Goal: Task Accomplishment & Management: Use online tool/utility

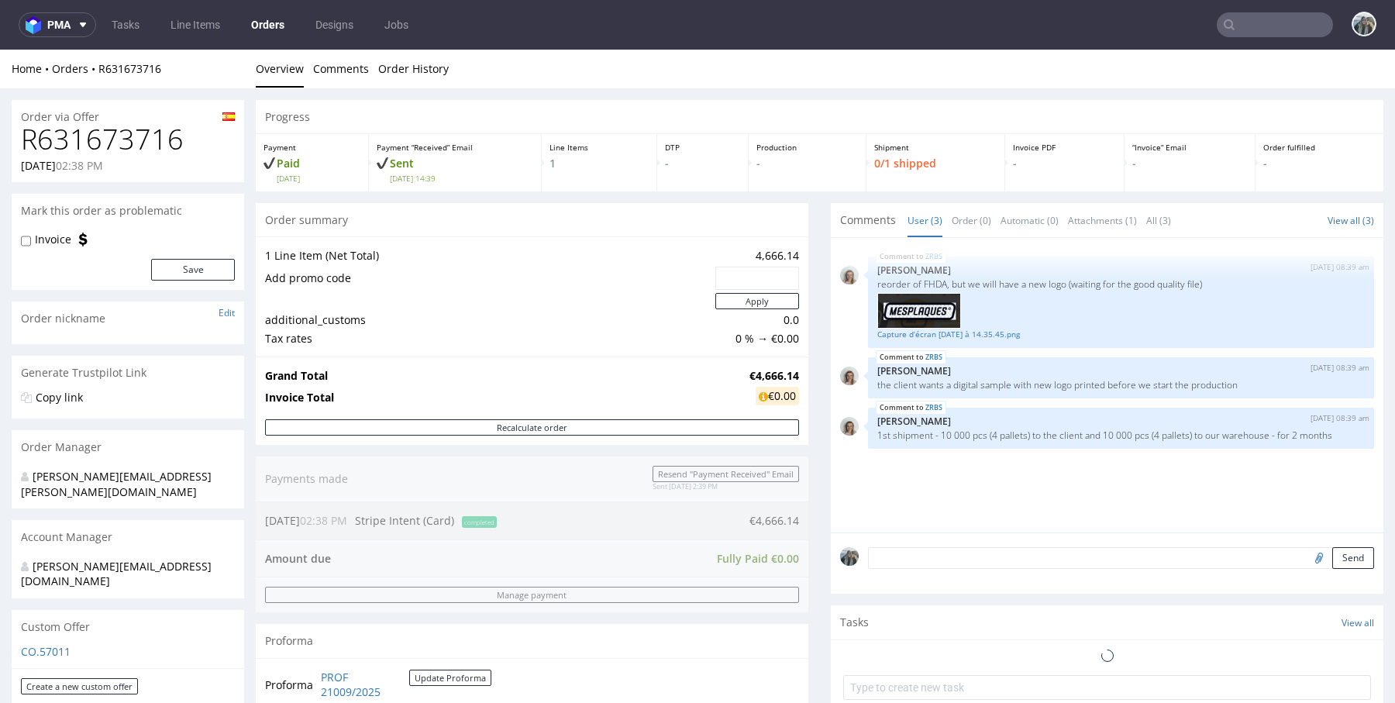
click at [97, 142] on h1 "R631673716" at bounding box center [128, 139] width 214 height 31
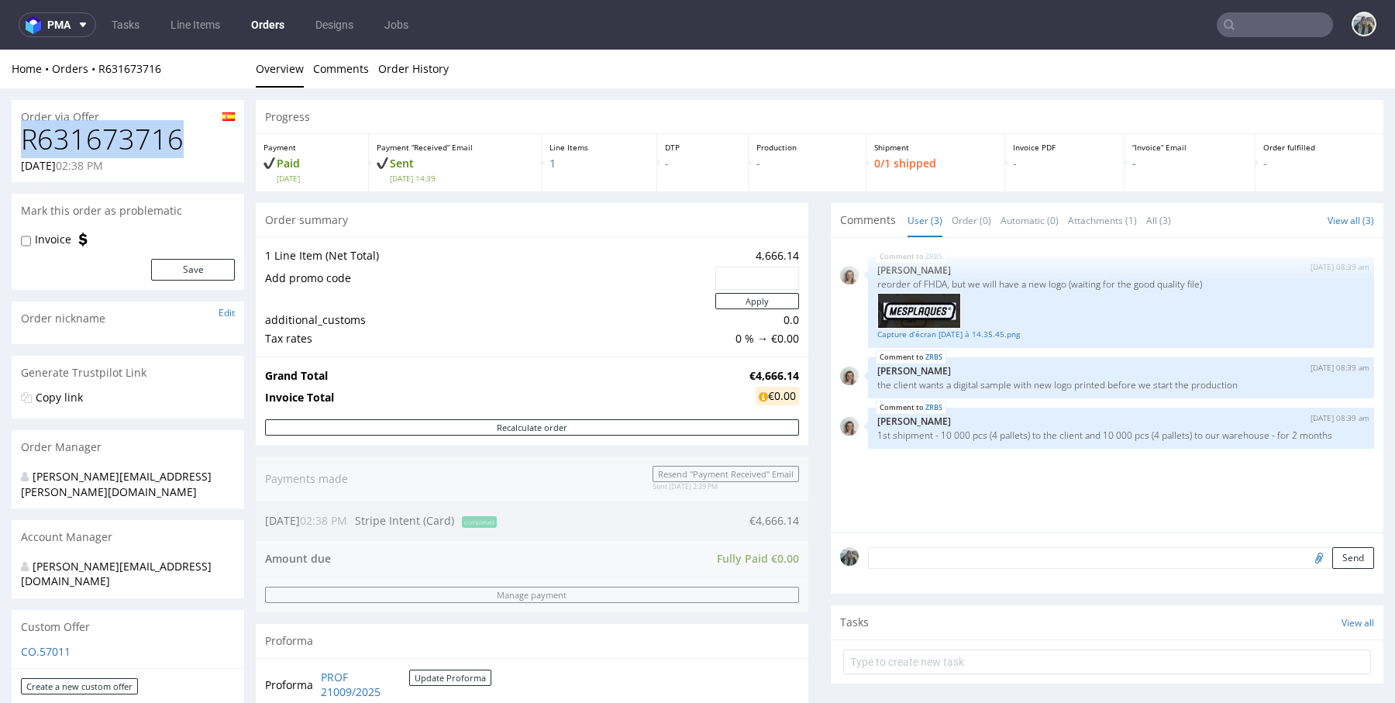
copy h1 "R631673716"
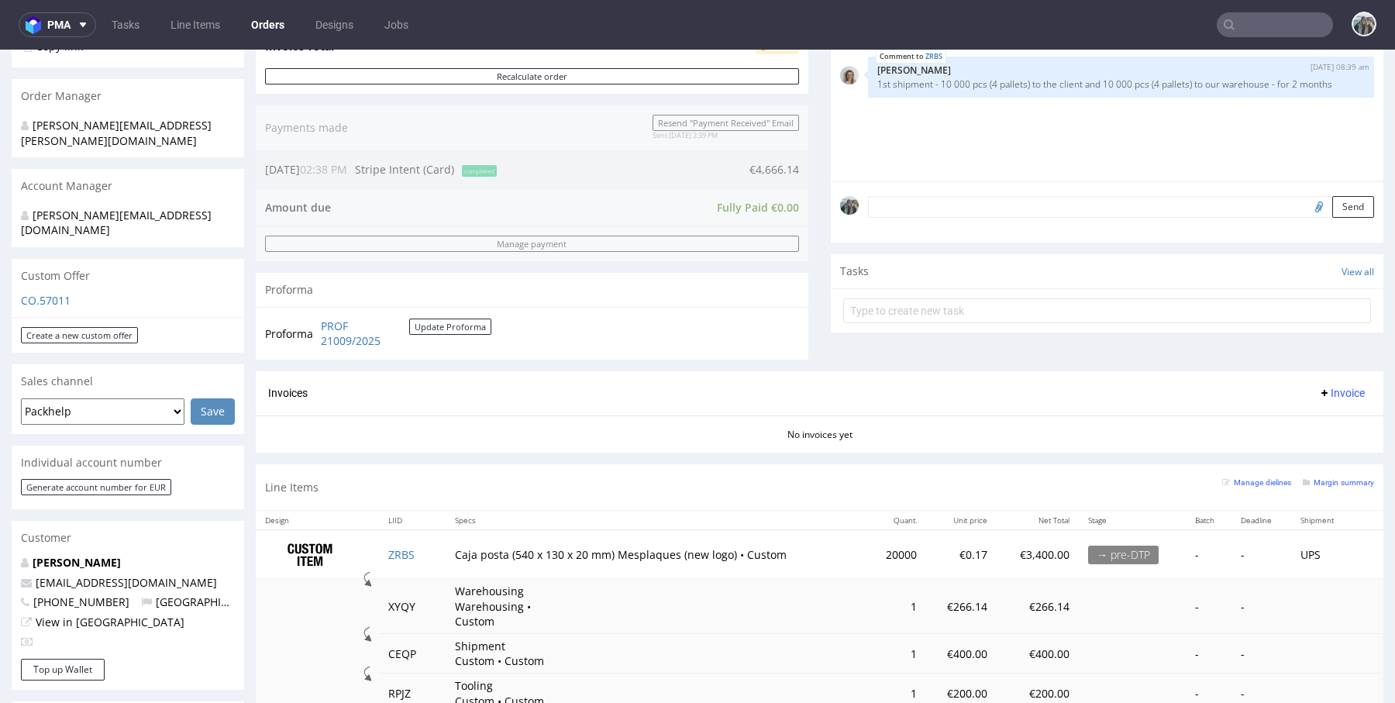
scroll to position [137, 0]
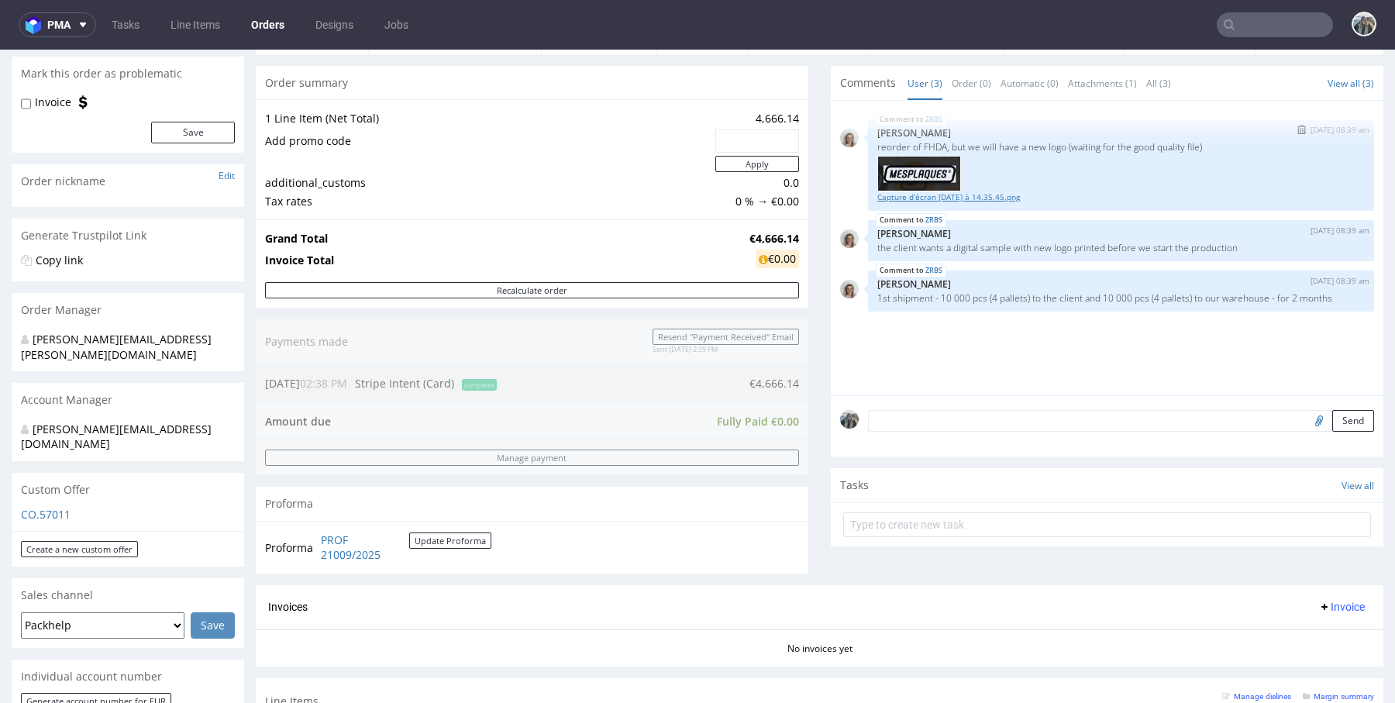
click at [956, 196] on link "Capture d’écran [DATE] à 14.35.45.png" at bounding box center [1120, 197] width 487 height 12
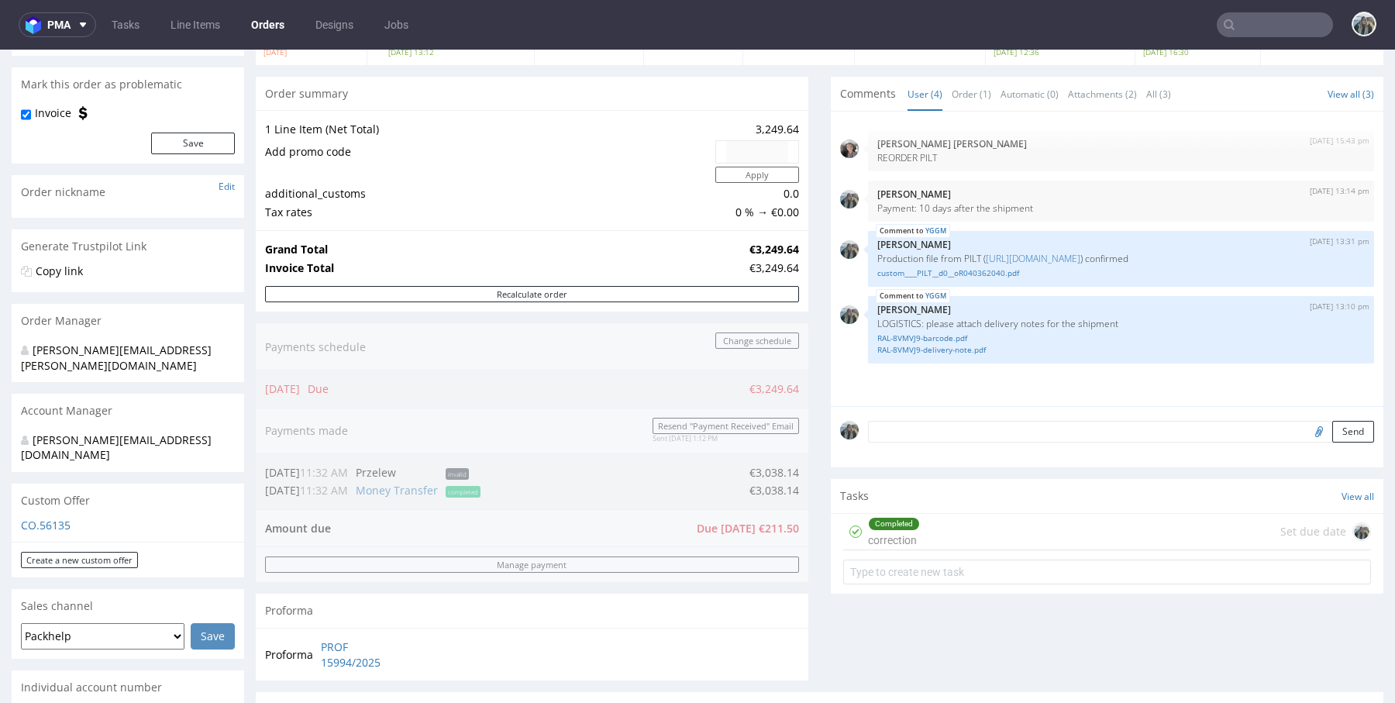
scroll to position [98, 0]
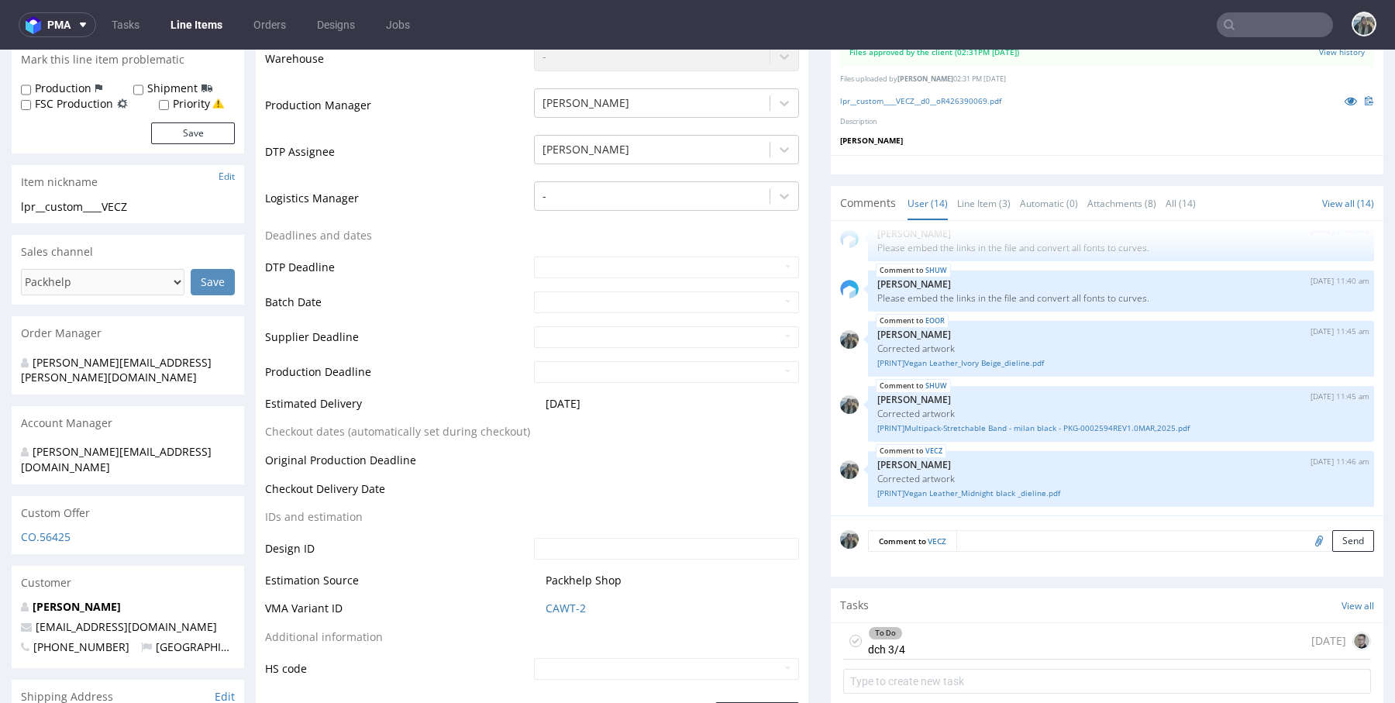
scroll to position [559, 0]
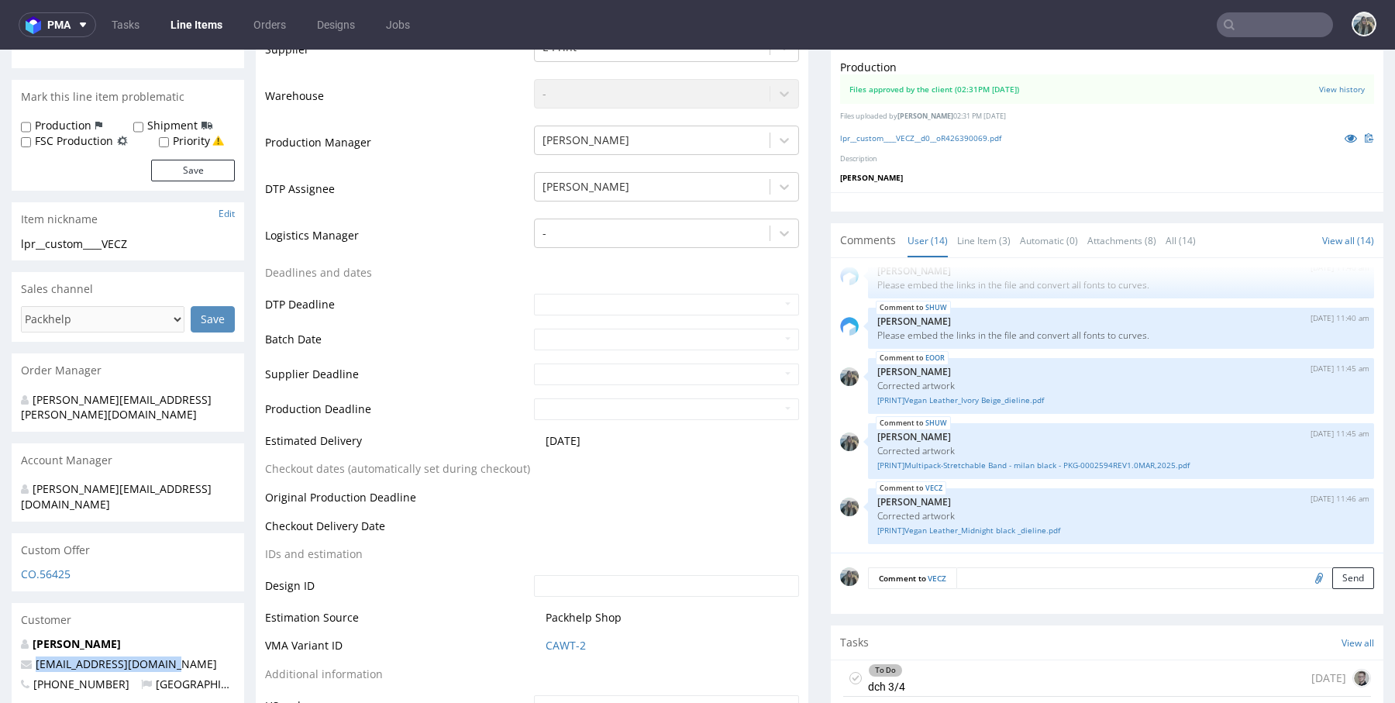
scroll to position [0, 0]
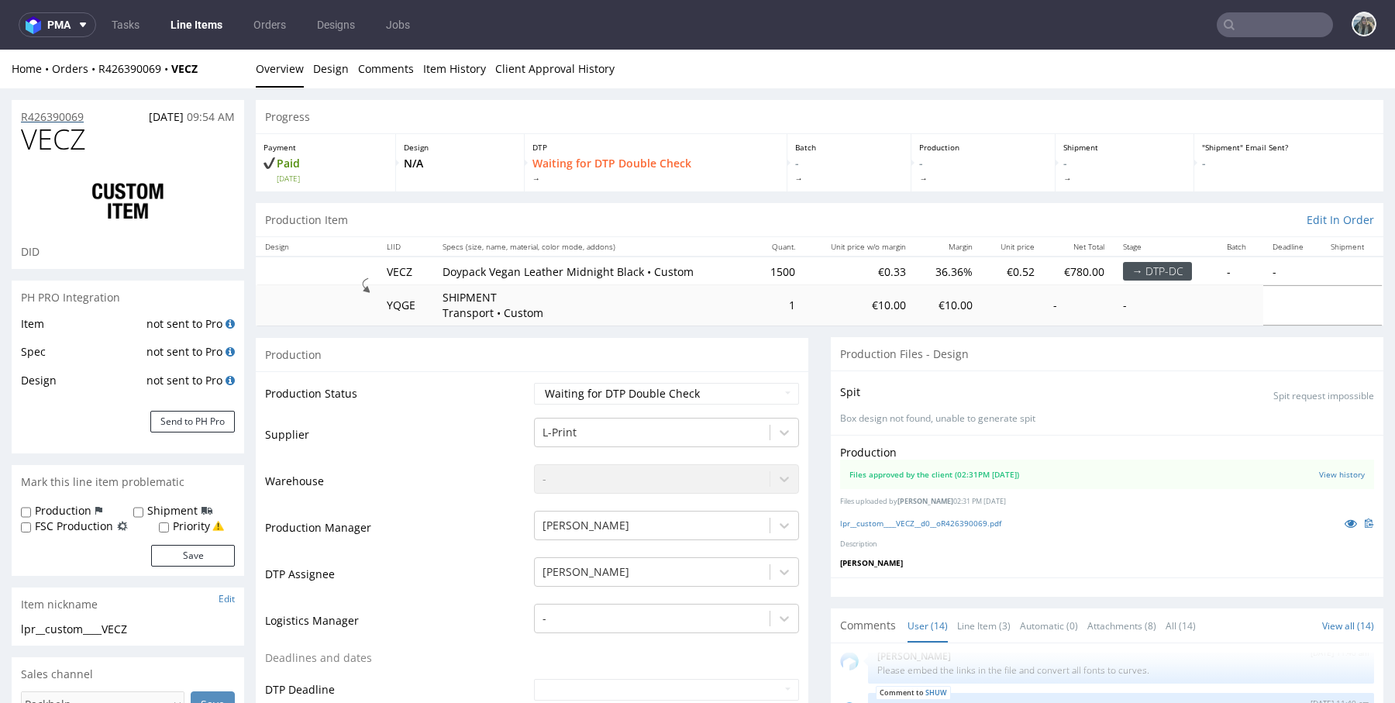
click at [67, 115] on p "R426390069" at bounding box center [52, 116] width 63 height 15
click at [1344, 522] on icon at bounding box center [1350, 523] width 12 height 11
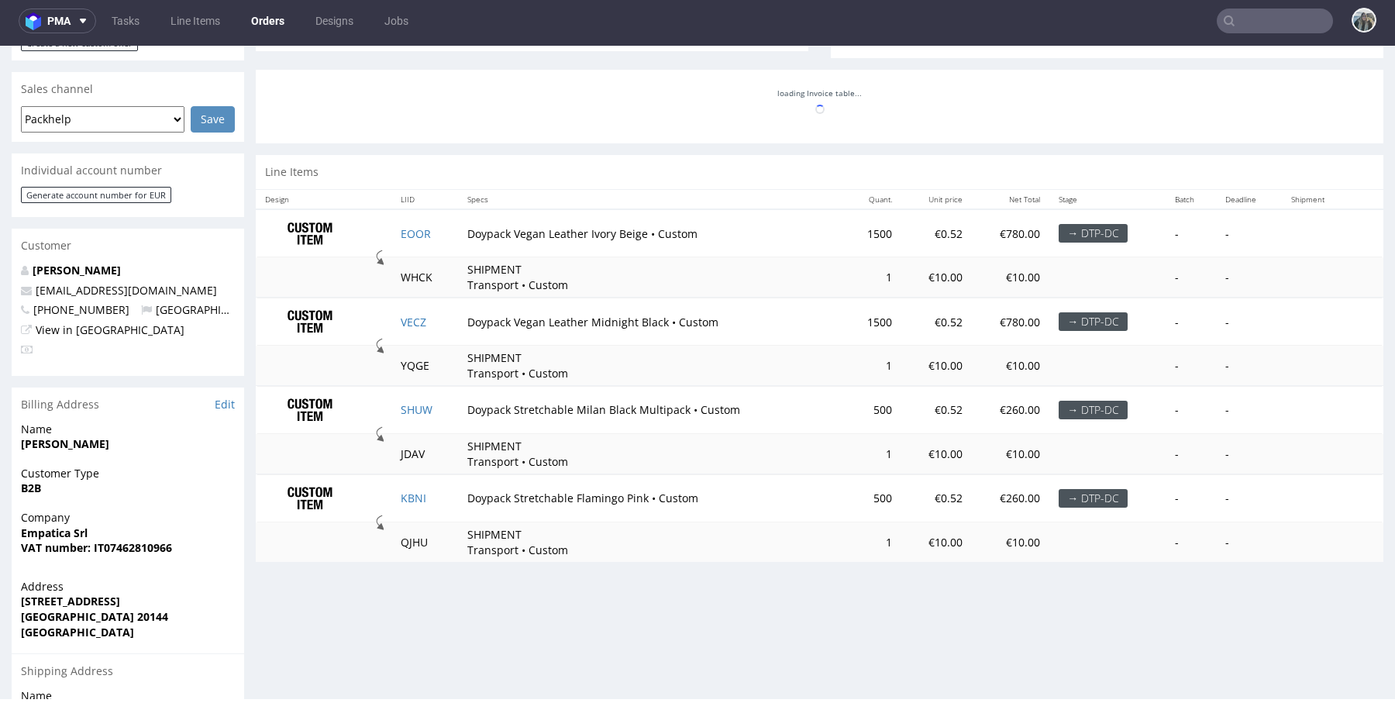
scroll to position [546, 0]
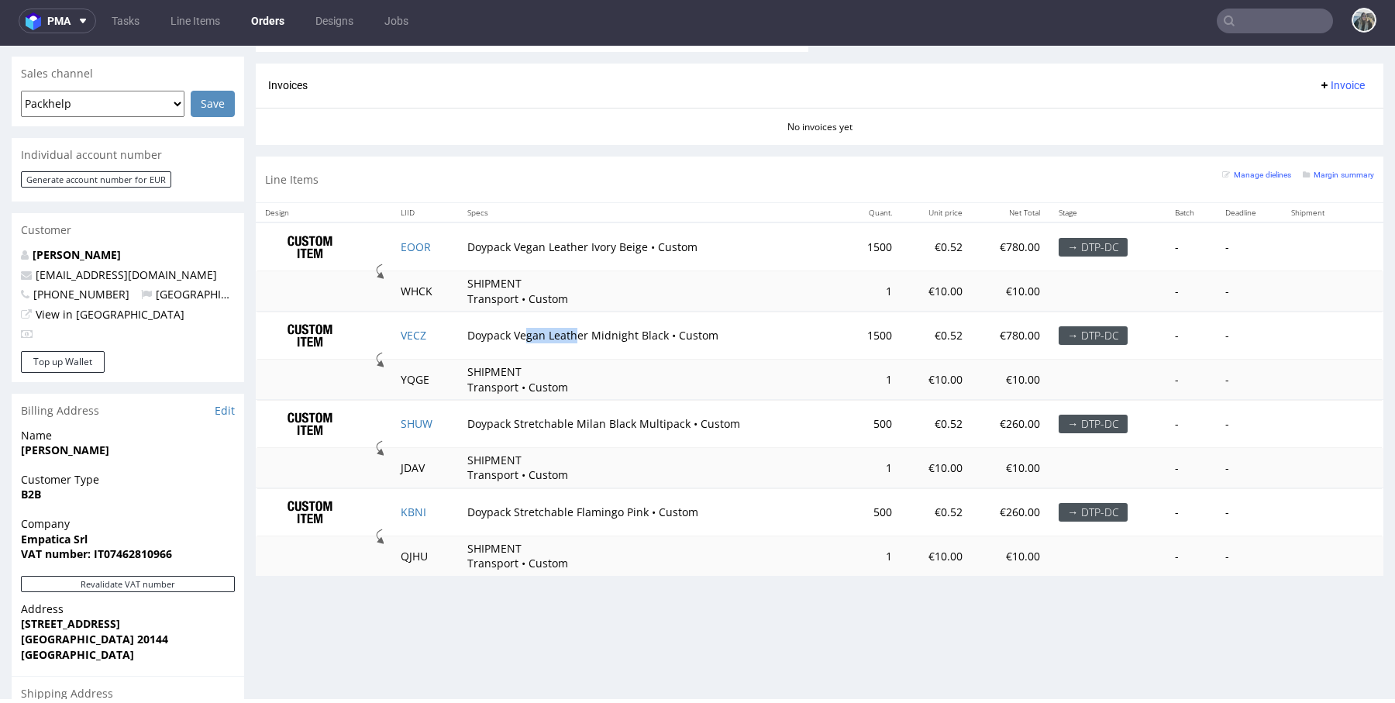
drag, startPoint x: 573, startPoint y: 339, endPoint x: 528, endPoint y: 339, distance: 44.9
click at [528, 339] on td "Doypack Vegan Leather Midnight Black • Custom" at bounding box center [651, 335] width 386 height 48
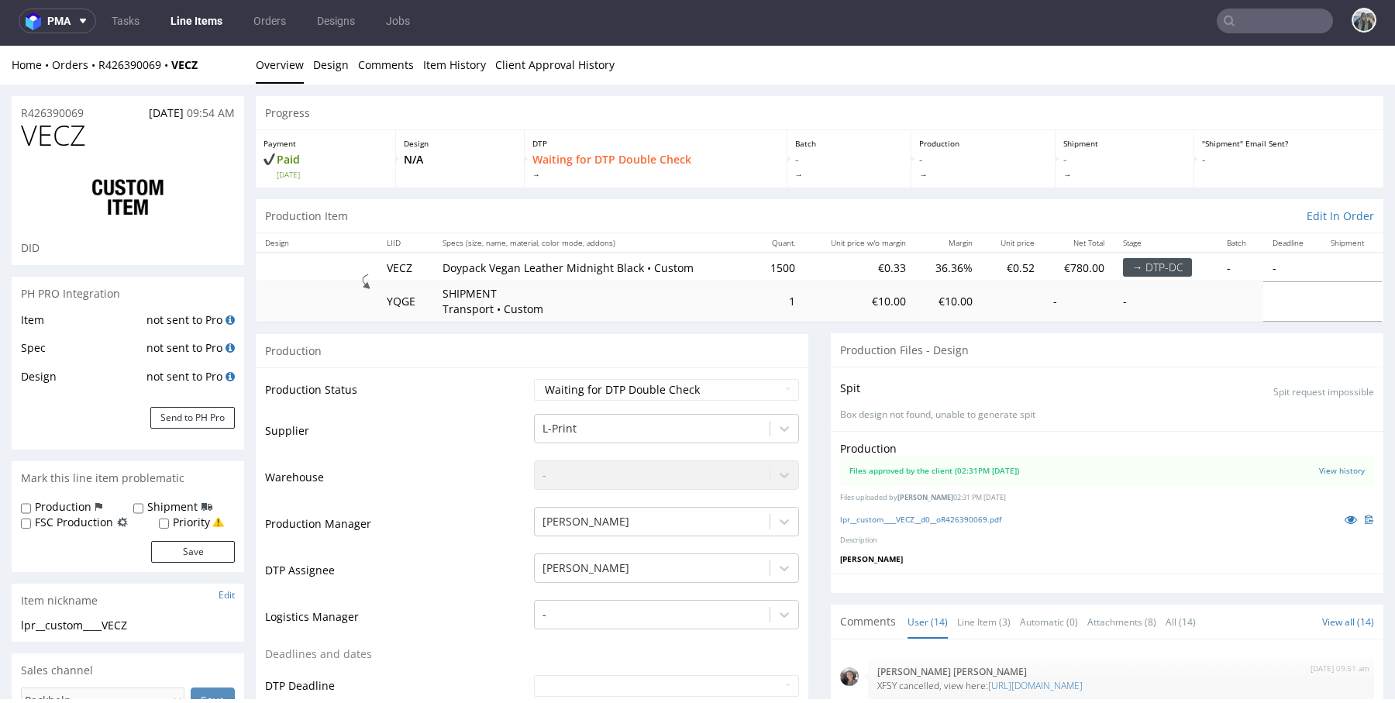
scroll to position [546, 0]
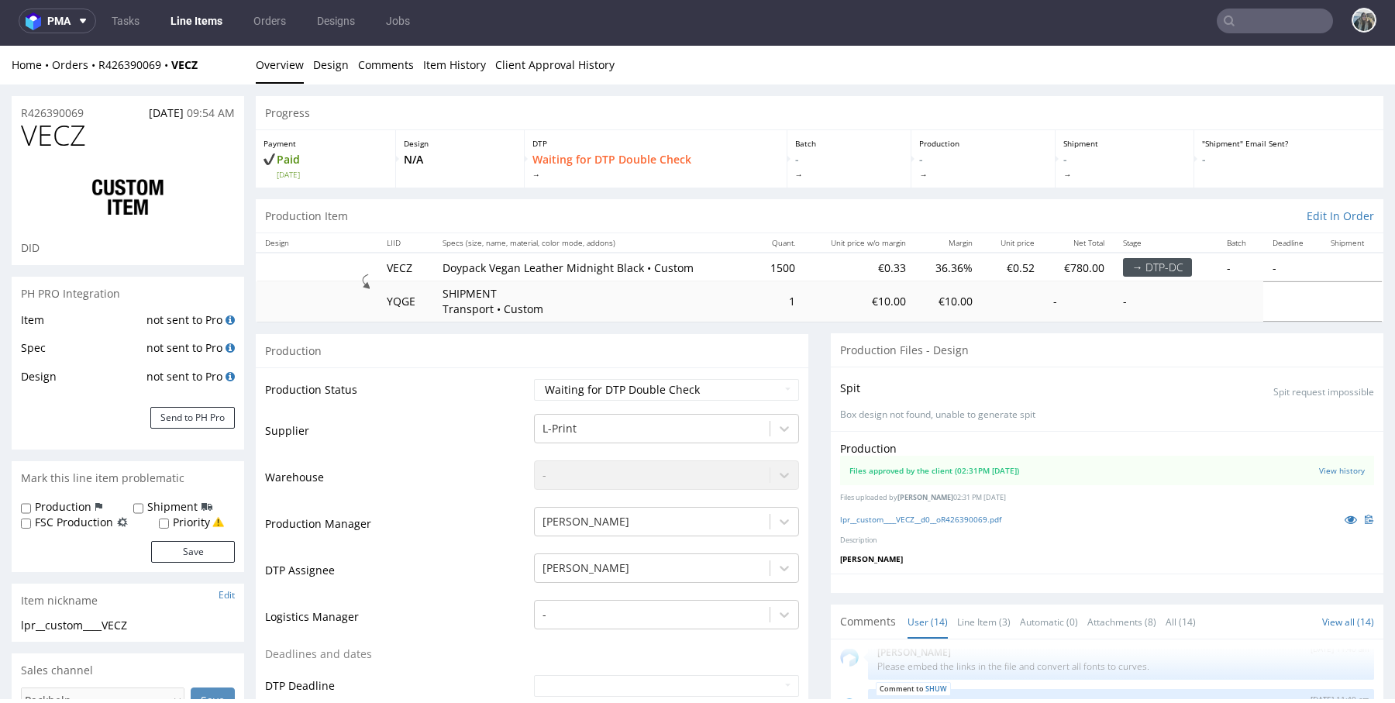
click at [1233, 36] on nav "pma Tasks Line Items Orders Designs Jobs" at bounding box center [697, 21] width 1395 height 50
click at [1249, 21] on input "text" at bounding box center [1274, 21] width 116 height 25
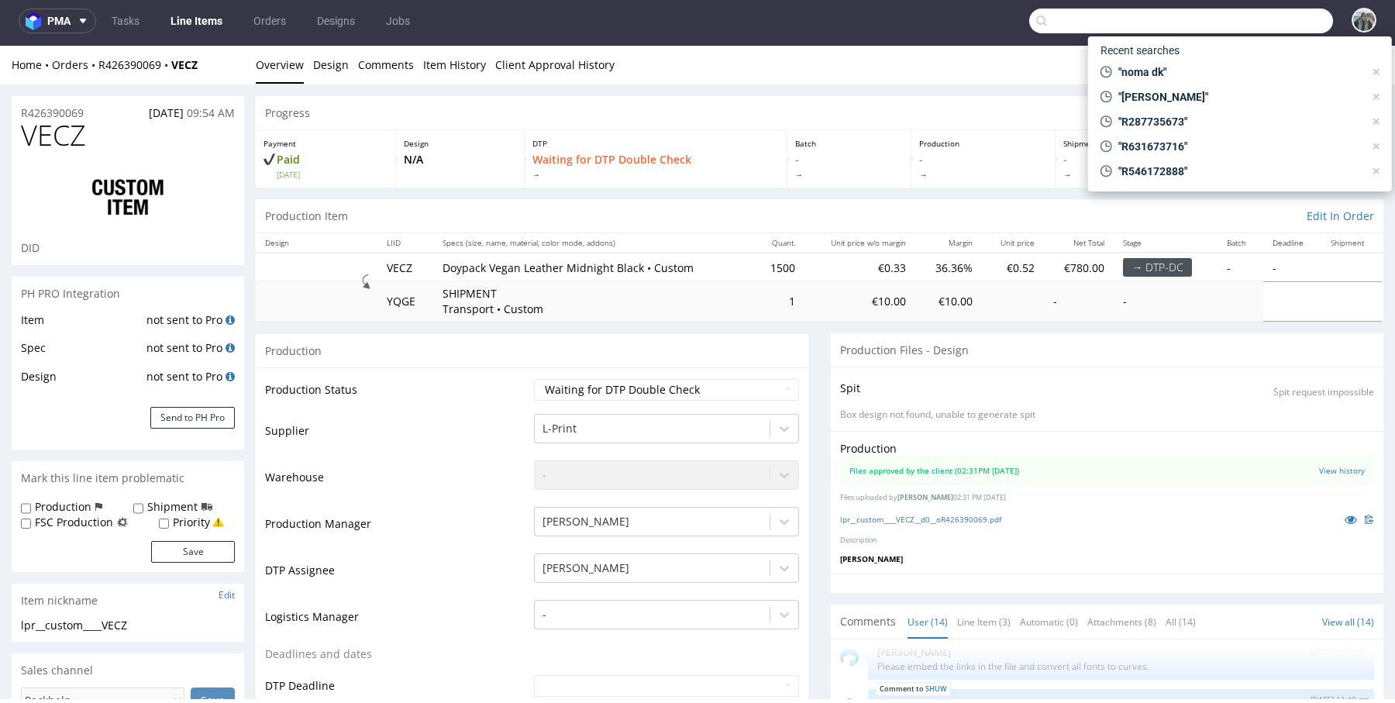
paste input "noma"
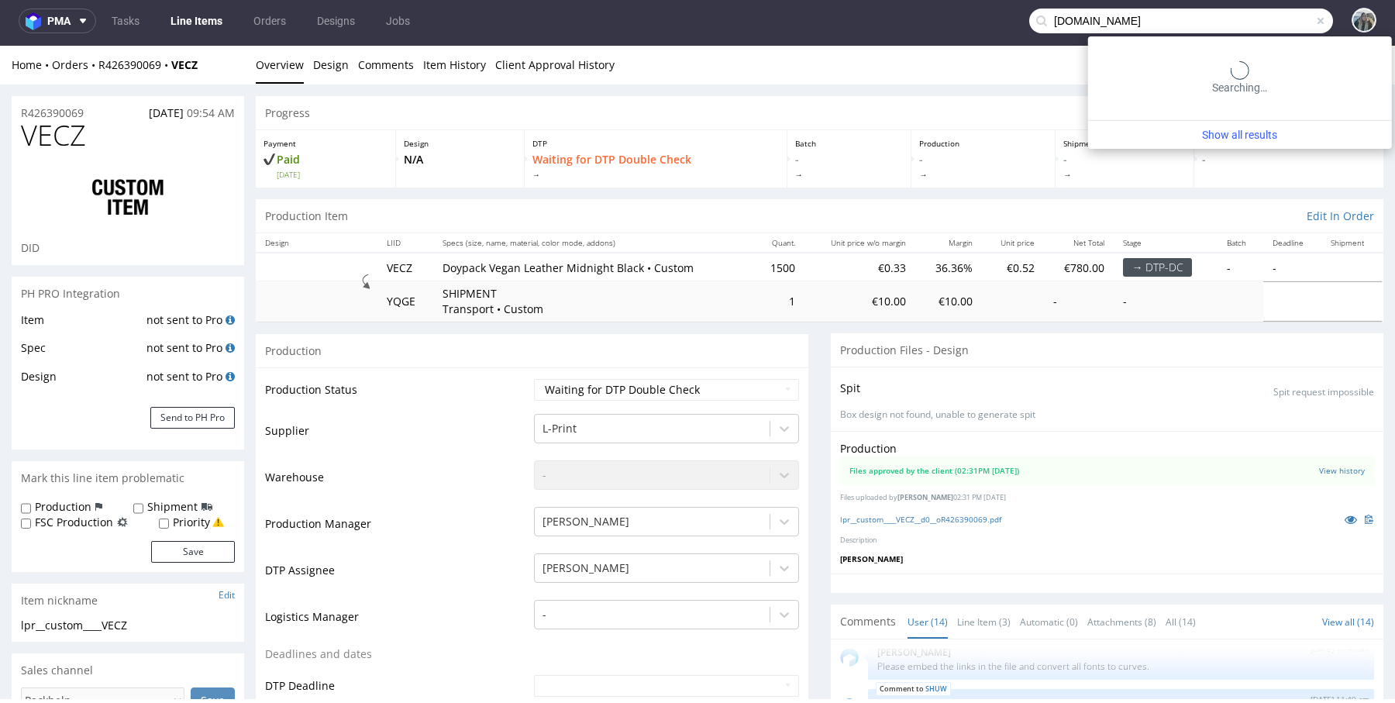
type input "noma.dk"
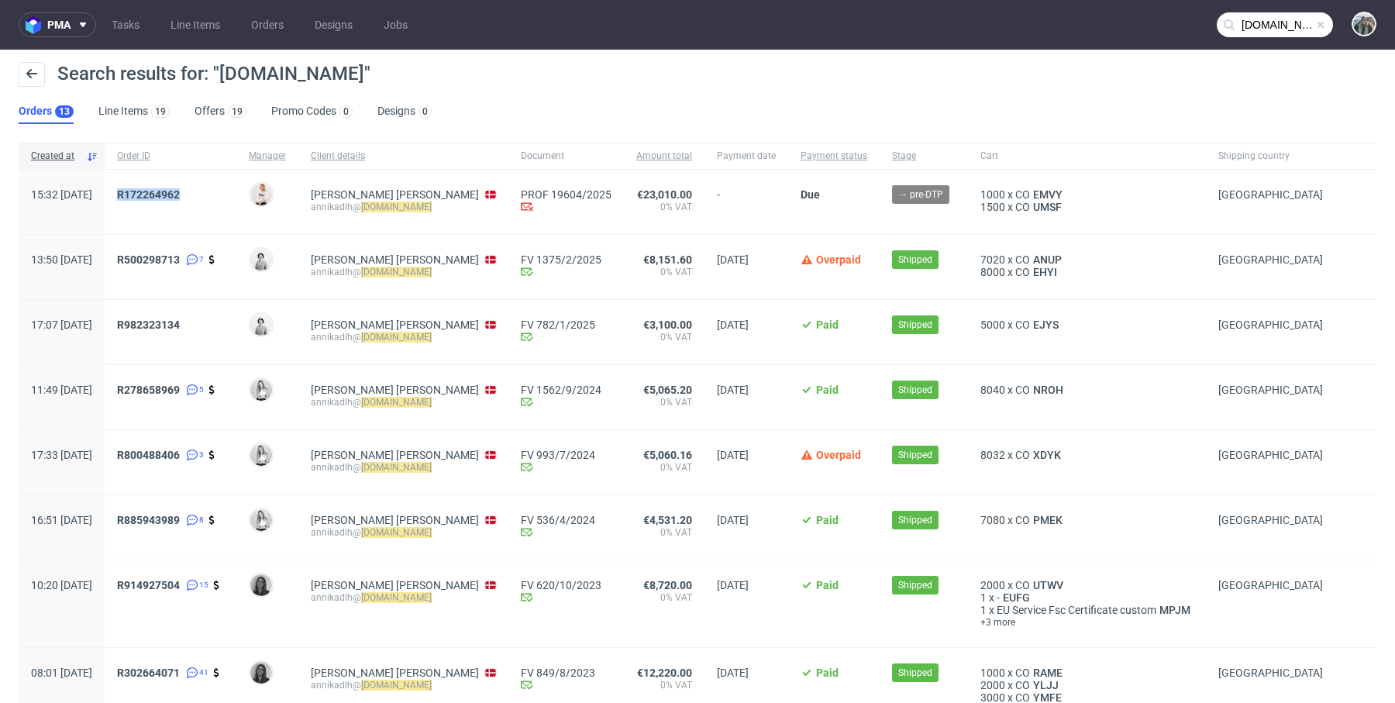
drag, startPoint x: 163, startPoint y: 208, endPoint x: 162, endPoint y: 195, distance: 13.3
click at [162, 195] on div "R172264962" at bounding box center [171, 202] width 132 height 64
copy span "R172264962"
click at [169, 195] on span "R172264962" at bounding box center [148, 194] width 63 height 12
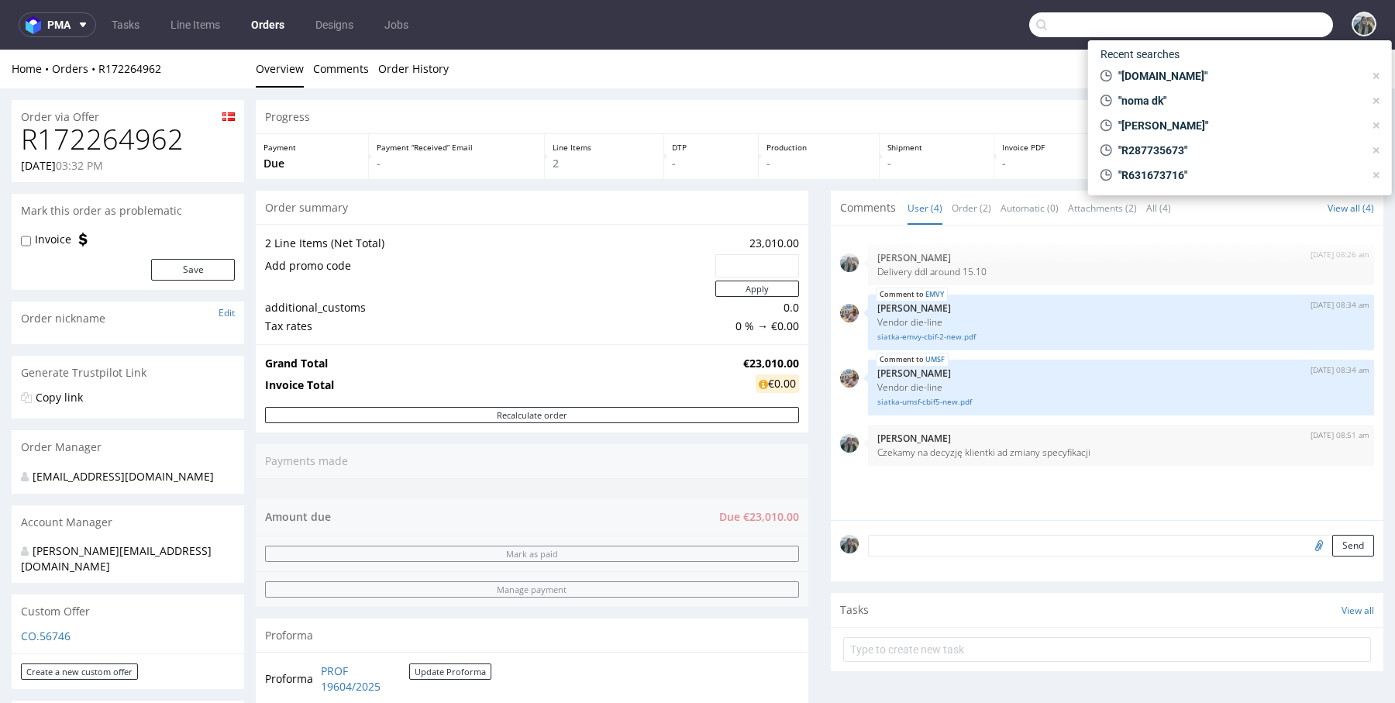
click at [1252, 26] on input "text" at bounding box center [1181, 24] width 304 height 25
paste input "product"
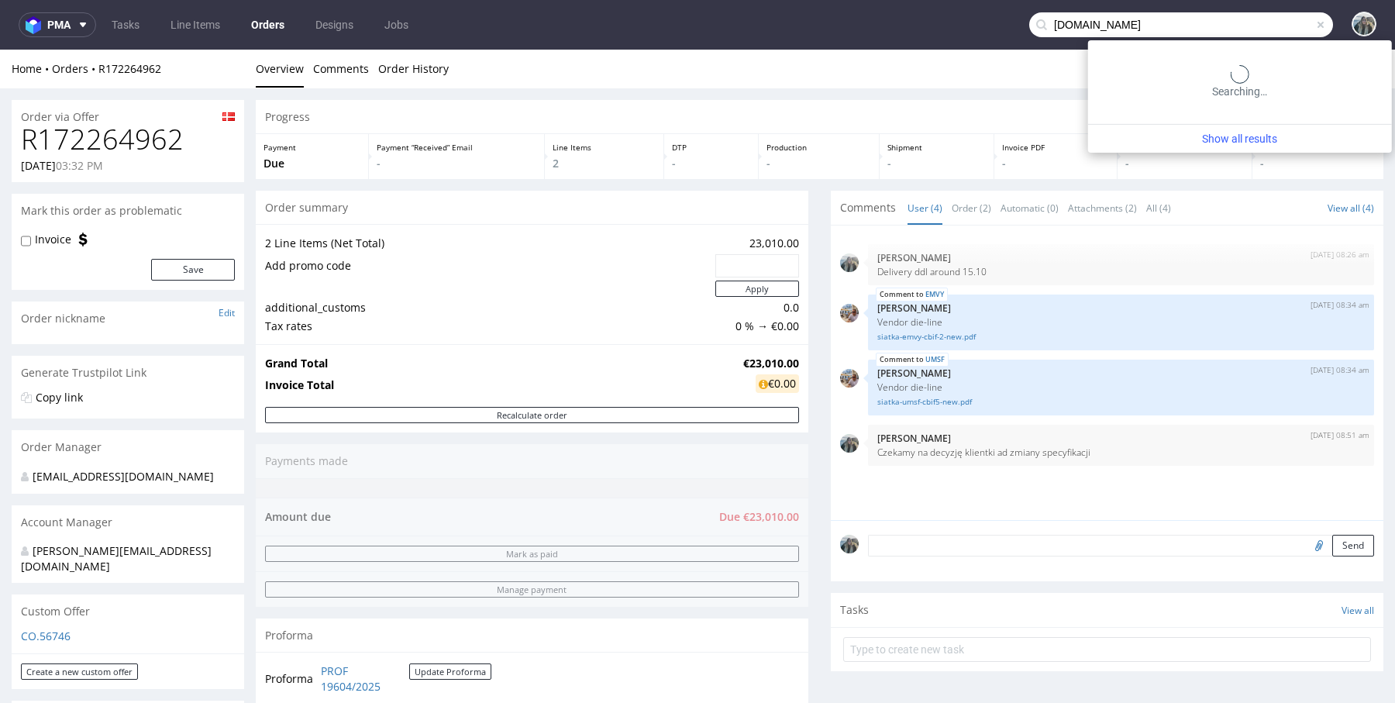
type input "product.co"
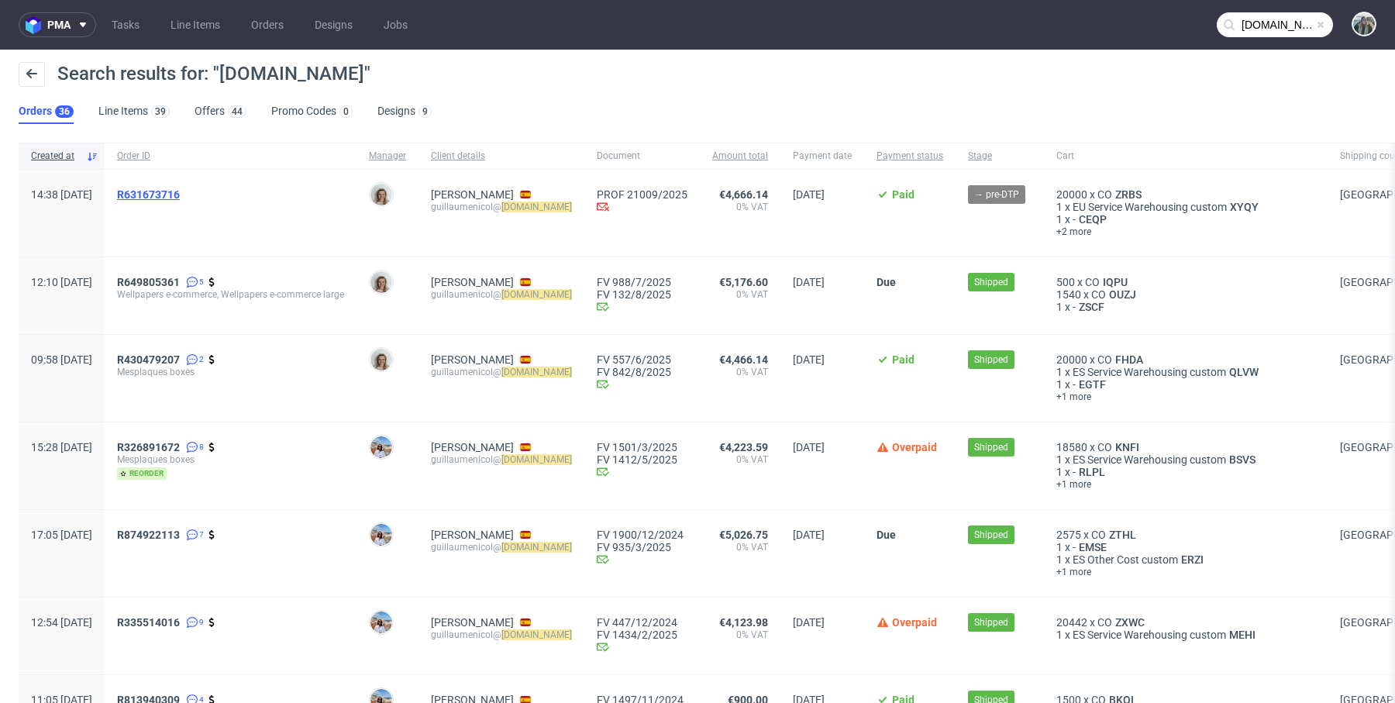
click at [180, 194] on span "R631673716" at bounding box center [148, 194] width 63 height 12
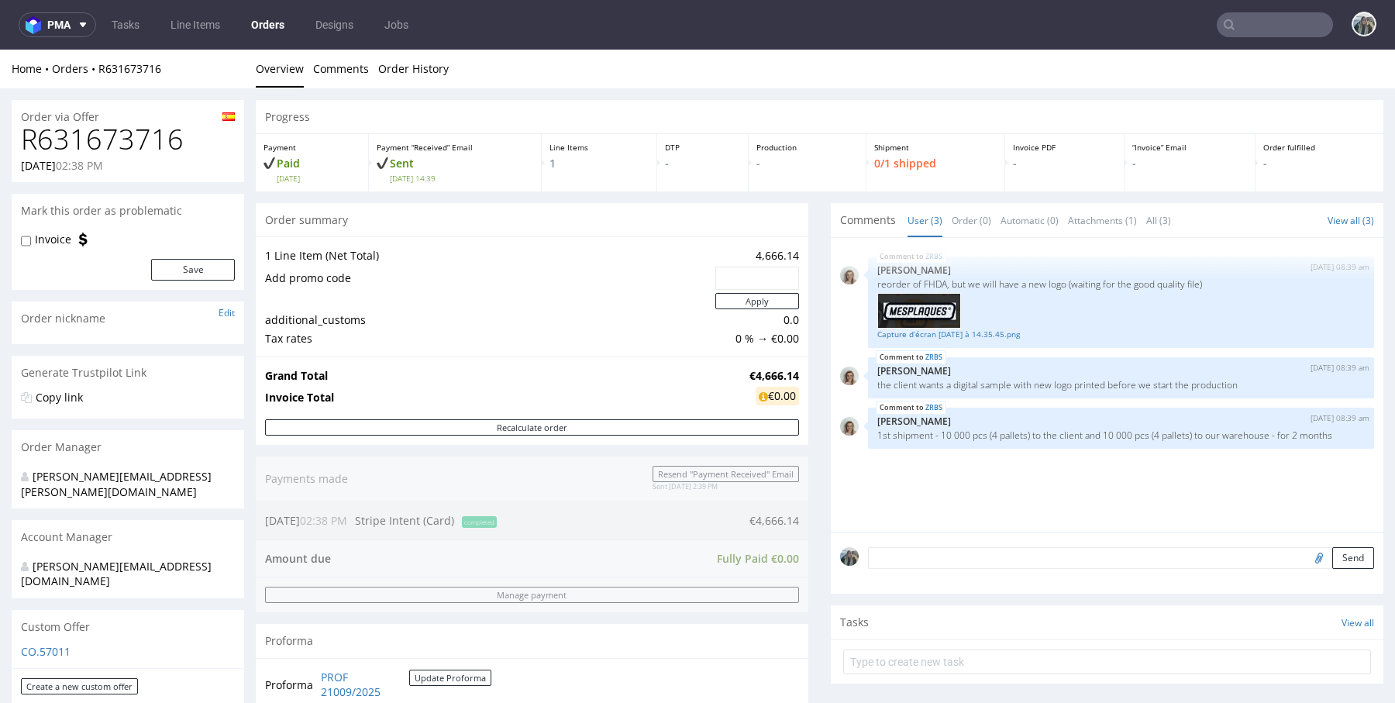
scroll to position [244, 0]
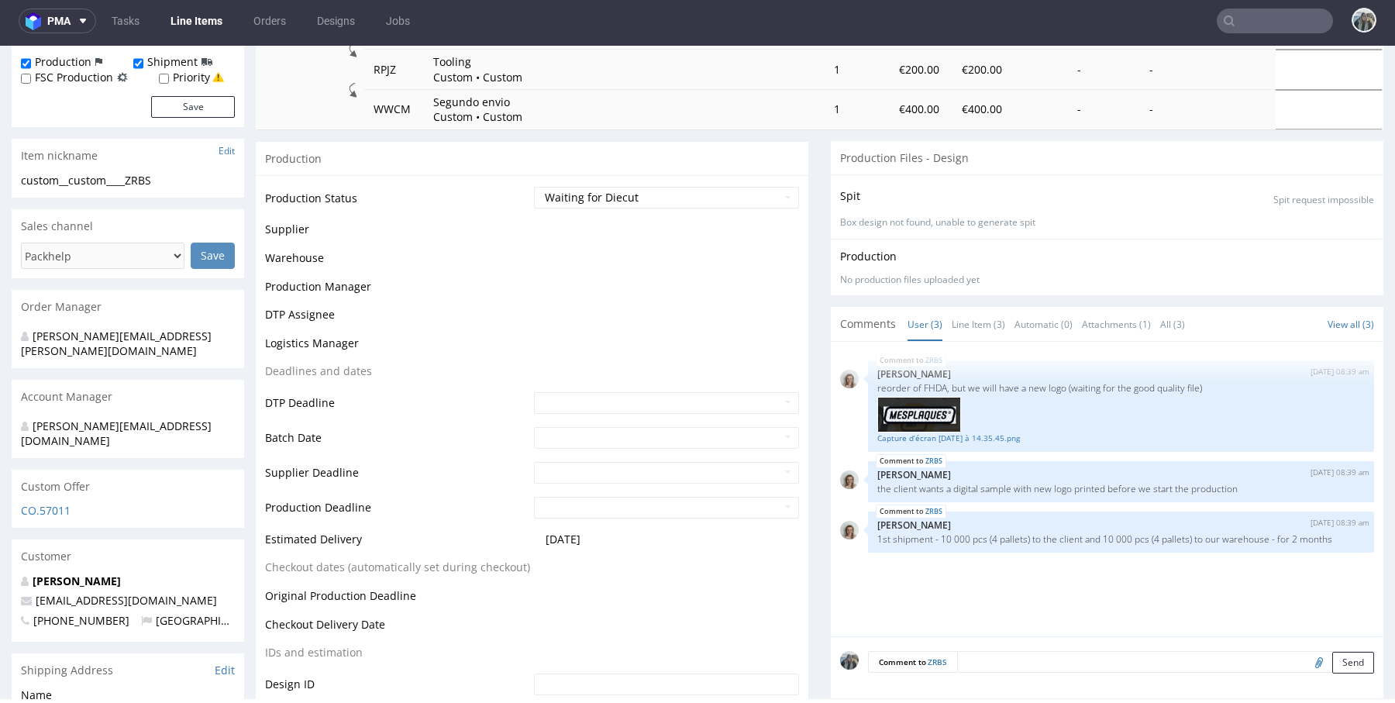
scroll to position [444, 0]
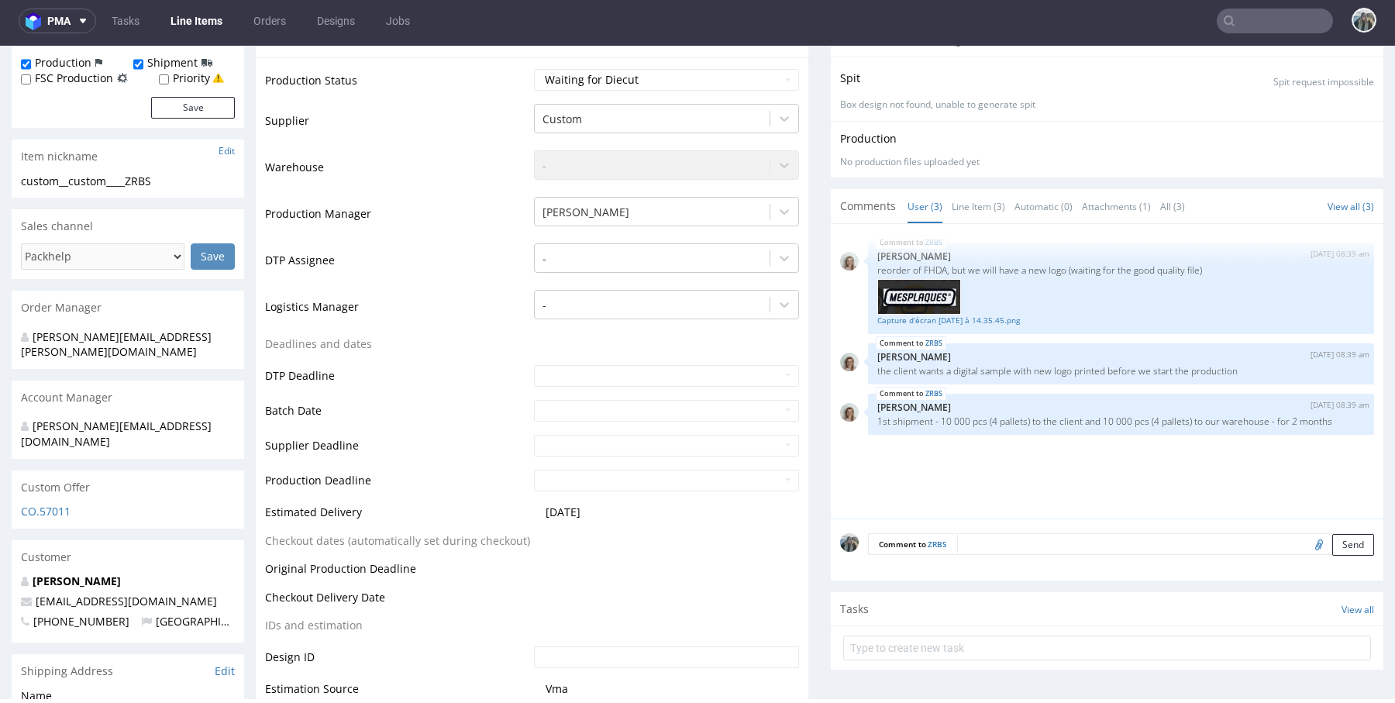
click at [1305, 534] on input "file" at bounding box center [1316, 544] width 22 height 20
type input "C:\fakepath\Vector.pdf"
click at [984, 536] on textarea at bounding box center [1165, 544] width 417 height 22
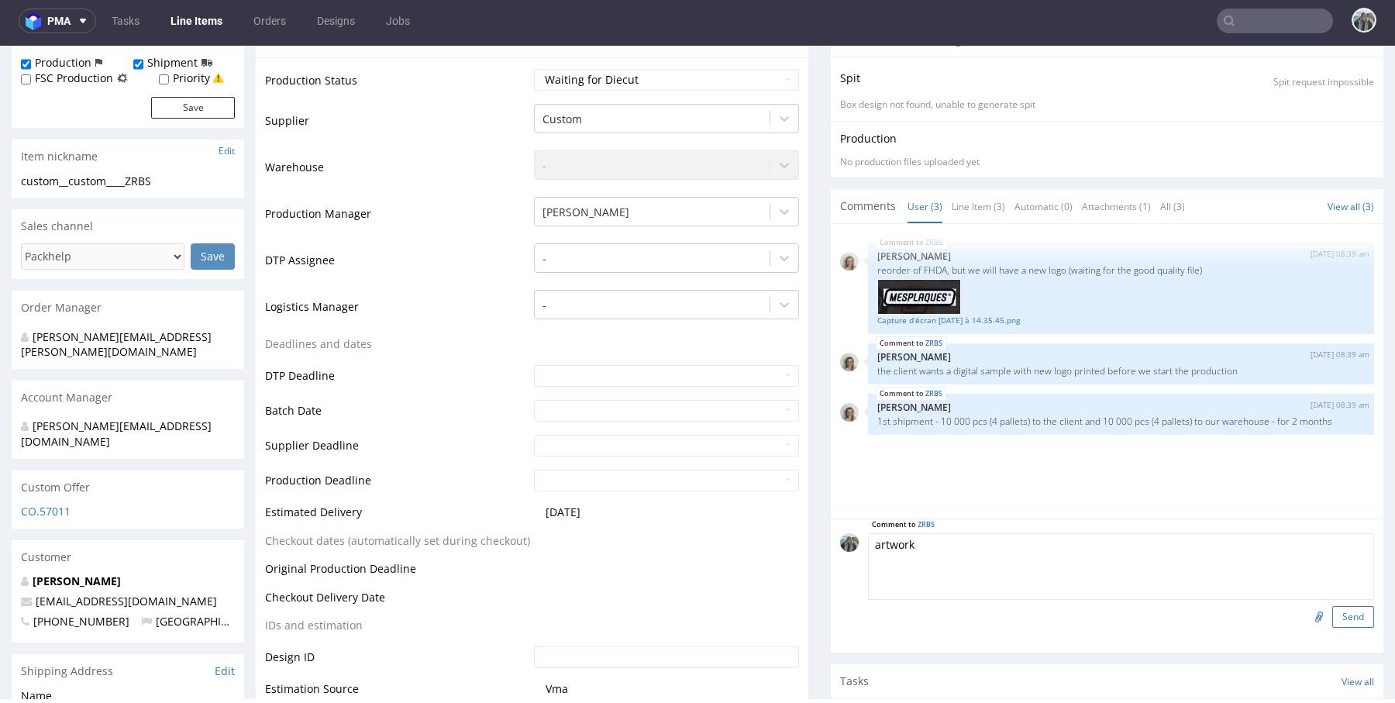
type textarea "artwork"
drag, startPoint x: 1353, startPoint y: 593, endPoint x: 1248, endPoint y: 567, distance: 107.7
click at [1353, 606] on button "Send" at bounding box center [1353, 617] width 42 height 22
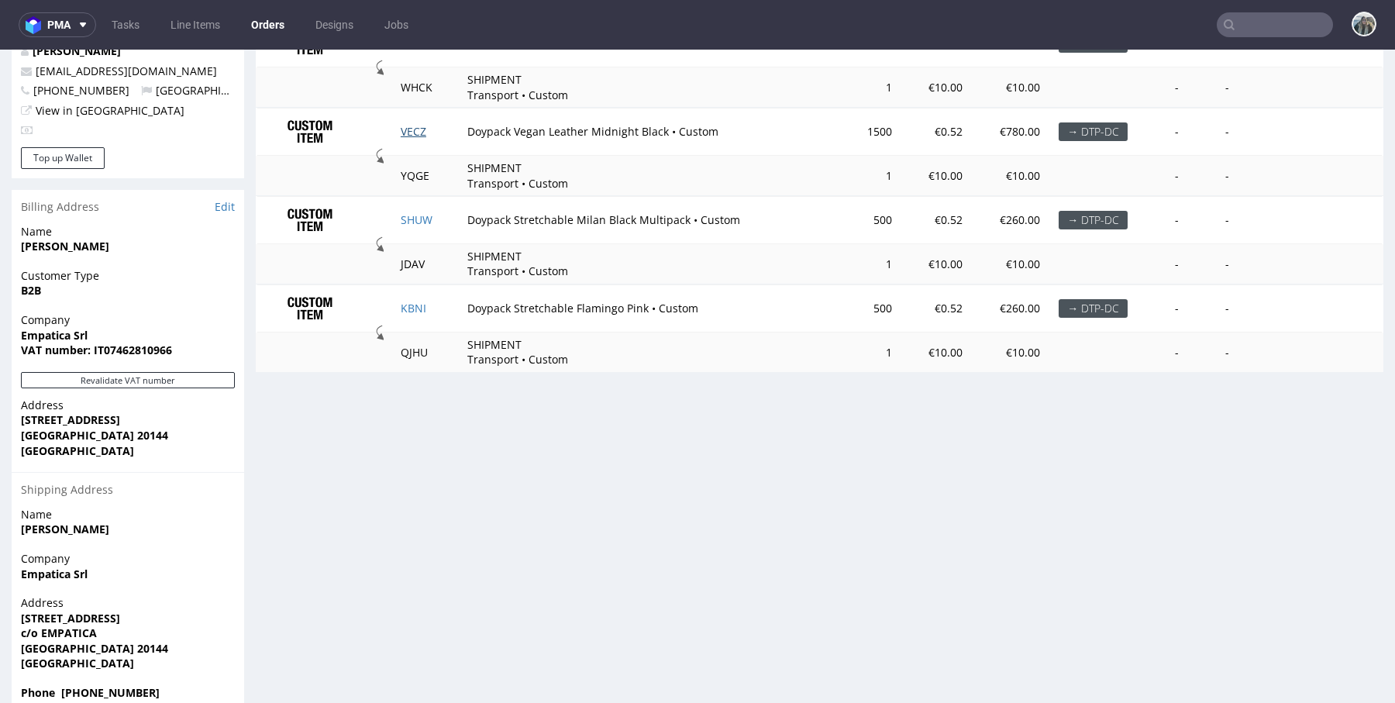
scroll to position [824, 0]
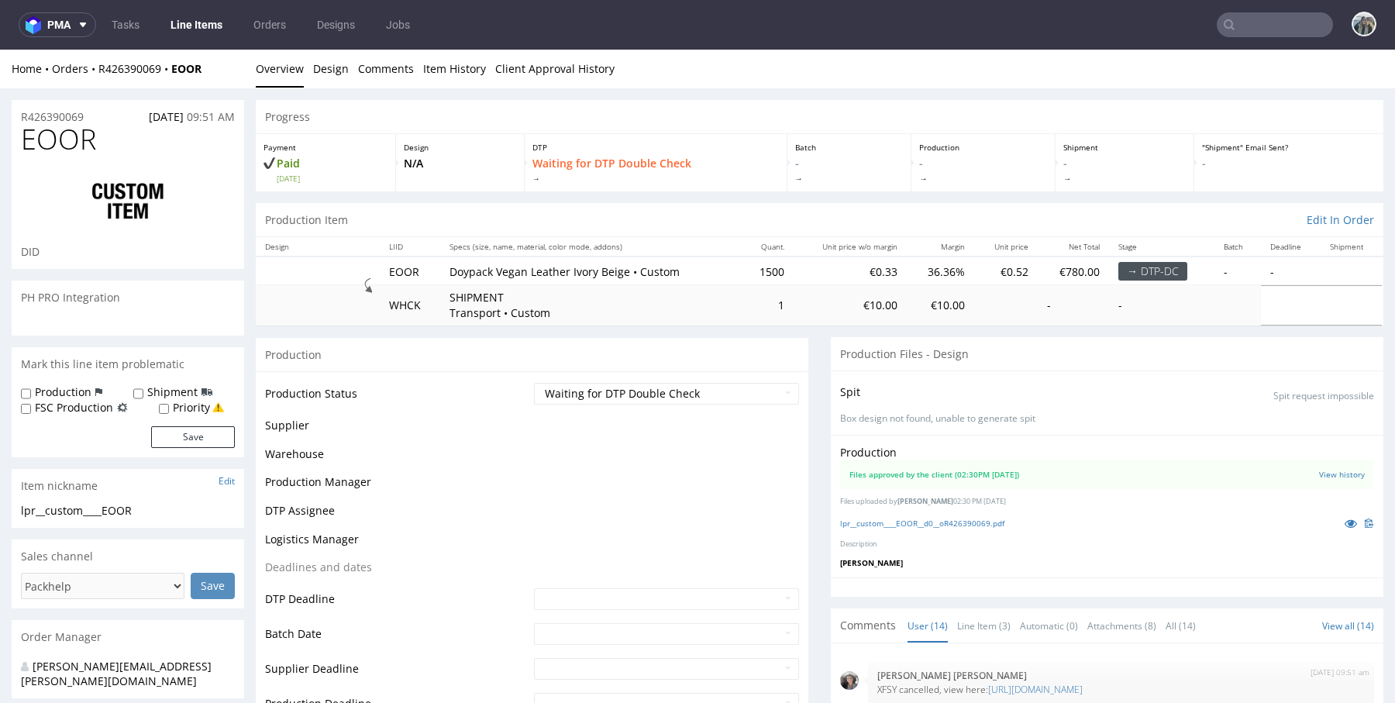
scroll to position [546, 0]
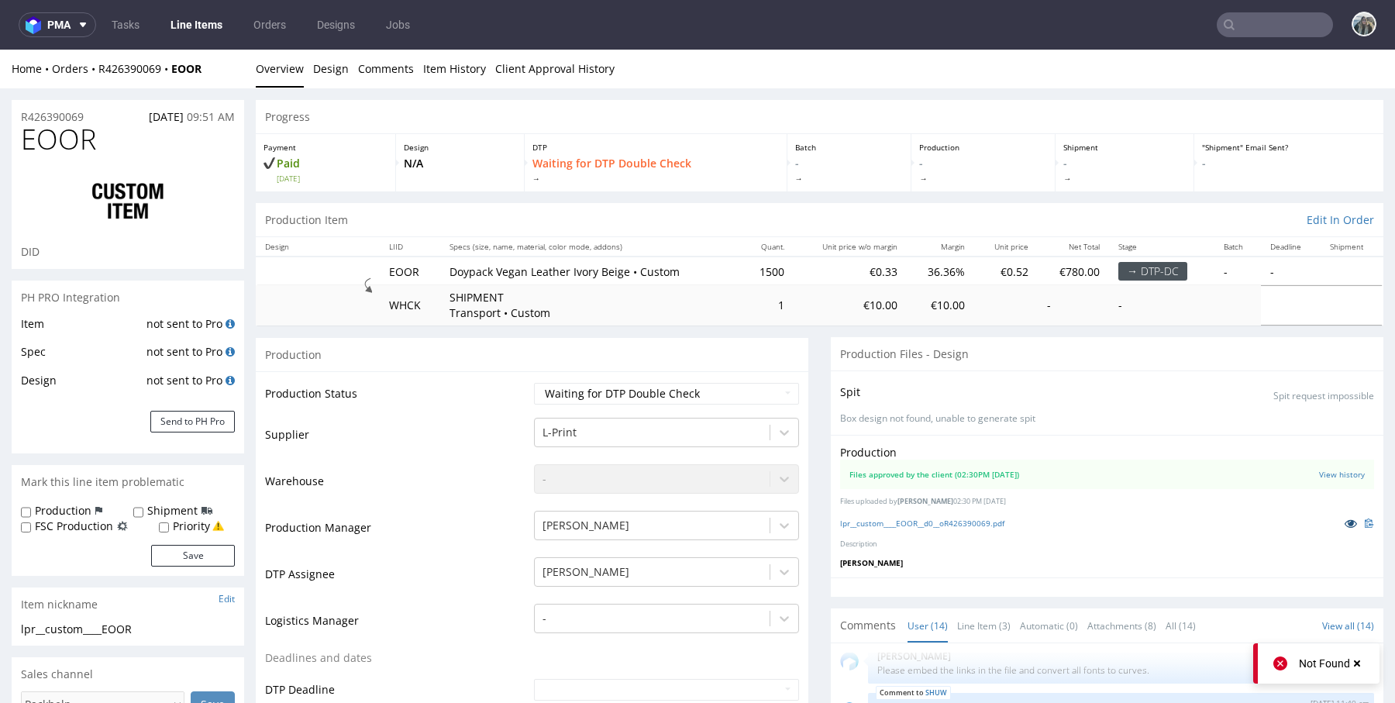
click at [1344, 521] on icon at bounding box center [1350, 523] width 12 height 11
click at [1344, 522] on icon at bounding box center [1350, 523] width 12 height 11
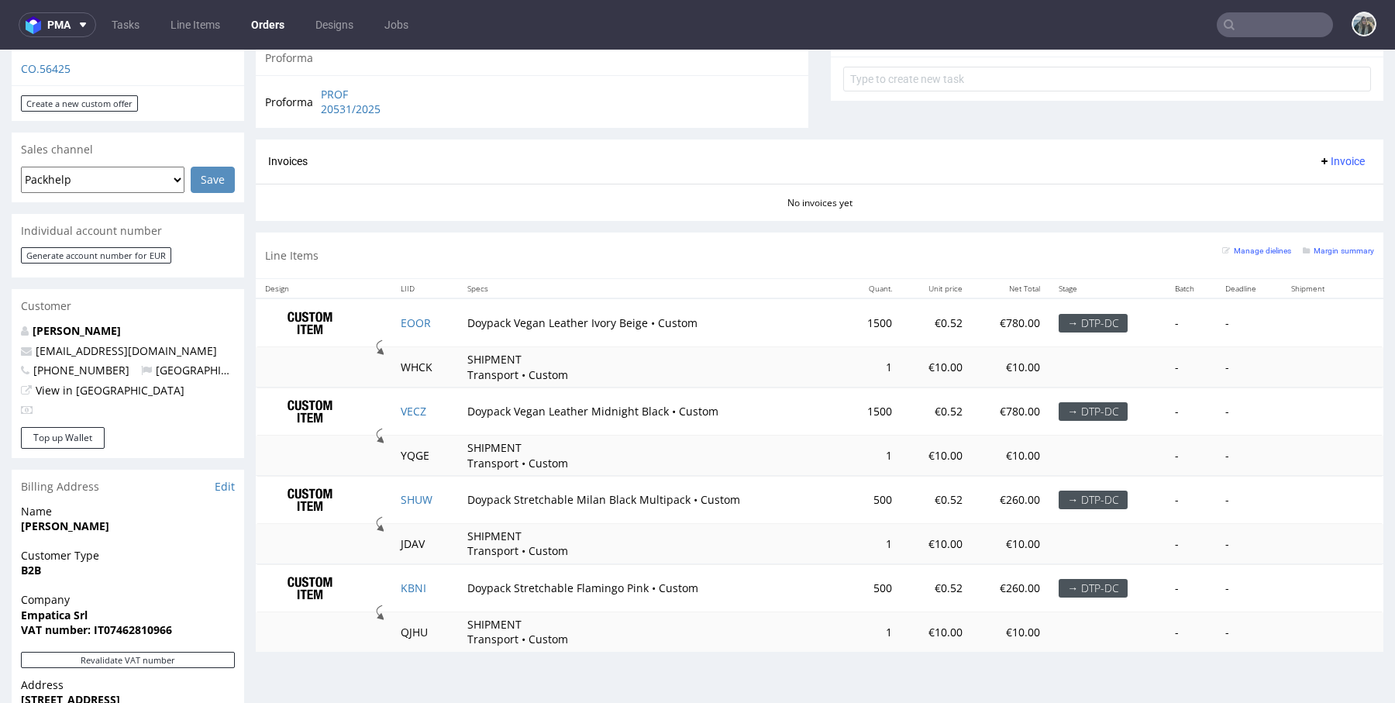
scroll to position [710, 0]
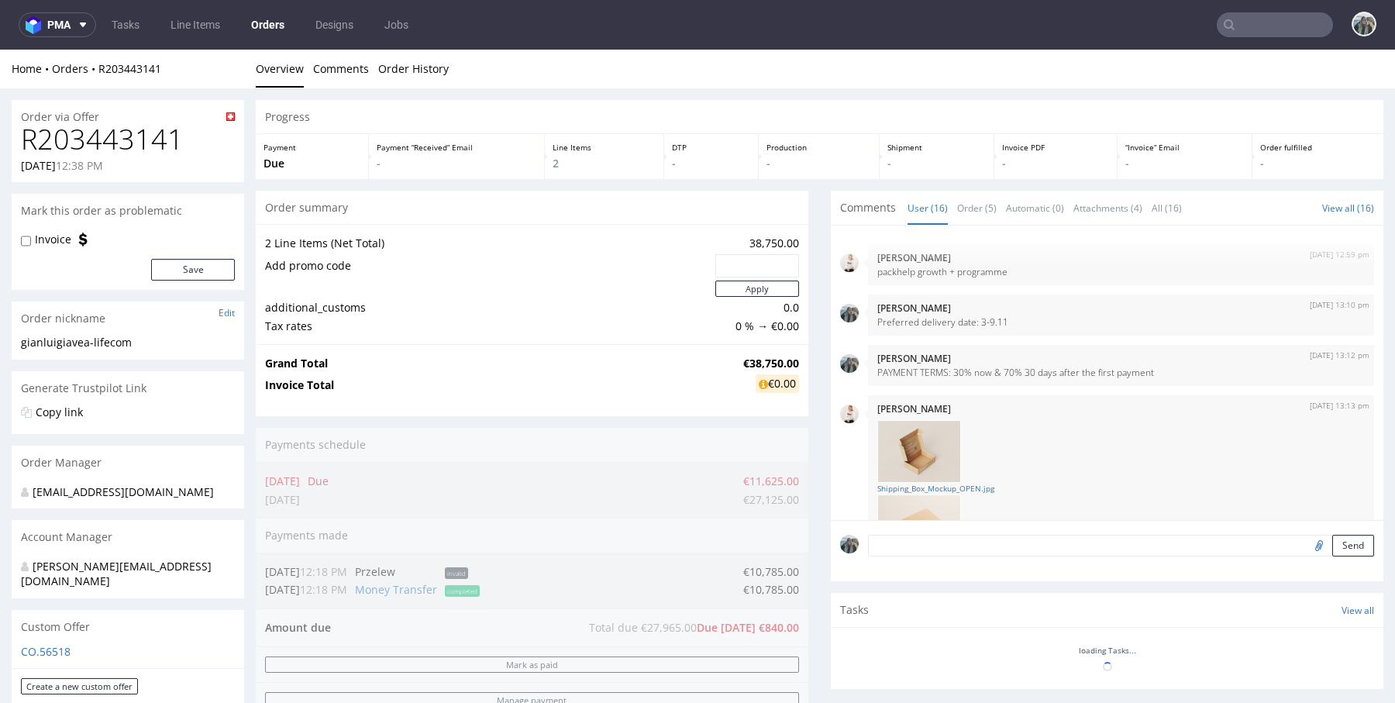
scroll to position [877, 0]
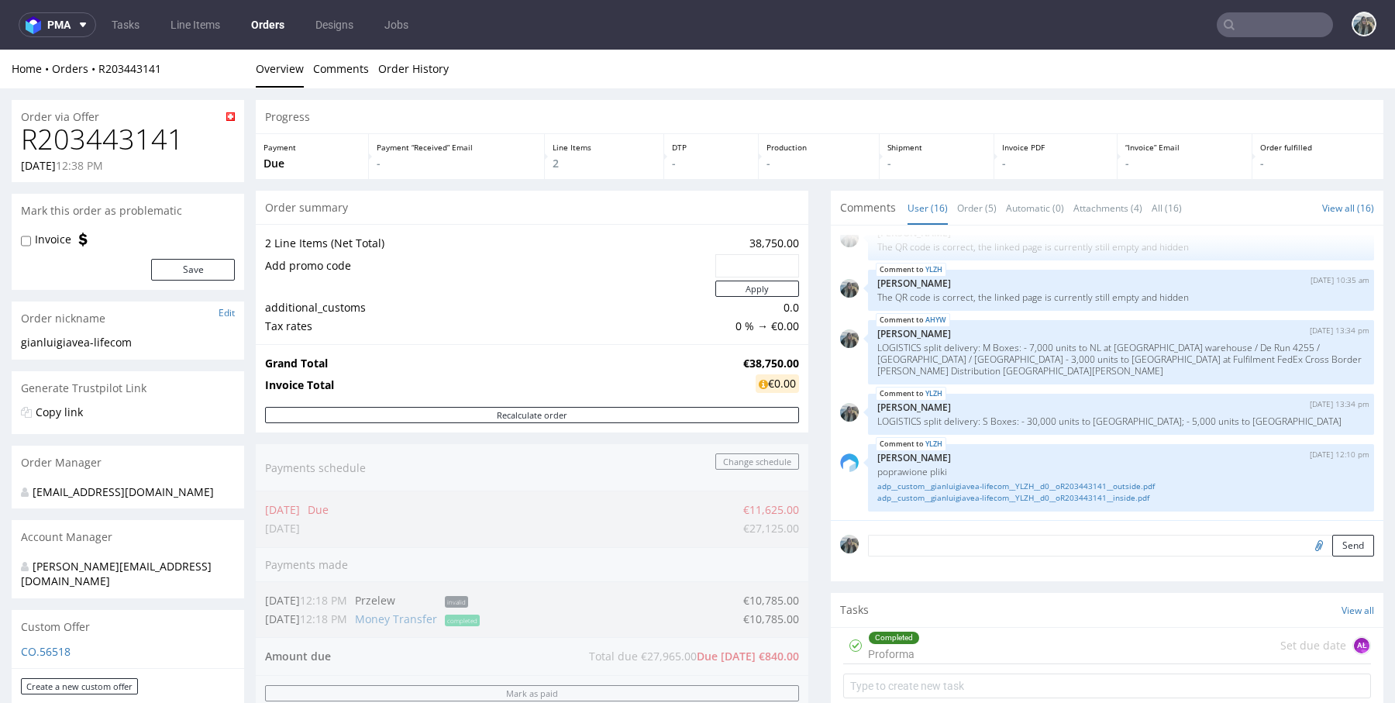
click at [153, 132] on h1 "R203443141" at bounding box center [128, 139] width 214 height 31
click at [152, 132] on h1 "R203443141" at bounding box center [128, 139] width 214 height 31
copy h1 "R203443141"
click at [1270, 26] on input "text" at bounding box center [1274, 24] width 116 height 25
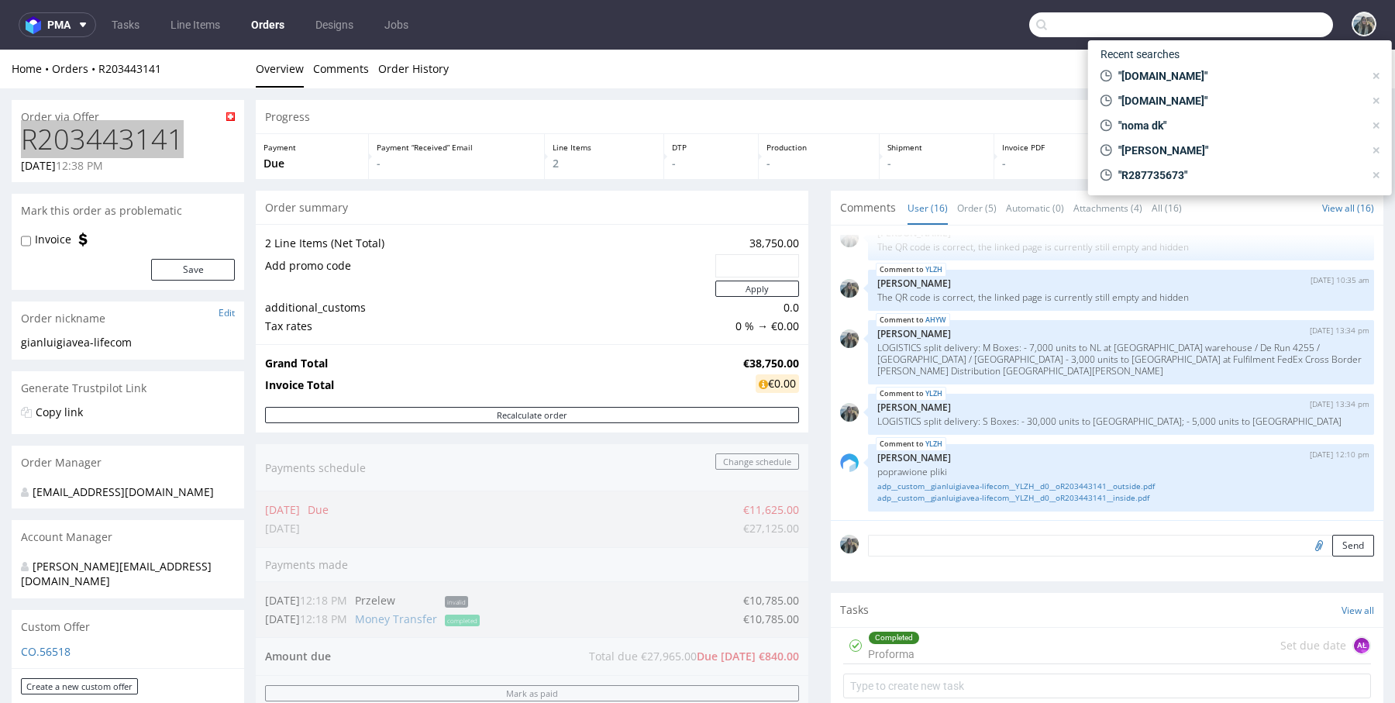
paste input "Facial Life SLP"
type input "Facial Life SLP"
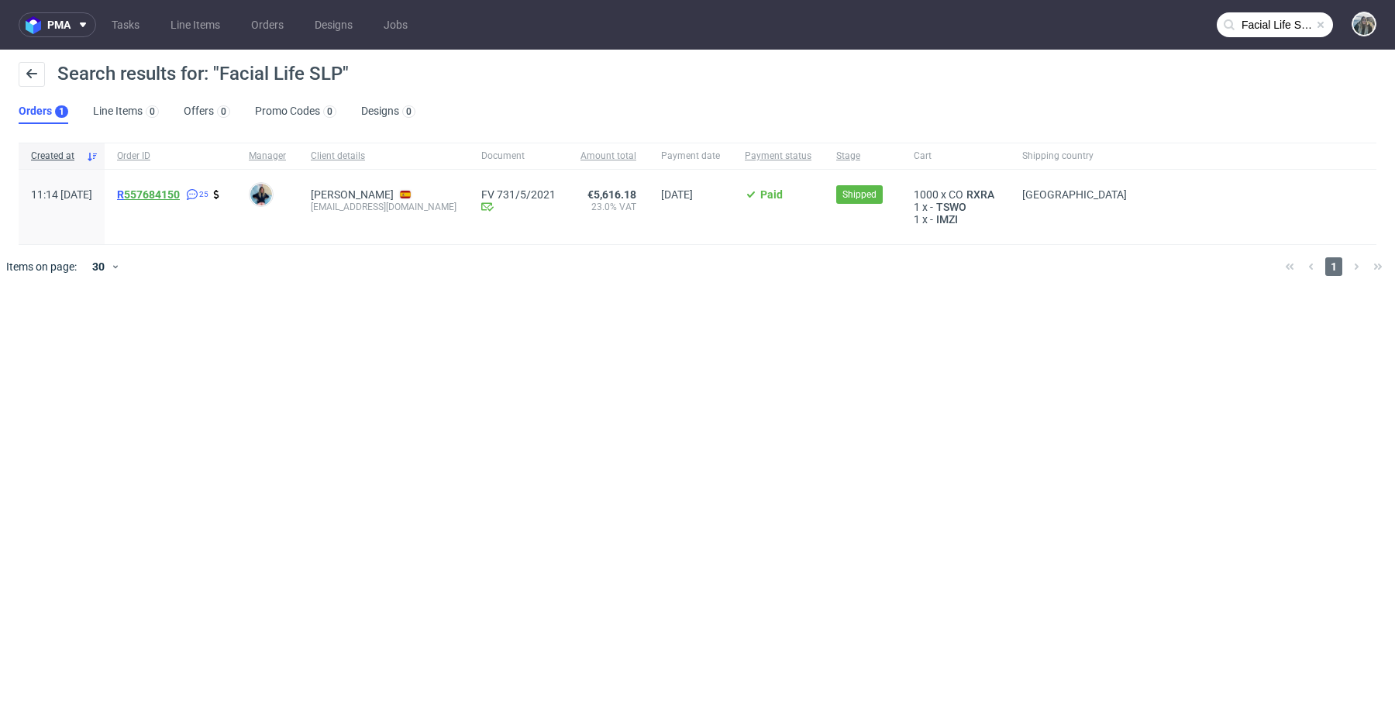
click at [163, 193] on link "557684150" at bounding box center [152, 194] width 56 height 12
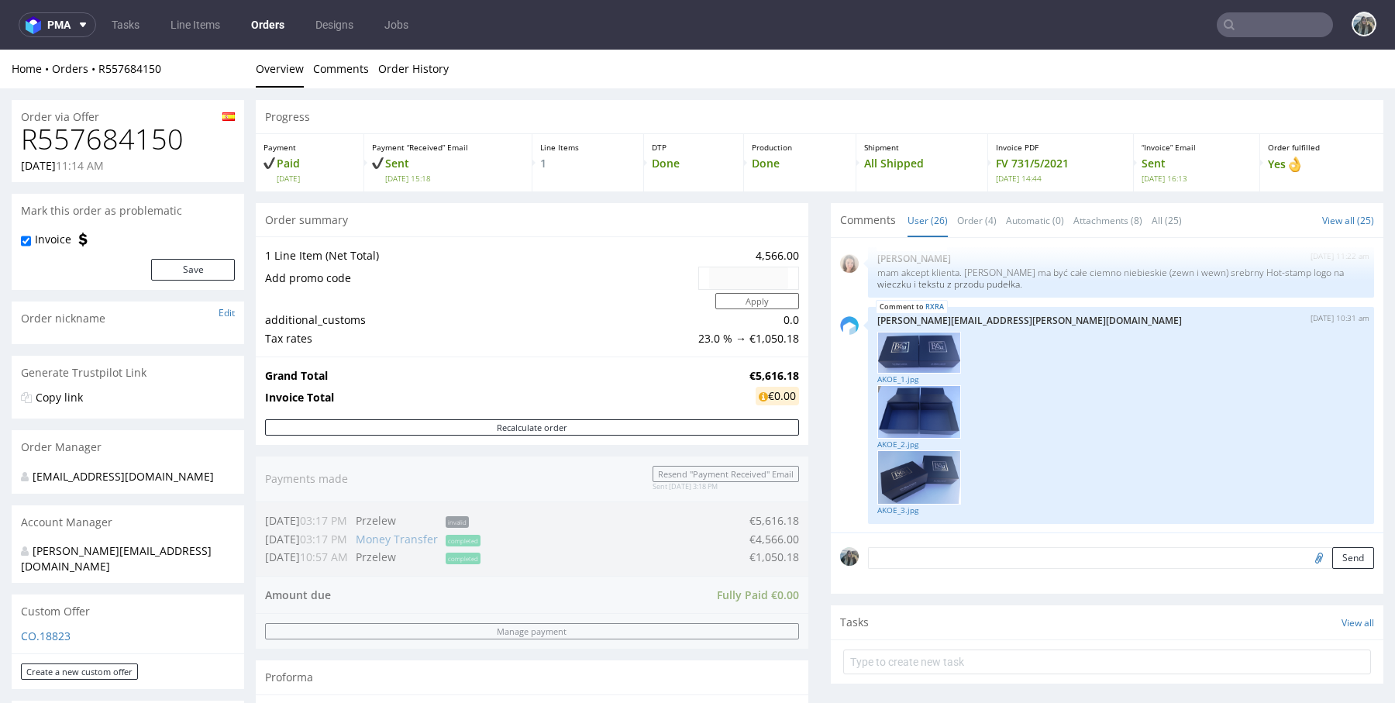
click at [115, 138] on h1 "R557684150" at bounding box center [128, 139] width 214 height 31
copy h1 "R557684150"
click at [113, 85] on div "Home Orders R557684150 Overview Comments Order History" at bounding box center [697, 69] width 1395 height 39
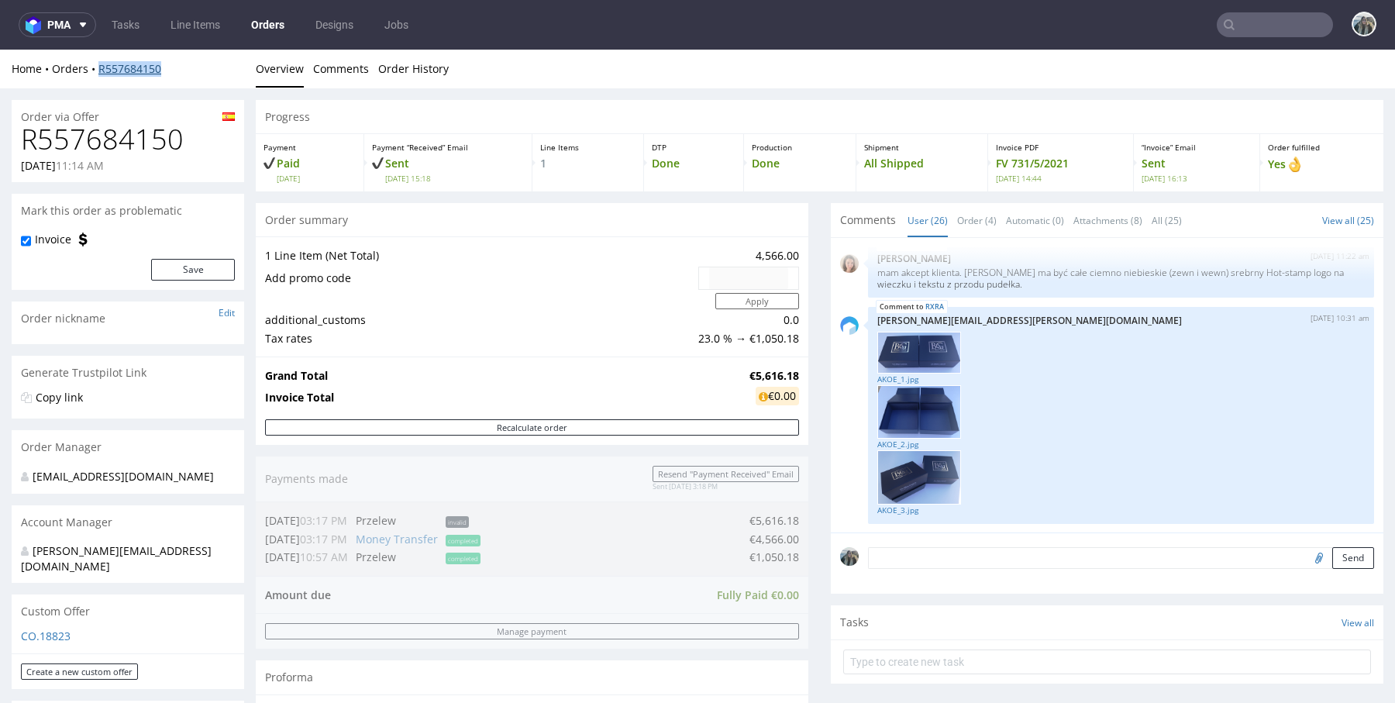
drag, startPoint x: 98, startPoint y: 82, endPoint x: 98, endPoint y: 70, distance: 12.4
click at [98, 70] on div "Home Orders R557684150 Overview Comments Order History" at bounding box center [697, 69] width 1395 height 39
copy link "R557684150"
click at [913, 342] on img at bounding box center [919, 353] width 84 height 42
drag, startPoint x: 77, startPoint y: 167, endPoint x: 18, endPoint y: 148, distance: 62.7
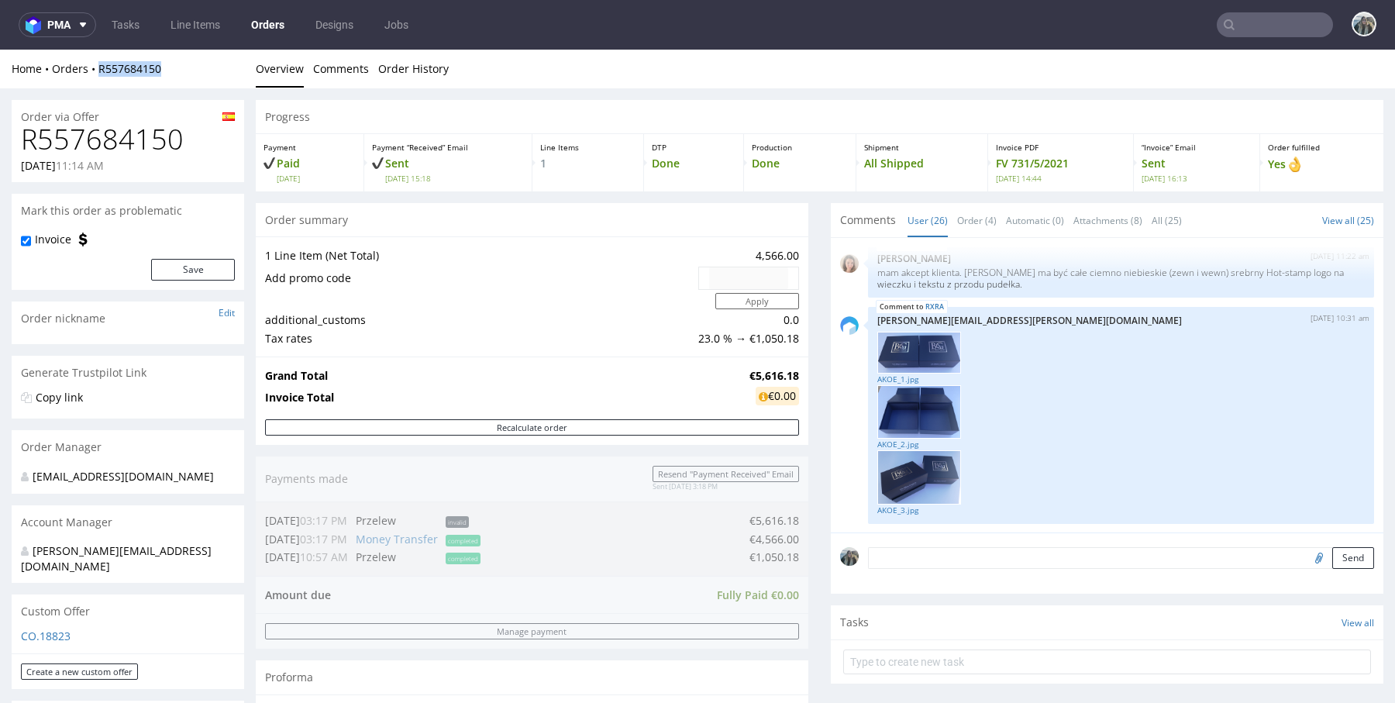
copy p "19.03.2021"
click at [1247, 5] on nav "pma Tasks Line Items Orders Designs Jobs" at bounding box center [697, 25] width 1395 height 50
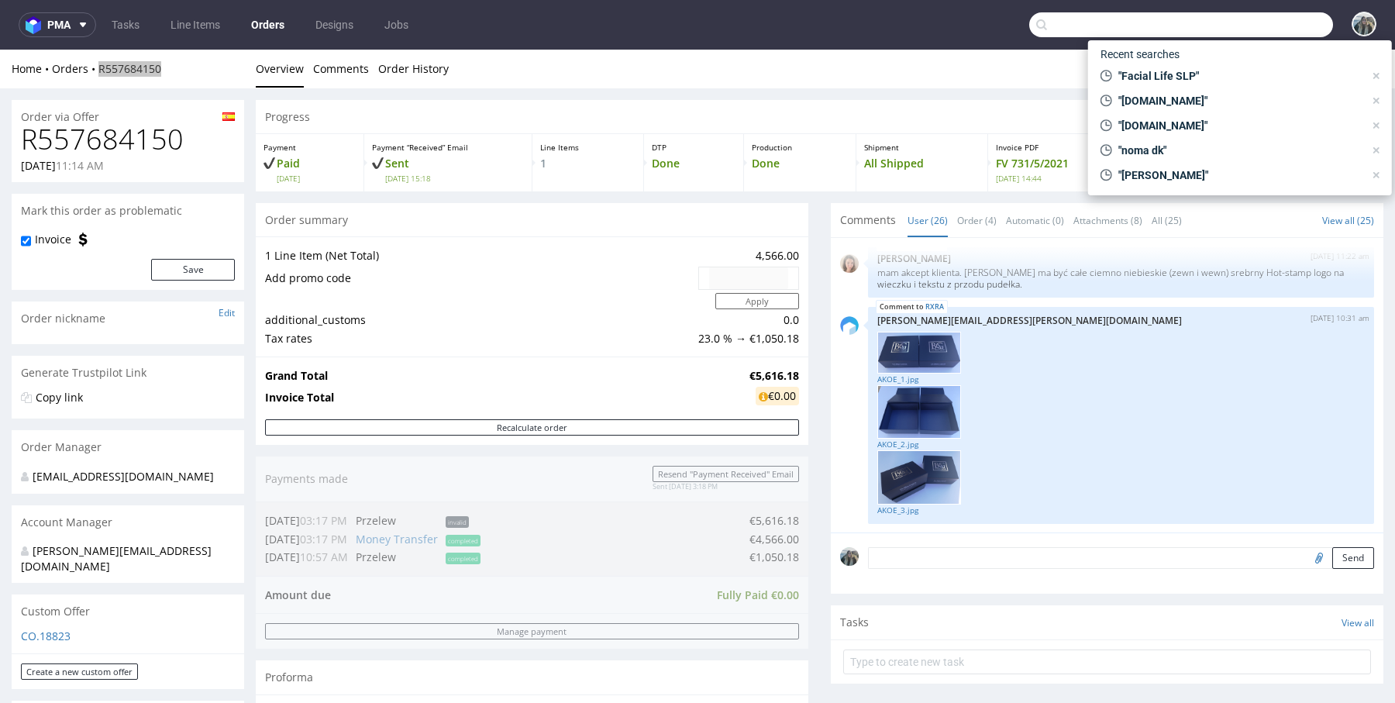
click at [1247, 26] on input "text" at bounding box center [1181, 24] width 304 height 25
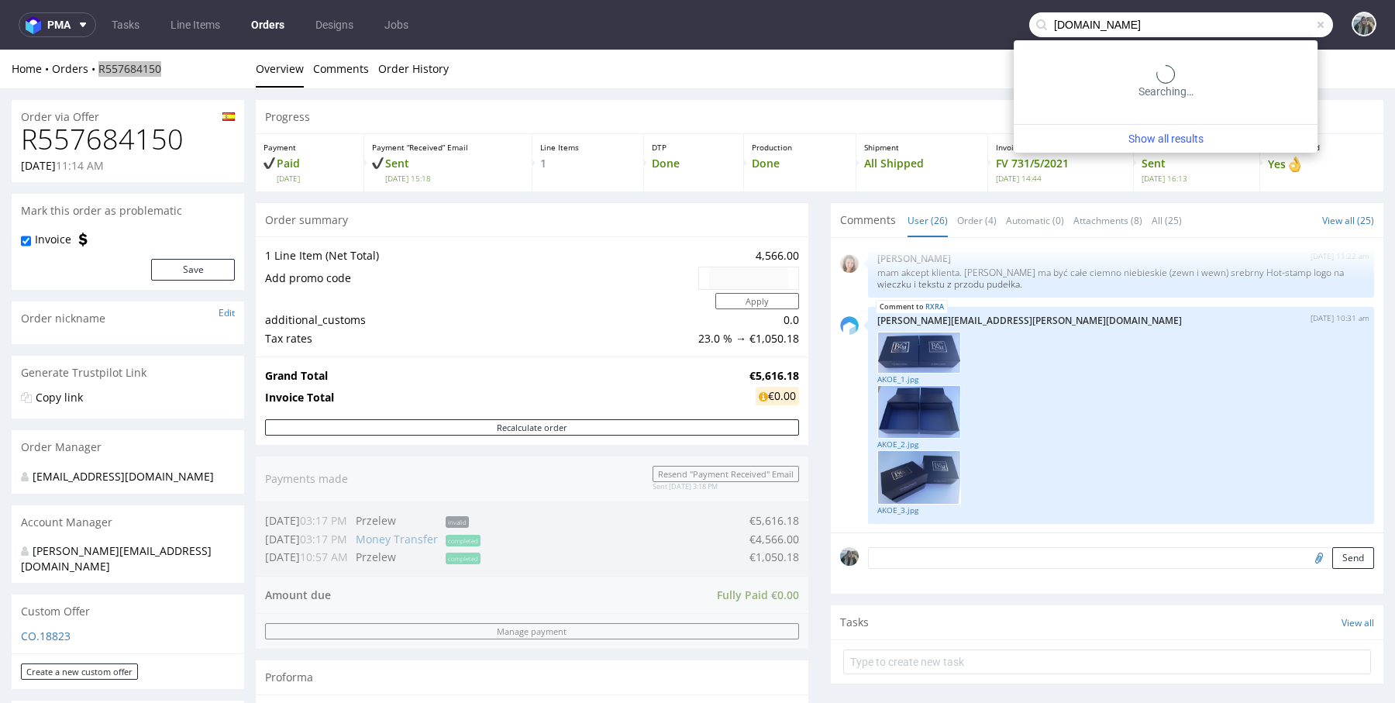
type input "[DOMAIN_NAME]"
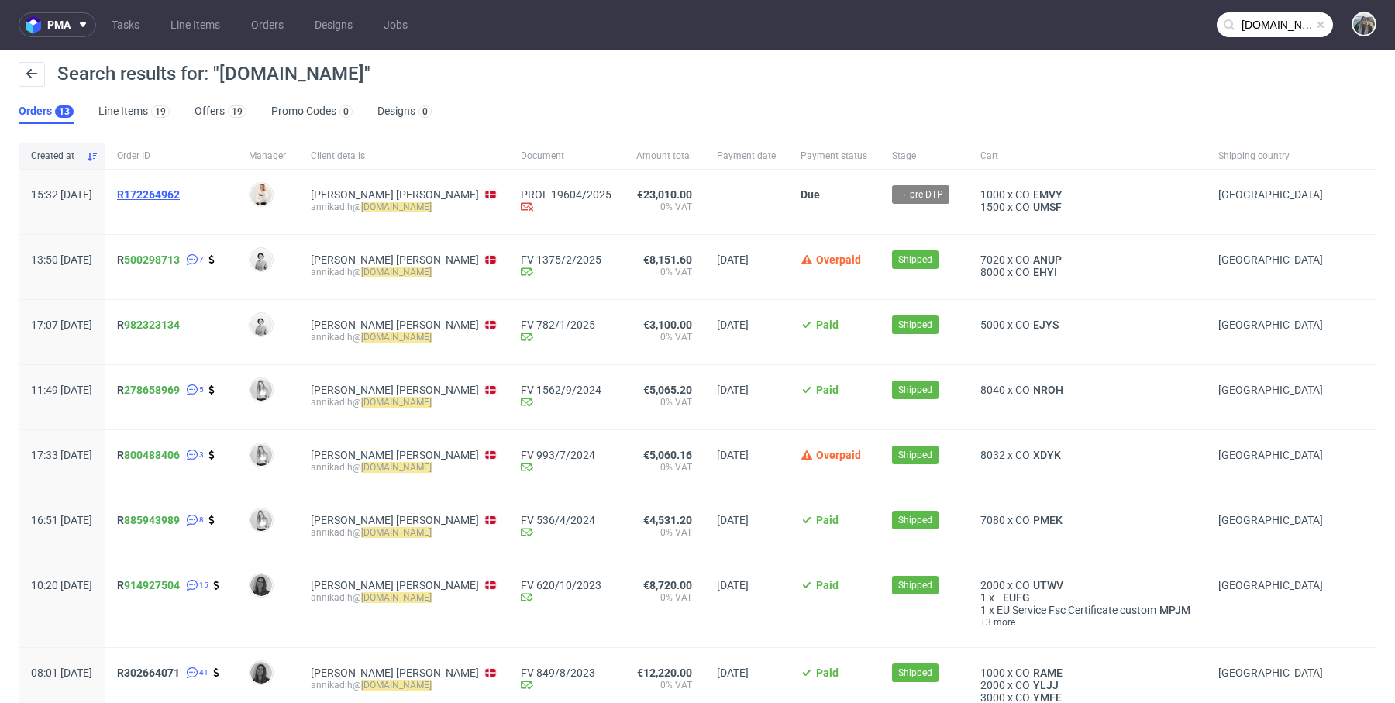
click at [177, 188] on span "R172264962" at bounding box center [148, 194] width 63 height 12
drag, startPoint x: 165, startPoint y: 212, endPoint x: 163, endPoint y: 196, distance: 15.7
click at [163, 196] on div "R172264962" at bounding box center [171, 202] width 132 height 64
copy span "R172264962"
click at [180, 193] on span "R172264962" at bounding box center [148, 194] width 63 height 12
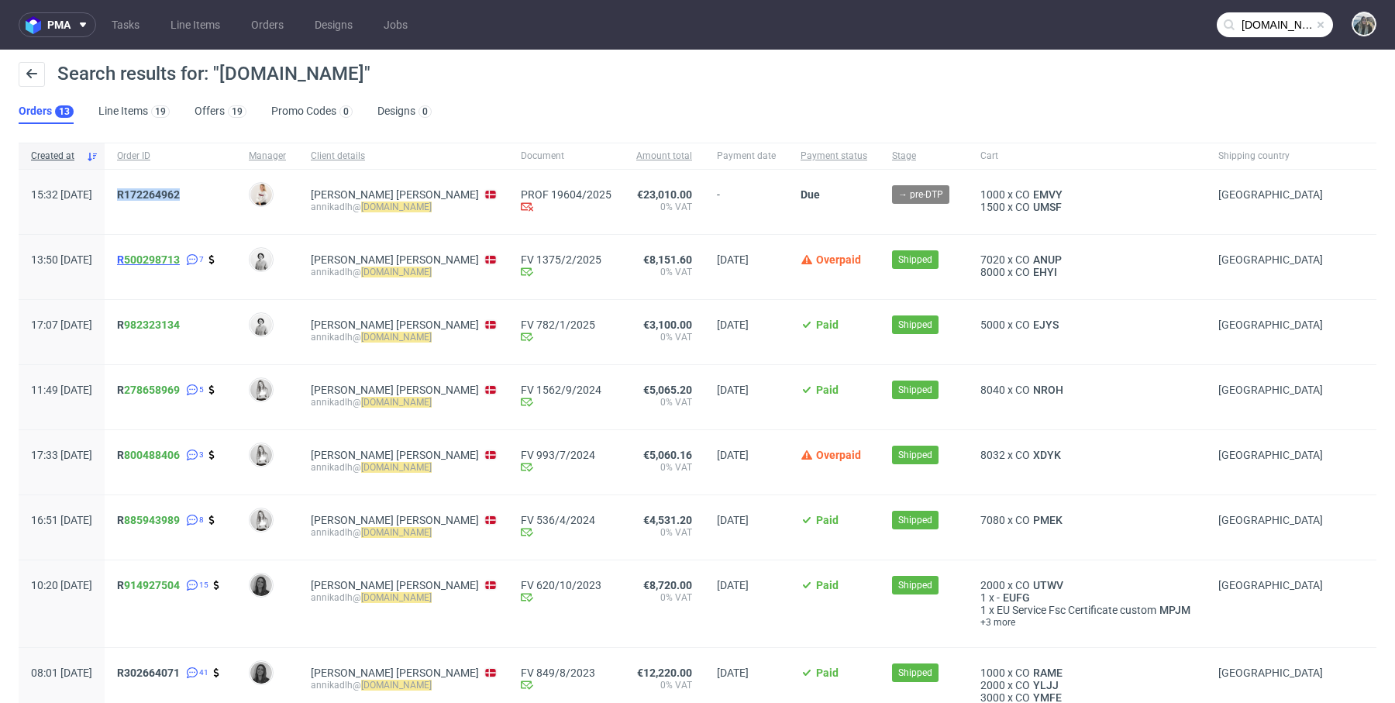
click at [167, 256] on span "R 500298713" at bounding box center [148, 259] width 63 height 12
click at [170, 261] on link "500298713" at bounding box center [152, 259] width 56 height 12
click at [210, 226] on div "R172264962" at bounding box center [171, 202] width 132 height 64
click at [165, 259] on span "R 500298713" at bounding box center [148, 259] width 63 height 12
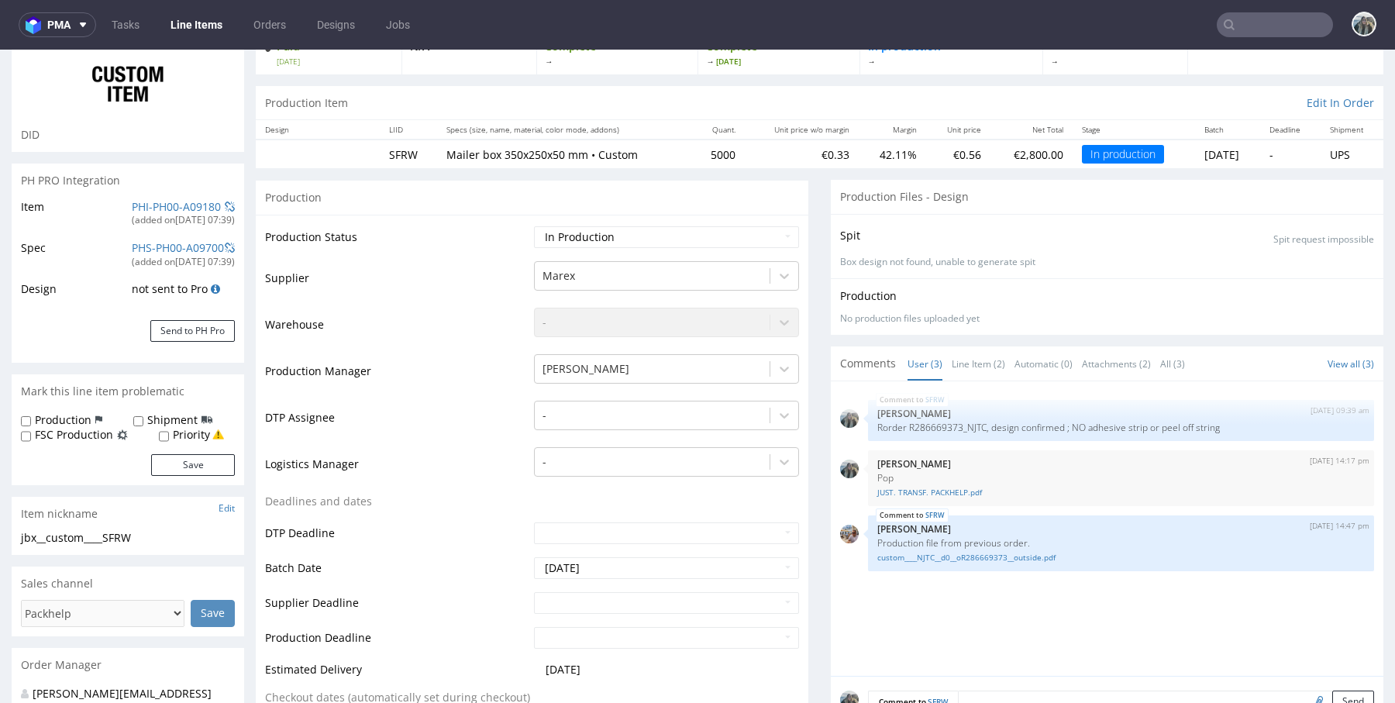
scroll to position [119, 0]
drag, startPoint x: 1254, startPoint y: 428, endPoint x: 1096, endPoint y: 428, distance: 157.3
click at [1096, 428] on p "Rorder R286669373_NJTC, design confirmed ; NO adhesive strip or peel off string" at bounding box center [1120, 426] width 487 height 12
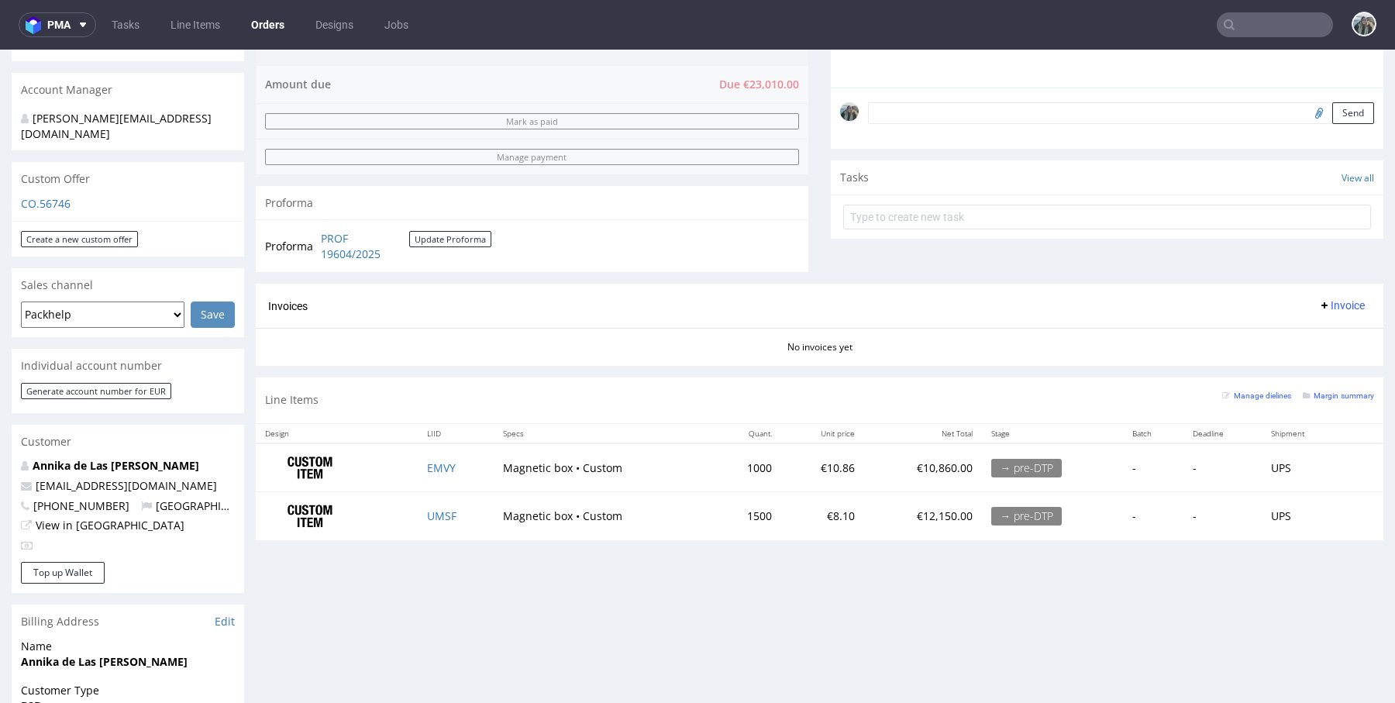
scroll to position [434, 0]
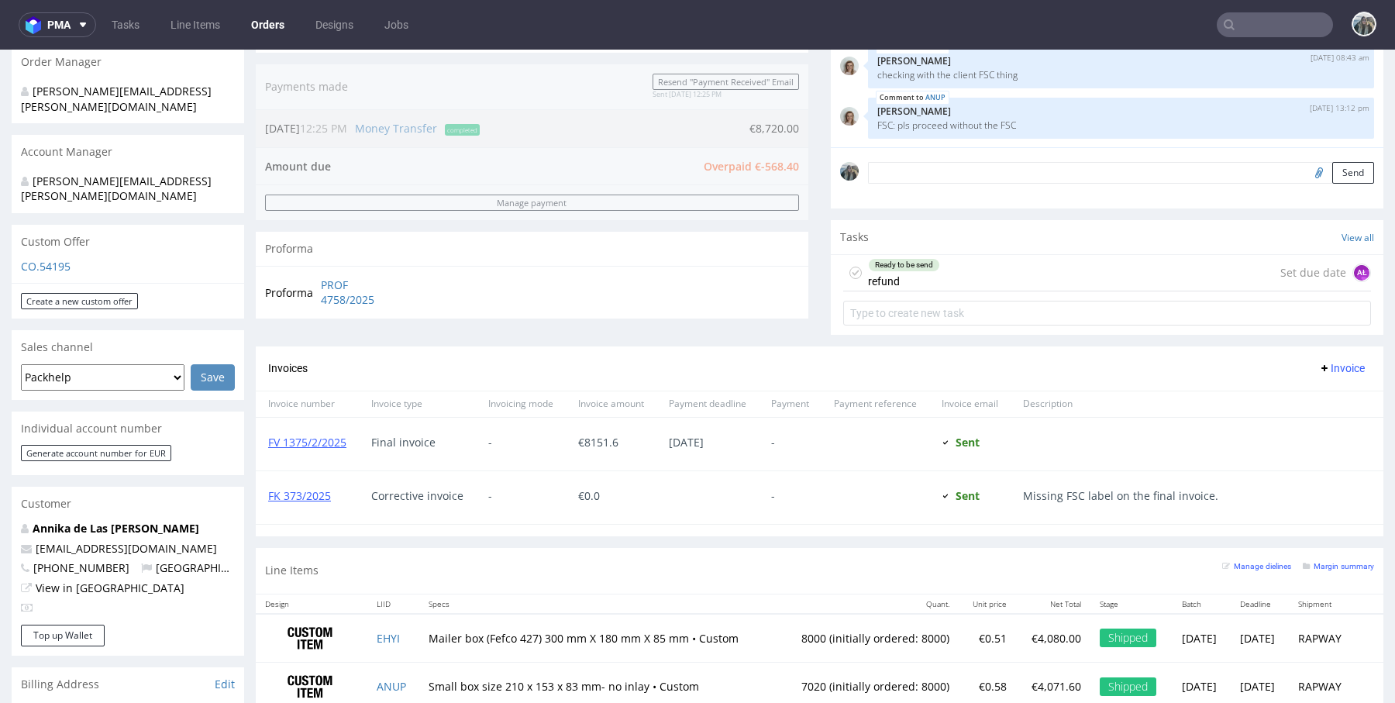
scroll to position [383, 0]
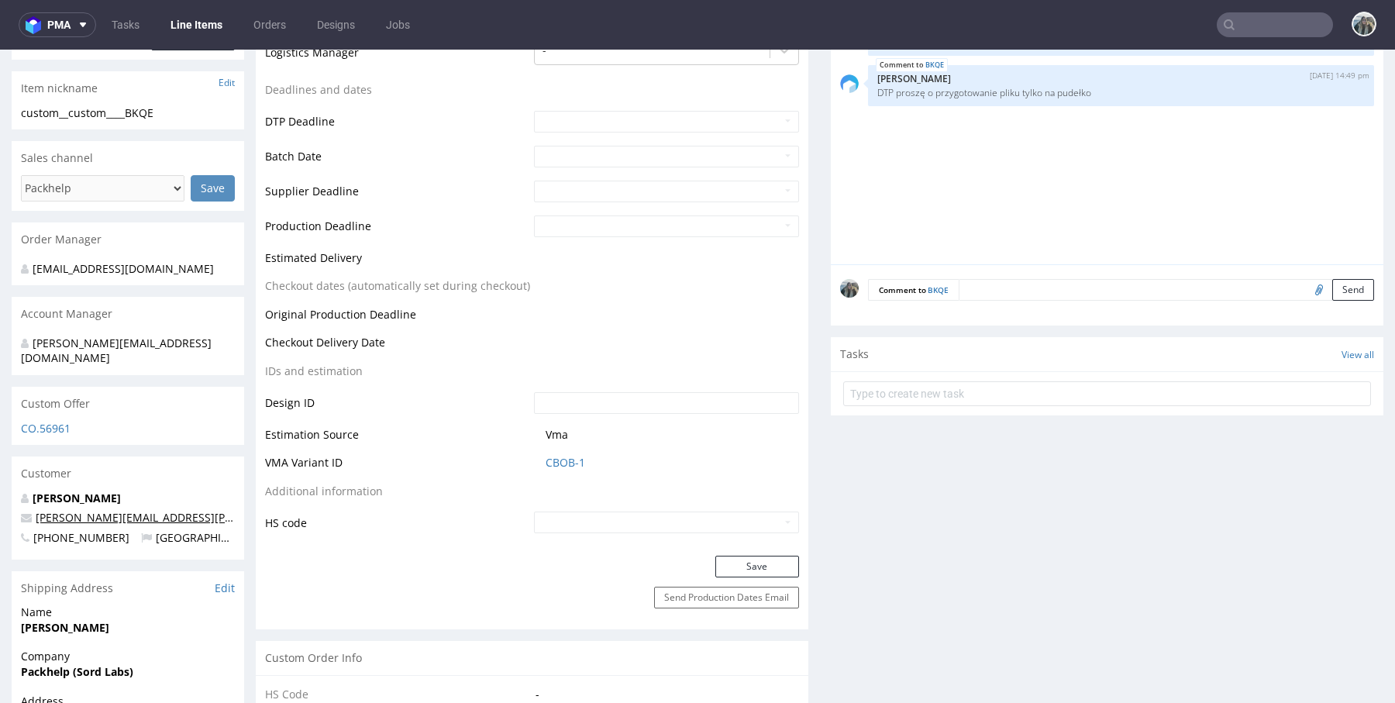
scroll to position [562, 0]
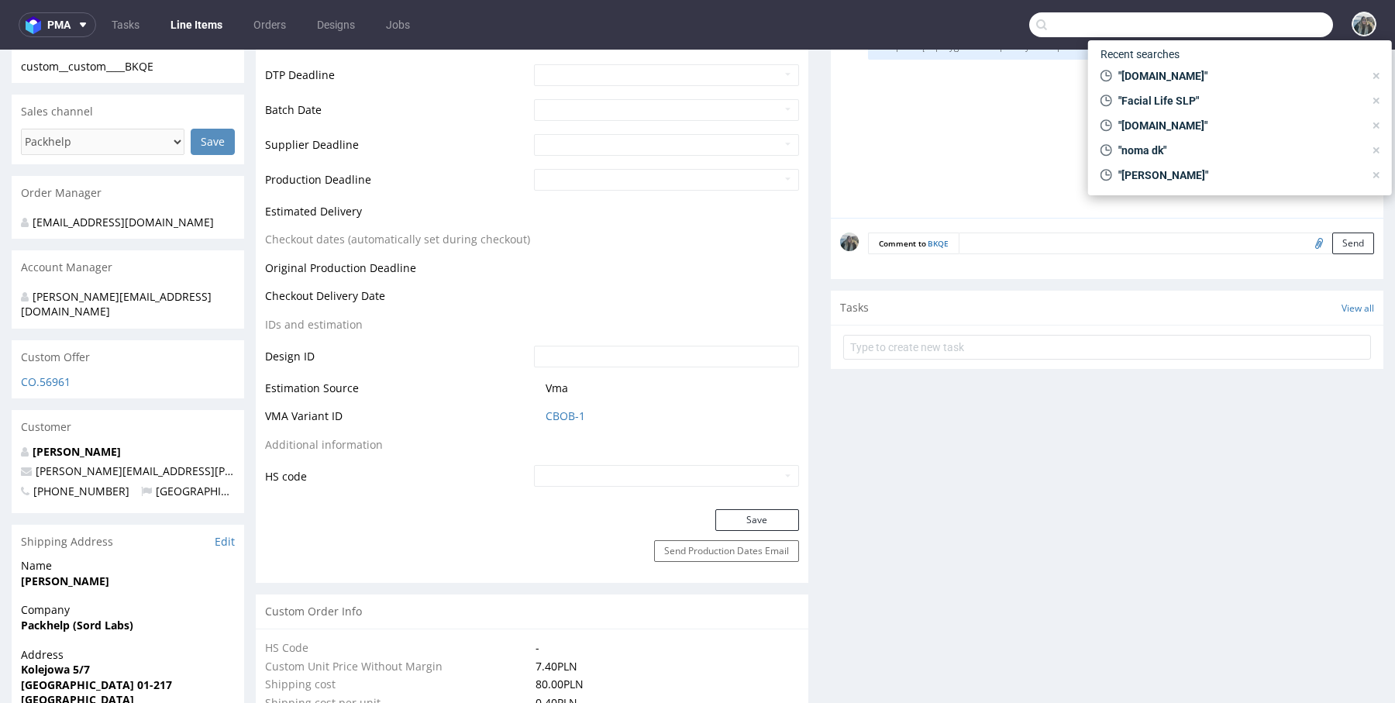
click at [1251, 17] on input "text" at bounding box center [1181, 24] width 304 height 25
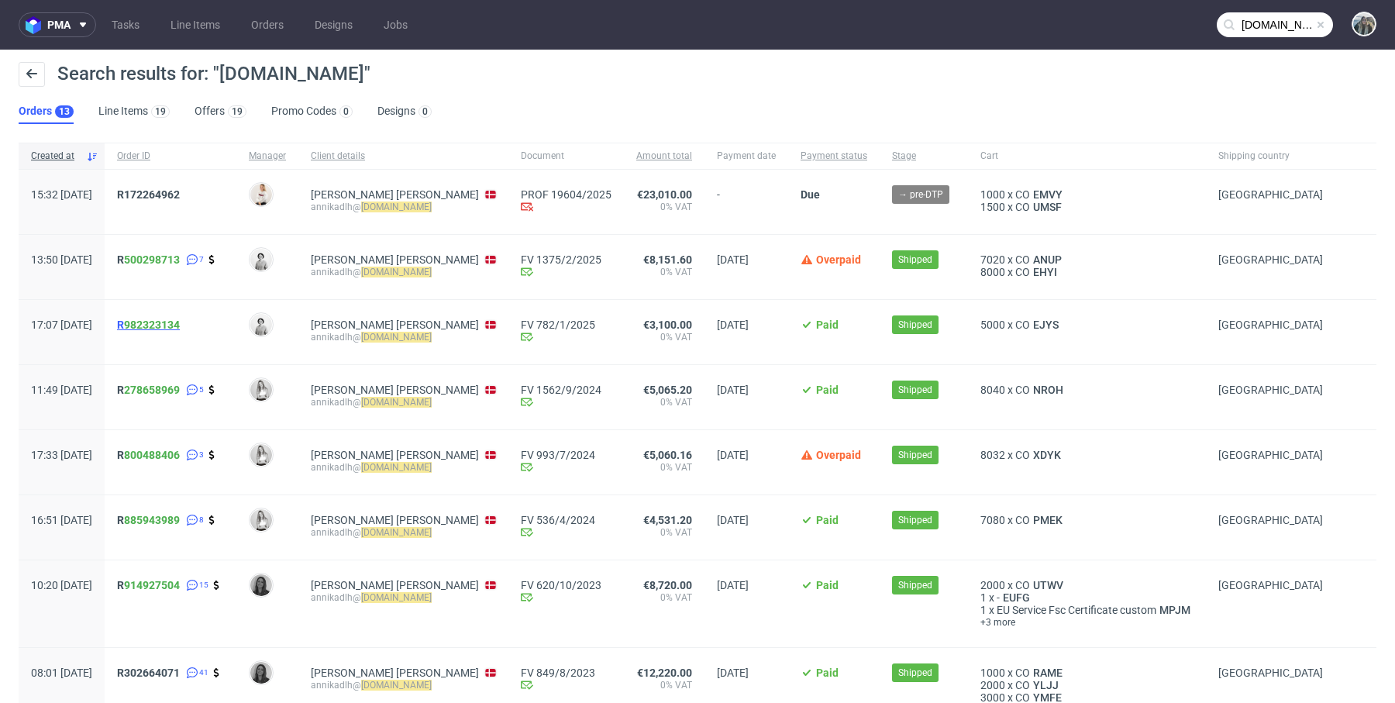
click at [164, 328] on span "R 982323134" at bounding box center [148, 324] width 63 height 12
click at [169, 389] on span "R 278658969" at bounding box center [148, 389] width 63 height 12
click at [169, 393] on span "R 278658969" at bounding box center [148, 389] width 63 height 12
click at [167, 455] on span "R 800488406" at bounding box center [148, 455] width 63 height 12
click at [166, 520] on span "R 885943989" at bounding box center [148, 520] width 63 height 12
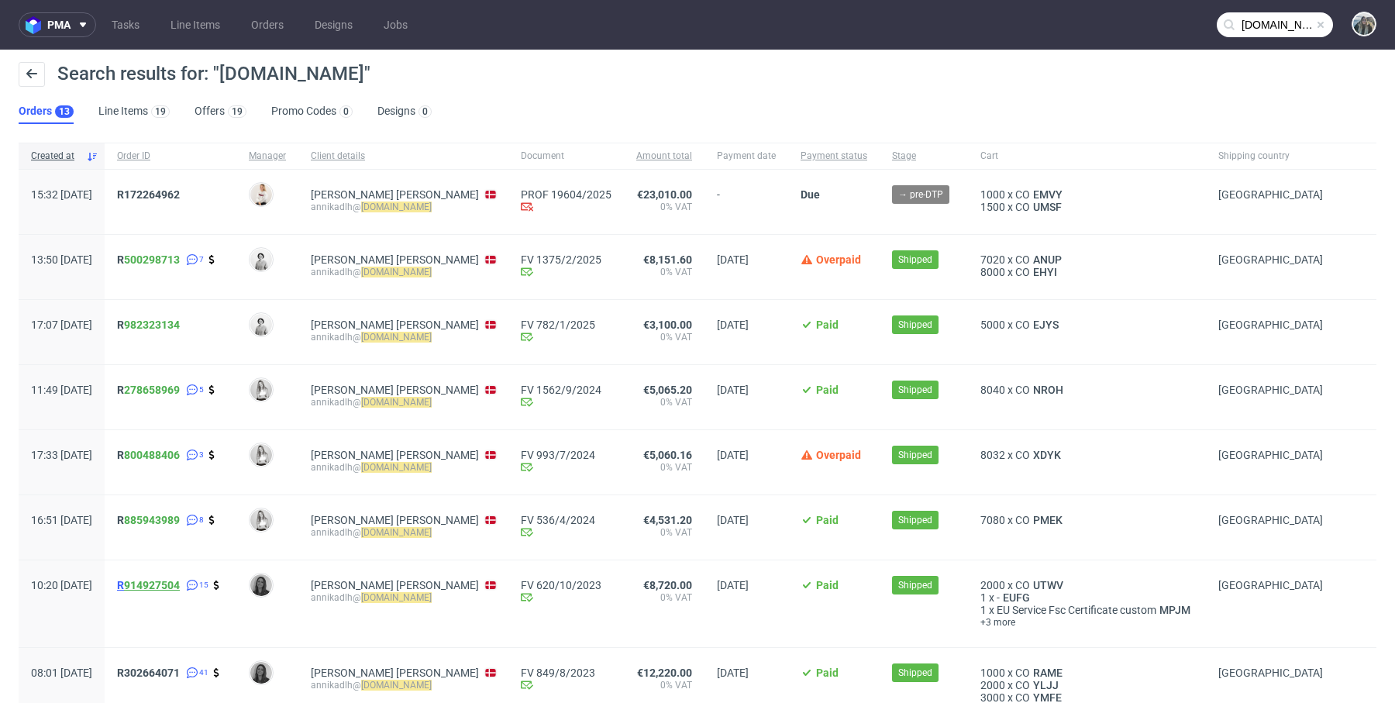
click at [172, 587] on link "914927504" at bounding box center [152, 585] width 56 height 12
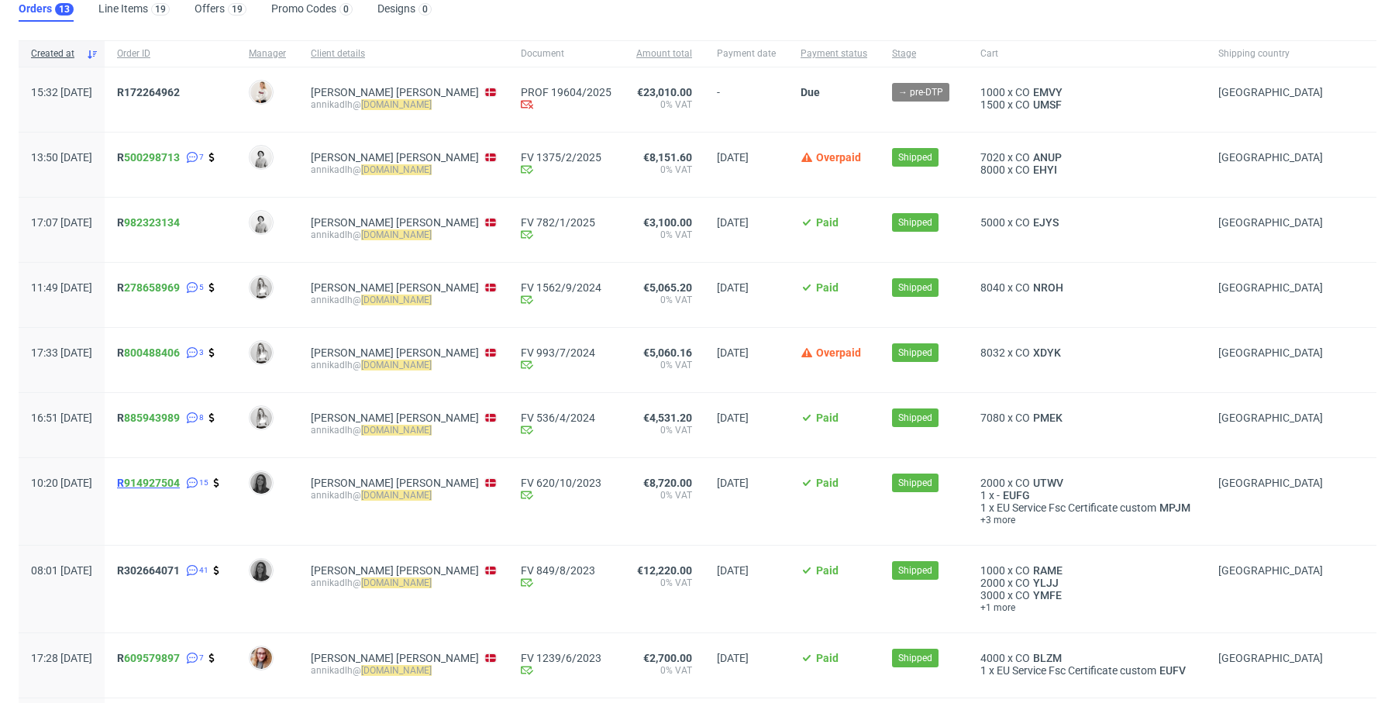
click at [170, 480] on span "R 914927504" at bounding box center [148, 482] width 63 height 12
click at [169, 570] on span "R302664071" at bounding box center [148, 570] width 63 height 12
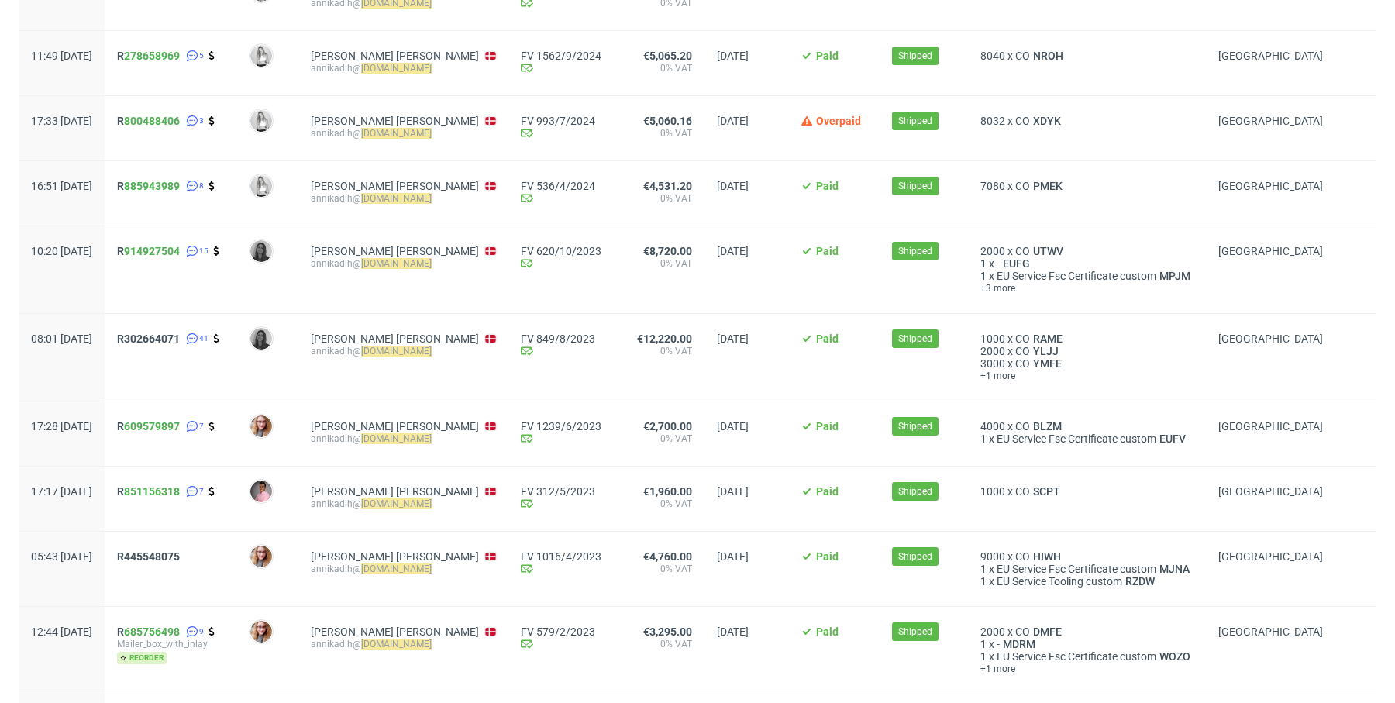
scroll to position [0, 0]
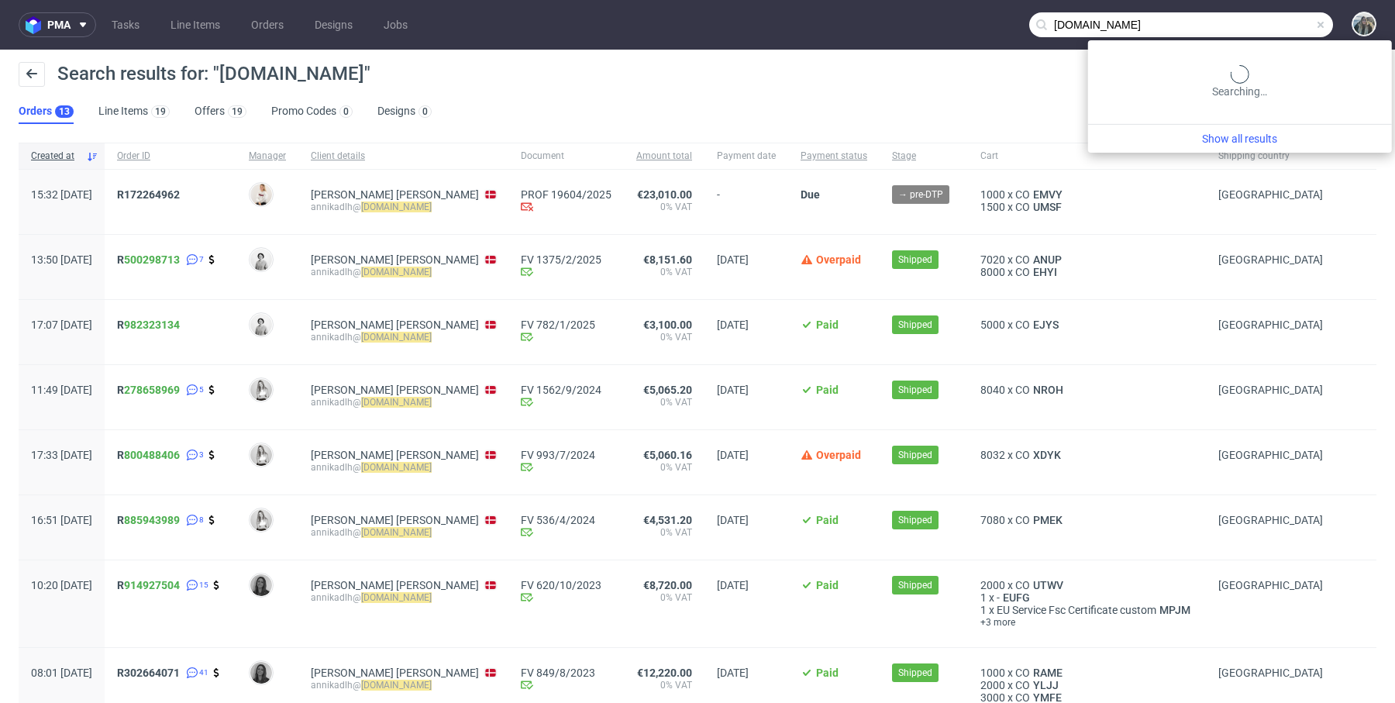
click at [1243, 27] on input "noma.dk" at bounding box center [1181, 24] width 304 height 25
type input "clemens noma"
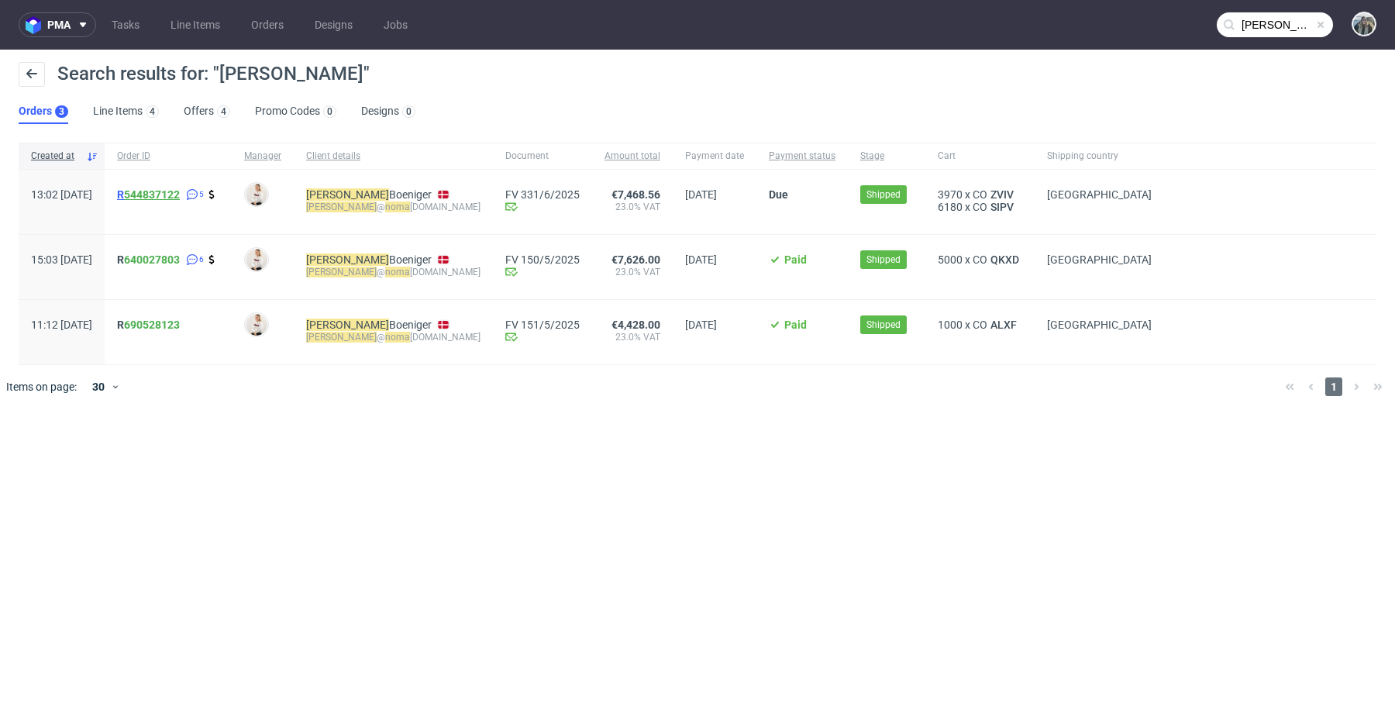
click at [169, 191] on link "544837122" at bounding box center [152, 194] width 56 height 12
click at [163, 197] on span "R 544837122" at bounding box center [148, 194] width 63 height 12
click at [159, 261] on div "R 640027803 6" at bounding box center [168, 267] width 127 height 64
click at [163, 262] on span "R 640027803" at bounding box center [148, 259] width 63 height 12
click at [164, 322] on span "R 690528123" at bounding box center [148, 324] width 63 height 12
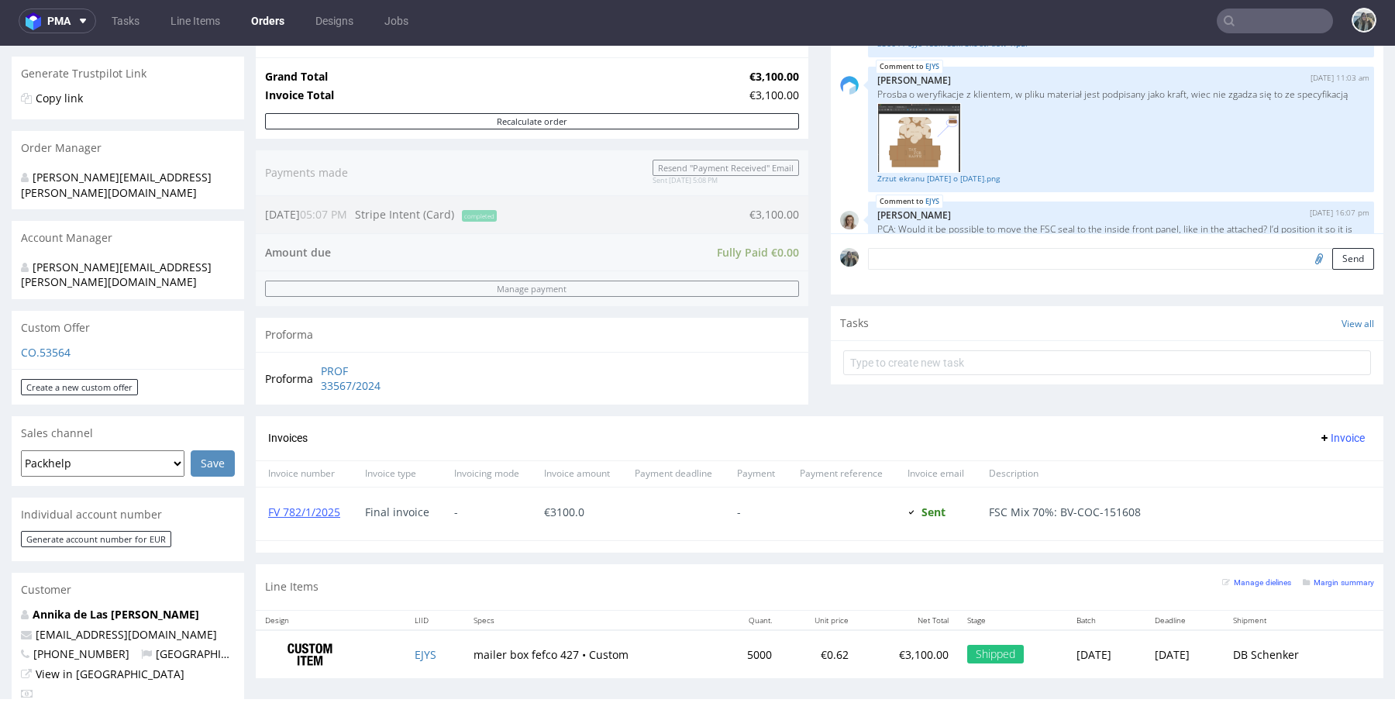
scroll to position [318, 0]
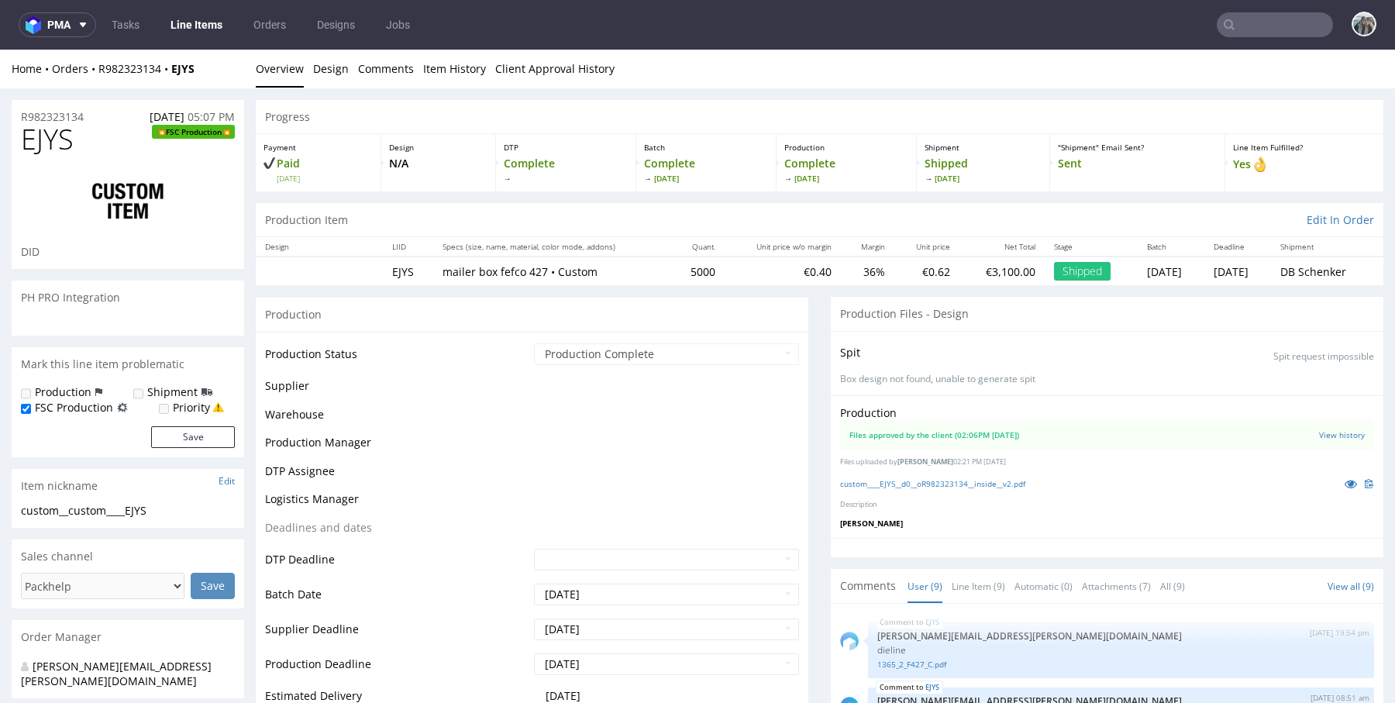
scroll to position [570, 0]
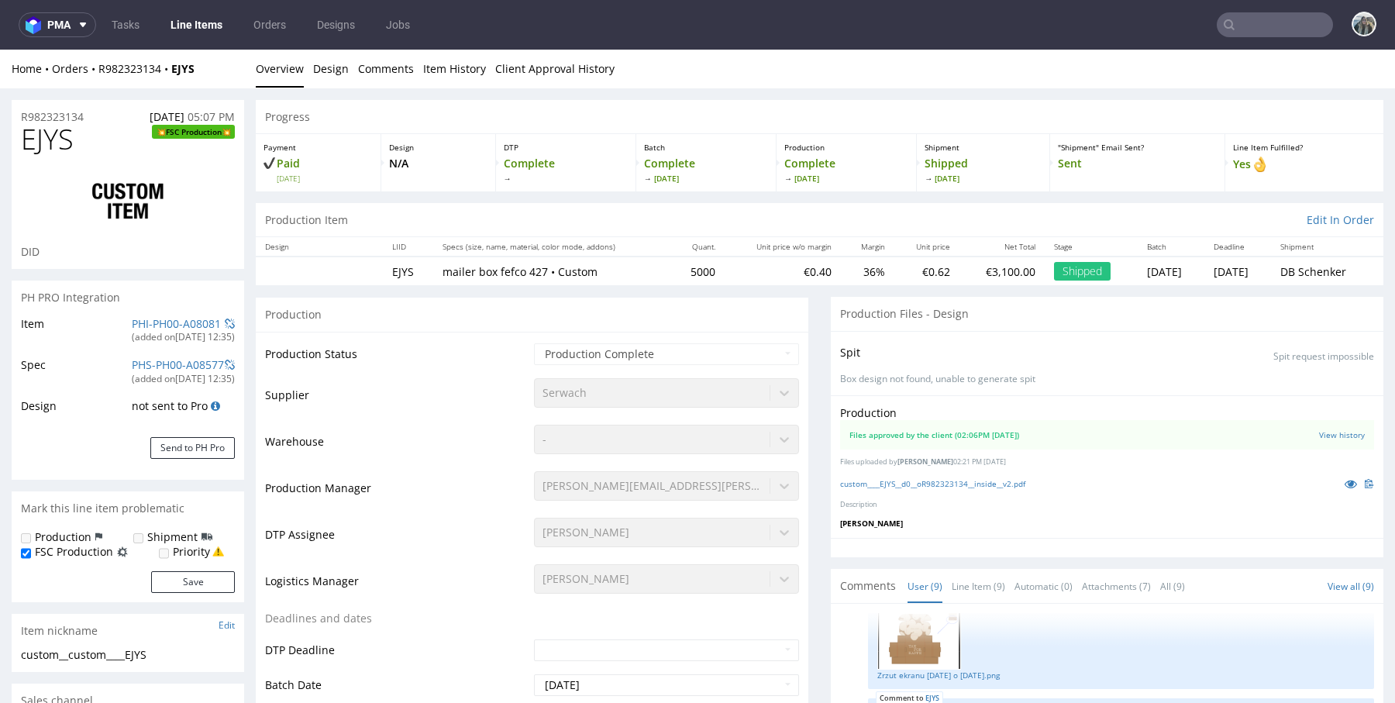
select select "in_progress"
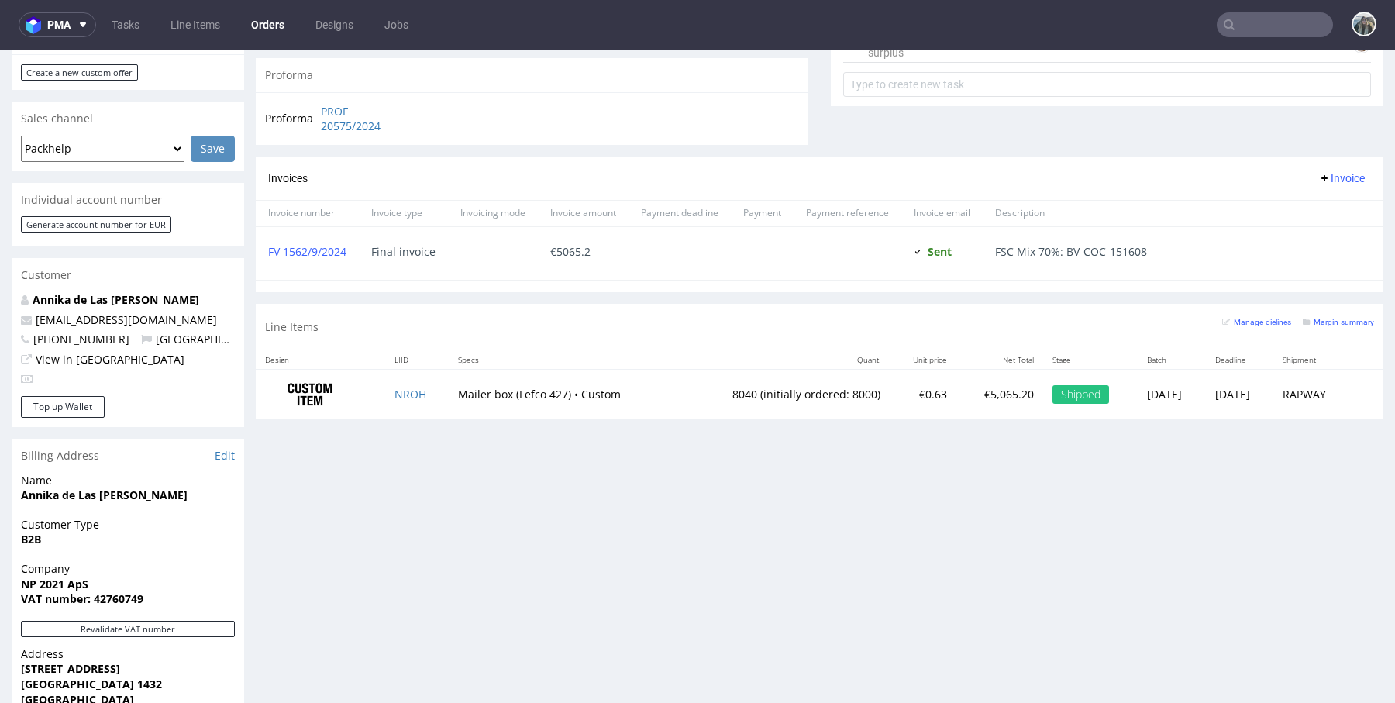
scroll to position [700, 0]
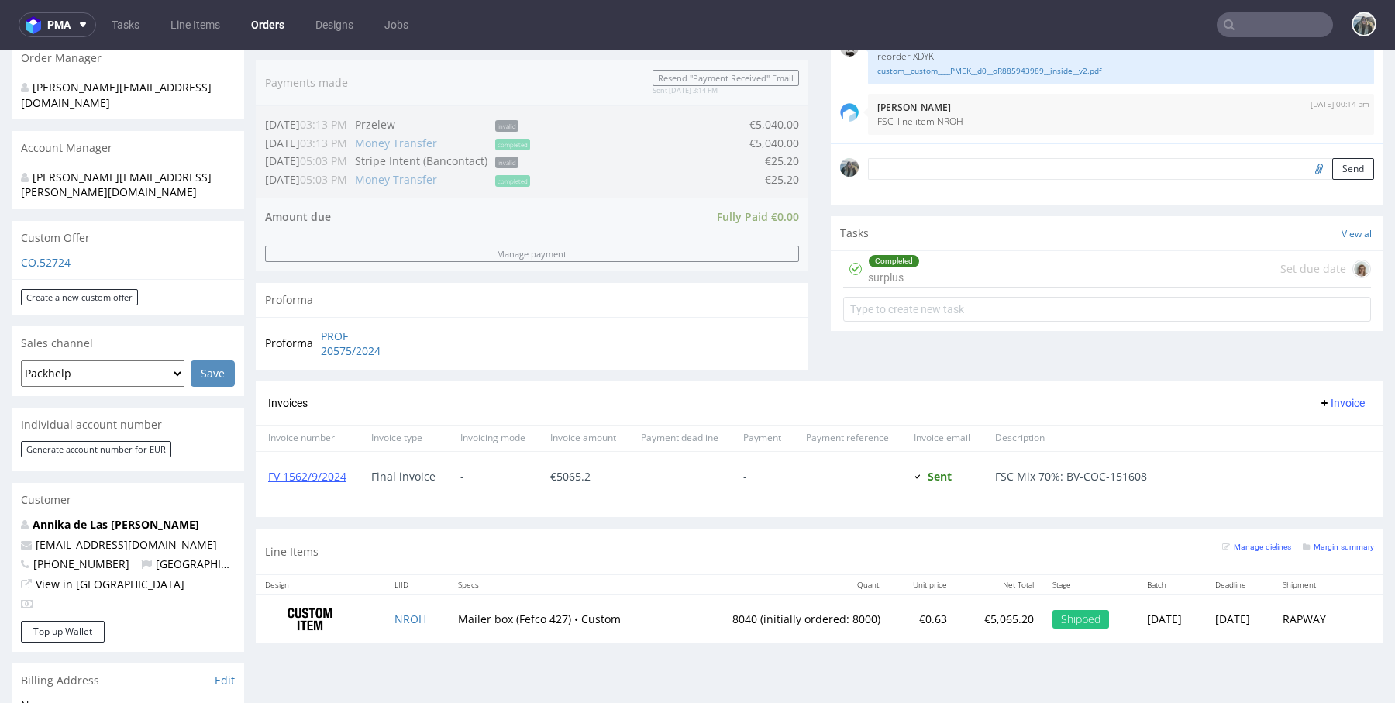
scroll to position [390, 0]
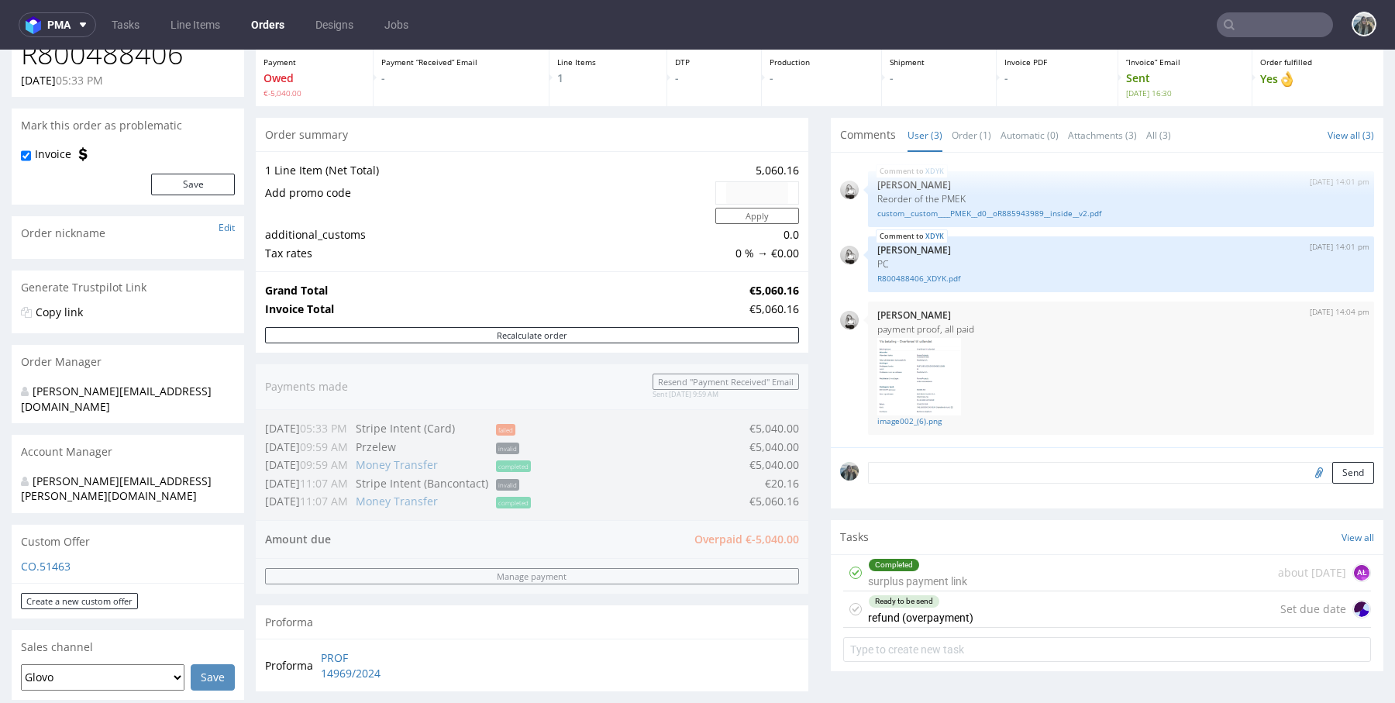
scroll to position [542, 0]
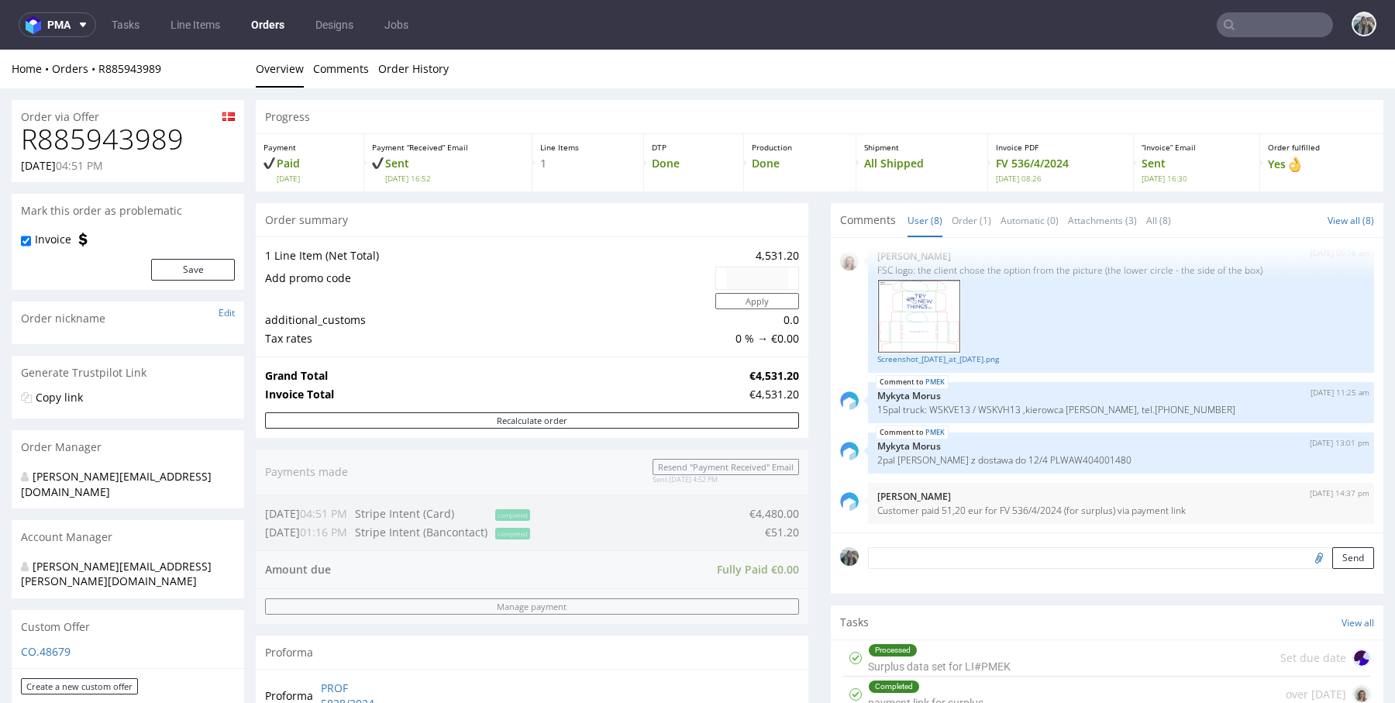
scroll to position [562, 0]
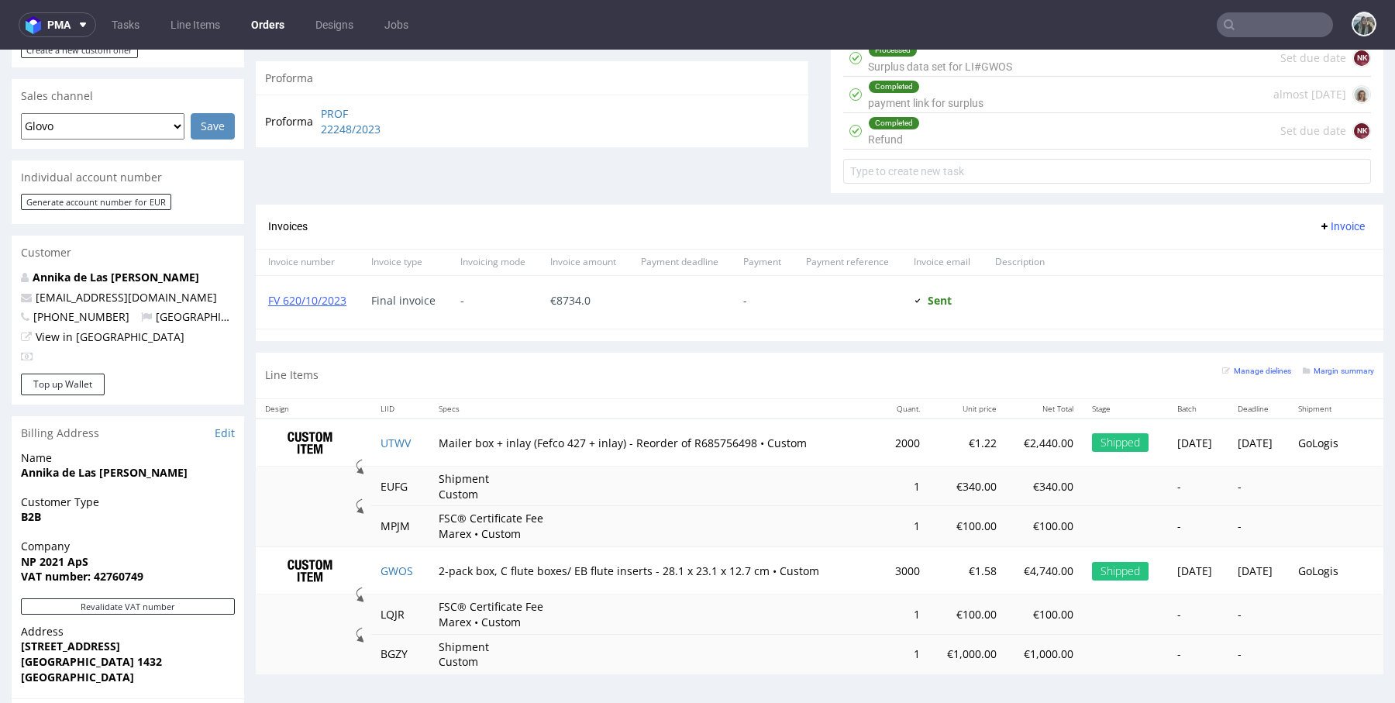
scroll to position [637, 0]
click at [390, 440] on link "UTWV" at bounding box center [395, 442] width 30 height 15
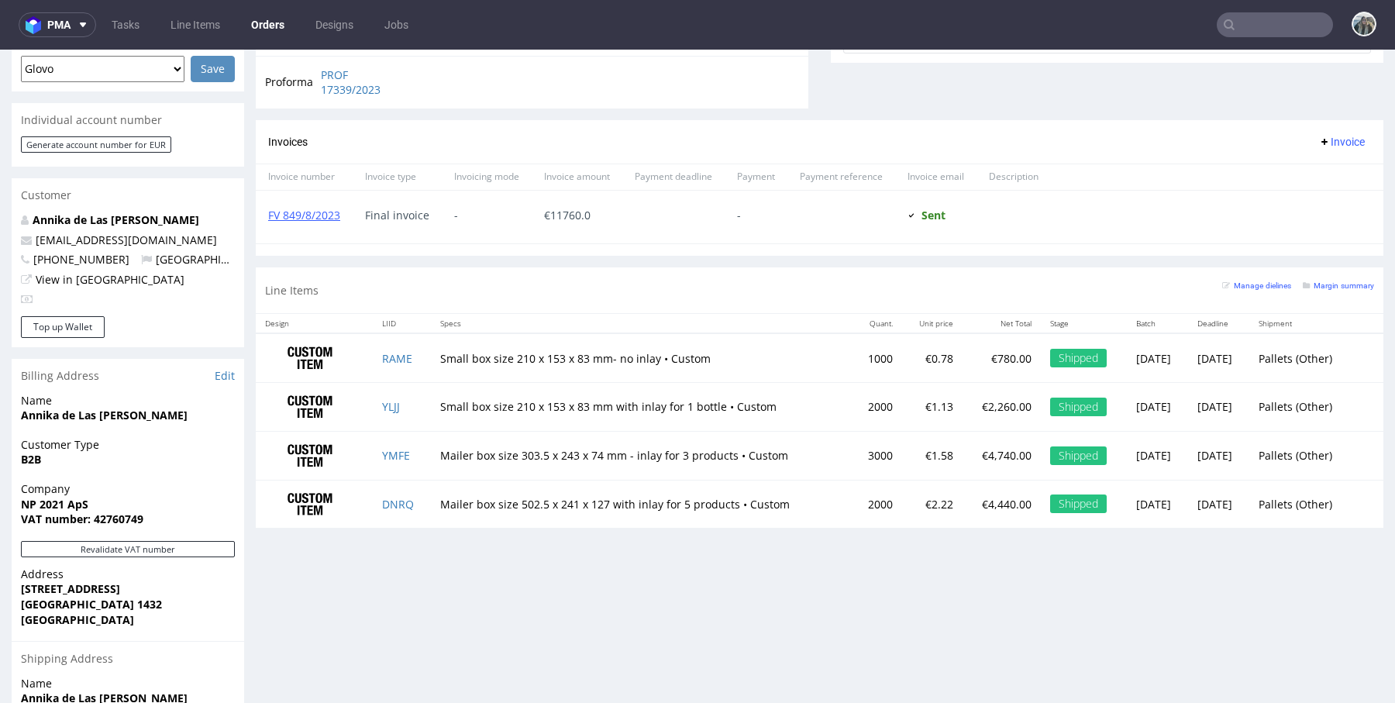
scroll to position [701, 0]
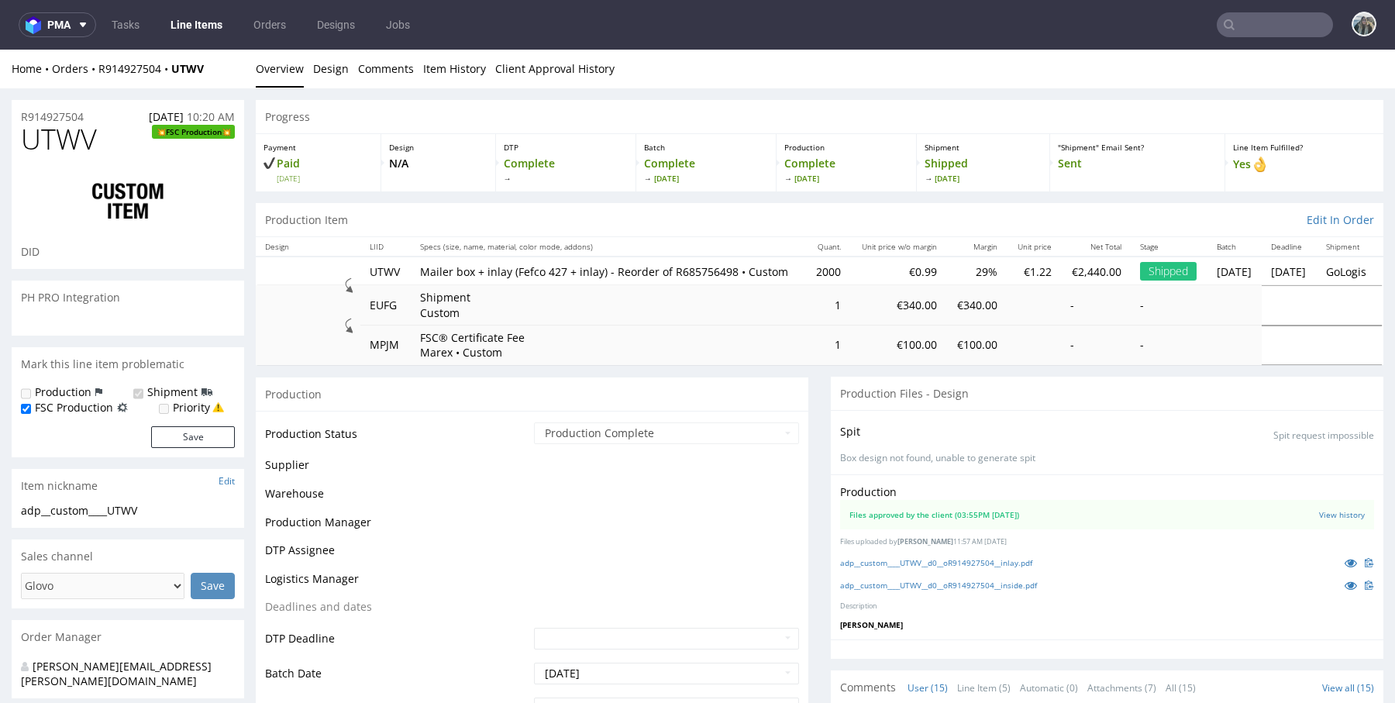
scroll to position [605, 0]
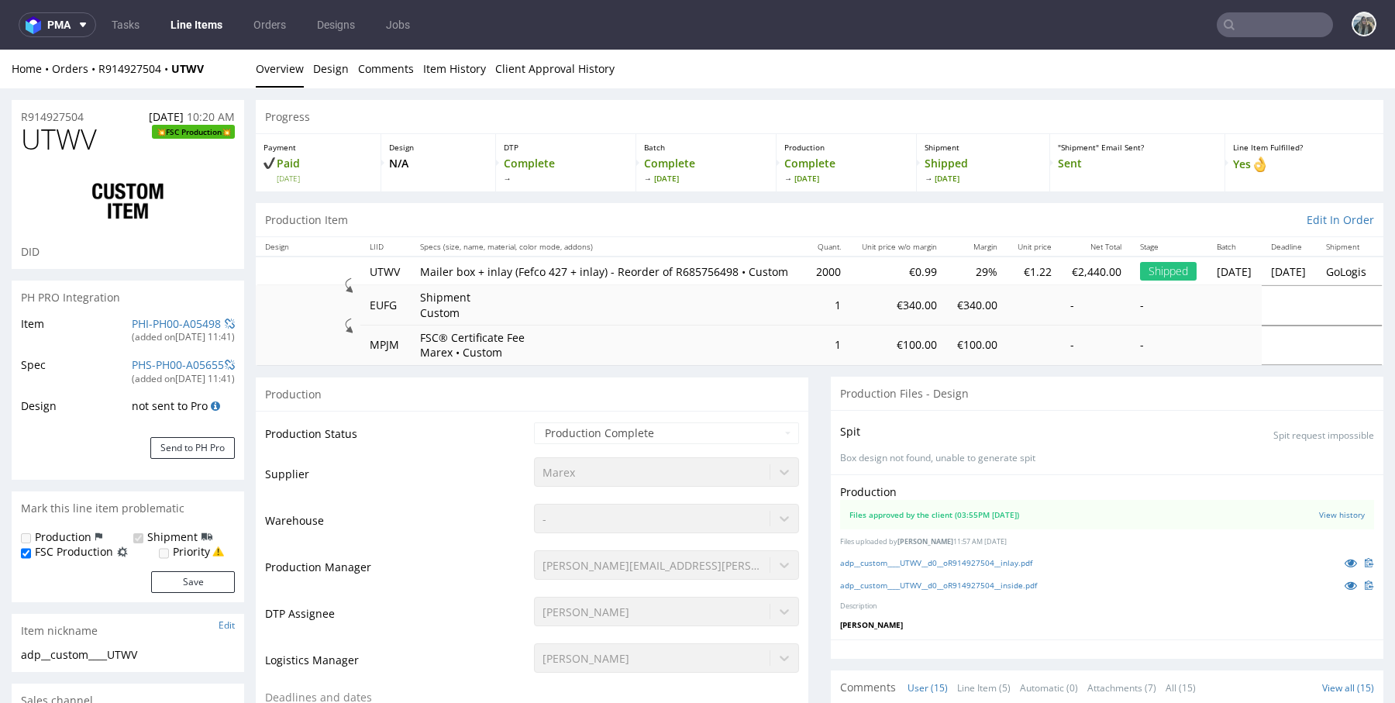
select select "in_progress"
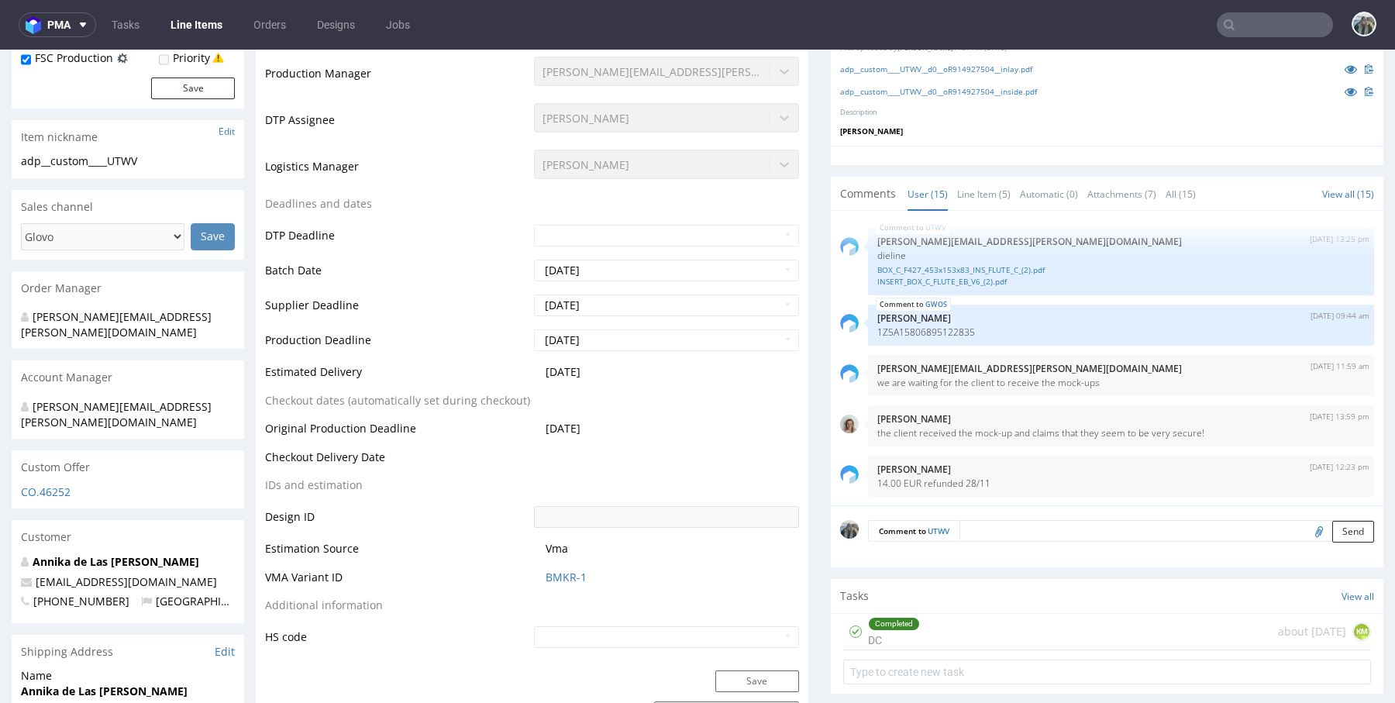
scroll to position [435, 0]
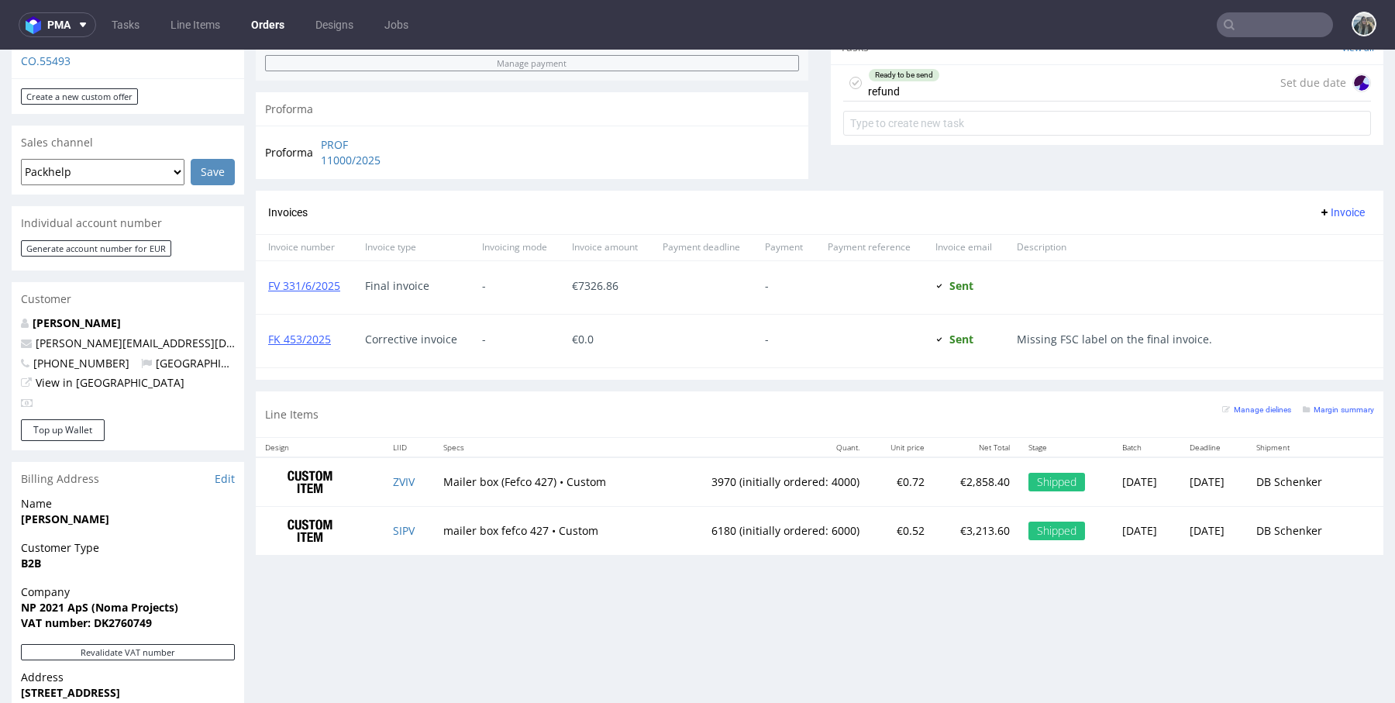
scroll to position [581, 0]
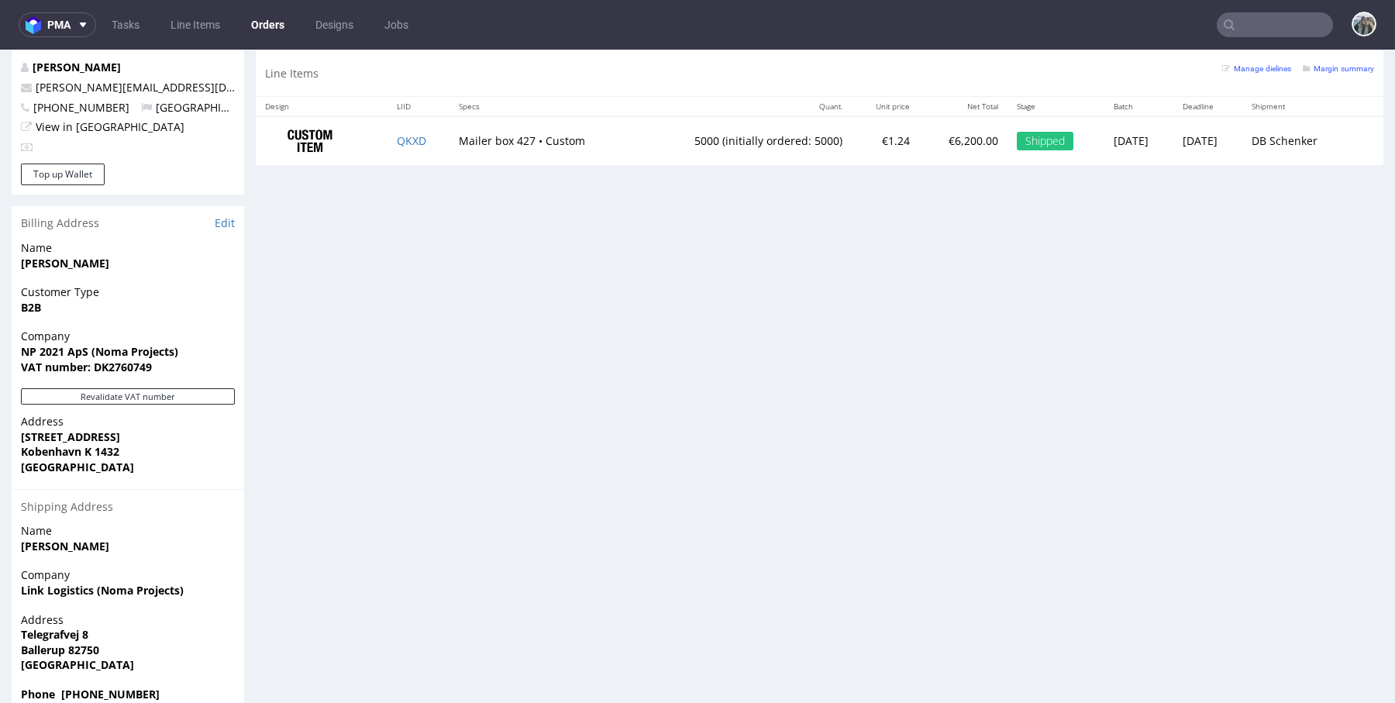
scroll to position [796, 0]
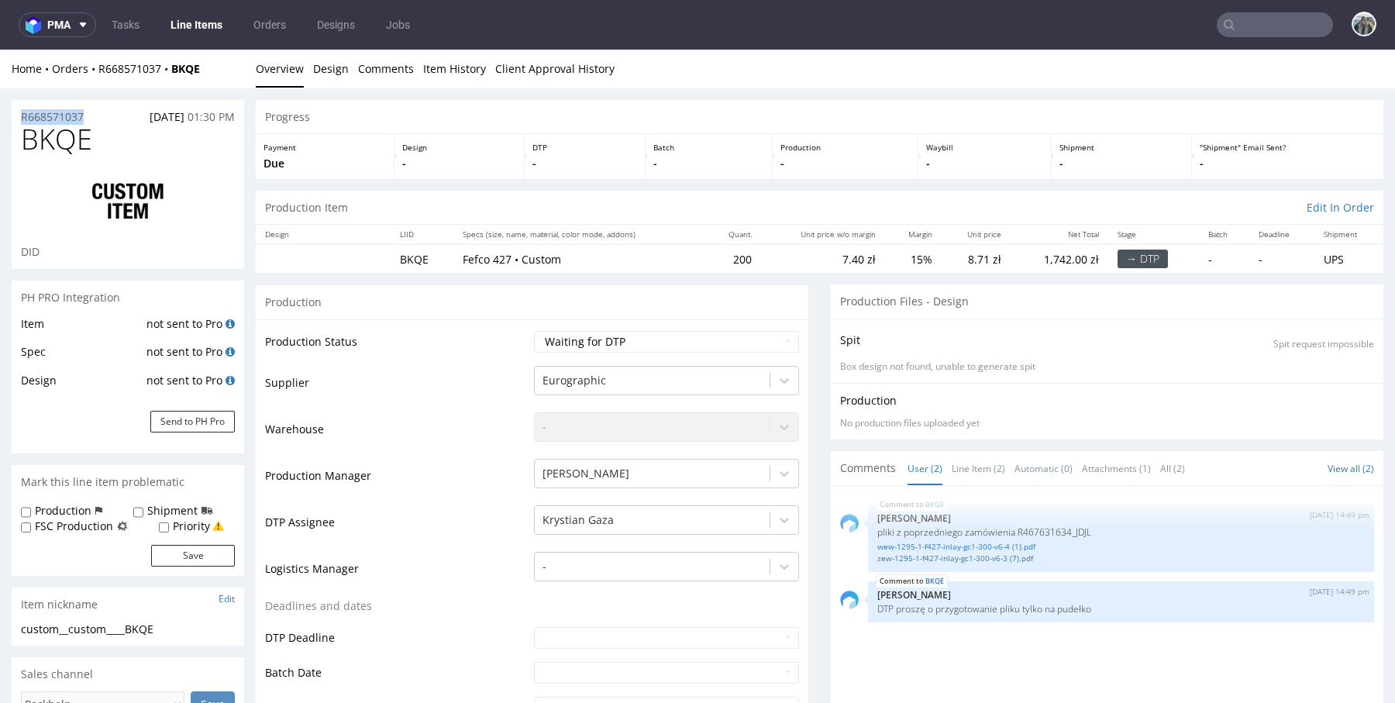
drag, startPoint x: 88, startPoint y: 119, endPoint x: 0, endPoint y: 119, distance: 88.3
copy p "R668571037"
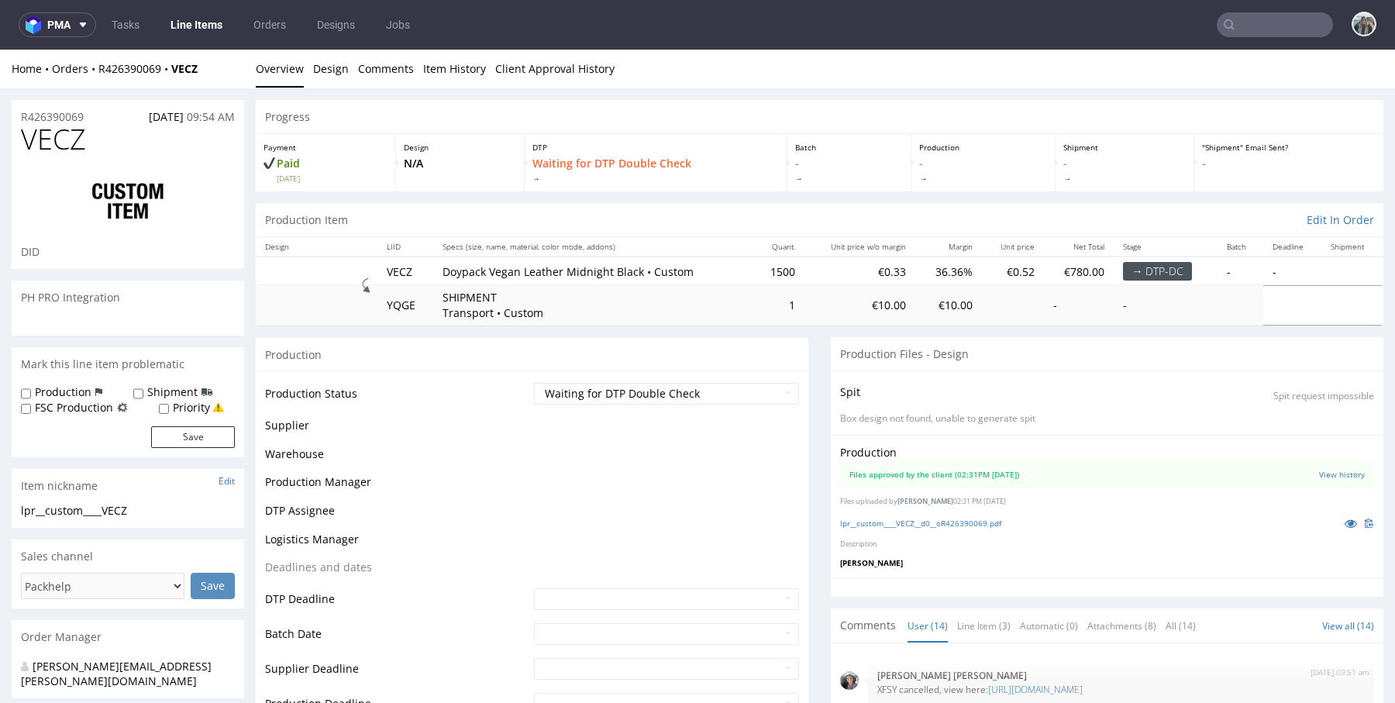
click at [136, 252] on div "DID" at bounding box center [128, 251] width 214 height 15
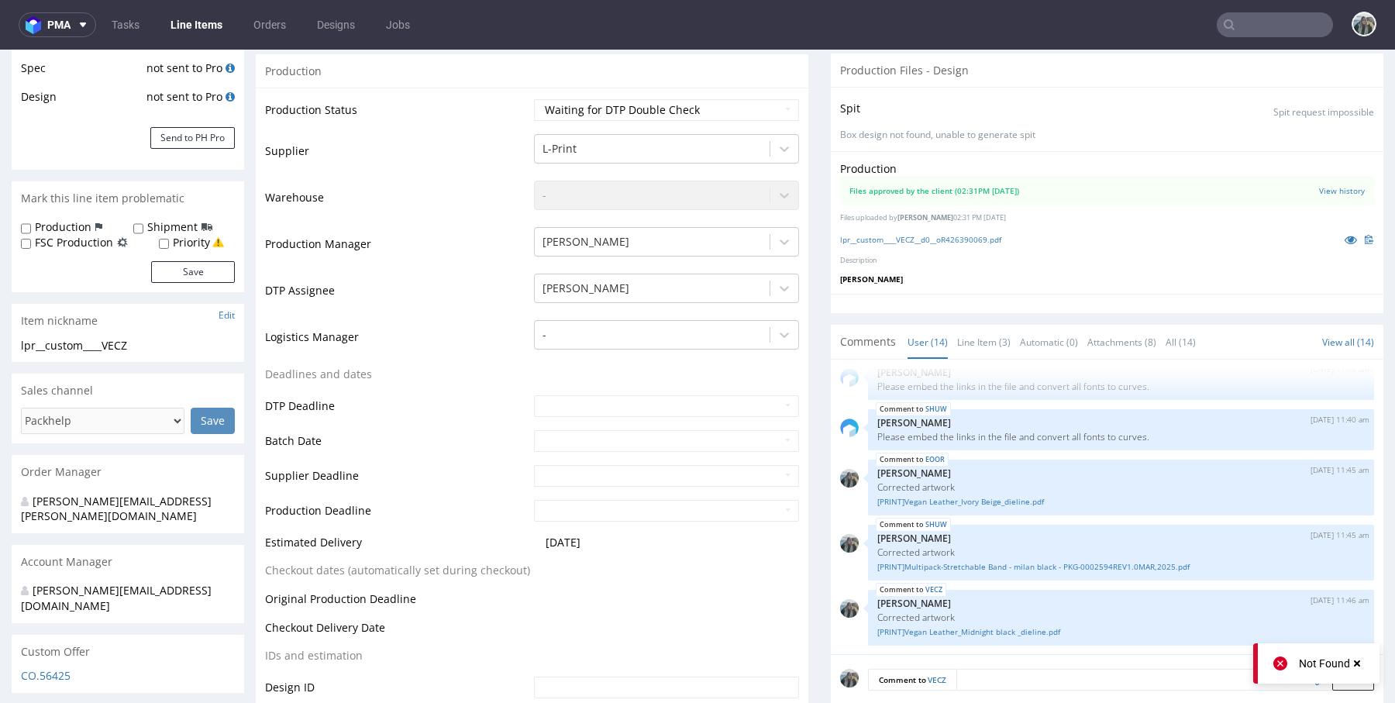
scroll to position [397, 0]
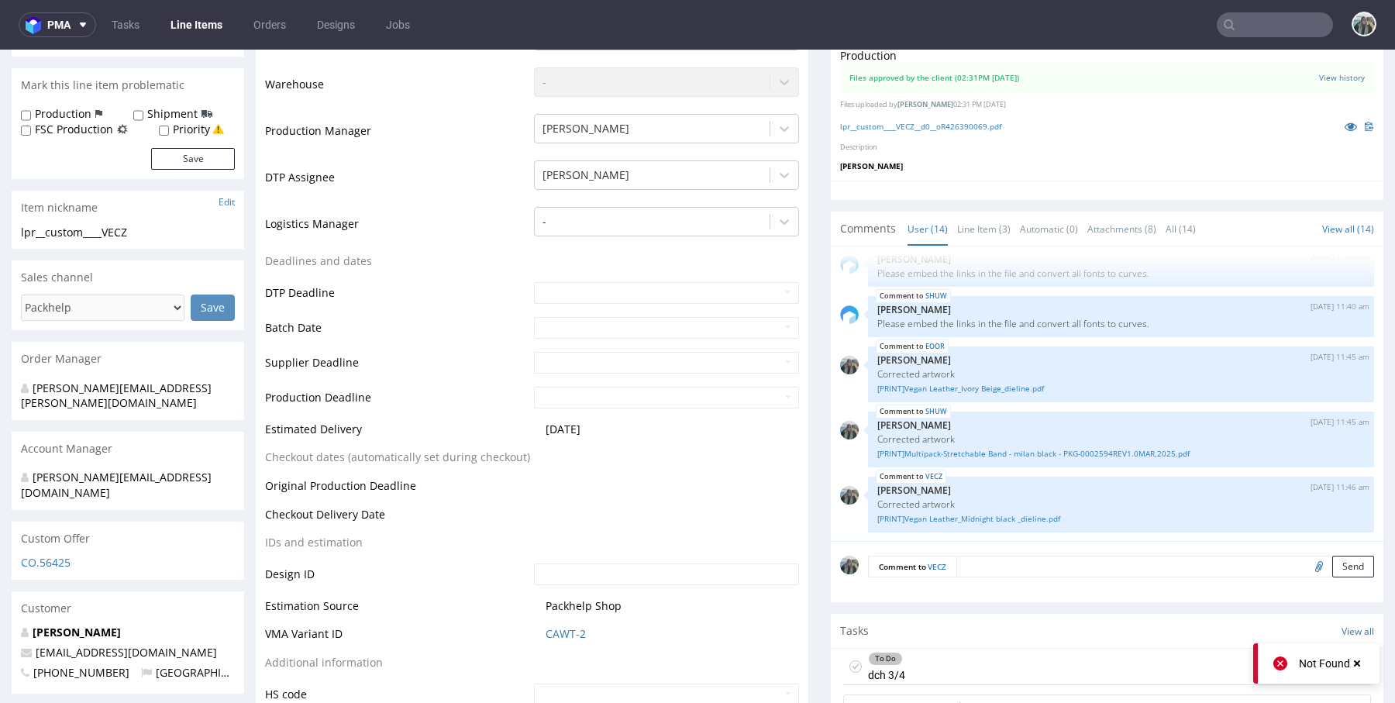
click at [1305, 568] on input "file" at bounding box center [1316, 565] width 22 height 20
type input "C:\fakepath\[PRINT]Vegan Leather_Midnight black _dieline.pdf"
click at [1011, 574] on form "Comment to VECZ Send" at bounding box center [1121, 566] width 506 height 22
click at [1020, 567] on textarea at bounding box center [1165, 566] width 418 height 22
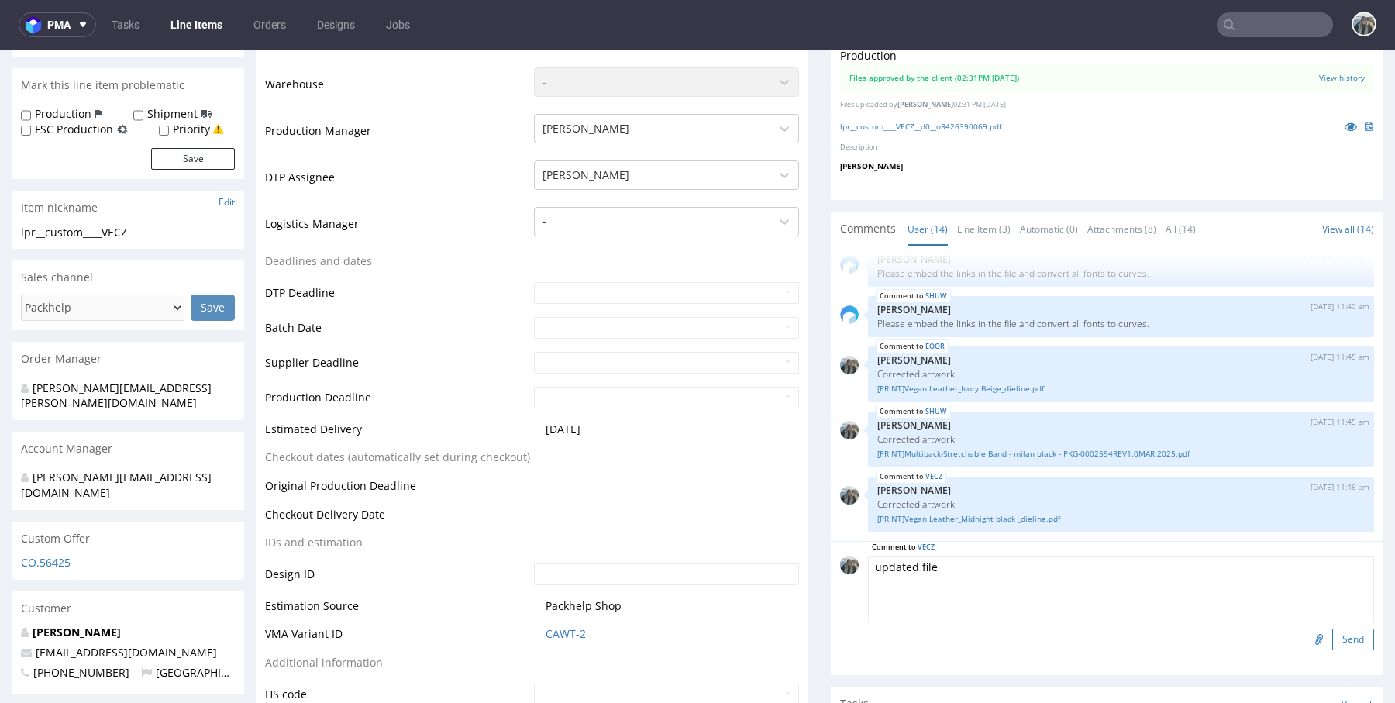
type textarea "updated file"
click at [1332, 636] on button "Send" at bounding box center [1353, 639] width 42 height 22
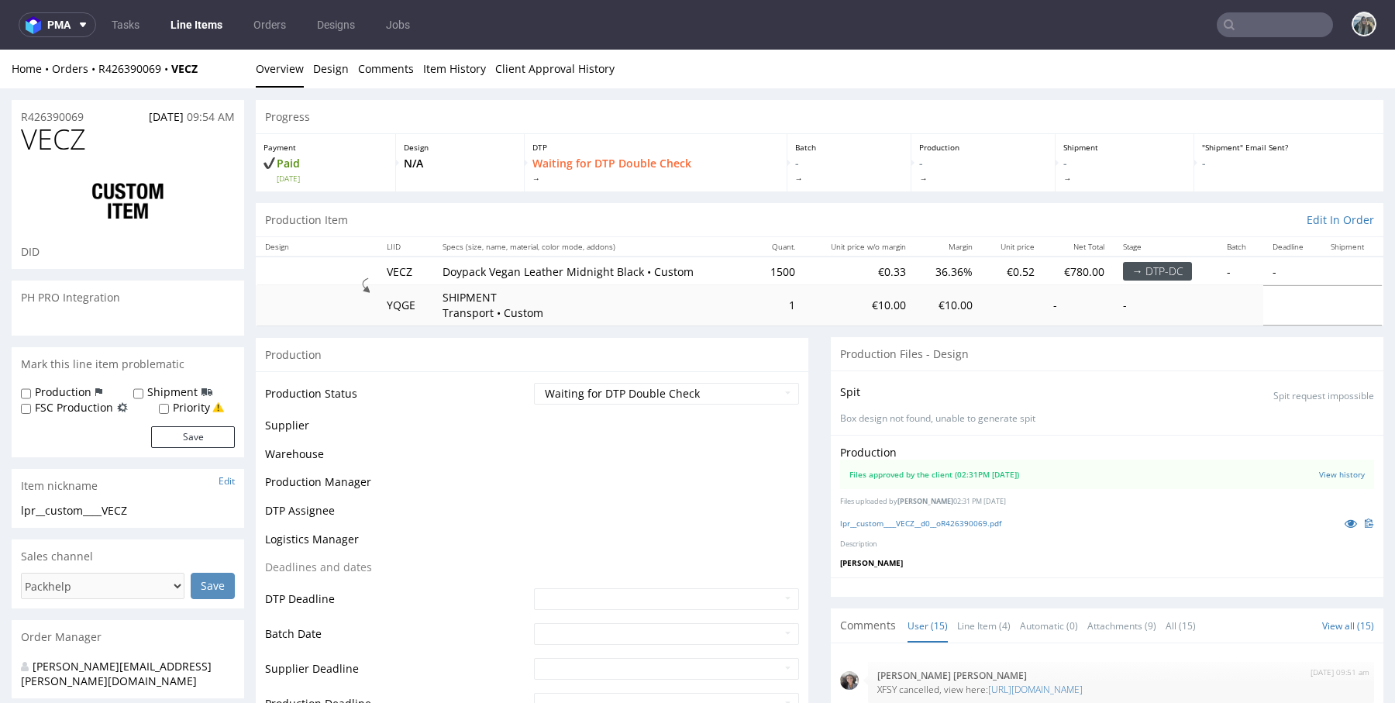
scroll to position [611, 0]
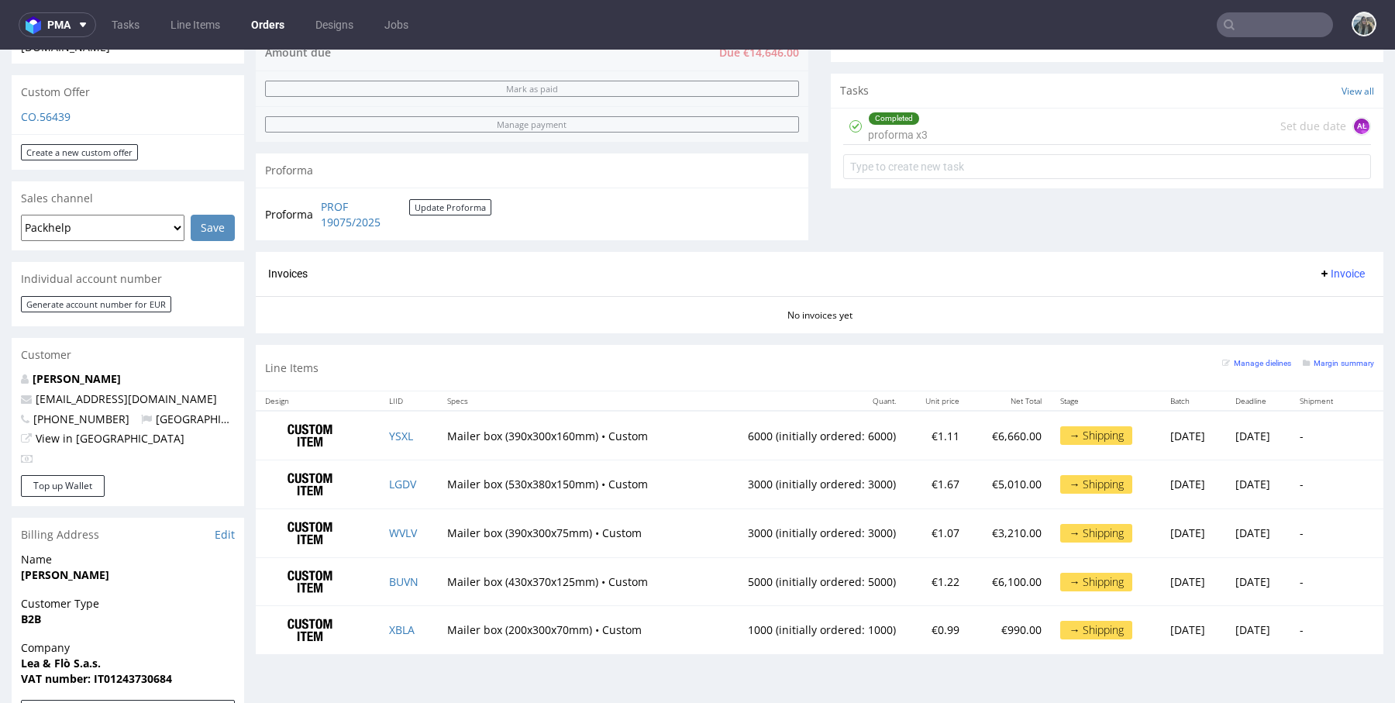
scroll to position [523, 0]
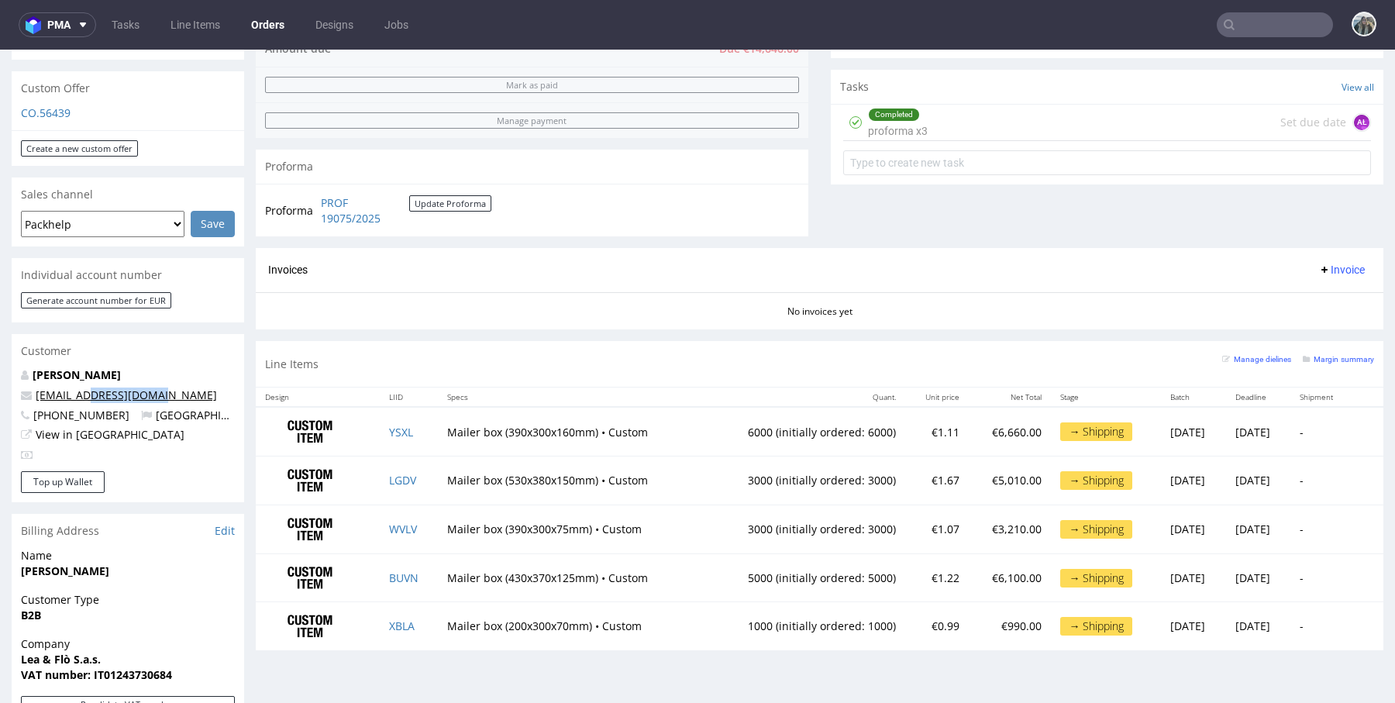
drag, startPoint x: 143, startPoint y: 380, endPoint x: 94, endPoint y: 377, distance: 49.7
click at [94, 387] on p "[EMAIL_ADDRESS][DOMAIN_NAME]" at bounding box center [128, 394] width 214 height 15
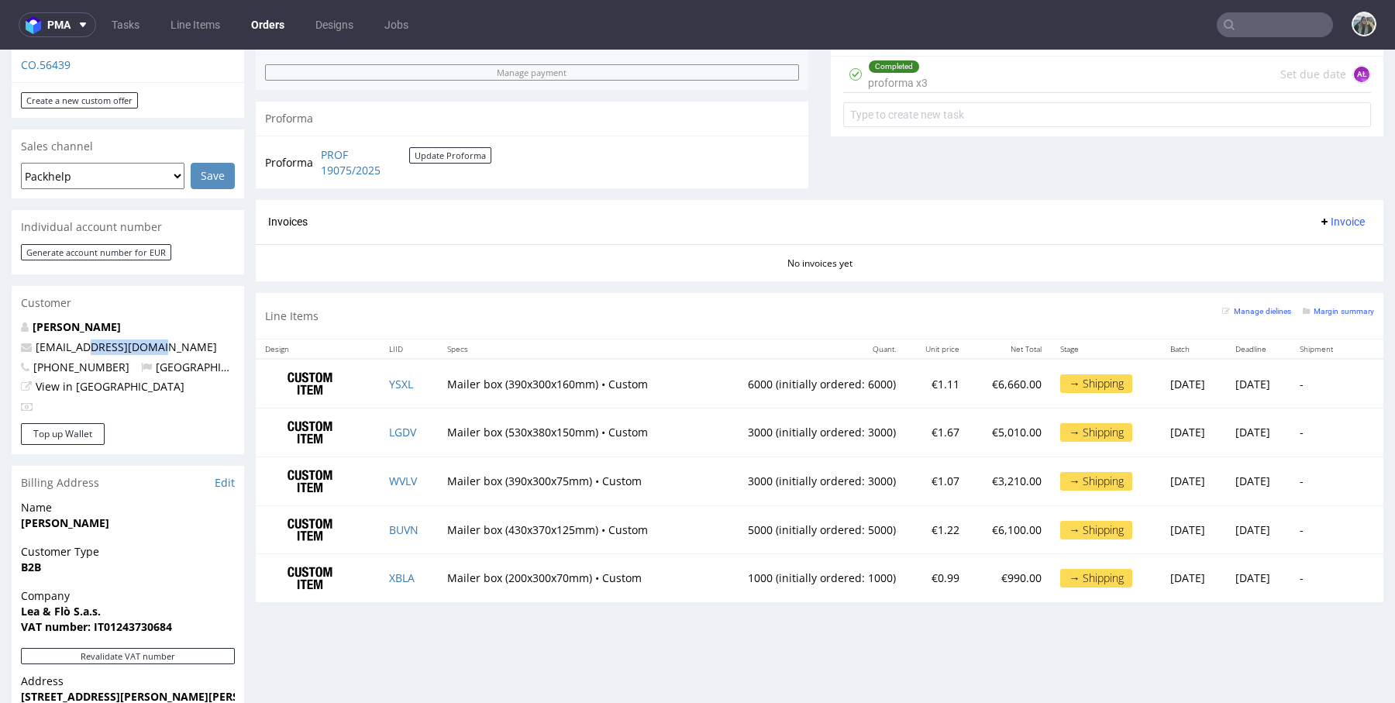
scroll to position [635, 0]
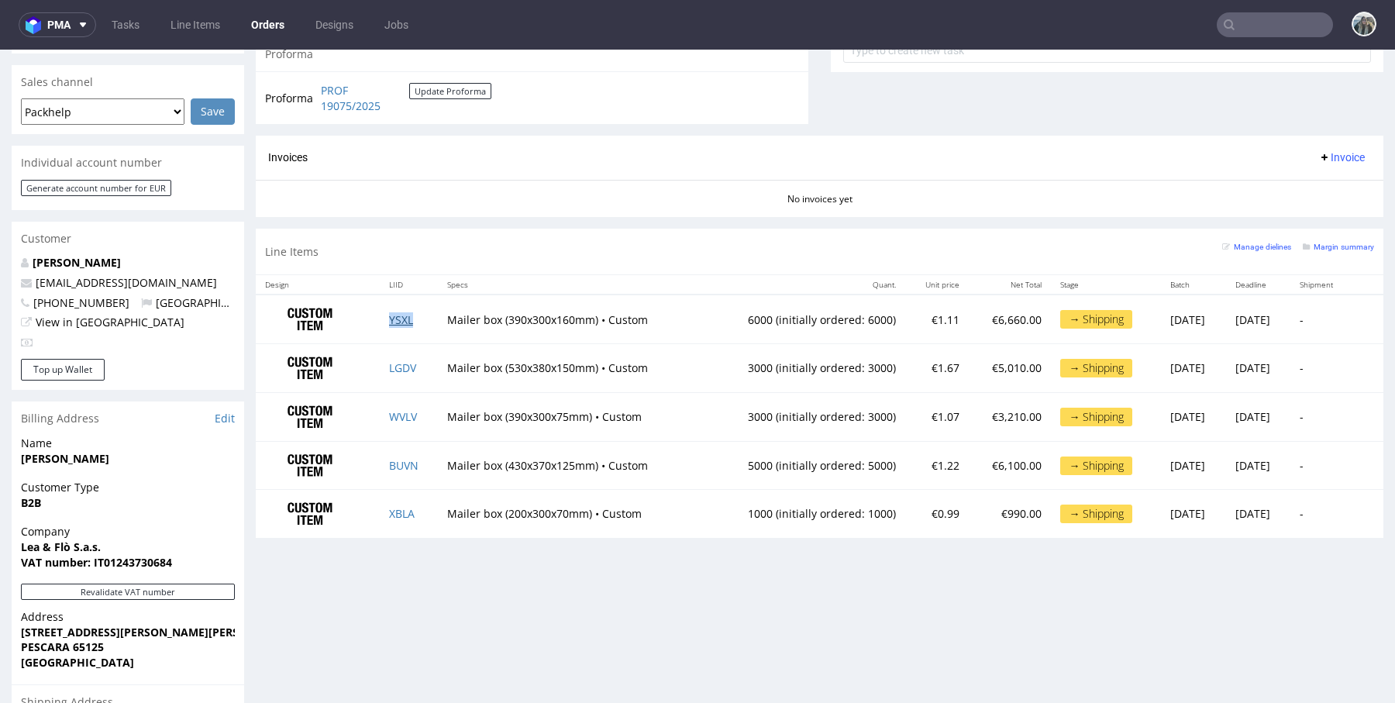
click at [396, 318] on link "YSXL" at bounding box center [401, 319] width 24 height 15
click at [394, 363] on link "LGDV" at bounding box center [402, 367] width 27 height 15
click at [399, 411] on link "WVLV" at bounding box center [403, 416] width 28 height 15
click at [401, 466] on link "BUVN" at bounding box center [403, 465] width 29 height 15
click at [399, 503] on td "XBLA" at bounding box center [409, 514] width 58 height 48
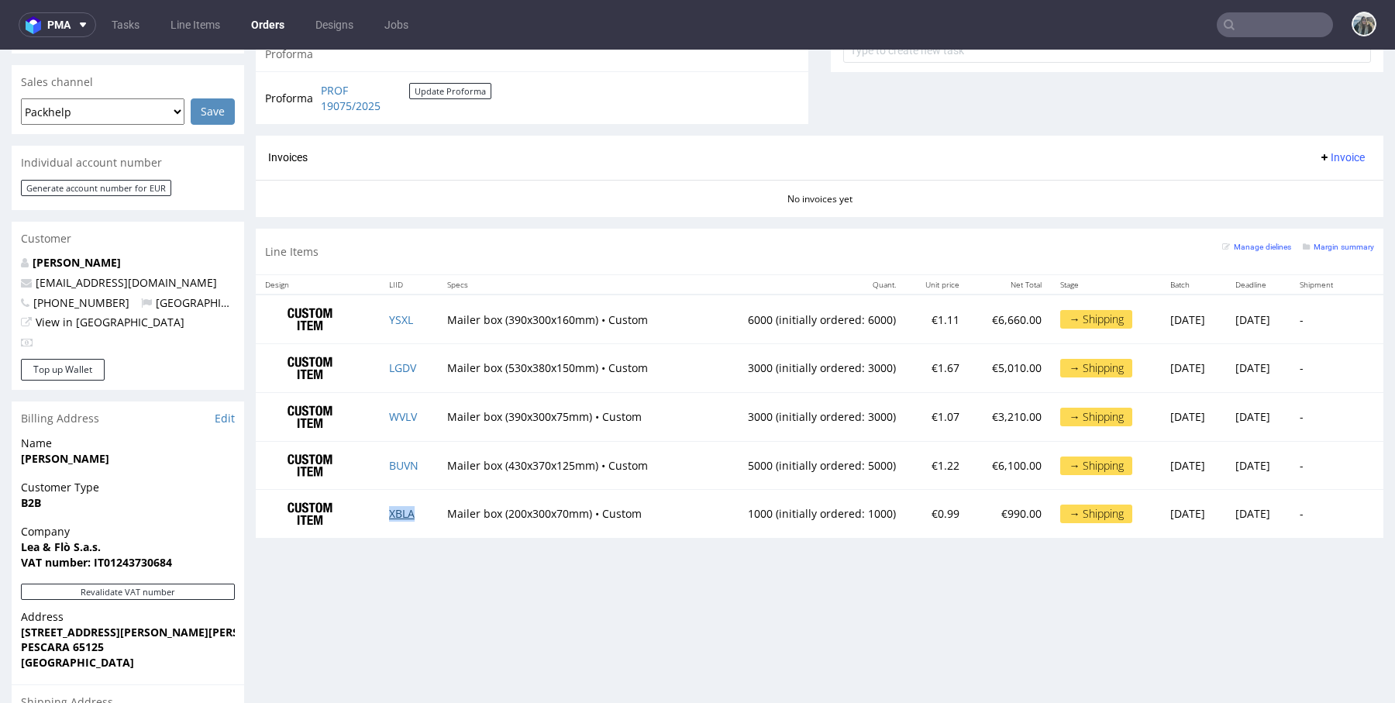
click at [397, 510] on link "XBLA" at bounding box center [402, 513] width 26 height 15
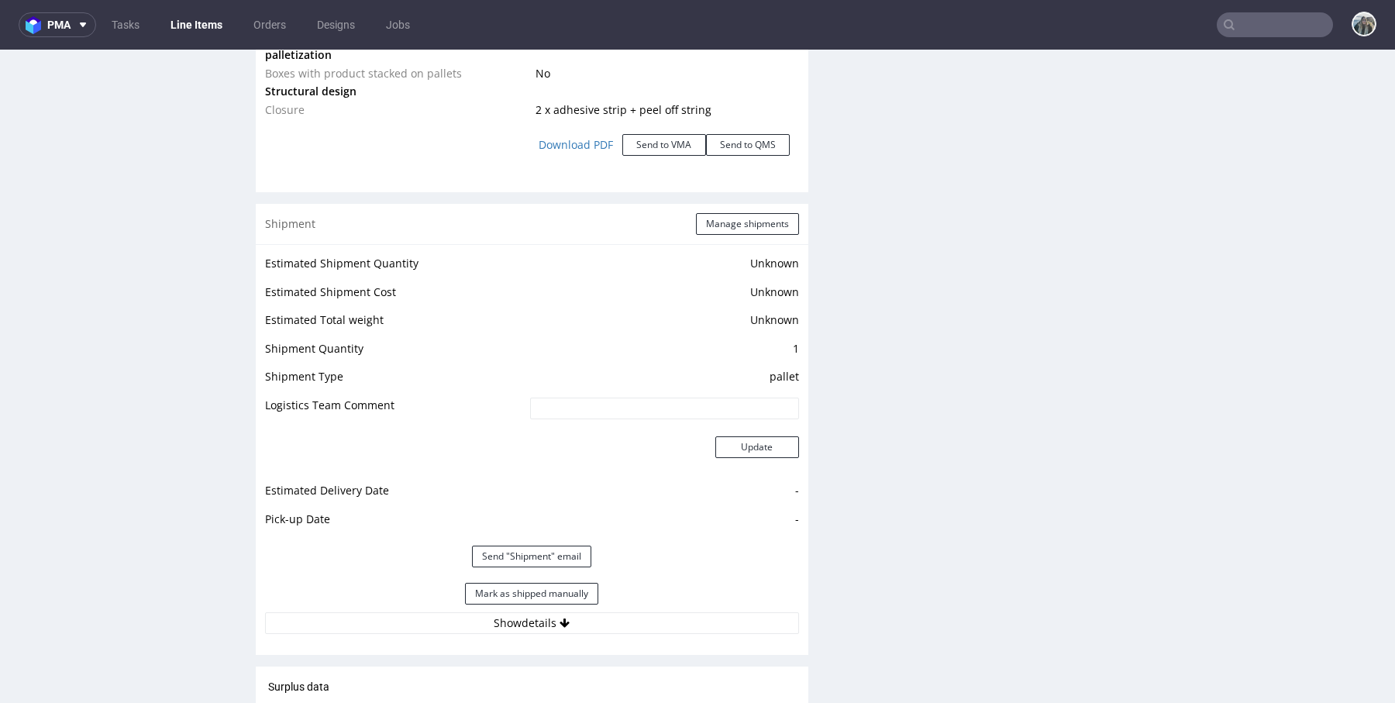
scroll to position [2089, 0]
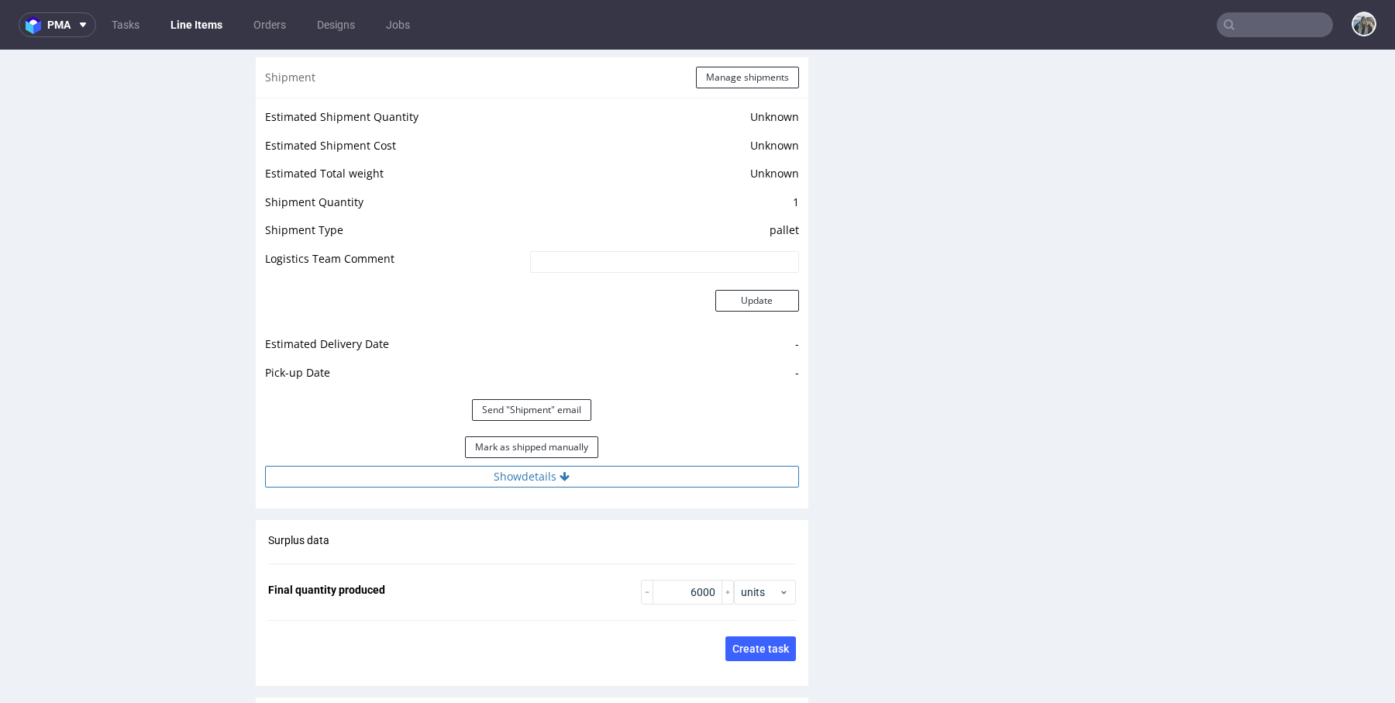
click at [607, 471] on button "Show details" at bounding box center [532, 477] width 534 height 22
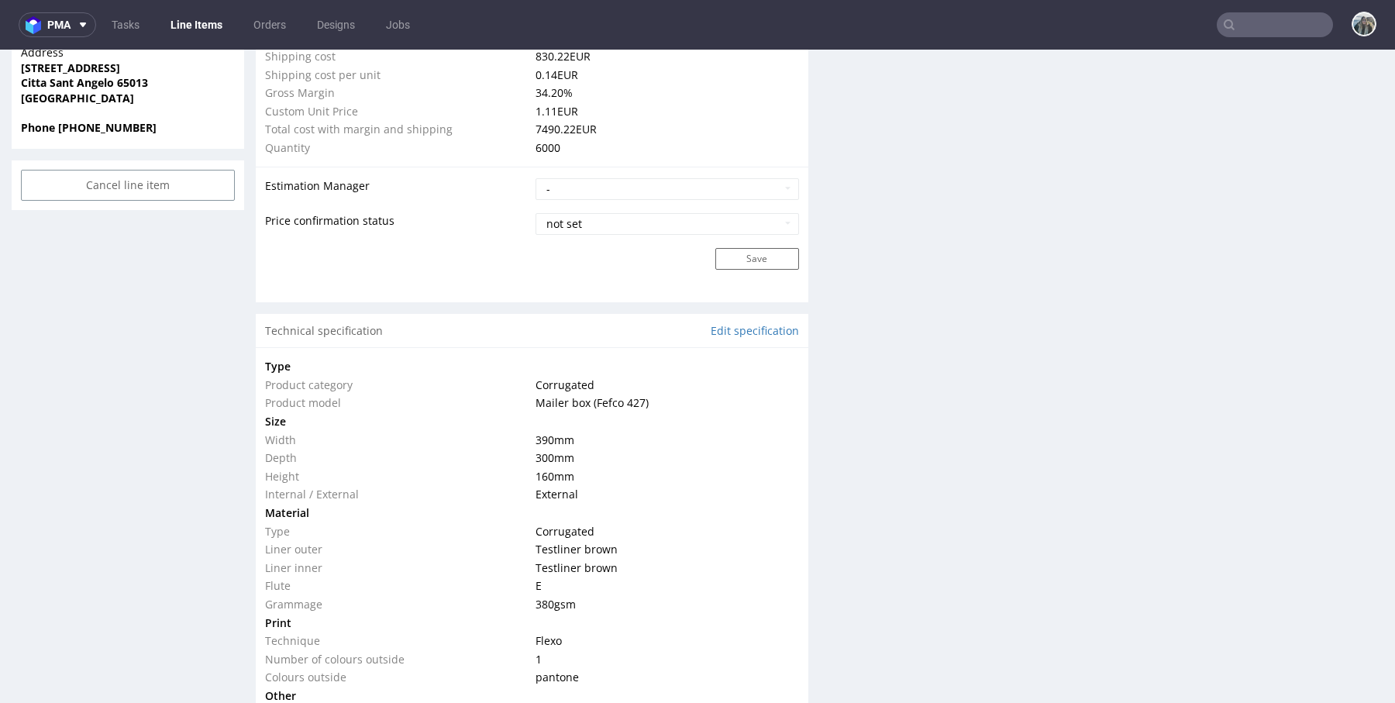
scroll to position [1132, 0]
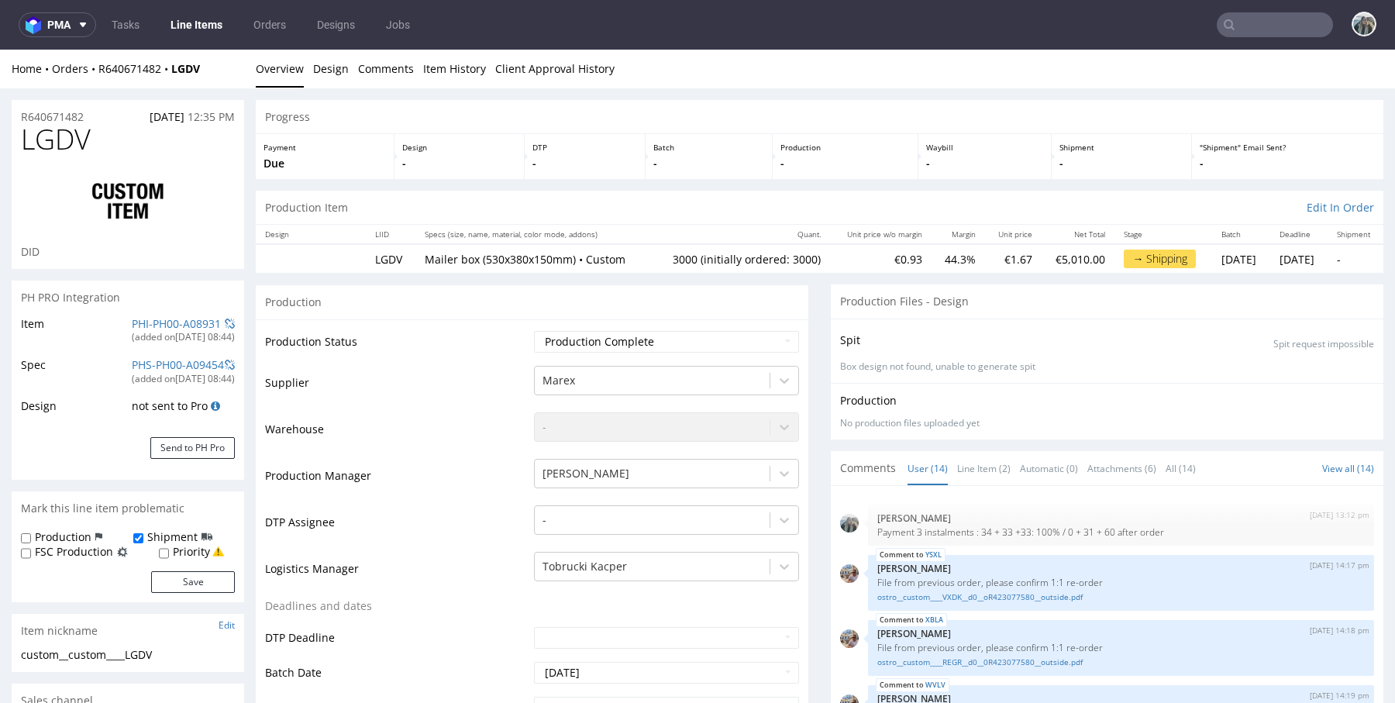
scroll to position [517, 0]
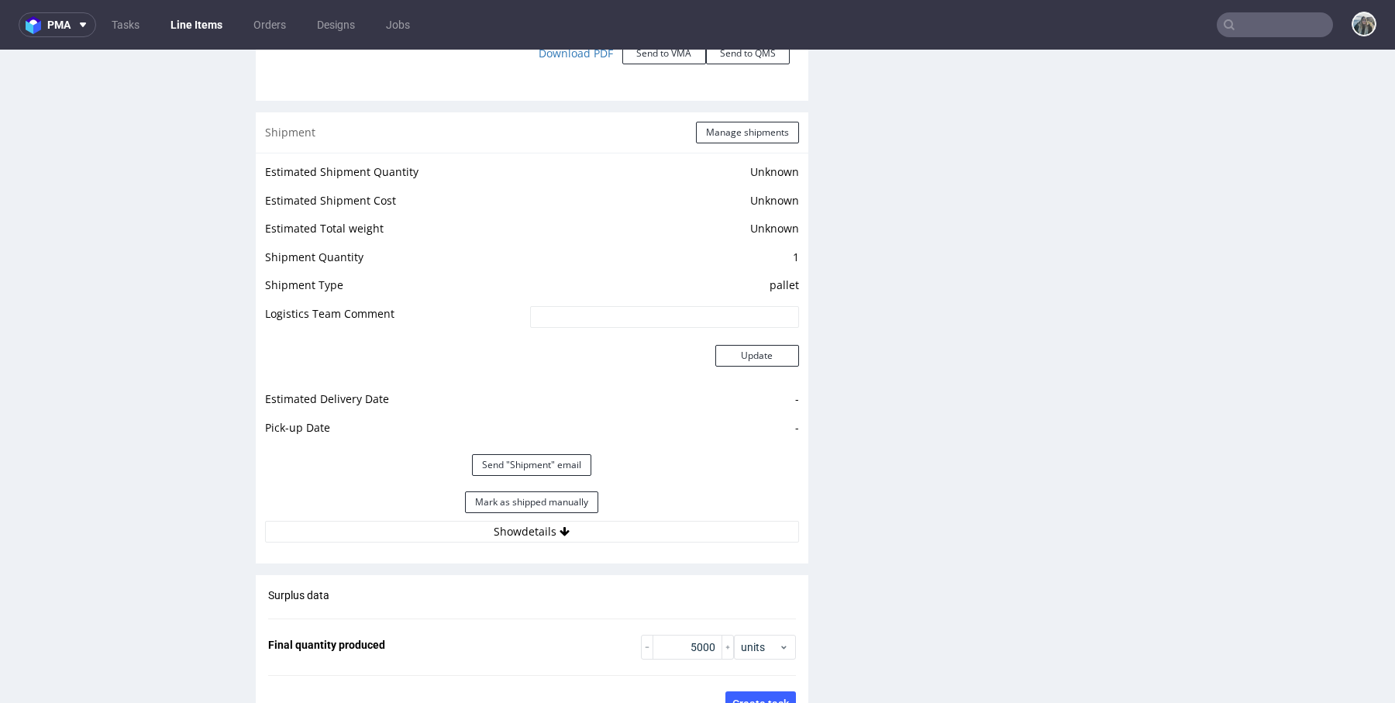
scroll to position [2085, 0]
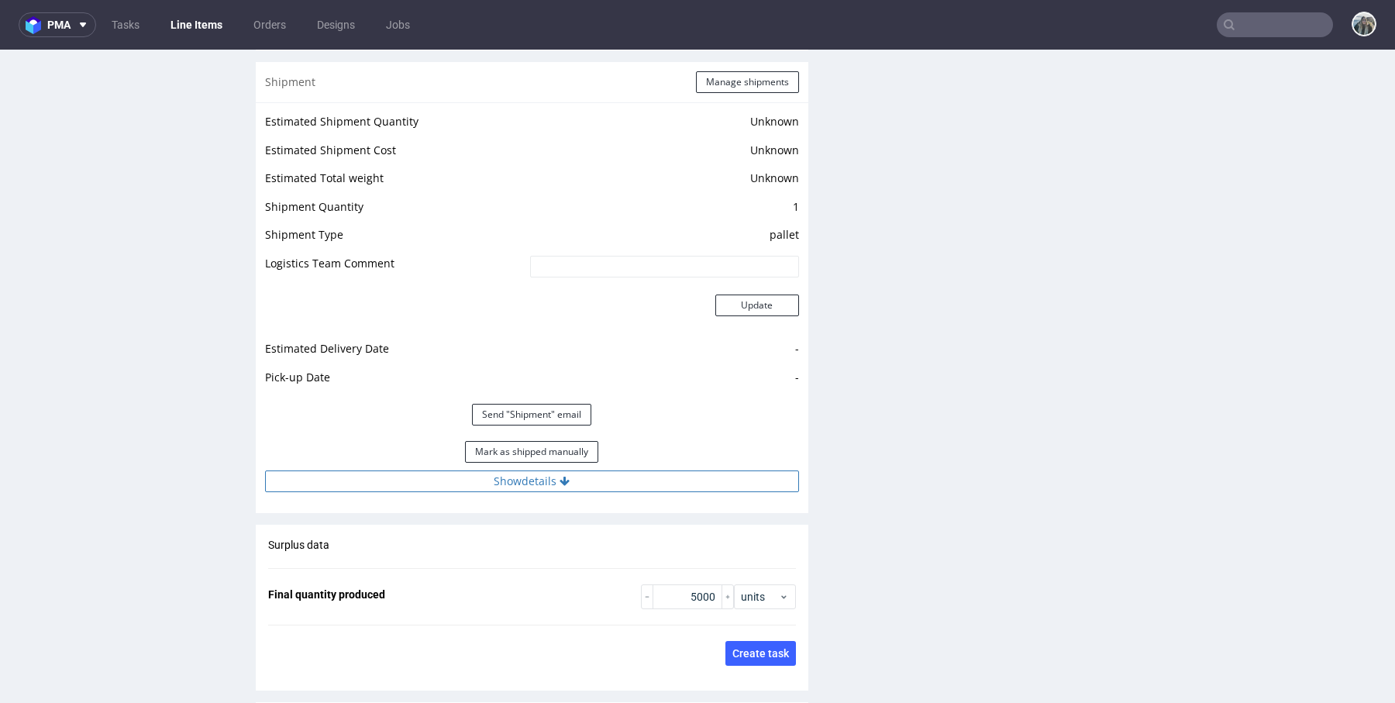
click at [586, 480] on button "Show details" at bounding box center [532, 481] width 534 height 22
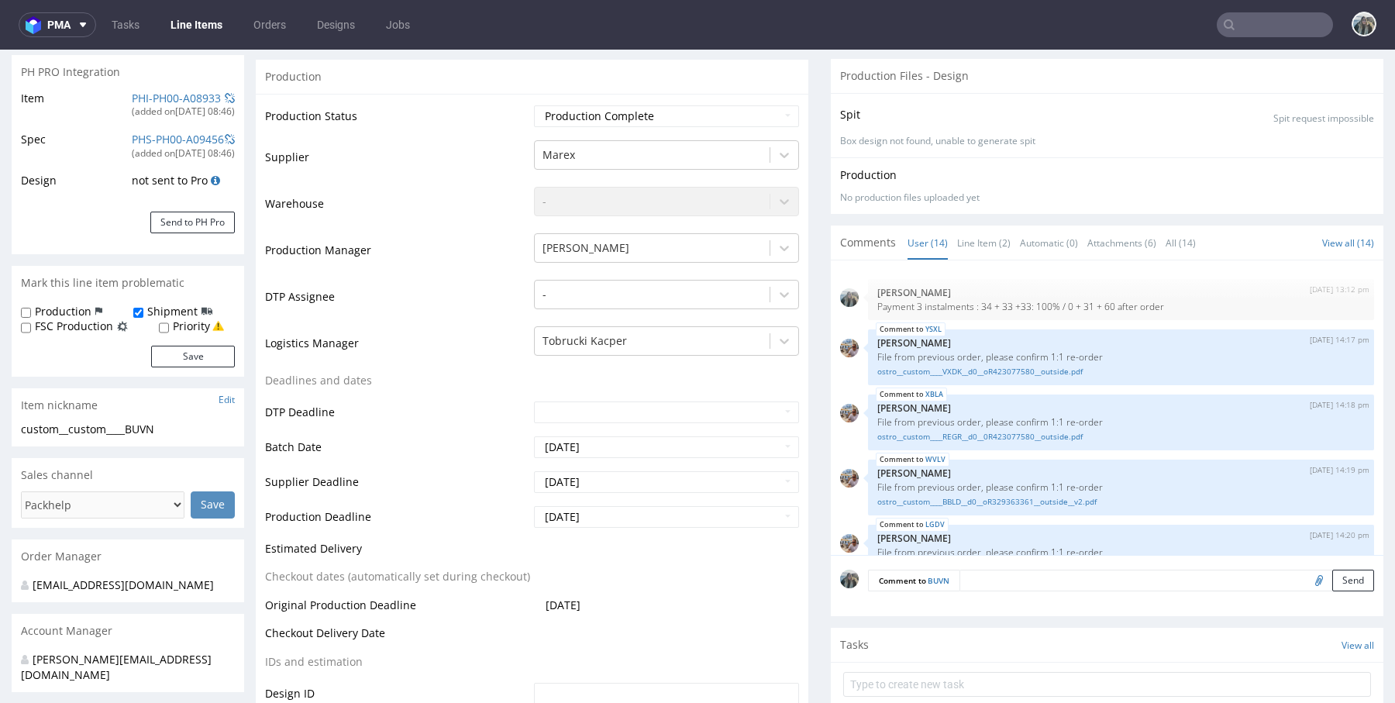
scroll to position [517, 0]
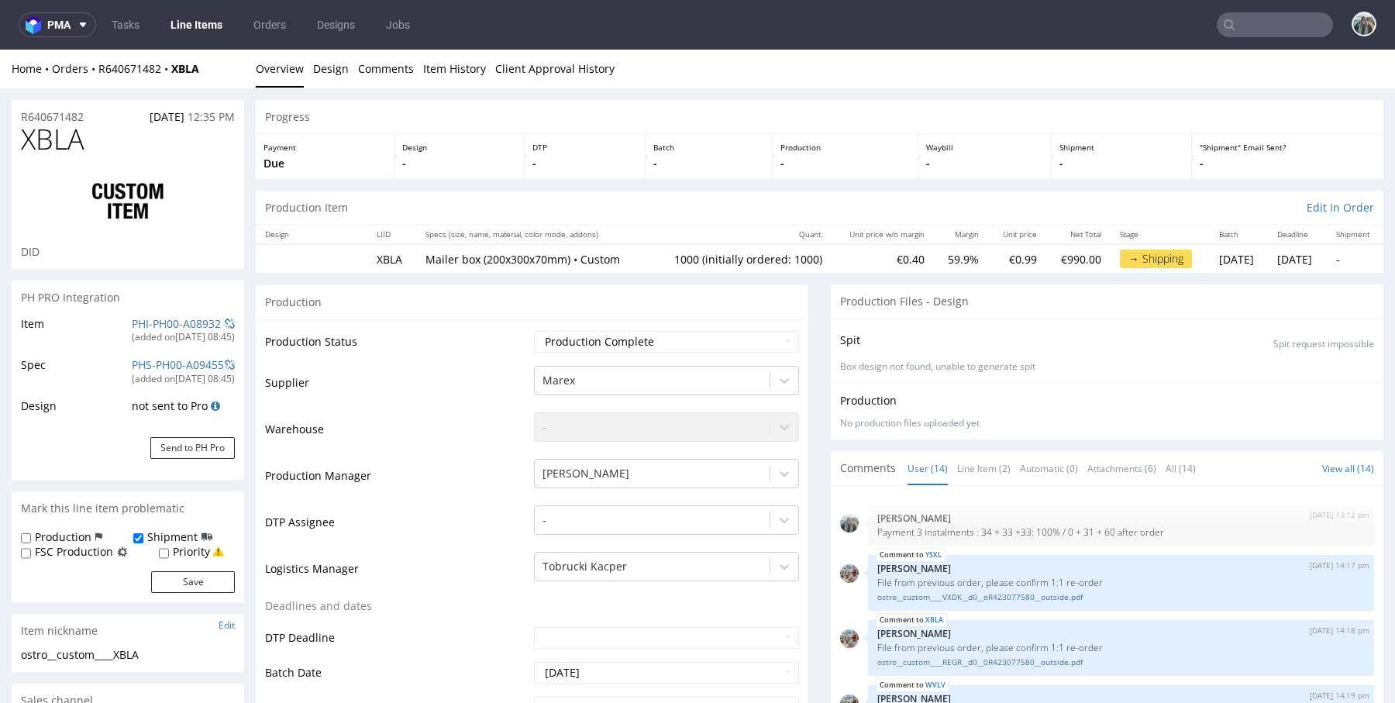
scroll to position [517, 0]
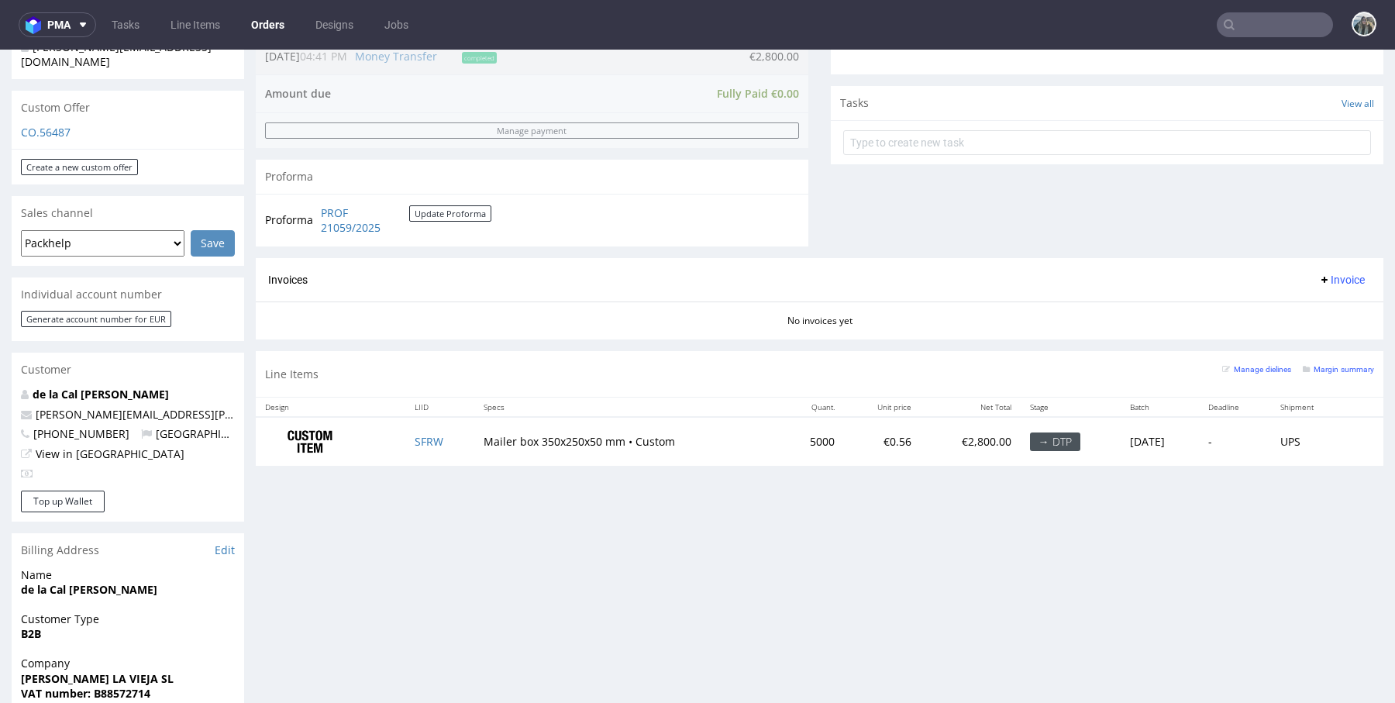
scroll to position [121, 0]
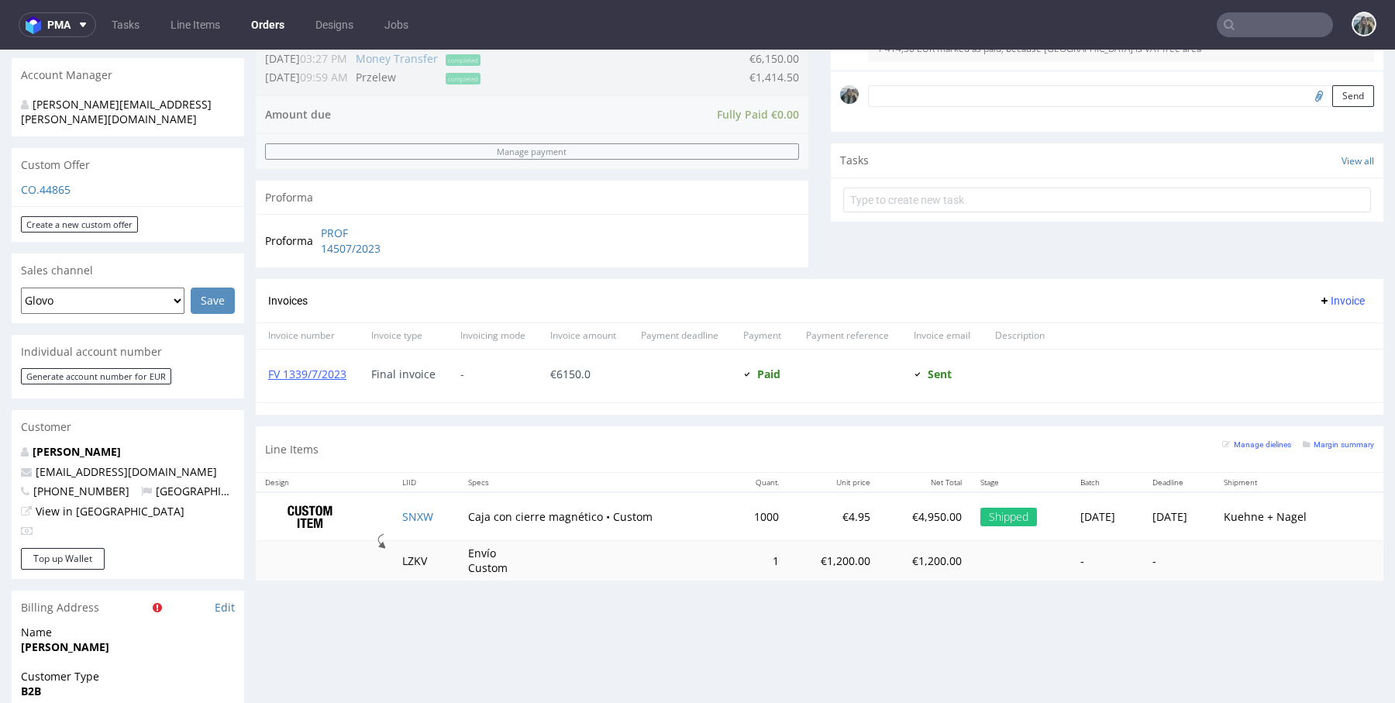
scroll to position [516, 0]
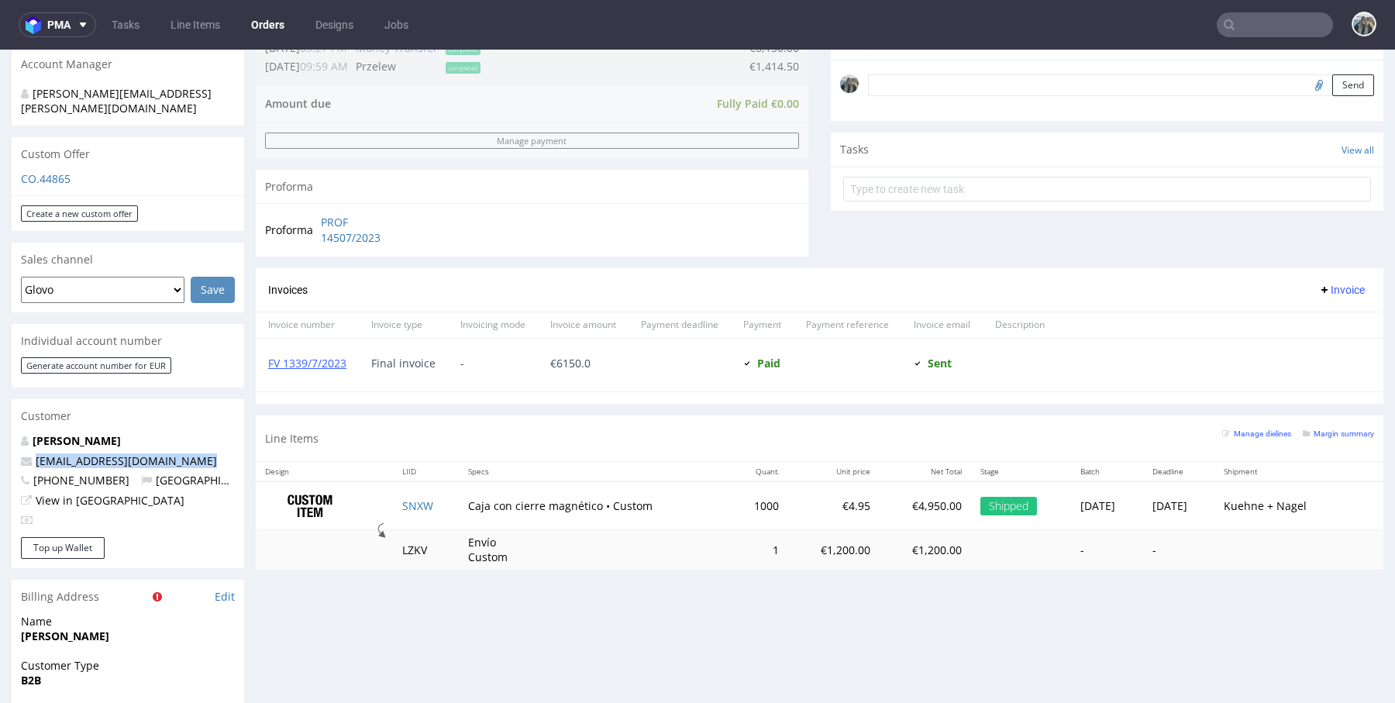
drag, startPoint x: 158, startPoint y: 438, endPoint x: 33, endPoint y: 434, distance: 124.8
click at [33, 434] on div "BLAS Garcia Garcia jaro.product@gmail.com +34666943241 Spain View in Hubspot" at bounding box center [128, 485] width 232 height 104
copy link "[EMAIL_ADDRESS][DOMAIN_NAME]"
click at [1257, 29] on input "text" at bounding box center [1274, 24] width 116 height 25
paste input "[EMAIL_ADDRESS][DOMAIN_NAME]"
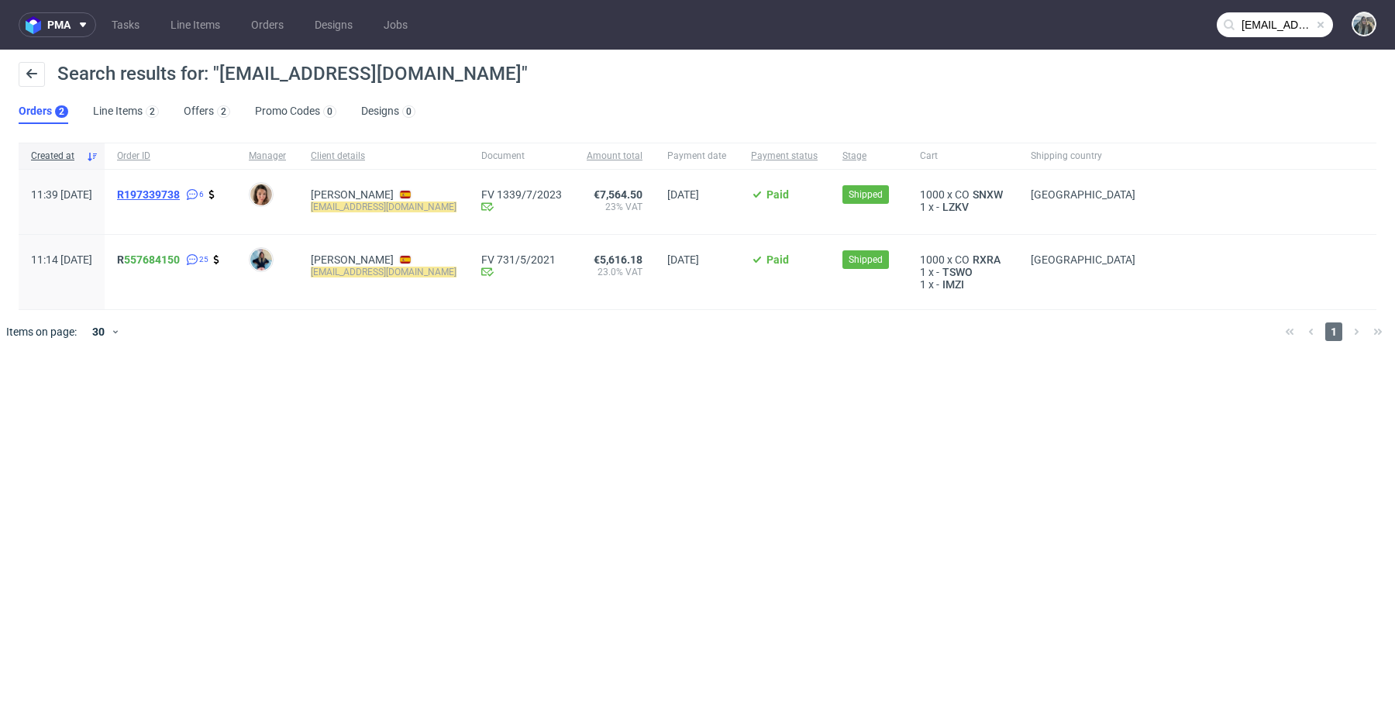
click at [180, 199] on span "R197339738" at bounding box center [148, 194] width 63 height 12
click at [165, 262] on span "R 557684150" at bounding box center [148, 259] width 63 height 12
click at [1268, 19] on input "jaro.product@gmail.com" at bounding box center [1274, 24] width 116 height 25
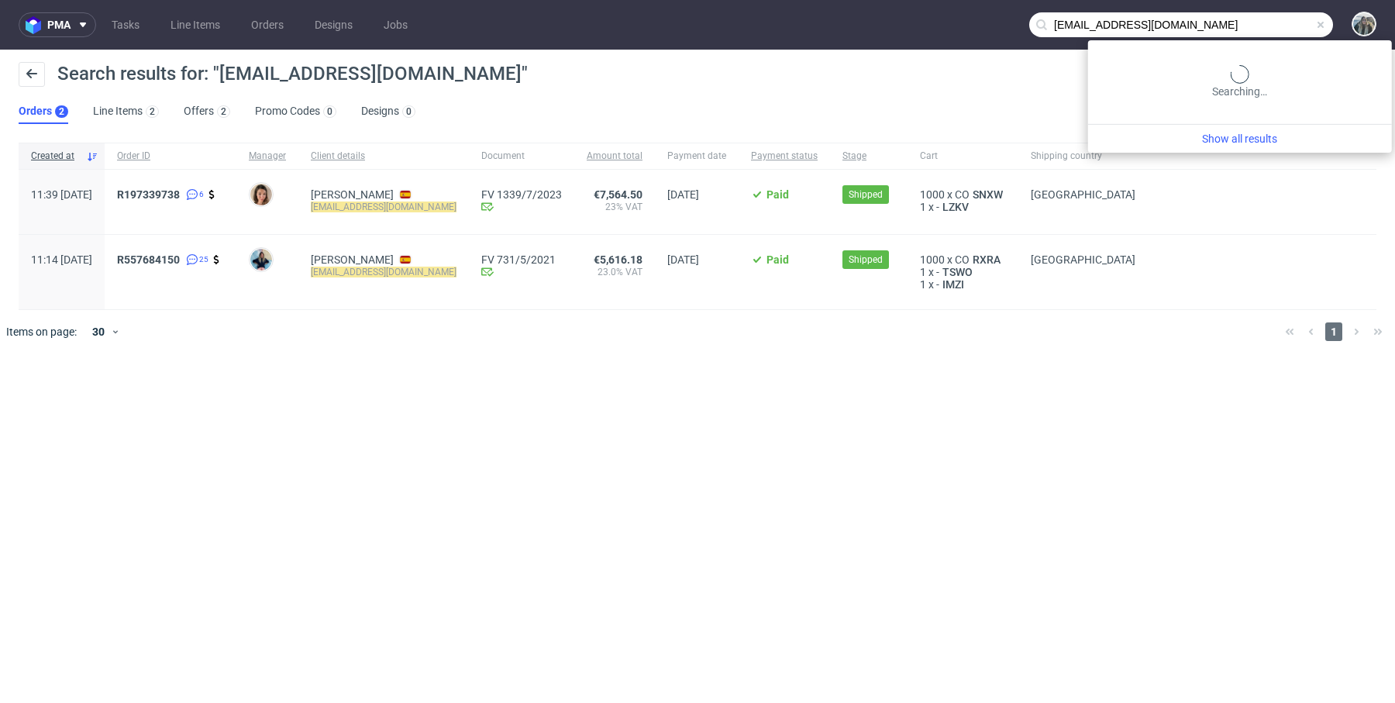
paste input "R146489761"
type input "R146489761"
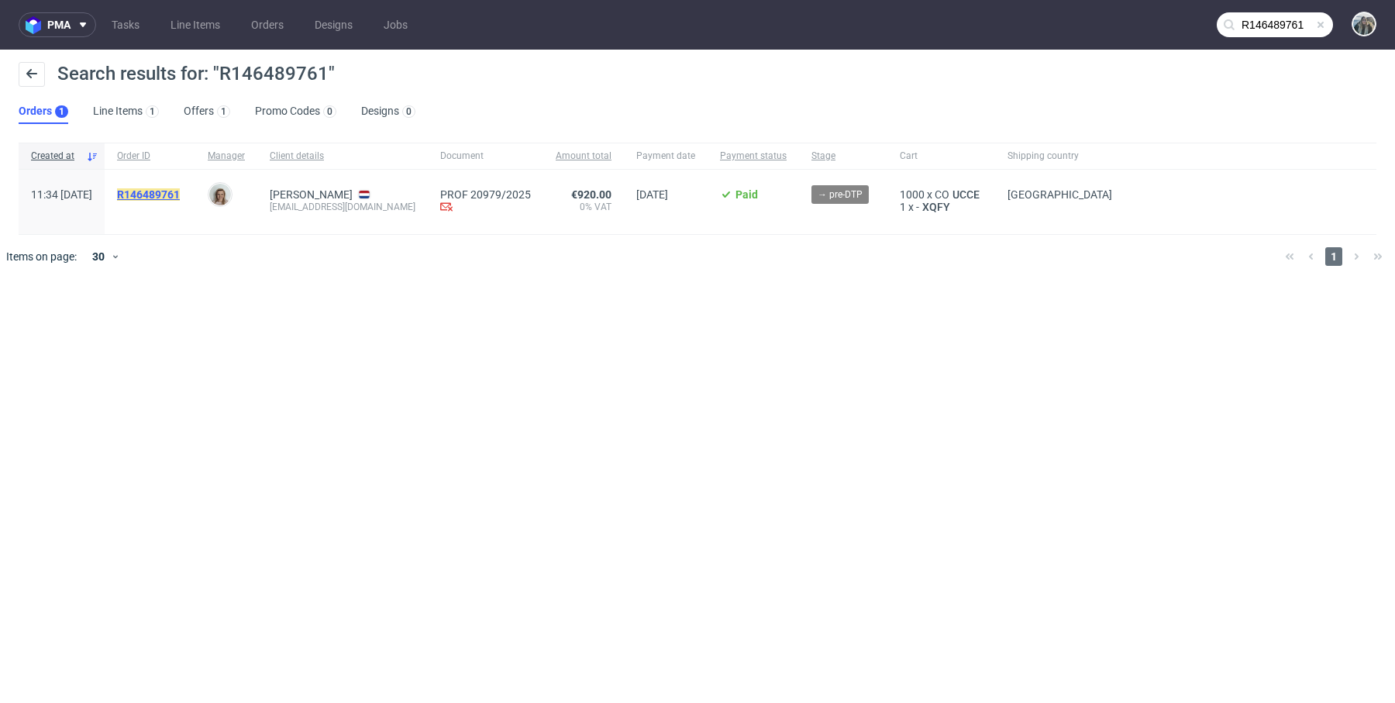
click at [180, 192] on mark "R146489761" at bounding box center [148, 194] width 63 height 12
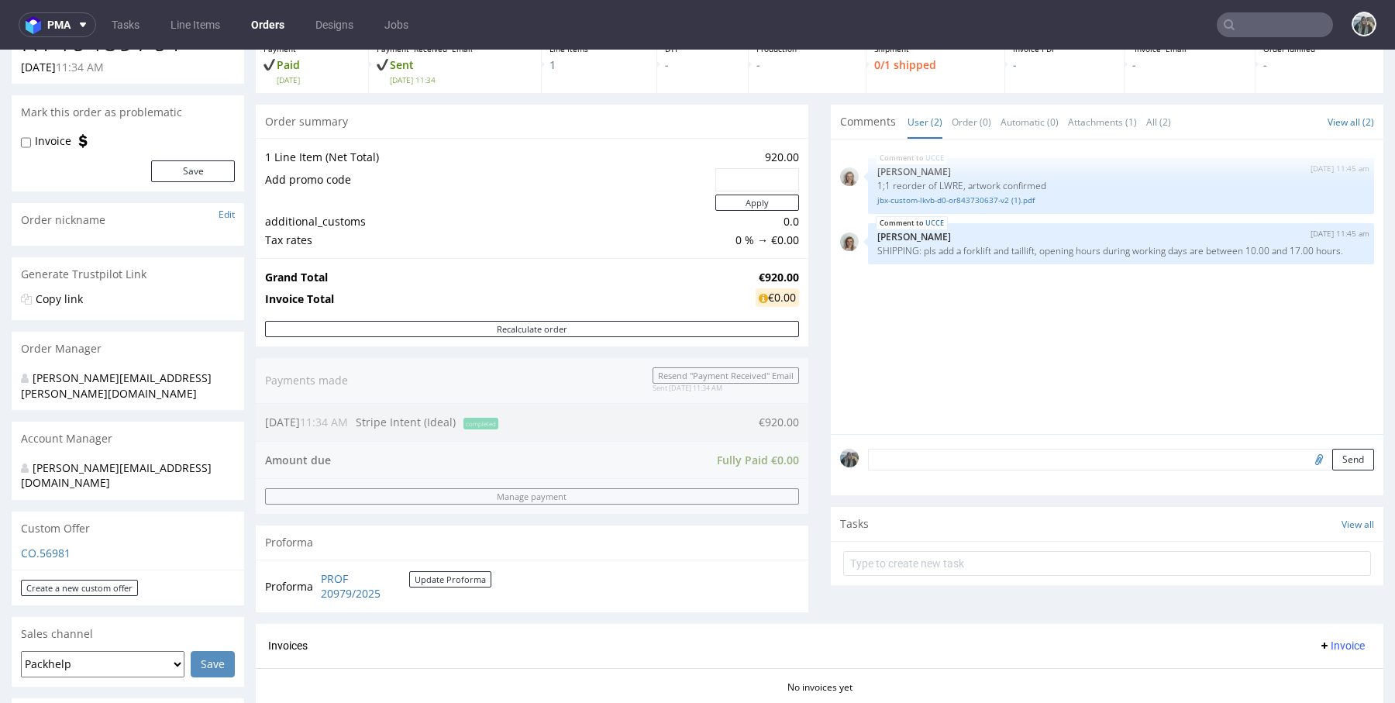
scroll to position [400, 0]
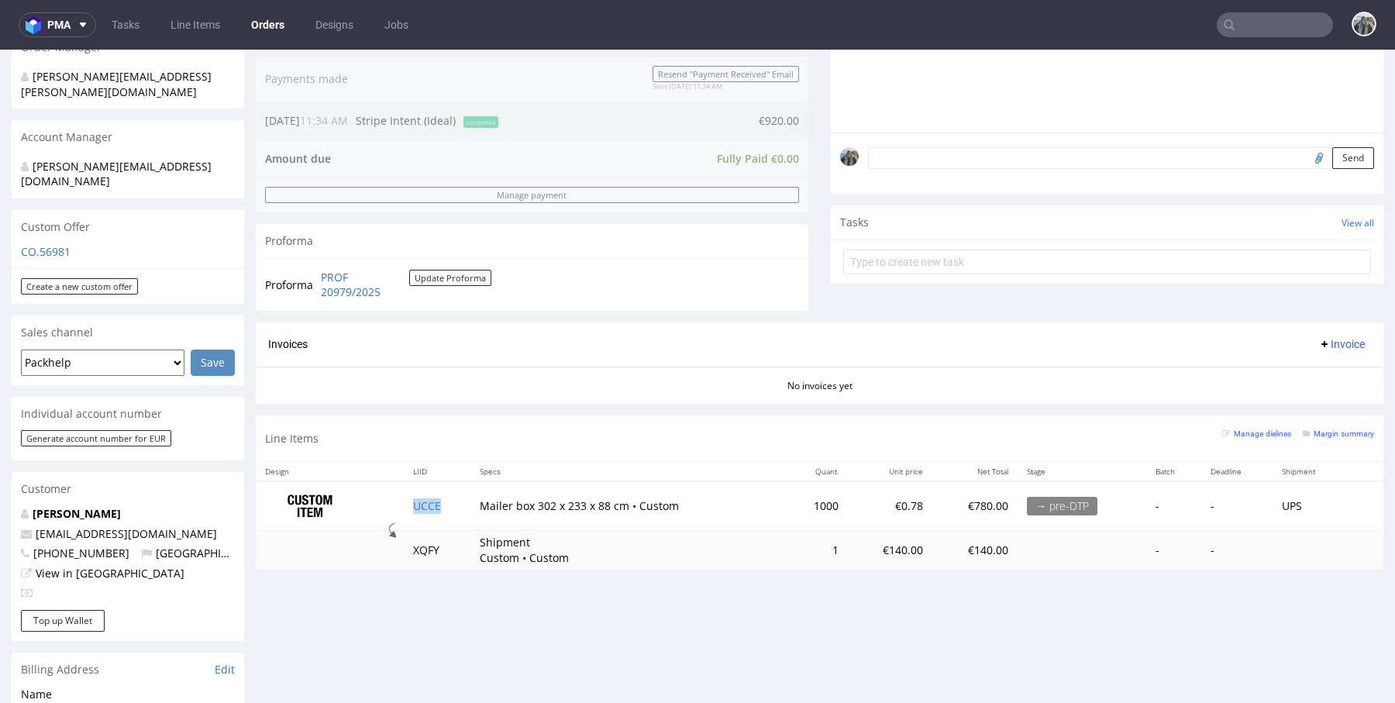
click at [442, 504] on td "UCCE" at bounding box center [437, 505] width 67 height 49
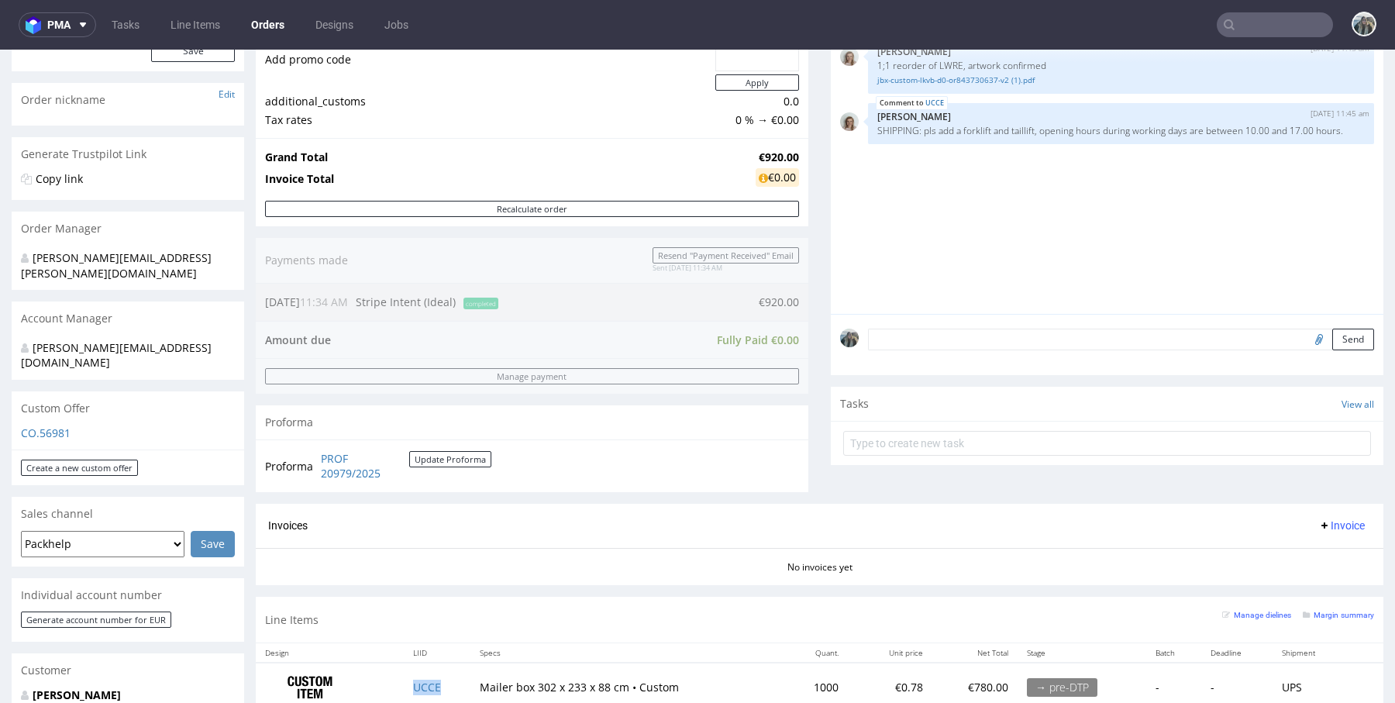
scroll to position [385, 0]
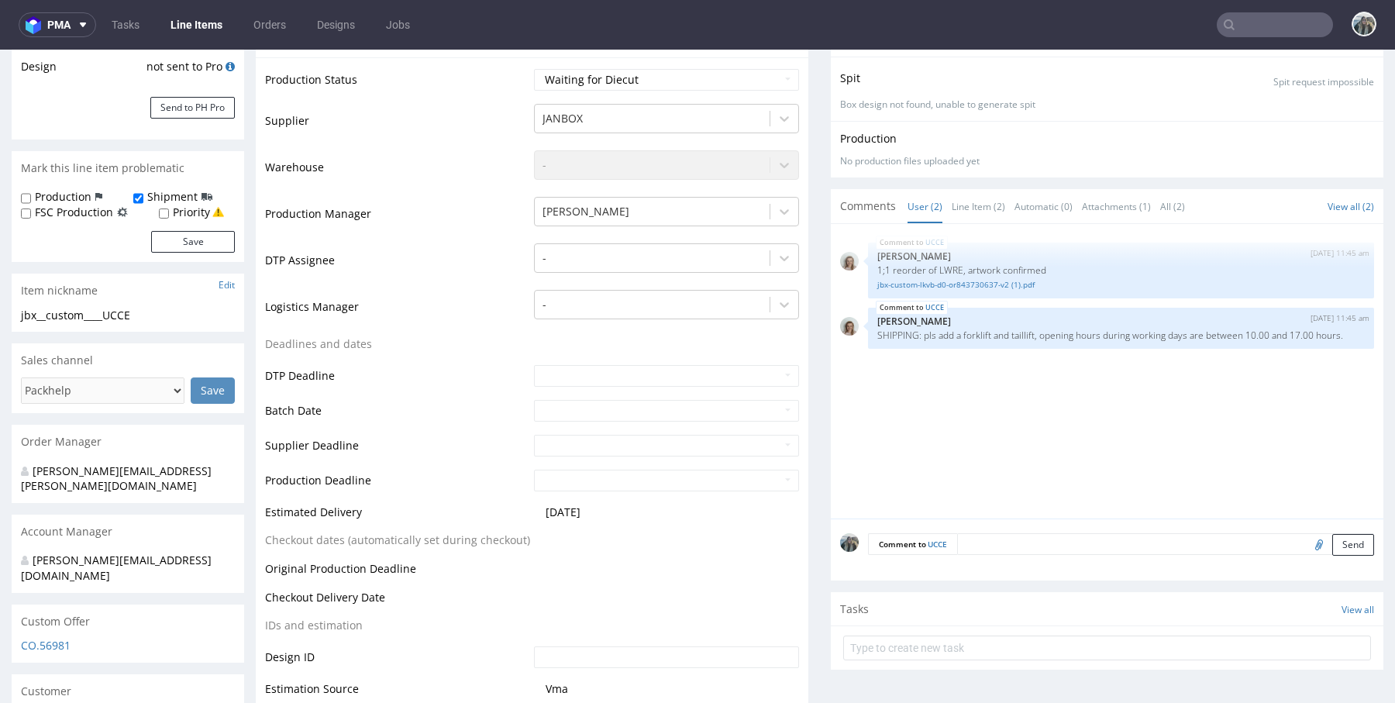
scroll to position [333, 0]
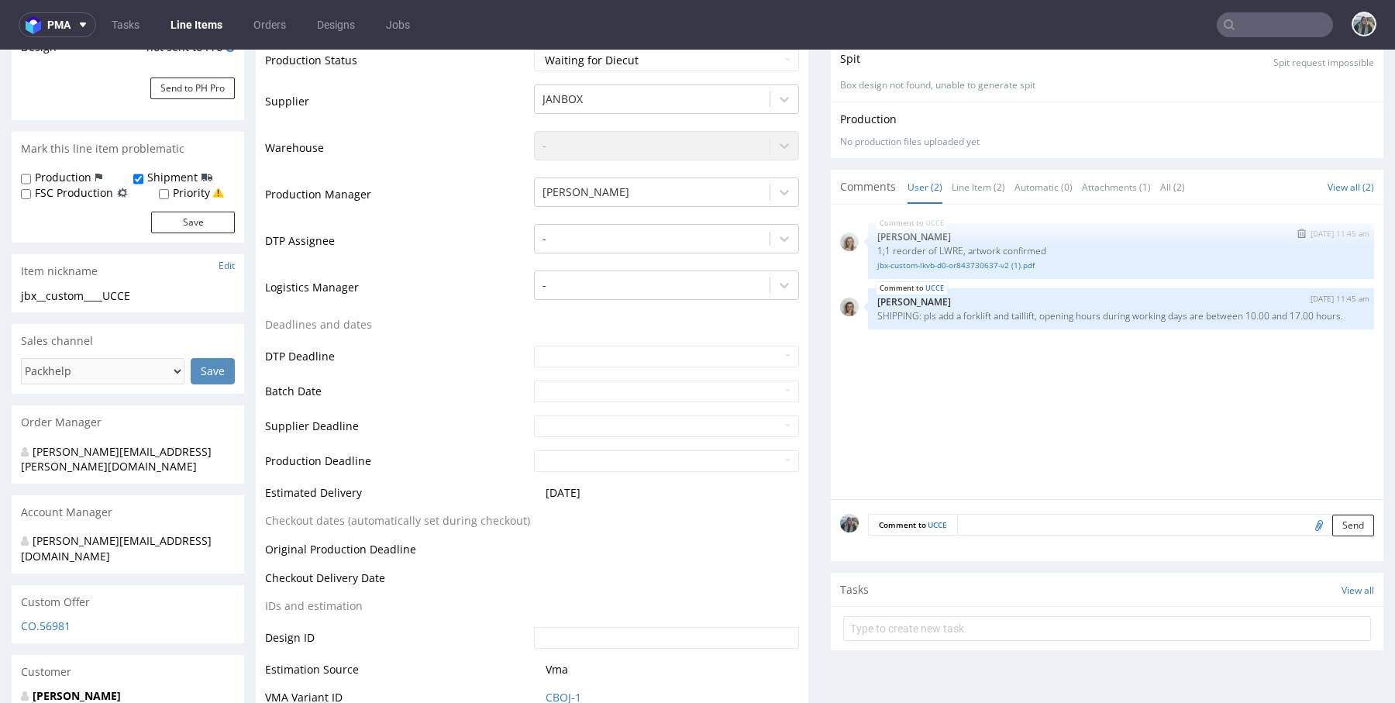
click at [934, 247] on p "1;1 reorder of LWRE, artwork confirmed" at bounding box center [1120, 251] width 487 height 12
copy p "LWRE"
click at [78, 688] on link "Willem van Oordt" at bounding box center [77, 695] width 88 height 15
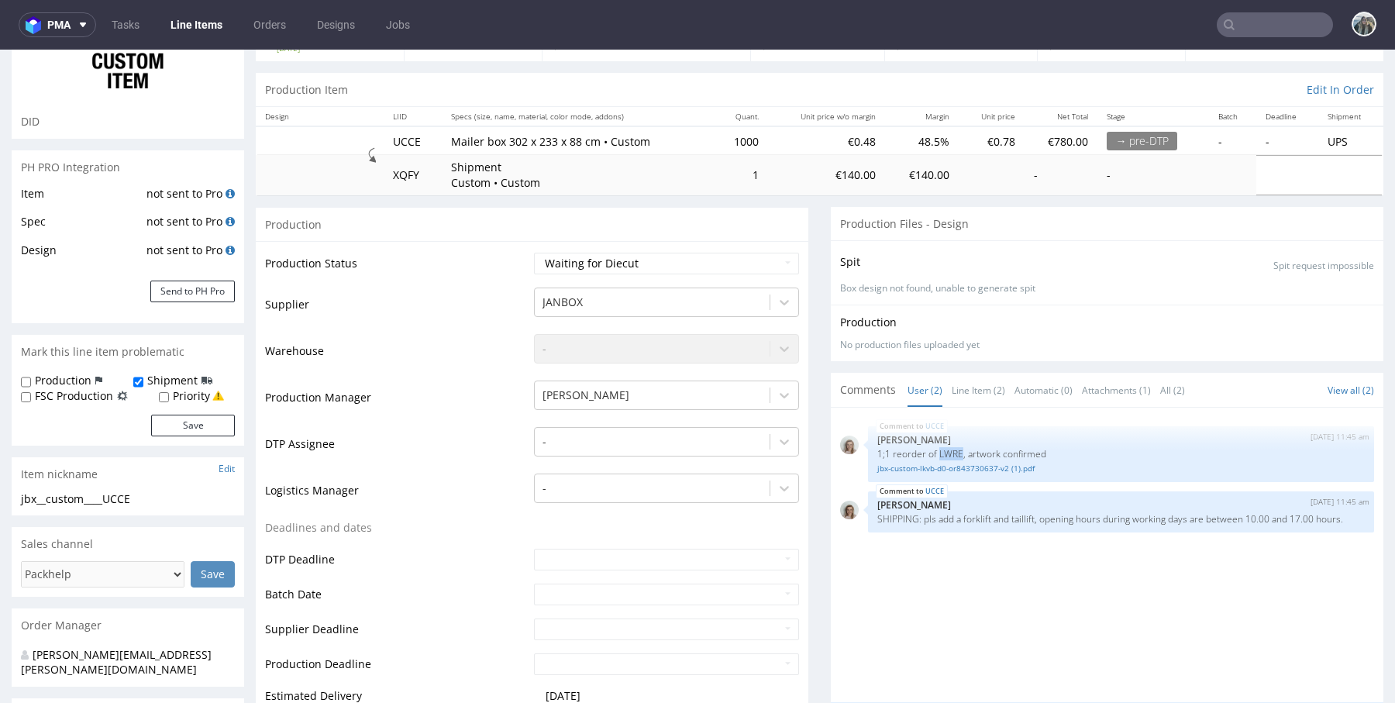
scroll to position [0, 0]
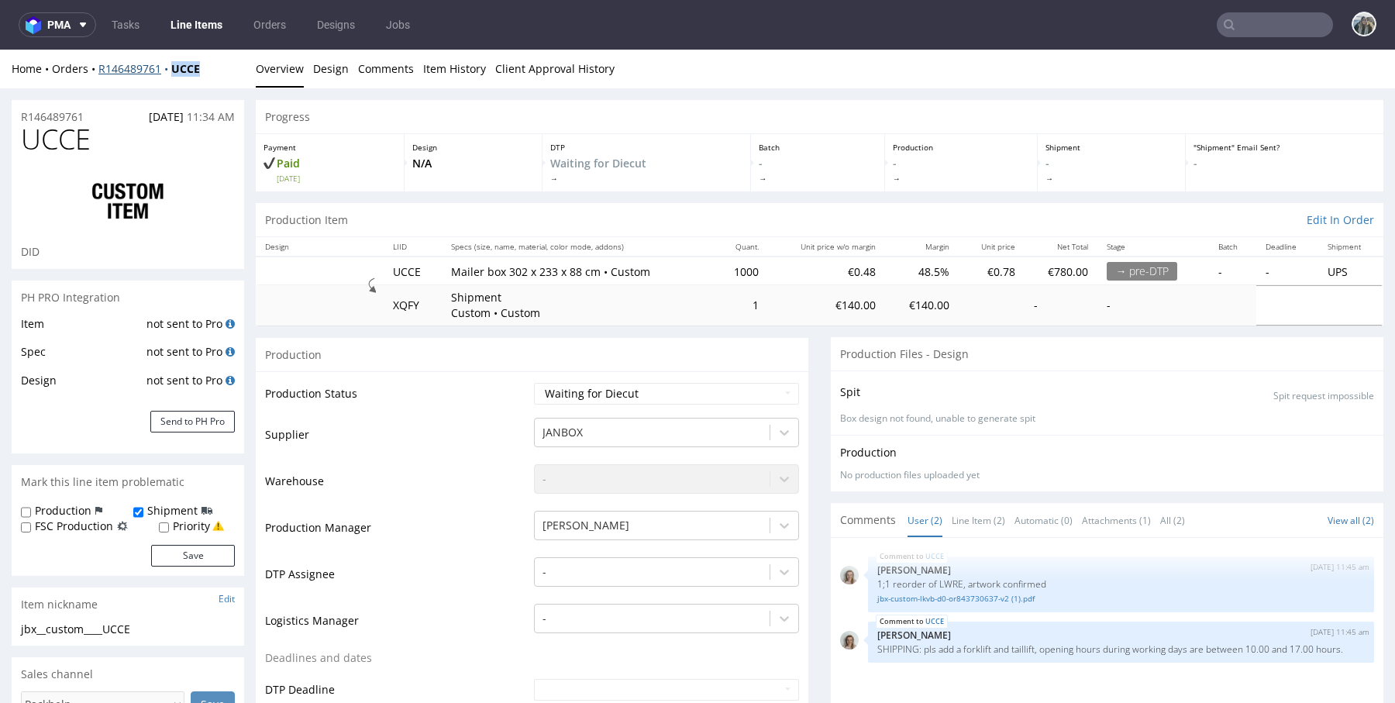
drag, startPoint x: 170, startPoint y: 87, endPoint x: 170, endPoint y: 74, distance: 13.2
click at [170, 74] on div "Home Orders R146489761 UCCE Overview Design Comments Item History Client Approv…" at bounding box center [697, 69] width 1395 height 39
copy strong "UCCE"
drag, startPoint x: 107, startPoint y: 84, endPoint x: 101, endPoint y: 70, distance: 16.0
click at [101, 83] on div "Home Orders R146489761 UCCE Overview Design Comments Item History Client Approv…" at bounding box center [697, 69] width 1395 height 39
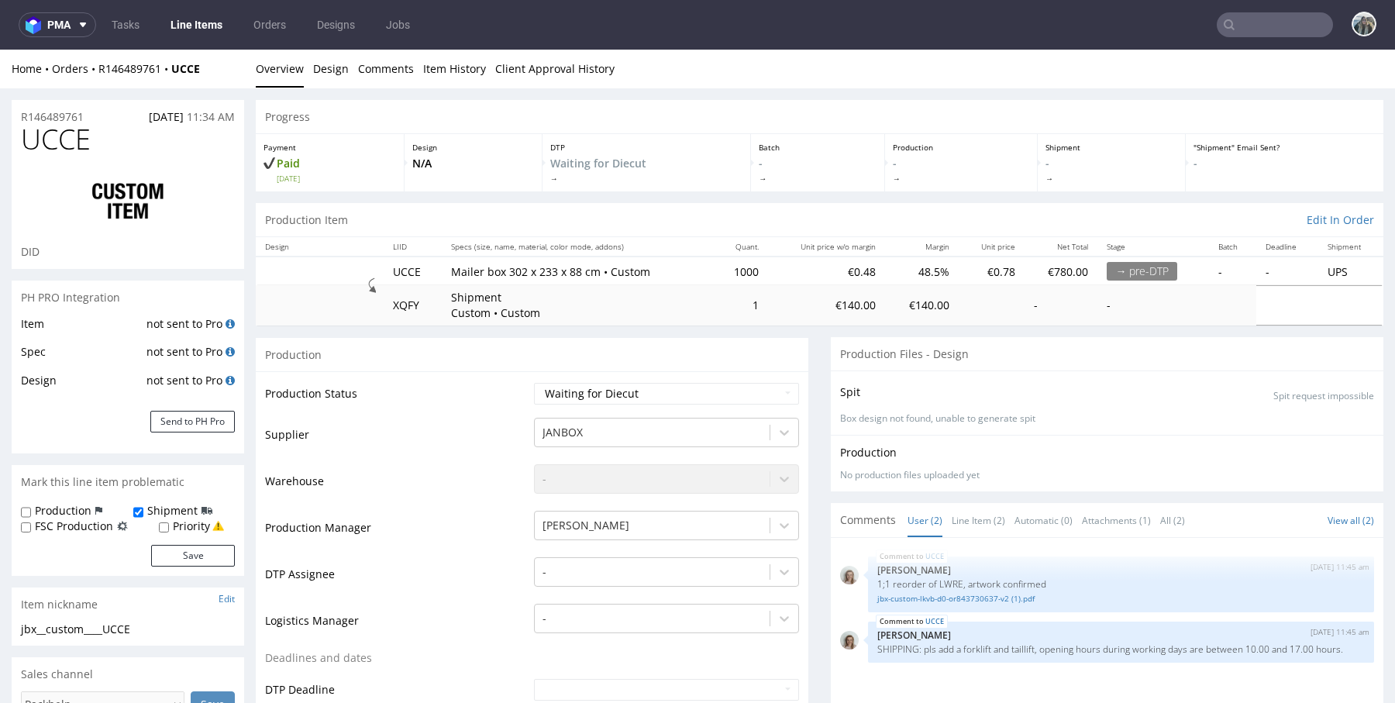
click at [95, 77] on div "Home Orders R146489761 UCCE Overview Design Comments Item History Client Approv…" at bounding box center [697, 69] width 1395 height 39
drag, startPoint x: 98, startPoint y: 84, endPoint x: 94, endPoint y: 69, distance: 16.2
click at [94, 69] on div "Home Orders R146489761 UCCE Overview Design Comments Item History Client Approv…" at bounding box center [697, 69] width 1395 height 39
copy div "R146489761 UCCE"
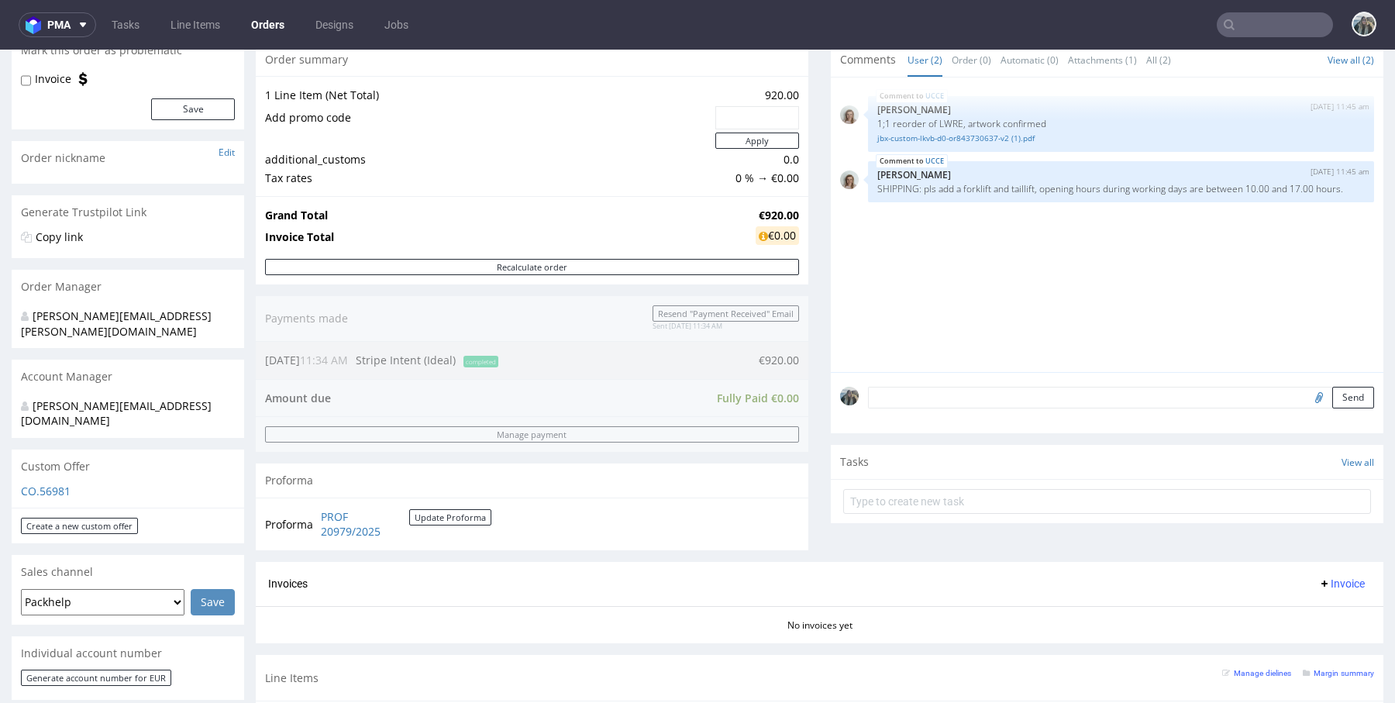
scroll to position [170, 0]
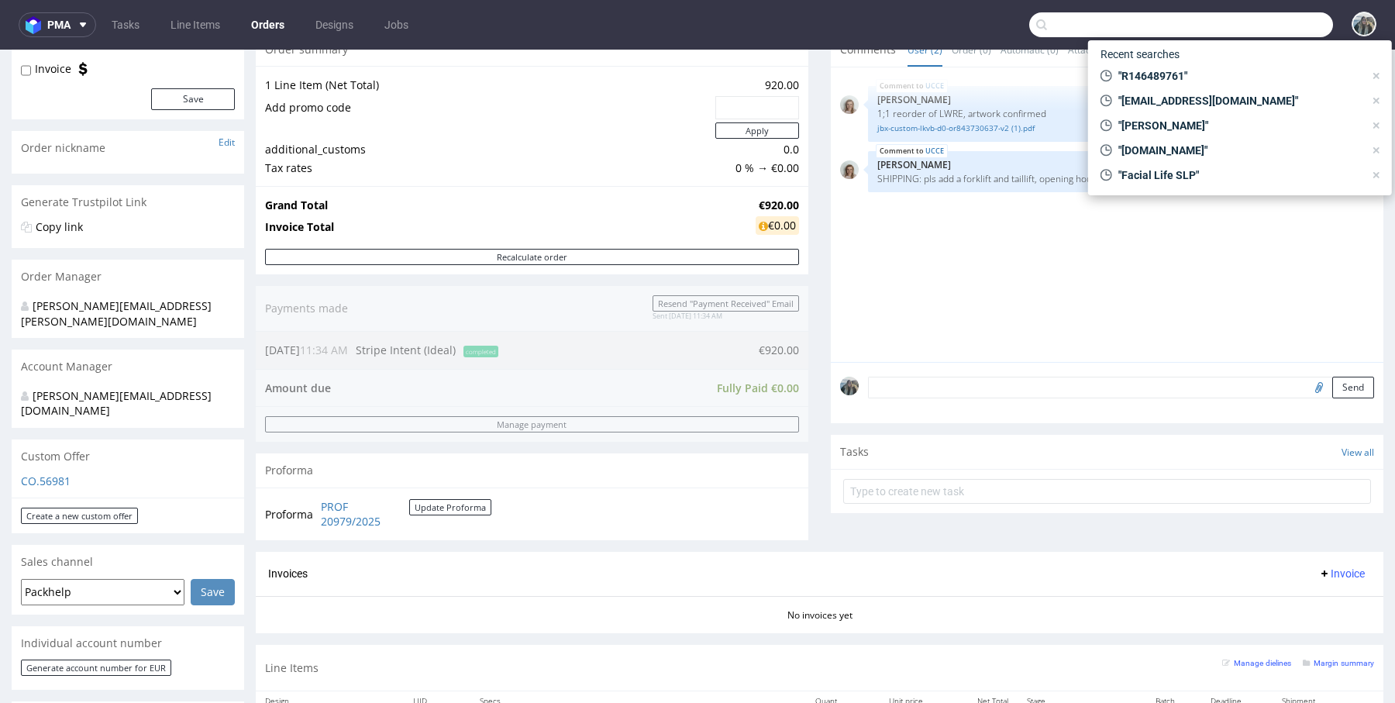
click at [1248, 17] on input "text" at bounding box center [1181, 24] width 304 height 25
paste input "R057834516"
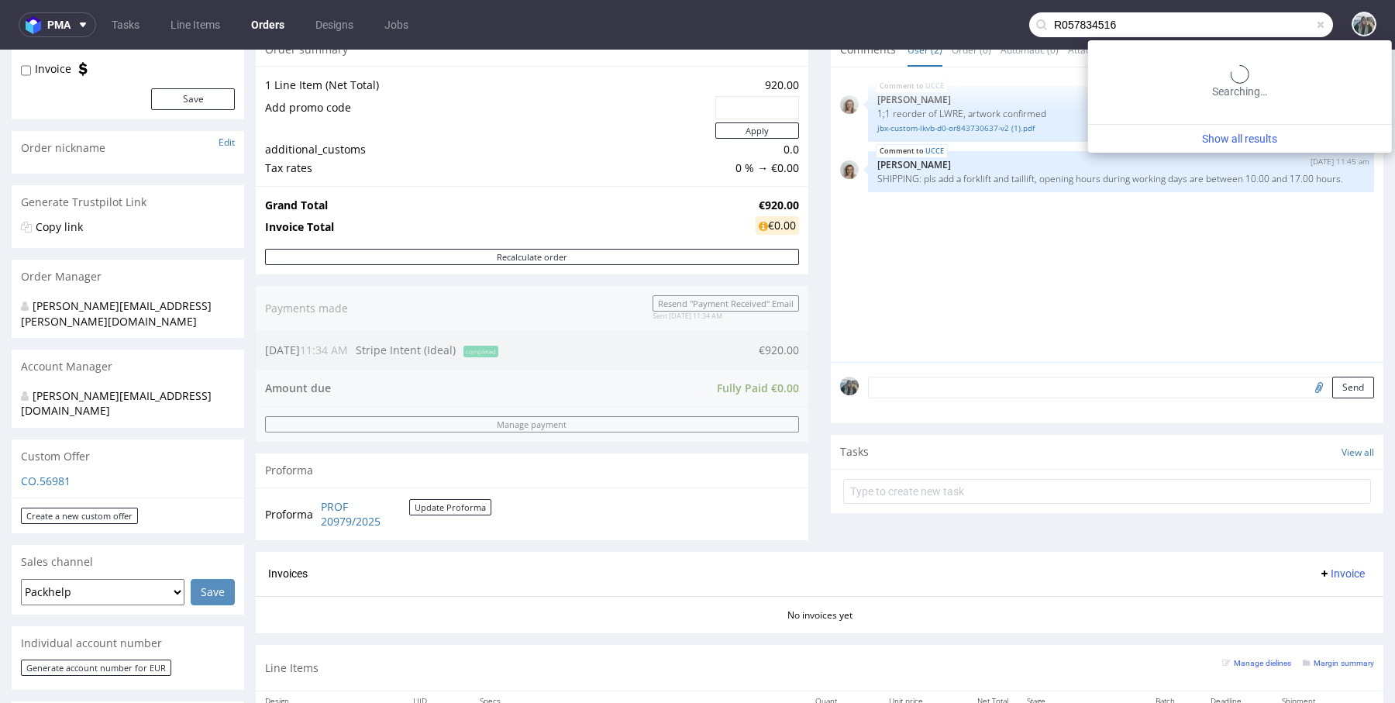
type input "R057834516"
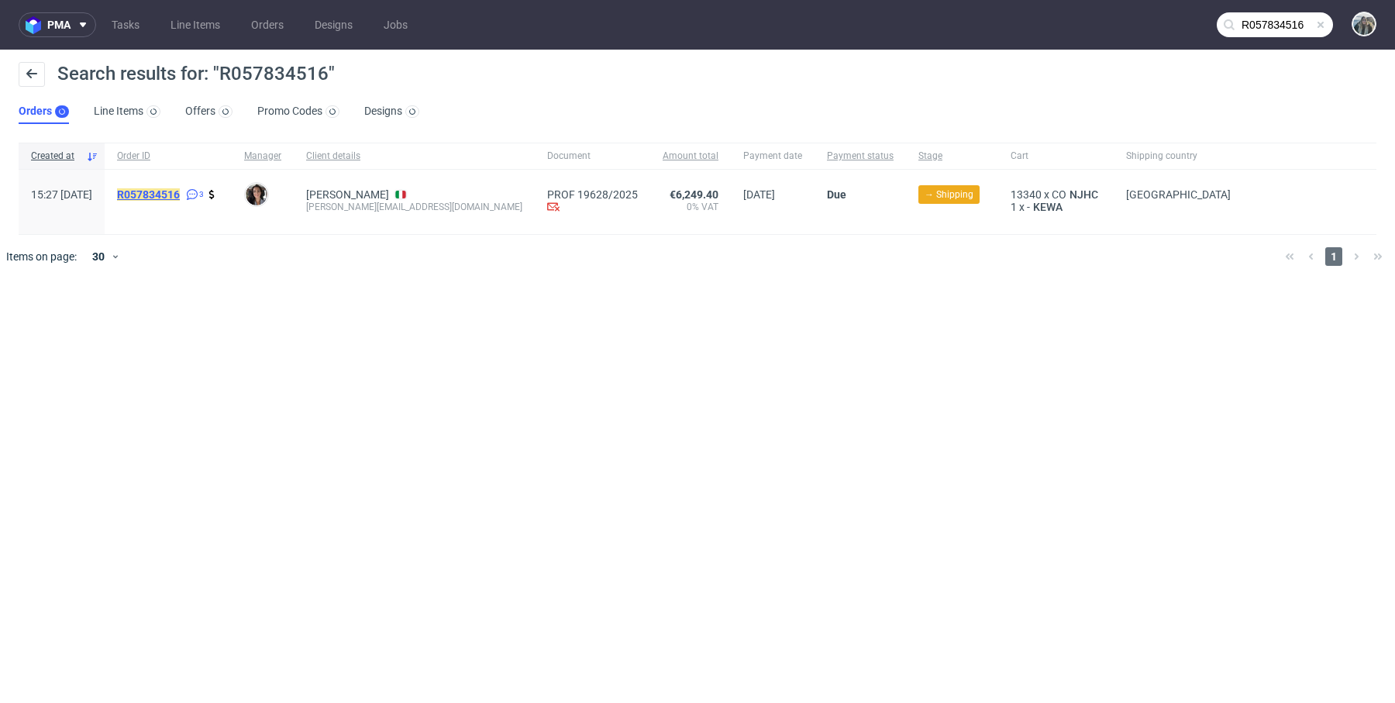
click at [180, 198] on mark "R057834516" at bounding box center [148, 194] width 63 height 12
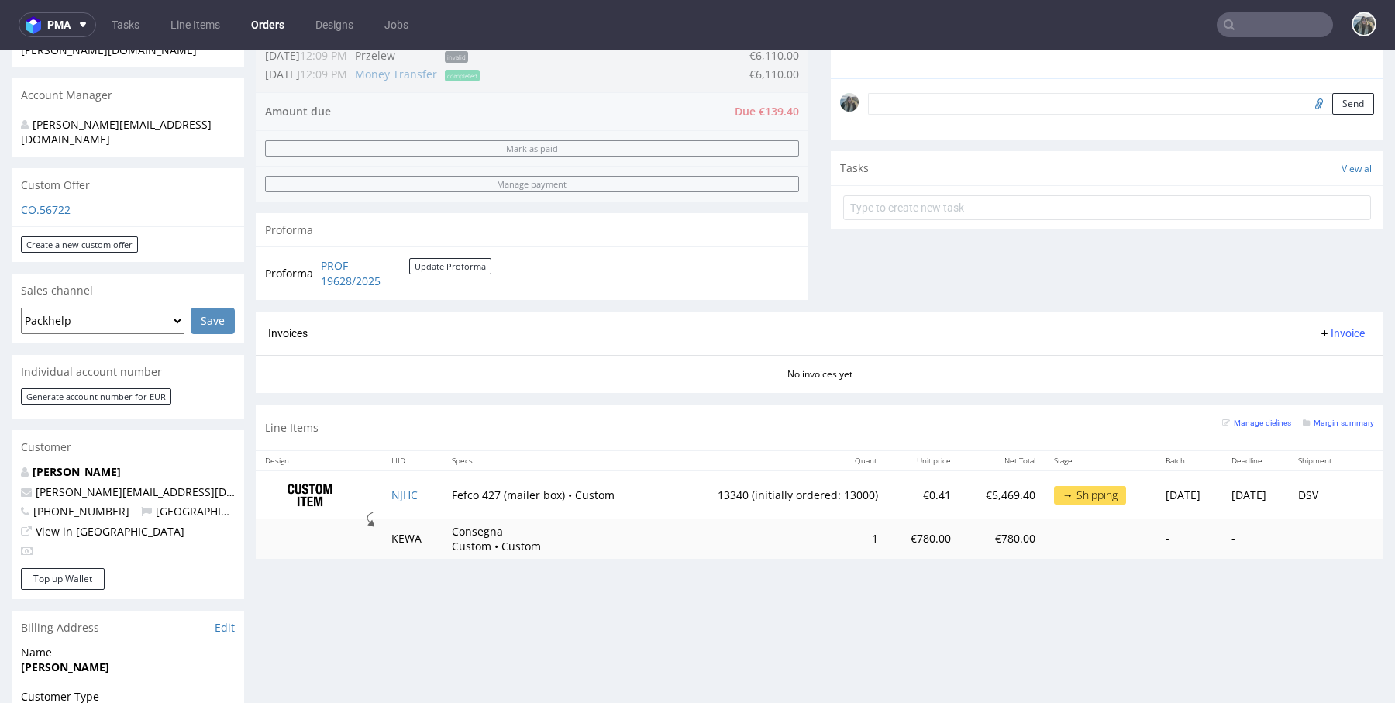
scroll to position [444, 0]
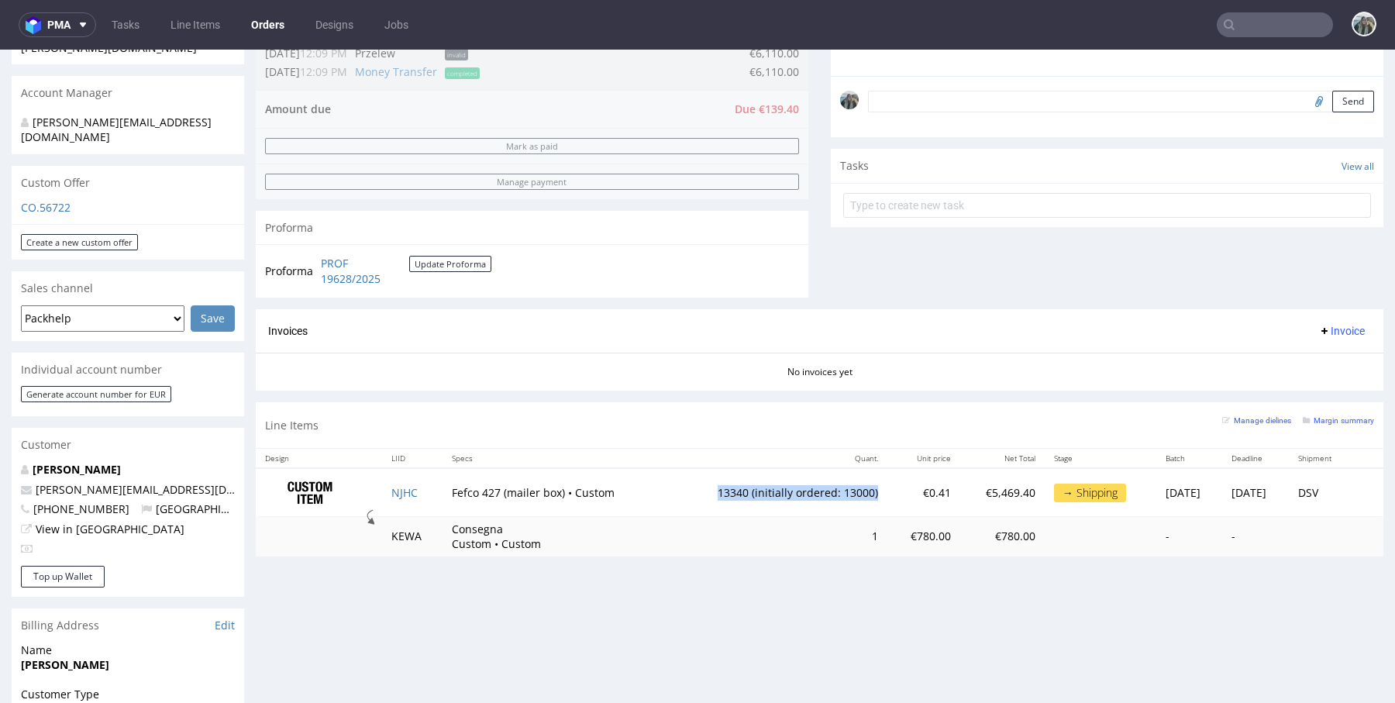
drag, startPoint x: 660, startPoint y: 490, endPoint x: 841, endPoint y: 488, distance: 180.5
click at [841, 488] on td "13340 (initially ordered: 13000)" at bounding box center [776, 492] width 221 height 49
copy td "13340 (initially ordered: 13000)"
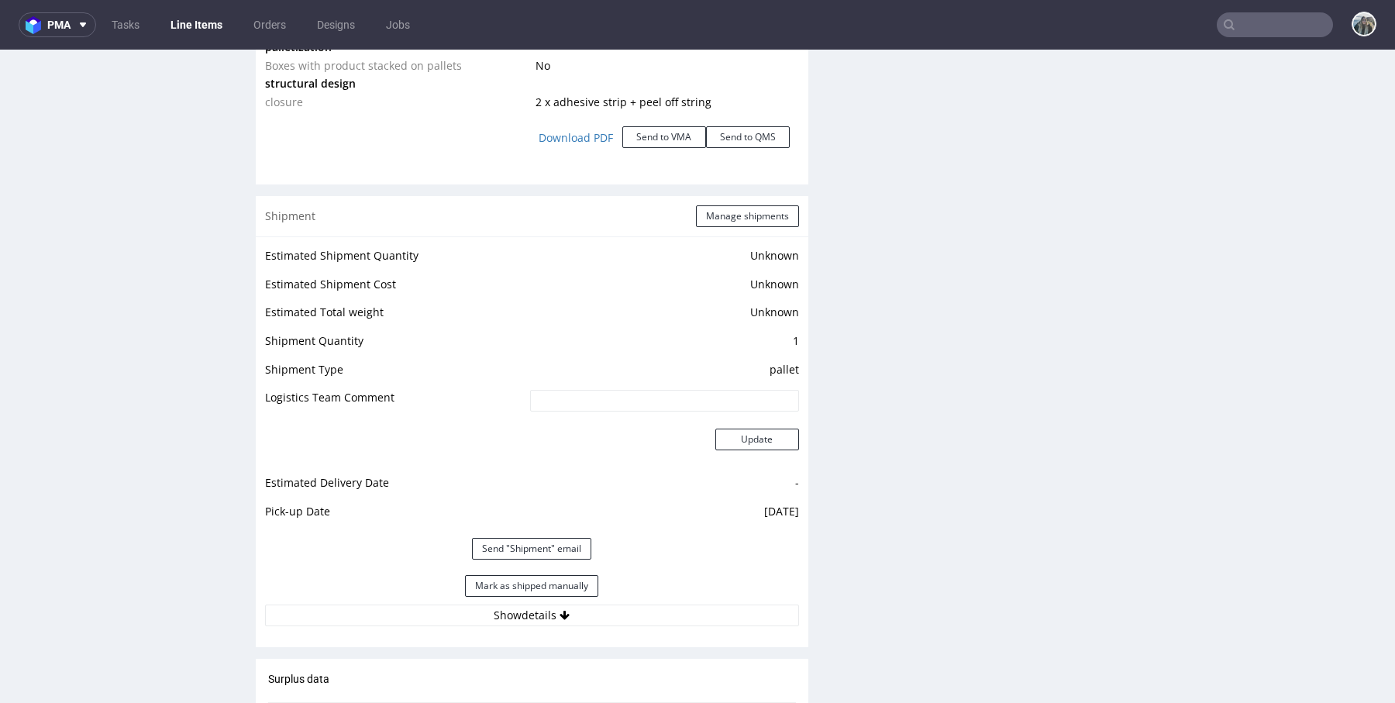
scroll to position [2478, 0]
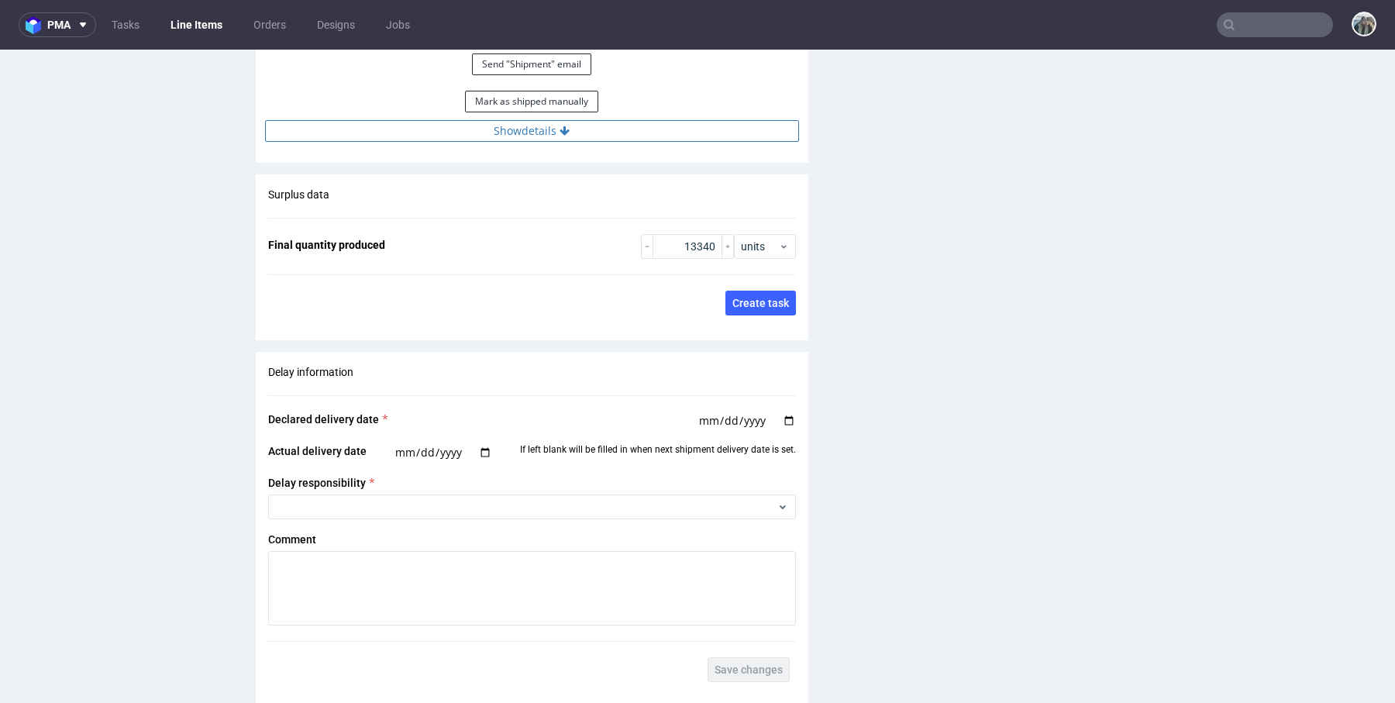
click at [526, 137] on button "Show details" at bounding box center [532, 131] width 534 height 22
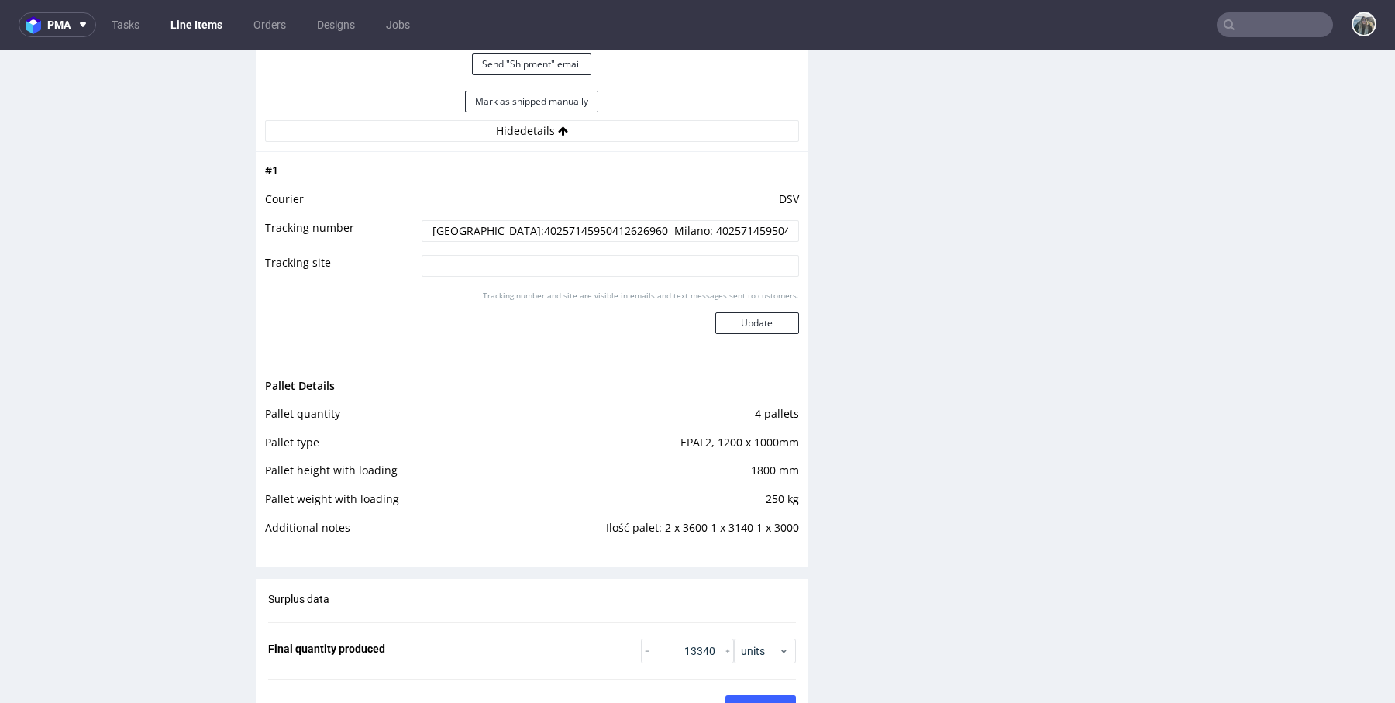
click at [492, 222] on input "Palermo:40257145950412626960 Milano: 40257145950412628414" at bounding box center [609, 231] width 377 height 22
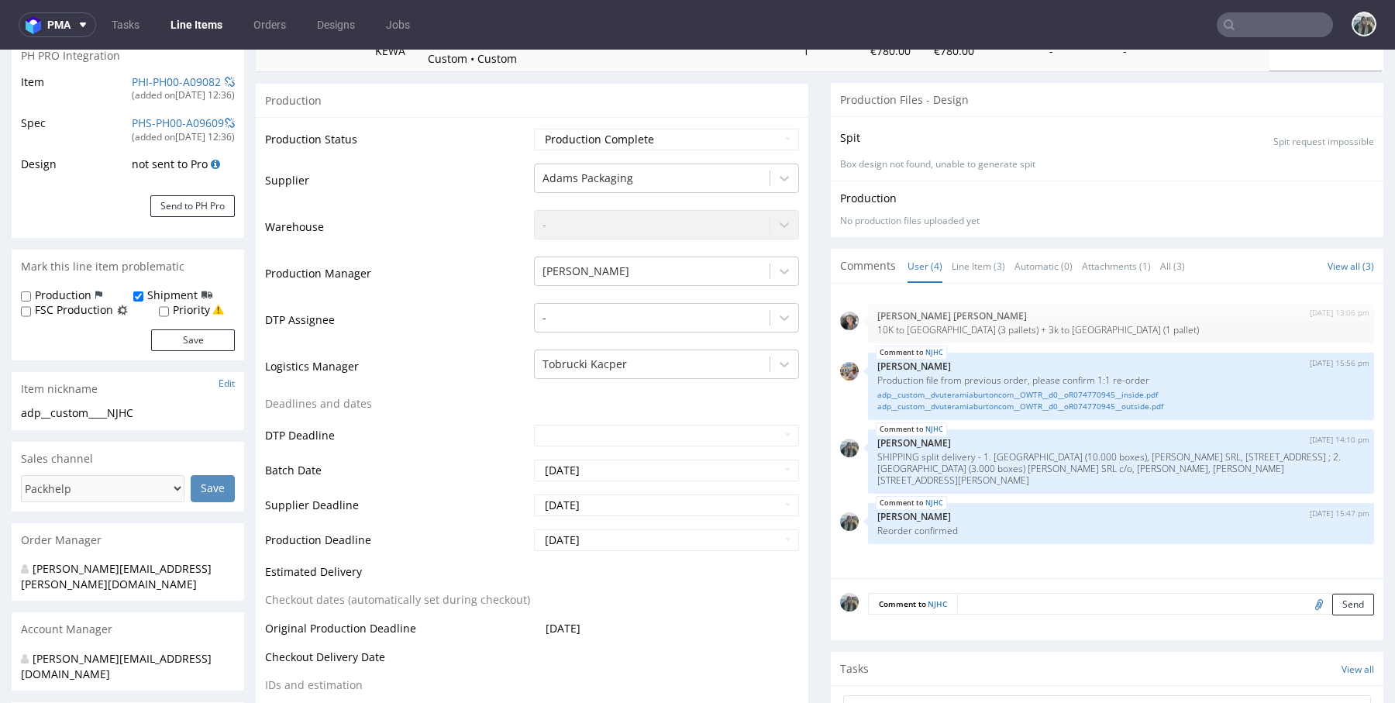
scroll to position [252, 0]
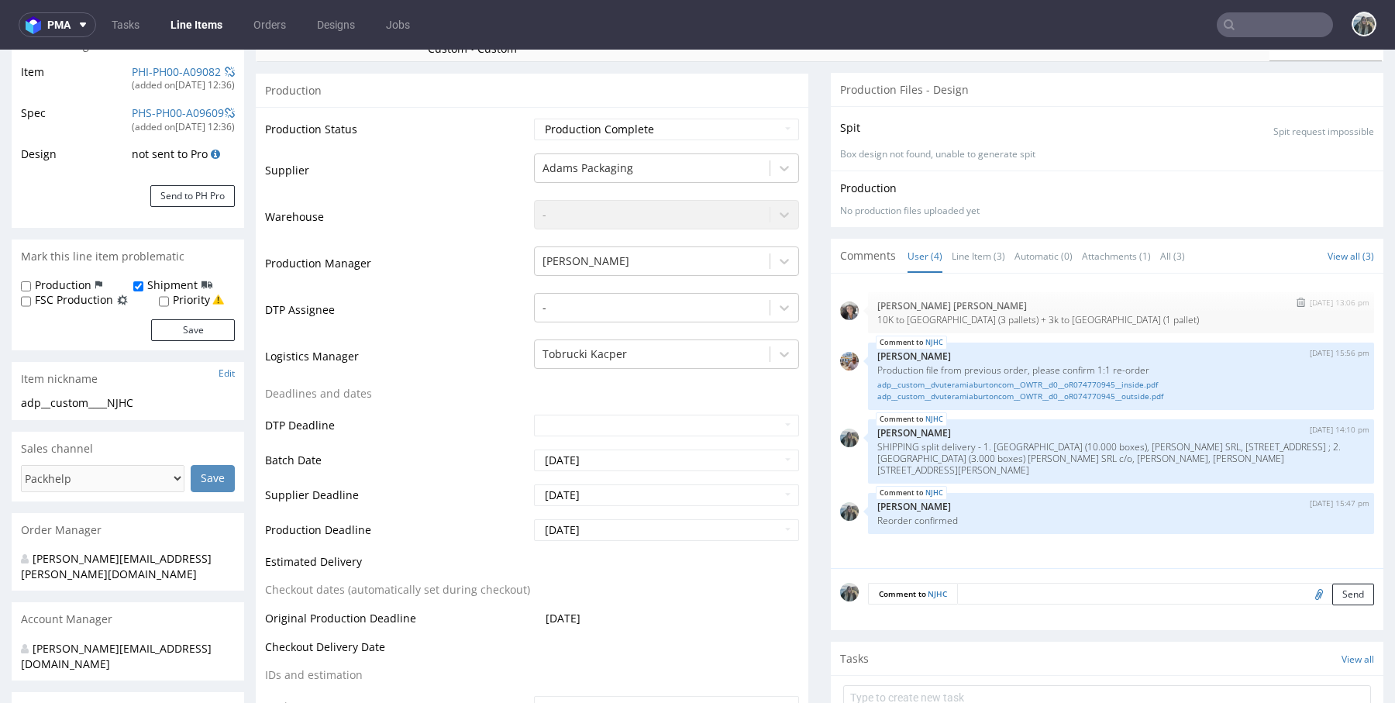
click at [944, 317] on p "10K to Palermo (3 pallets) + 3k to Milano (1 pallet)" at bounding box center [1120, 320] width 487 height 12
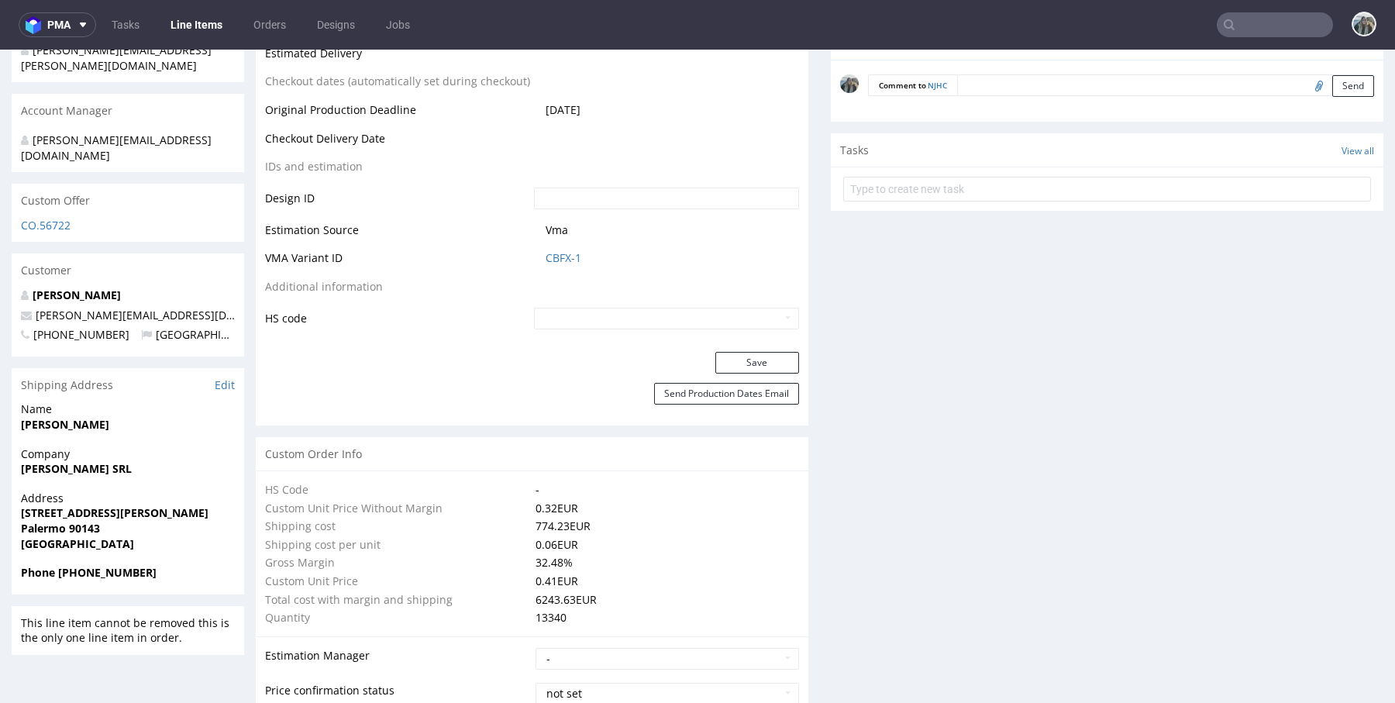
scroll to position [0, 0]
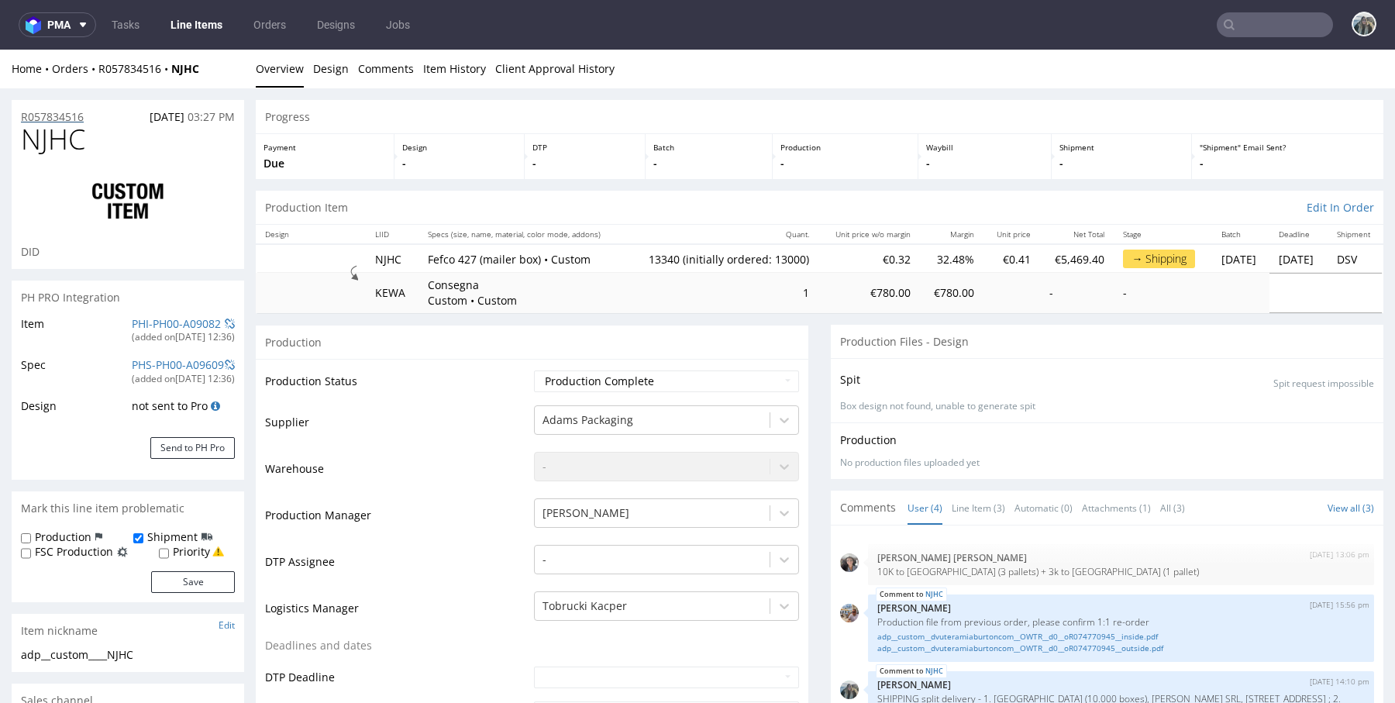
click at [77, 112] on p "R057834516" at bounding box center [52, 116] width 63 height 15
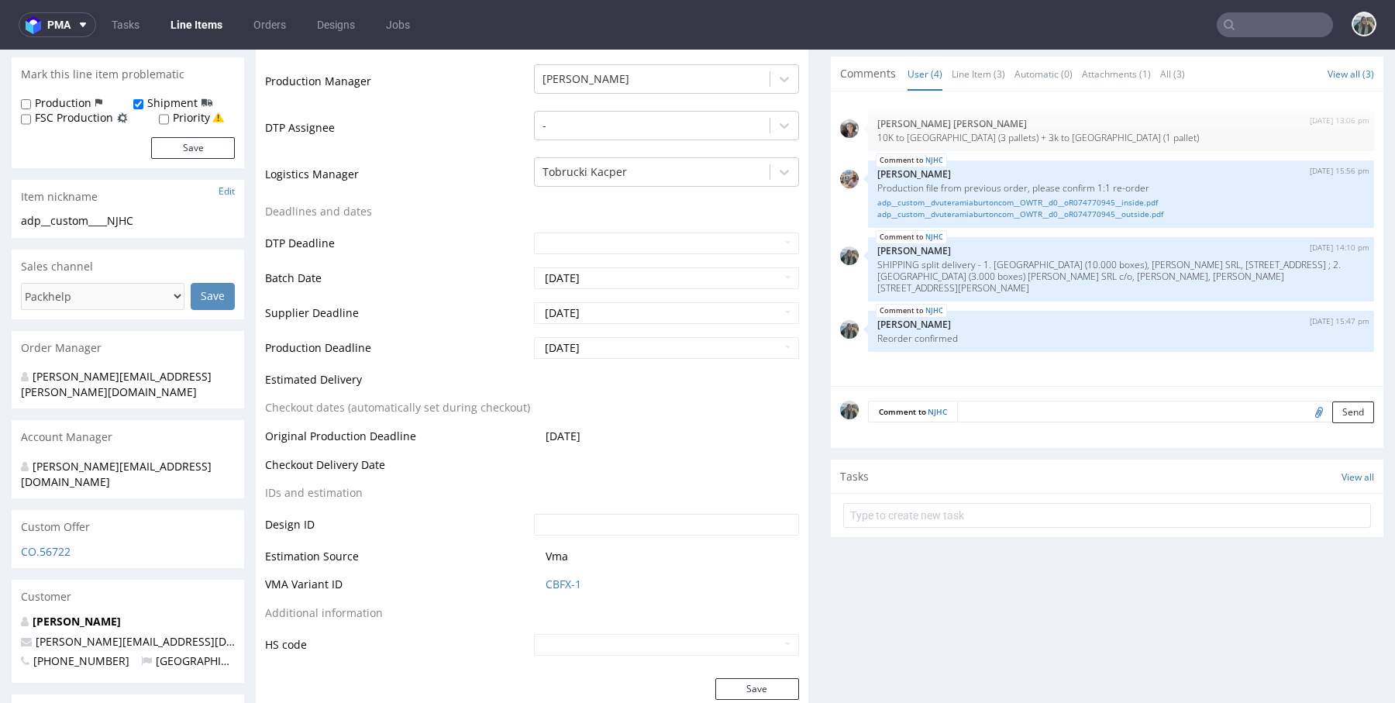
scroll to position [266, 0]
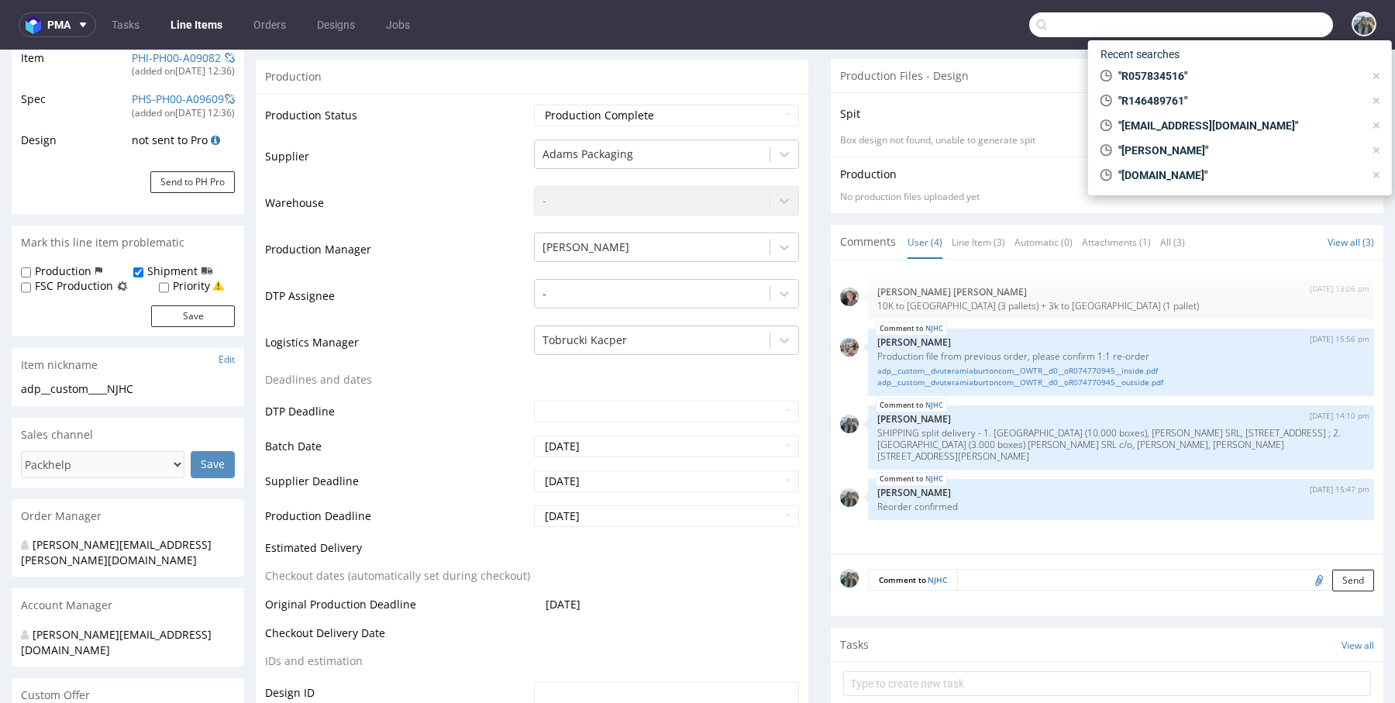
click at [1237, 22] on input "text" at bounding box center [1181, 24] width 304 height 25
type input "R680965254"
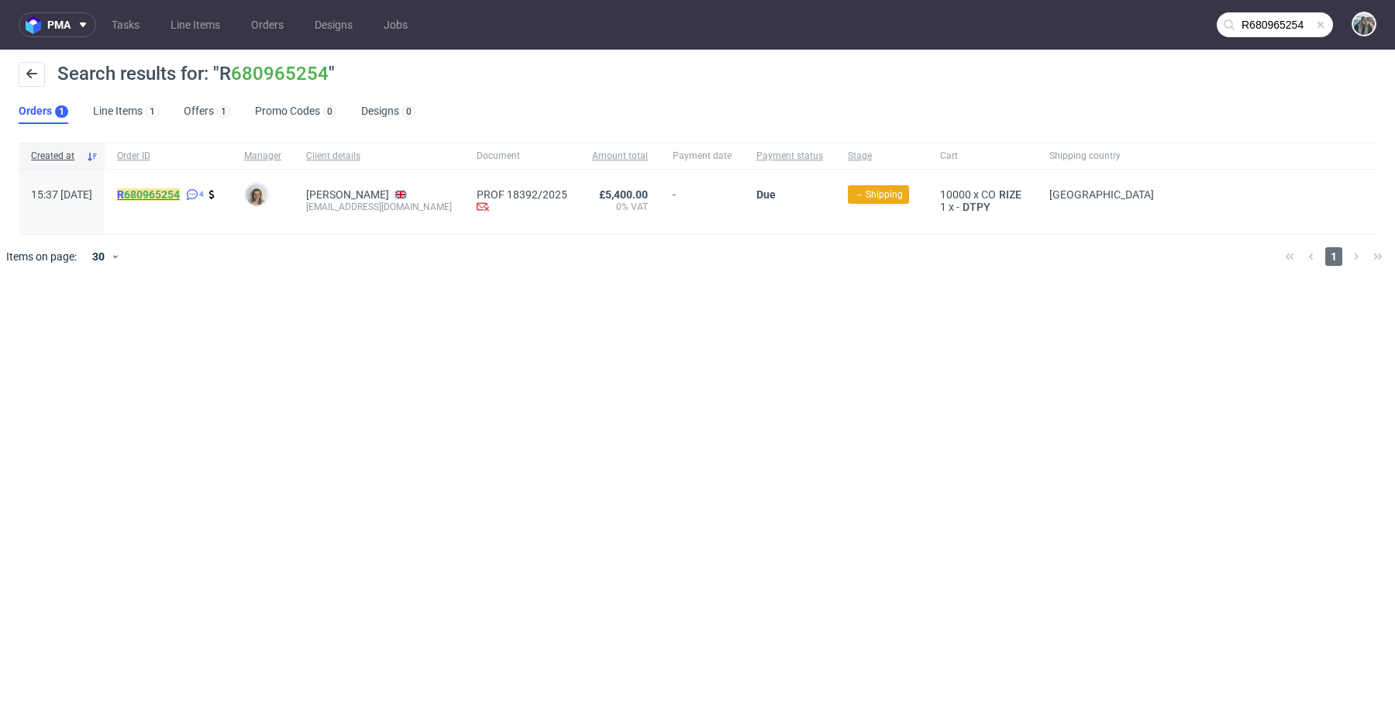
click at [180, 188] on link "680965254" at bounding box center [152, 194] width 56 height 12
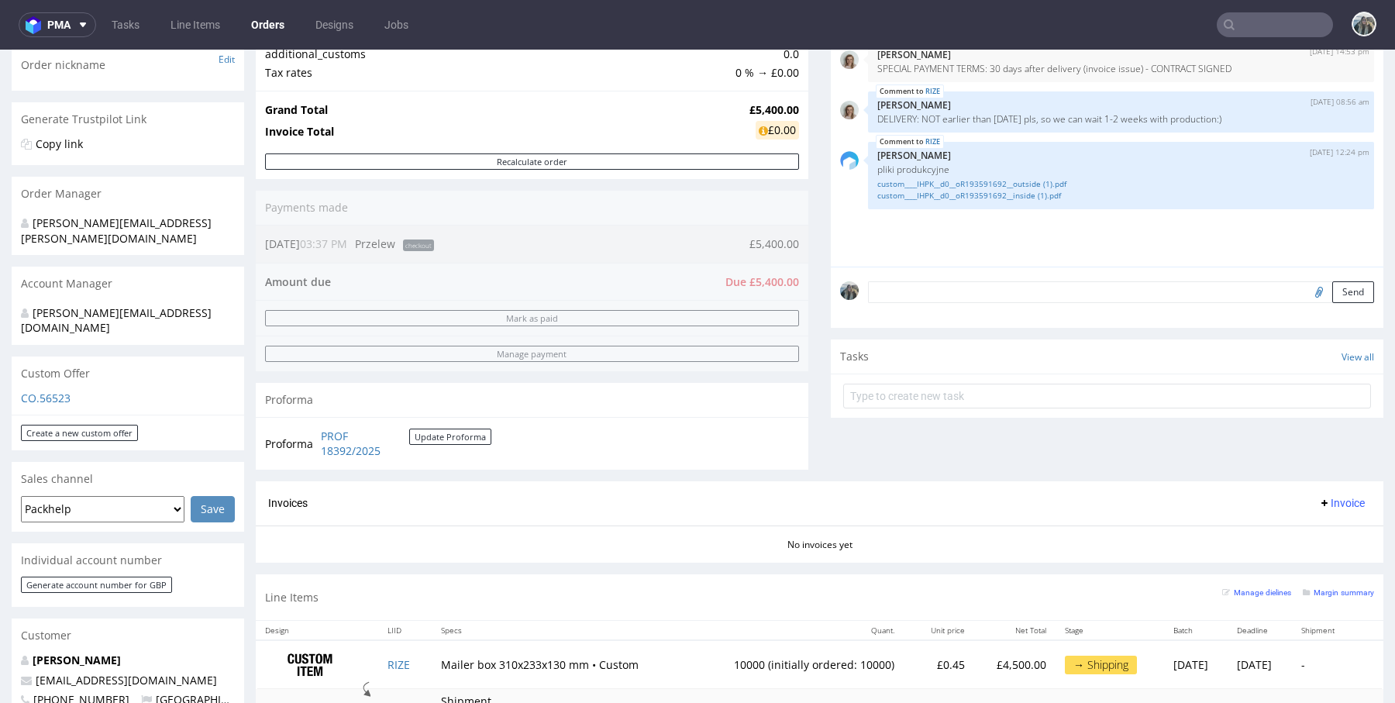
scroll to position [471, 0]
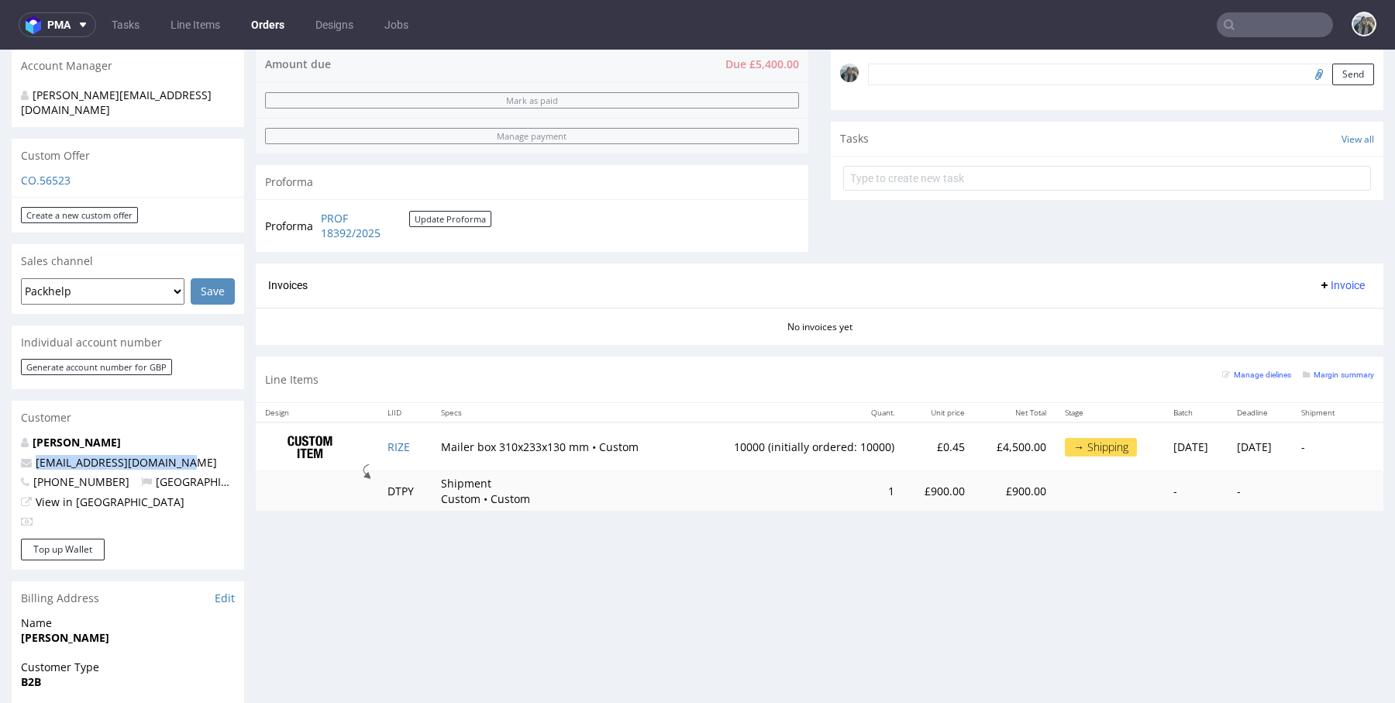
drag, startPoint x: 187, startPoint y: 437, endPoint x: 189, endPoint y: 71, distance: 366.5
click at [0, 438] on div "Order via Offer R680965254 29.08.2025 03:37 PM Mark this order as problematic I…" at bounding box center [697, 397] width 1395 height 1560
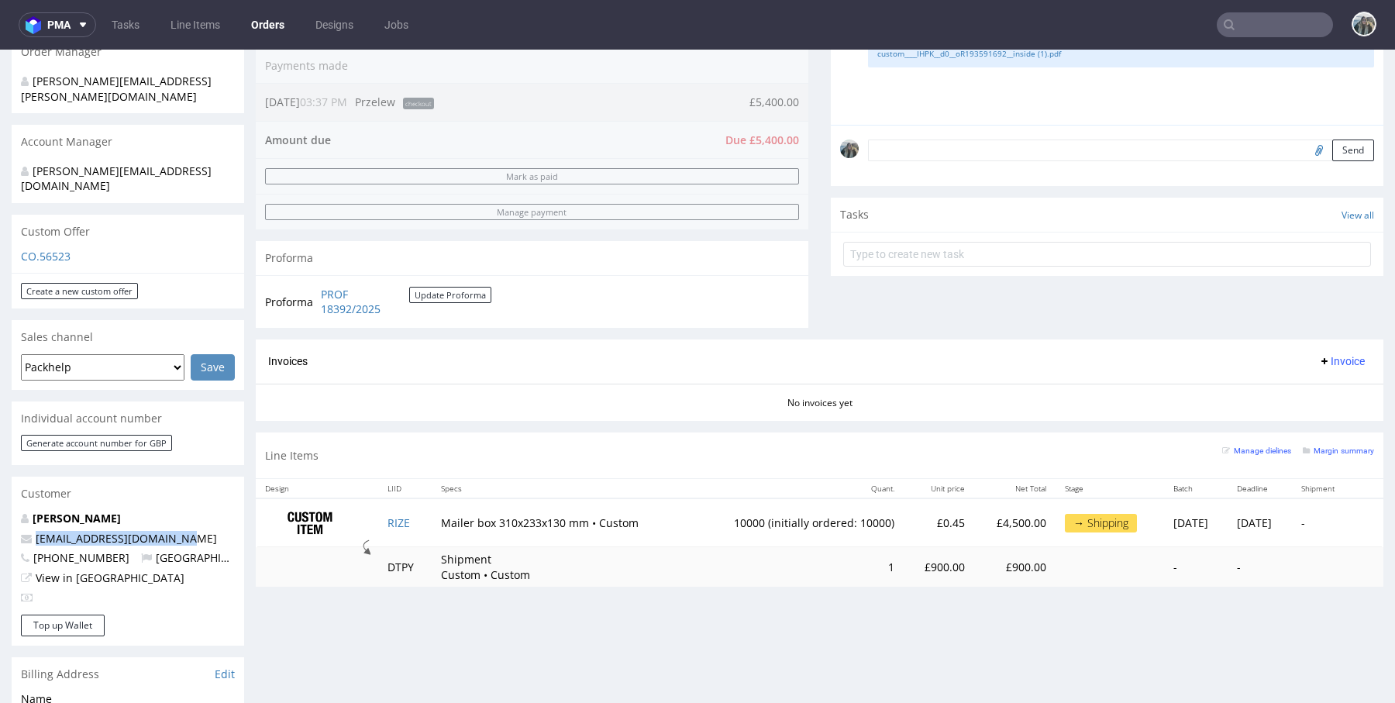
scroll to position [469, 0]
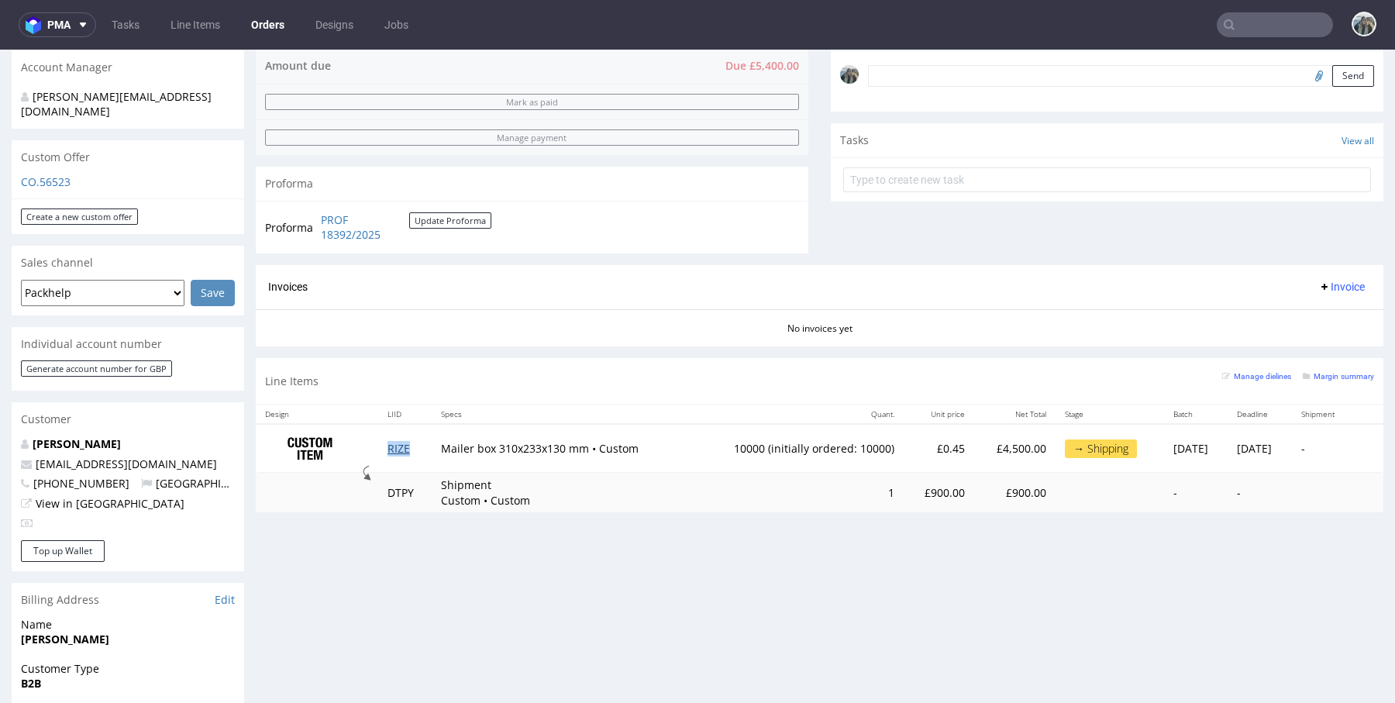
click at [390, 445] on link "RIZE" at bounding box center [398, 448] width 22 height 15
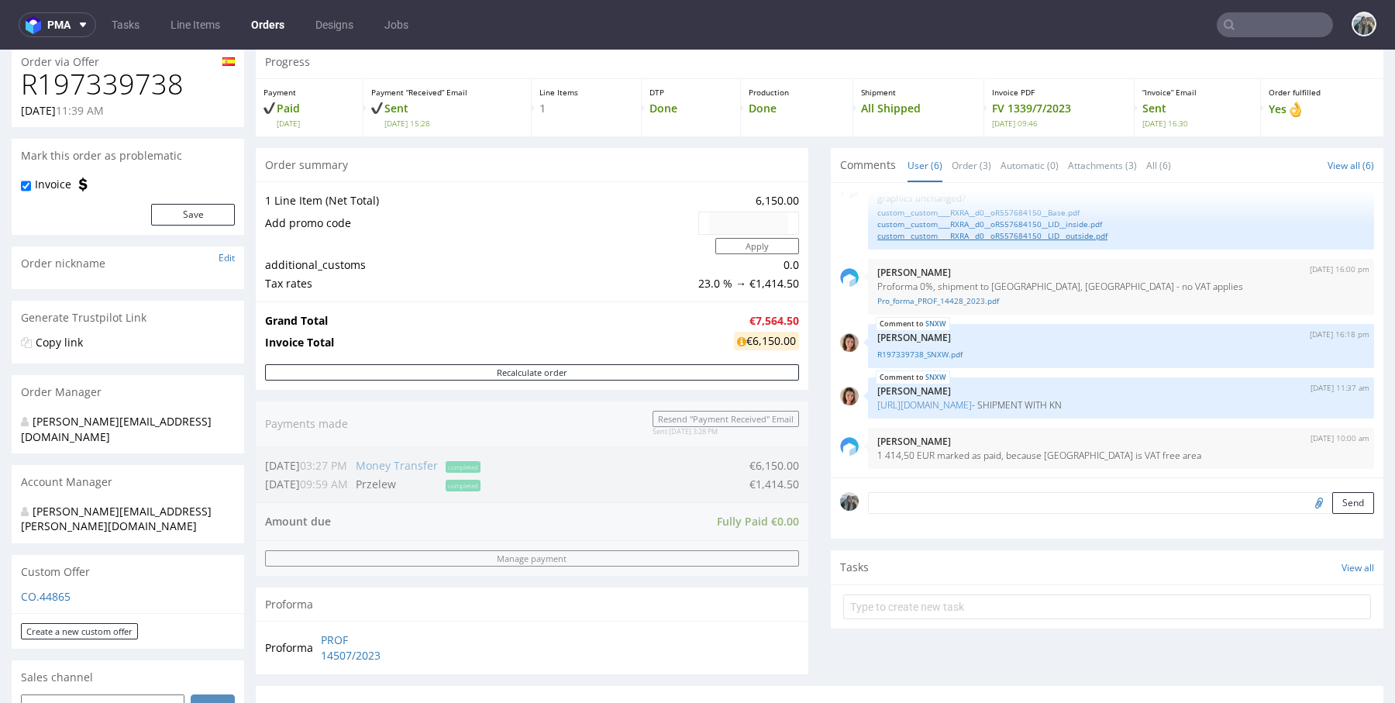
scroll to position [531, 0]
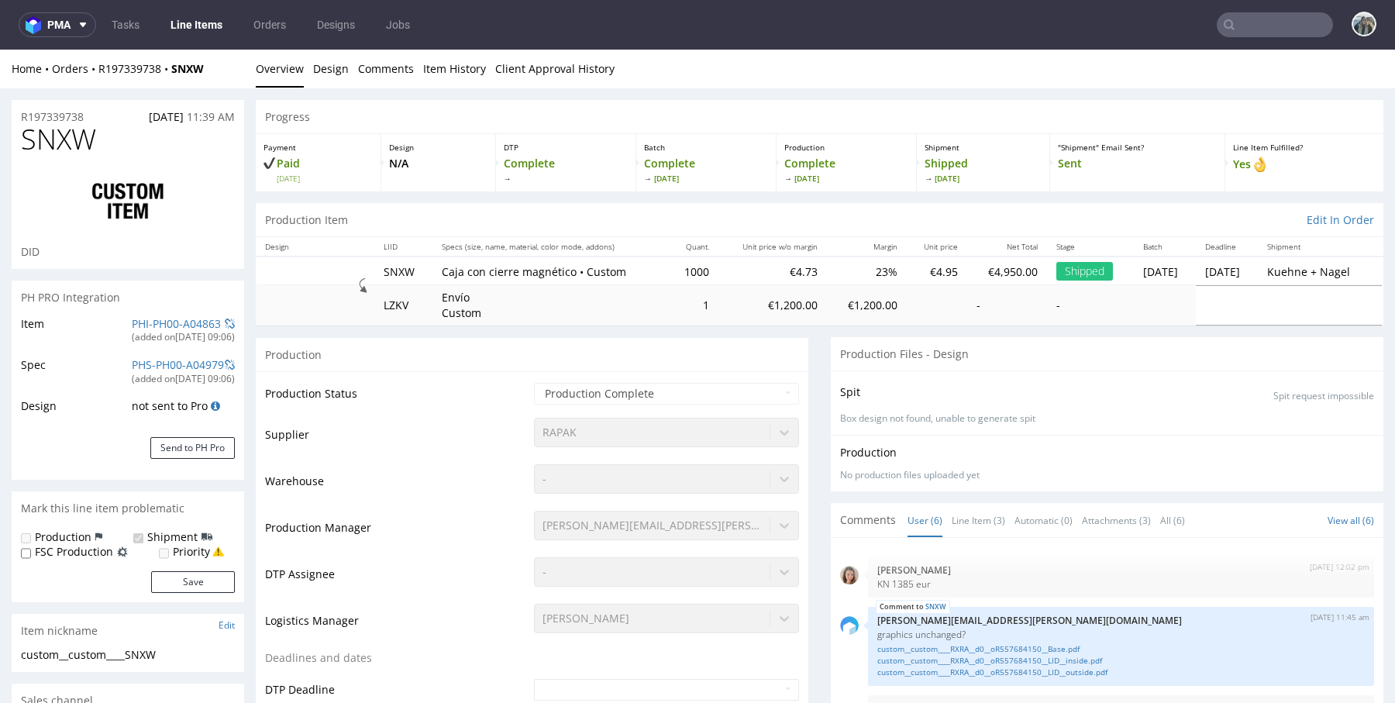
scroll to position [81, 0]
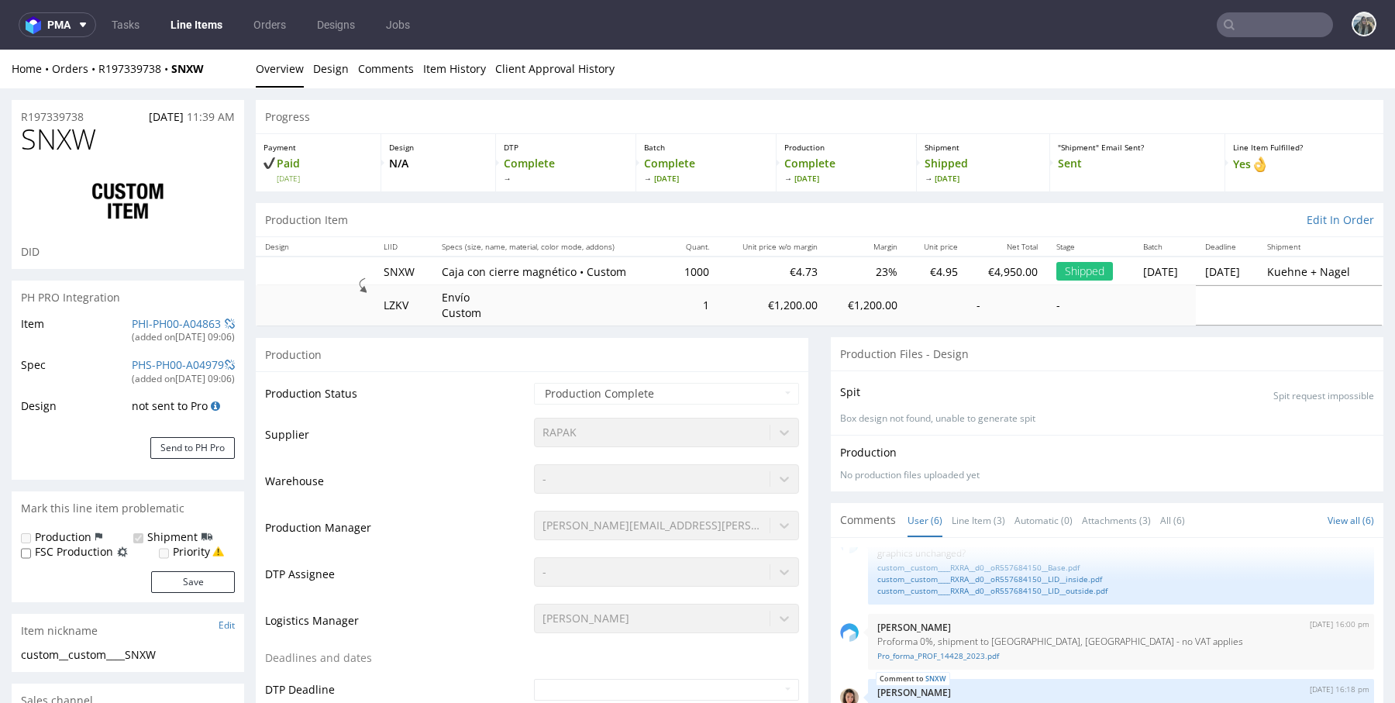
select select "in_progress"
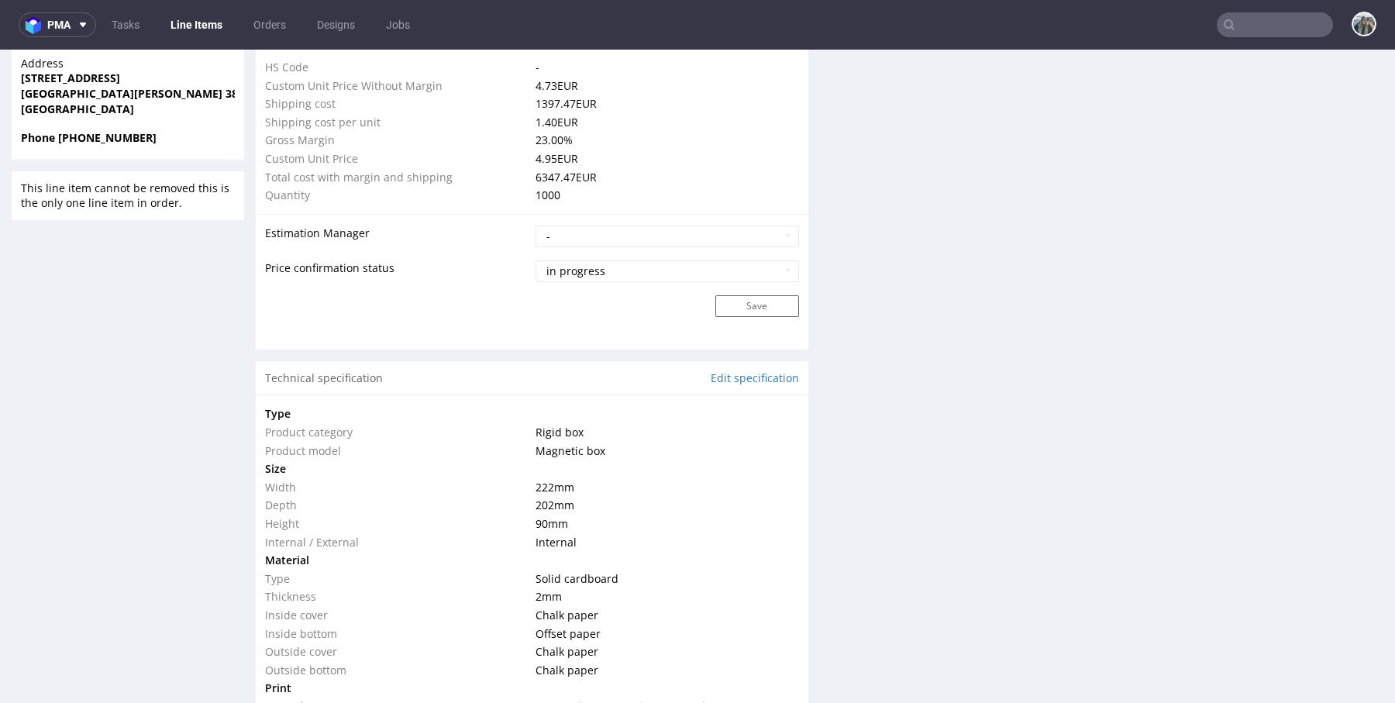
scroll to position [1430, 0]
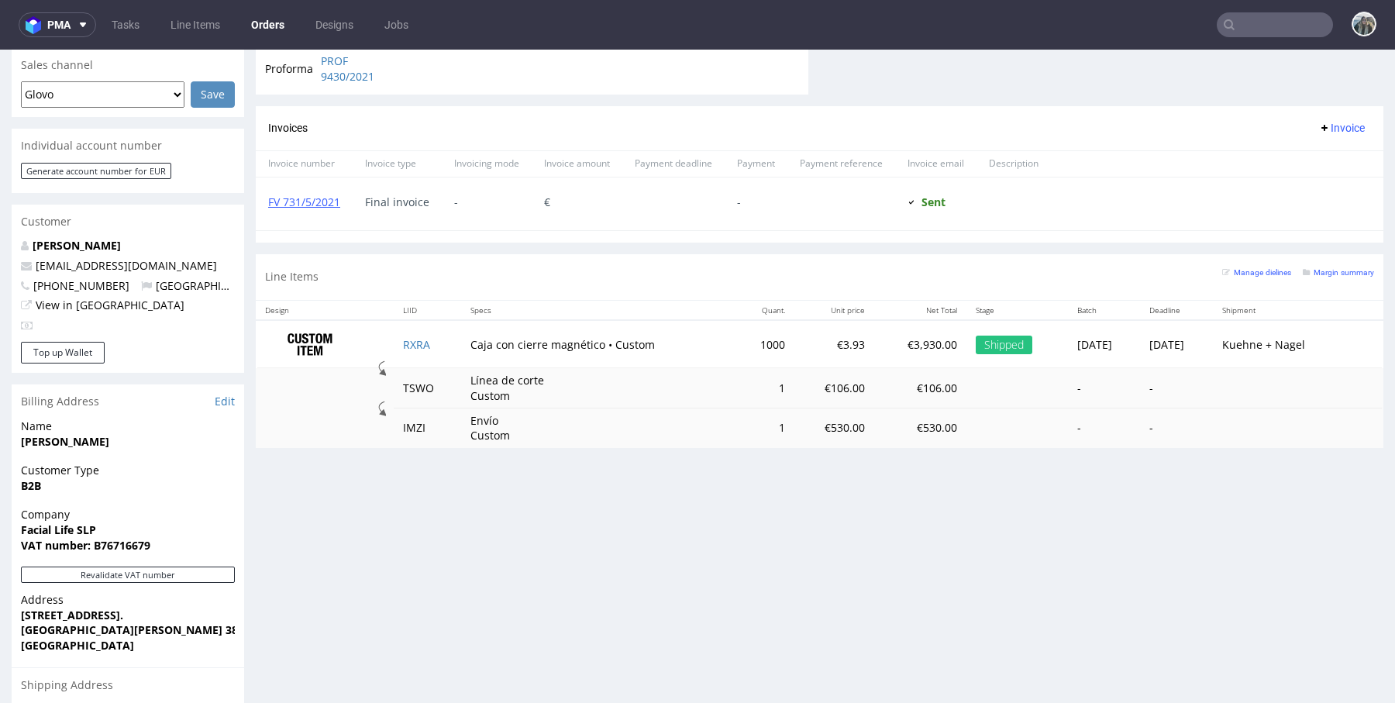
scroll to position [710, 0]
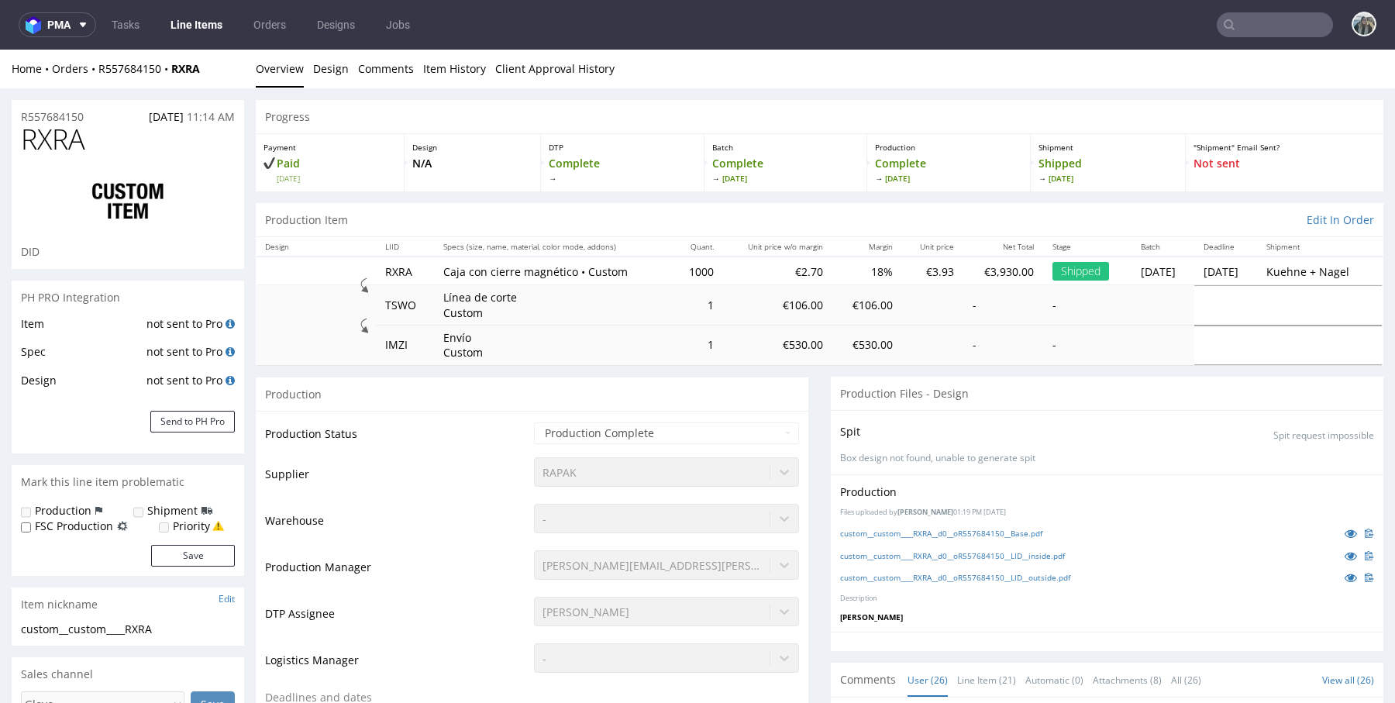
select select "done"
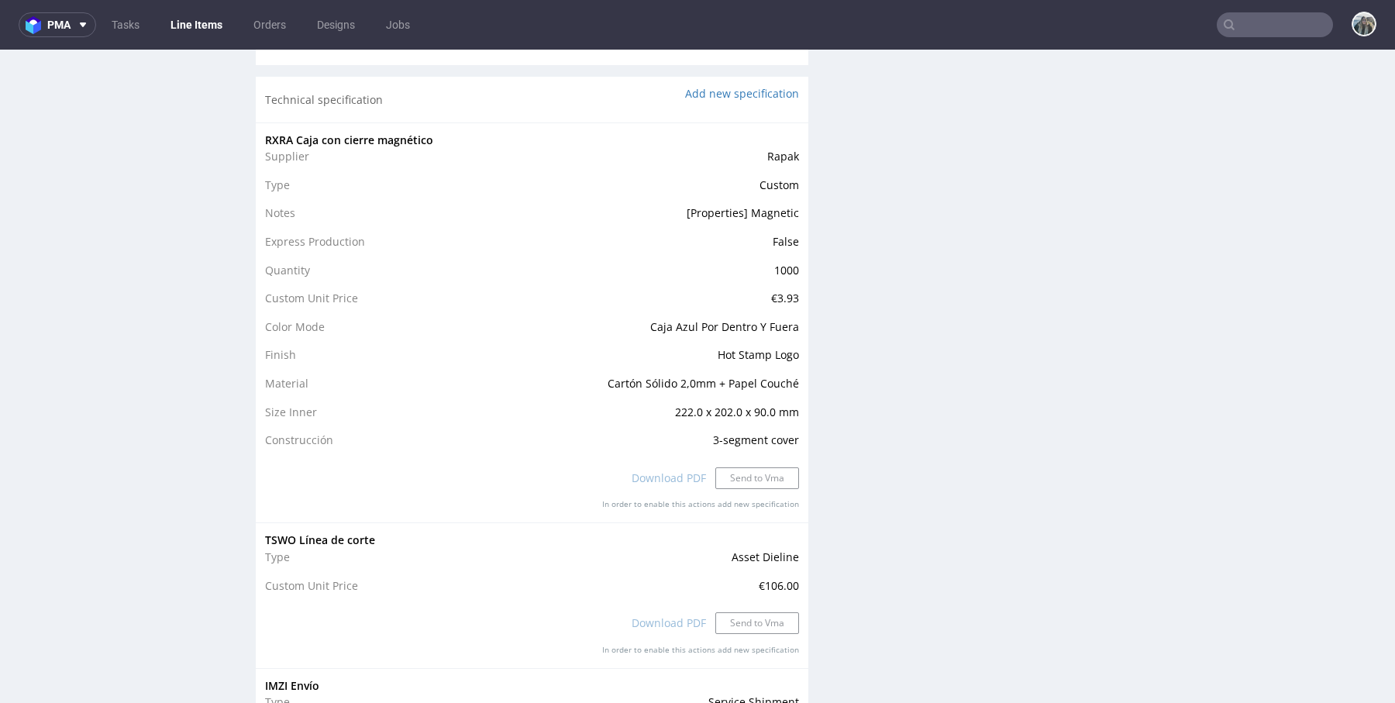
scroll to position [1468, 0]
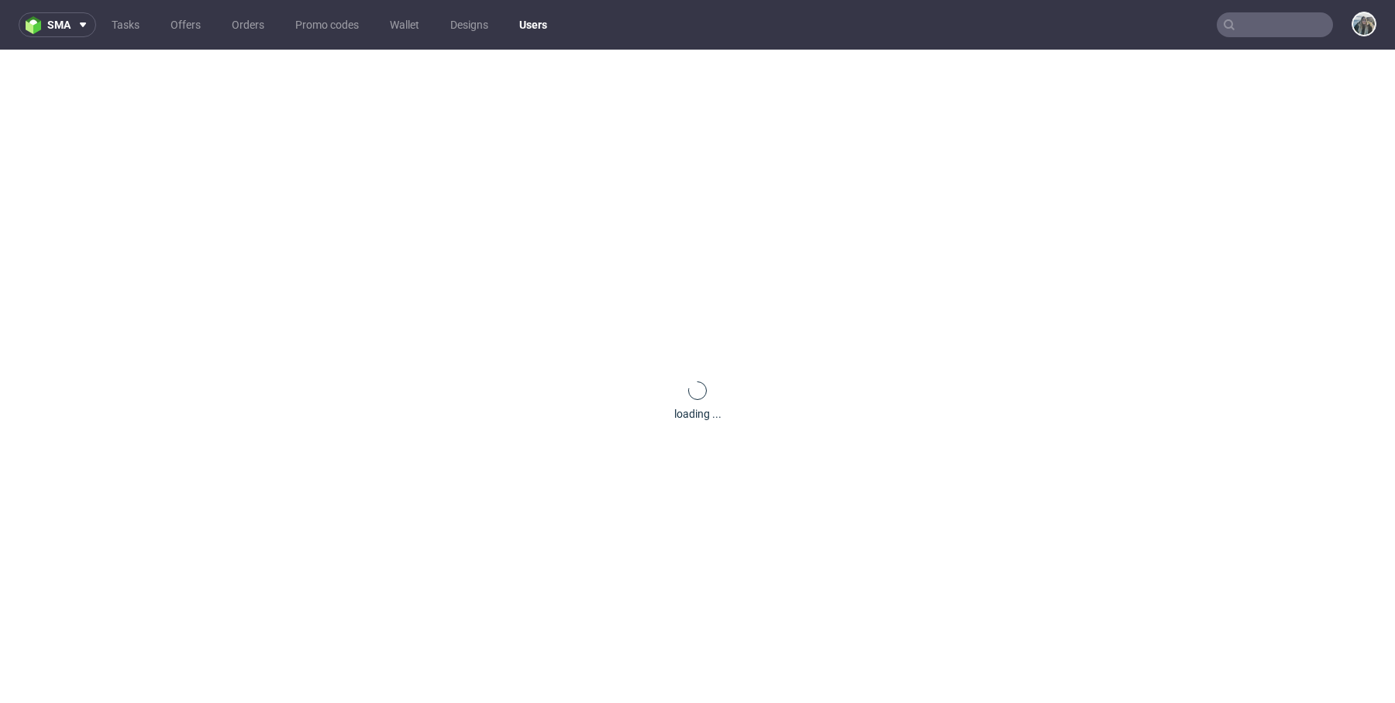
click at [1240, 41] on nav "sma Tasks Offers Orders Promo codes Wallet Designs Users" at bounding box center [697, 25] width 1395 height 50
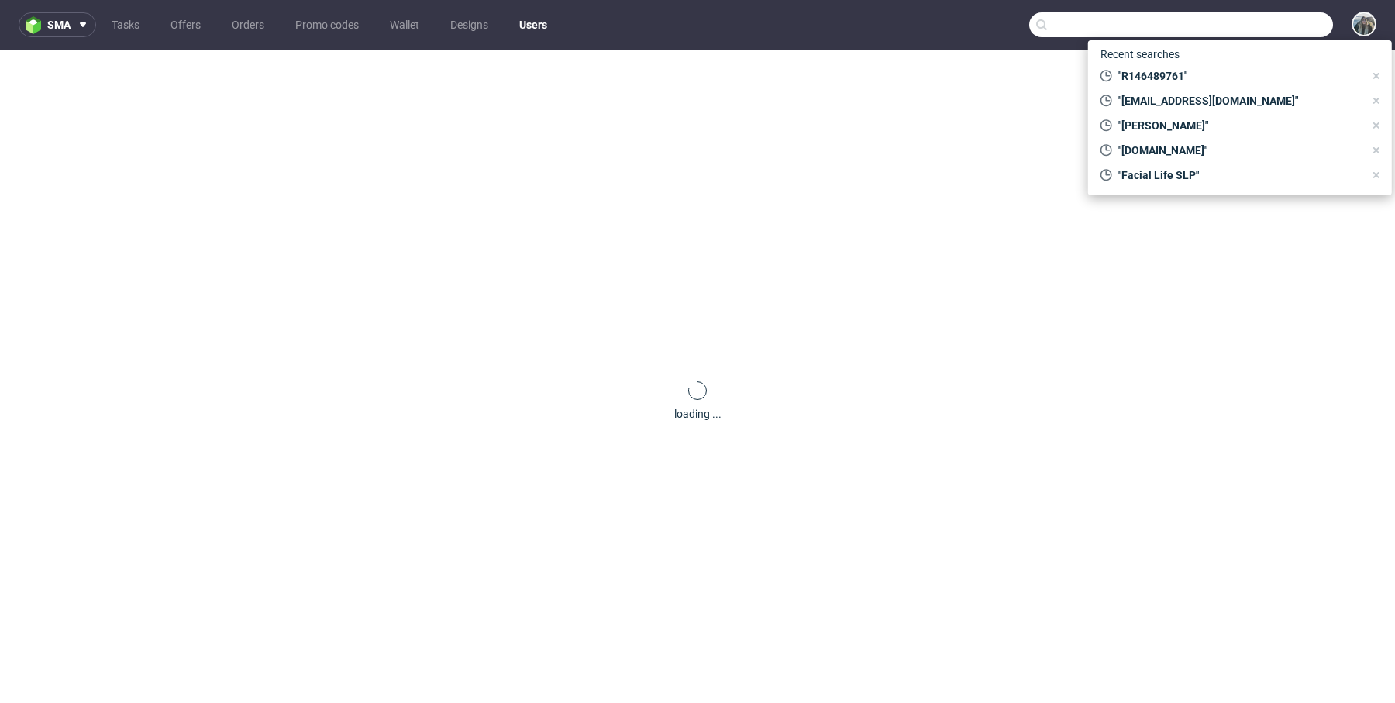
click at [1247, 33] on input "text" at bounding box center [1181, 24] width 304 height 25
paste input "LWRE"
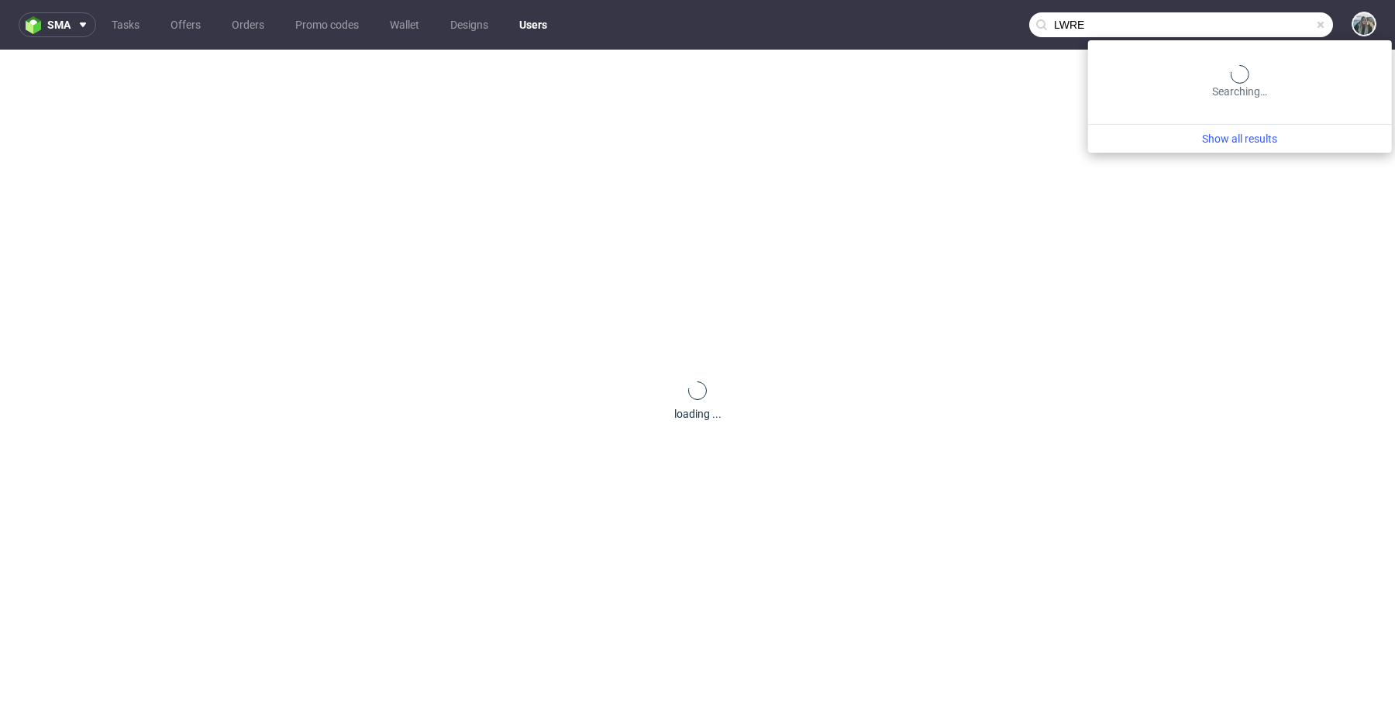
type input "LWRE"
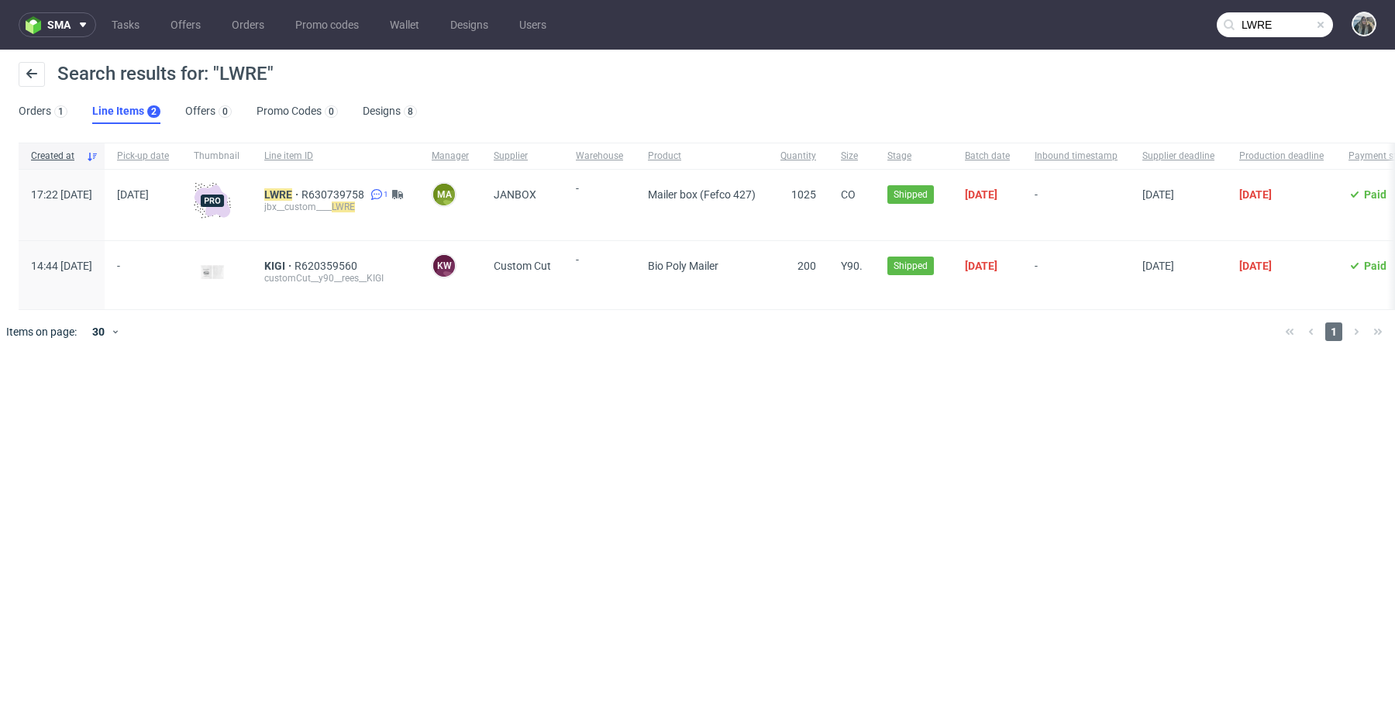
click at [330, 201] on div "jbx__custom____ LWRE" at bounding box center [335, 207] width 143 height 12
click at [292, 194] on mark "LWRE" at bounding box center [278, 194] width 28 height 12
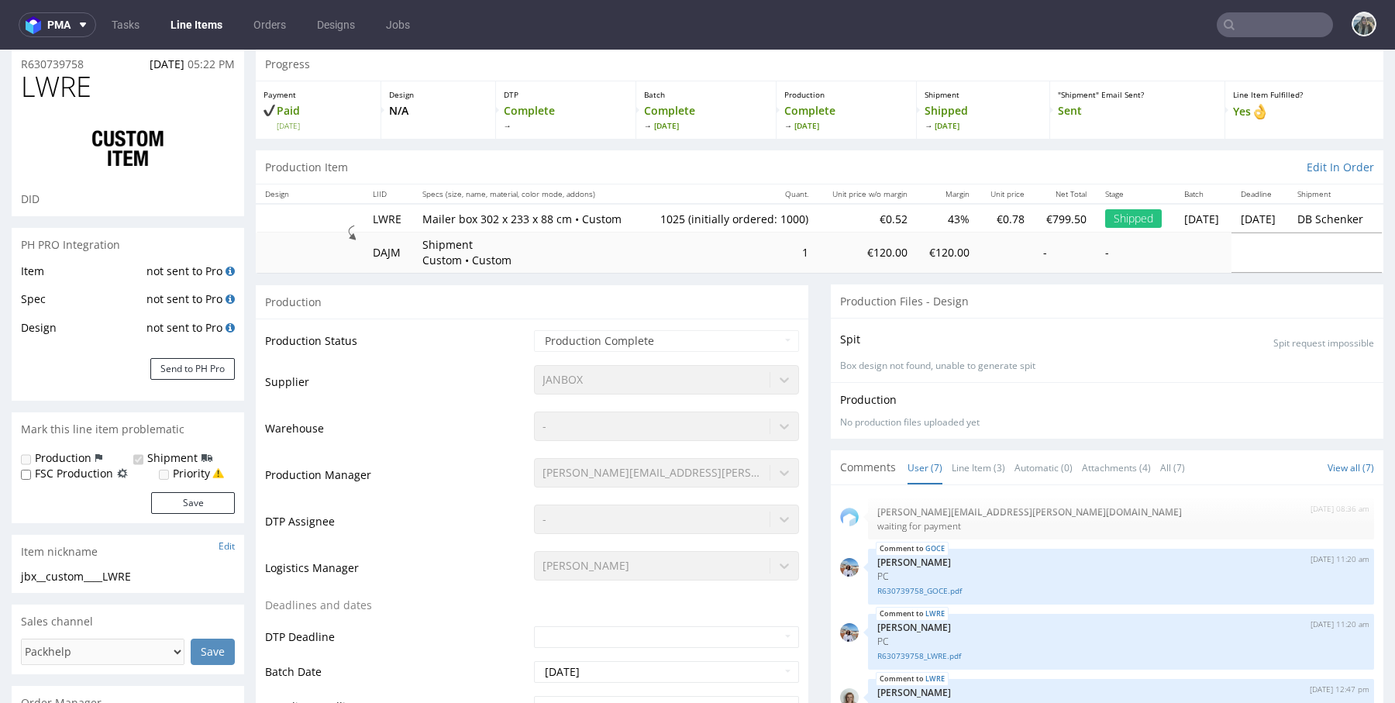
scroll to position [301, 0]
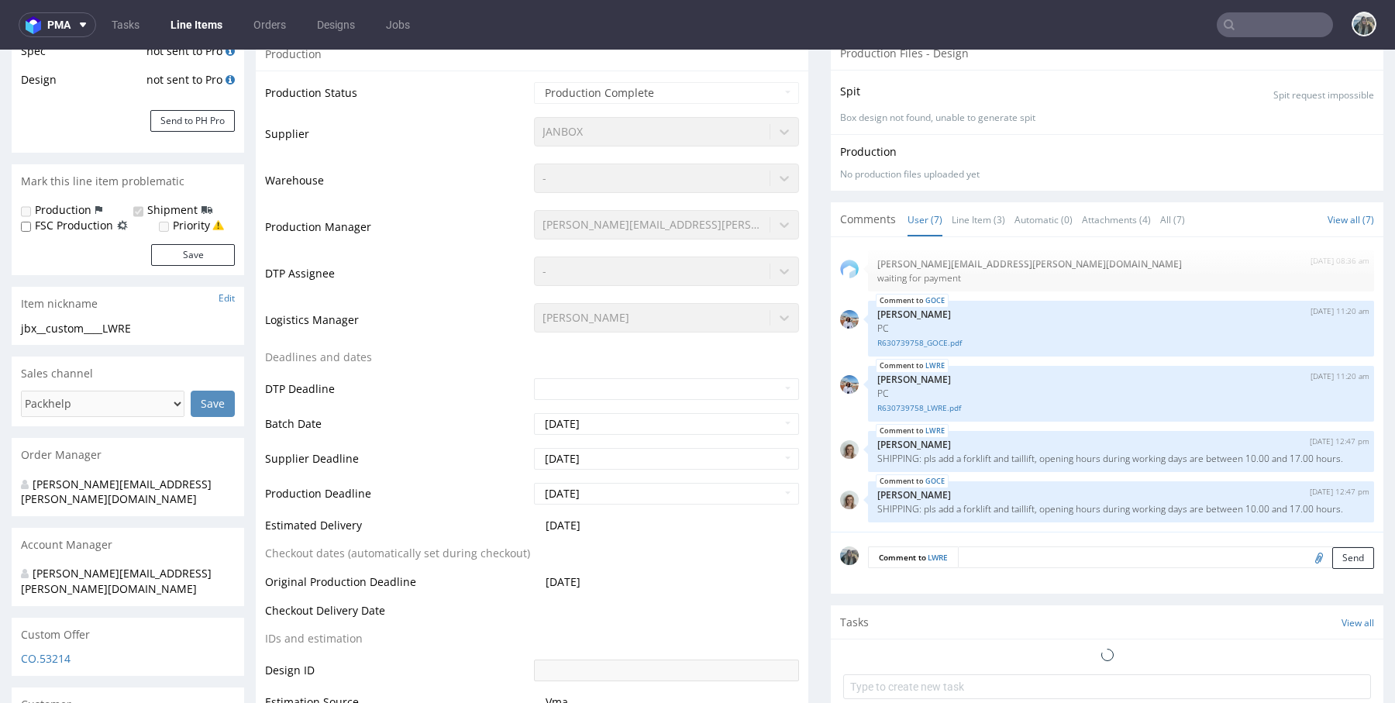
select select "in_progress"
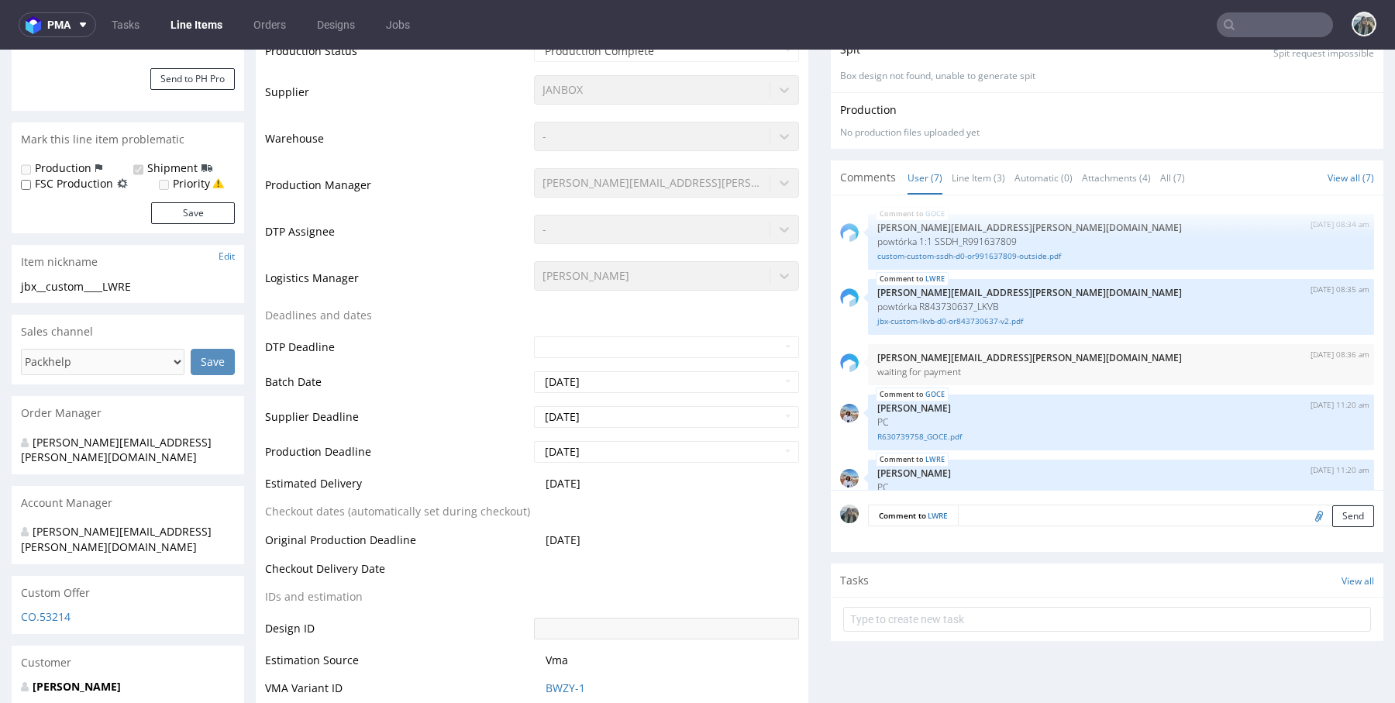
scroll to position [150, 0]
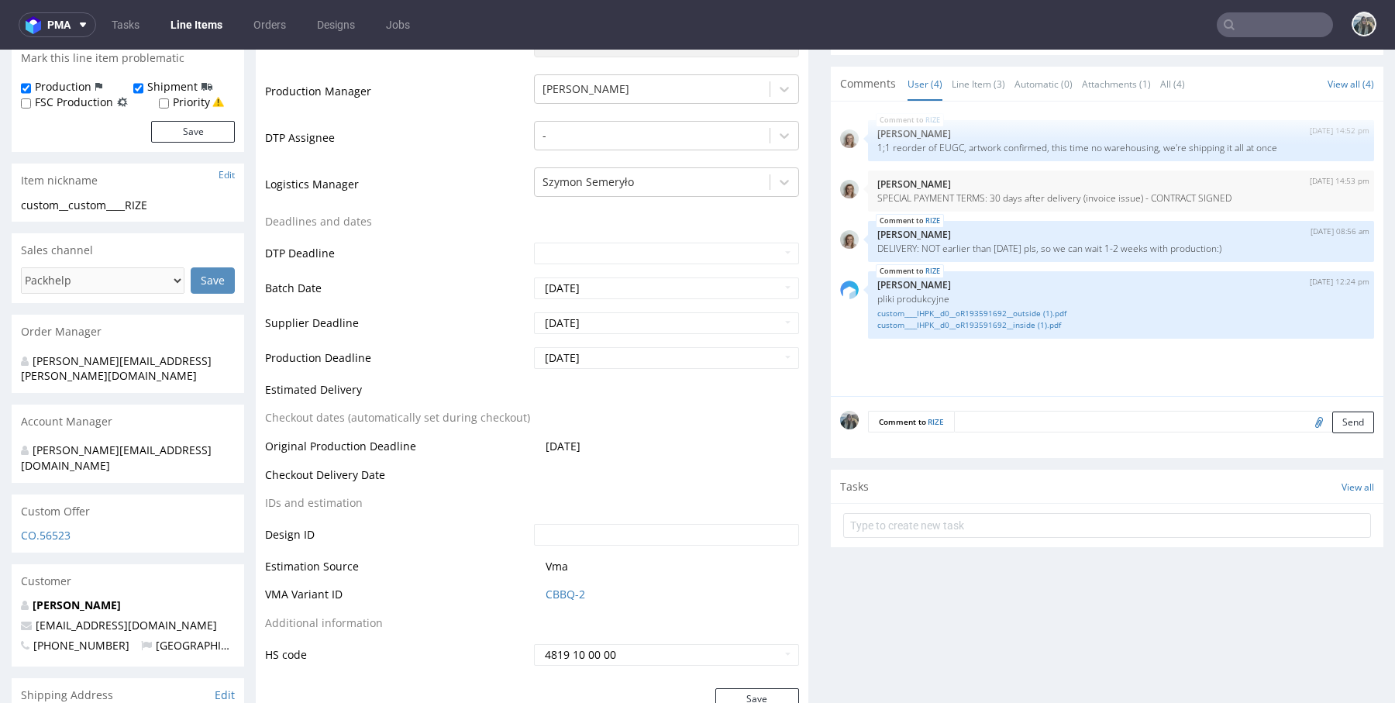
scroll to position [8, 0]
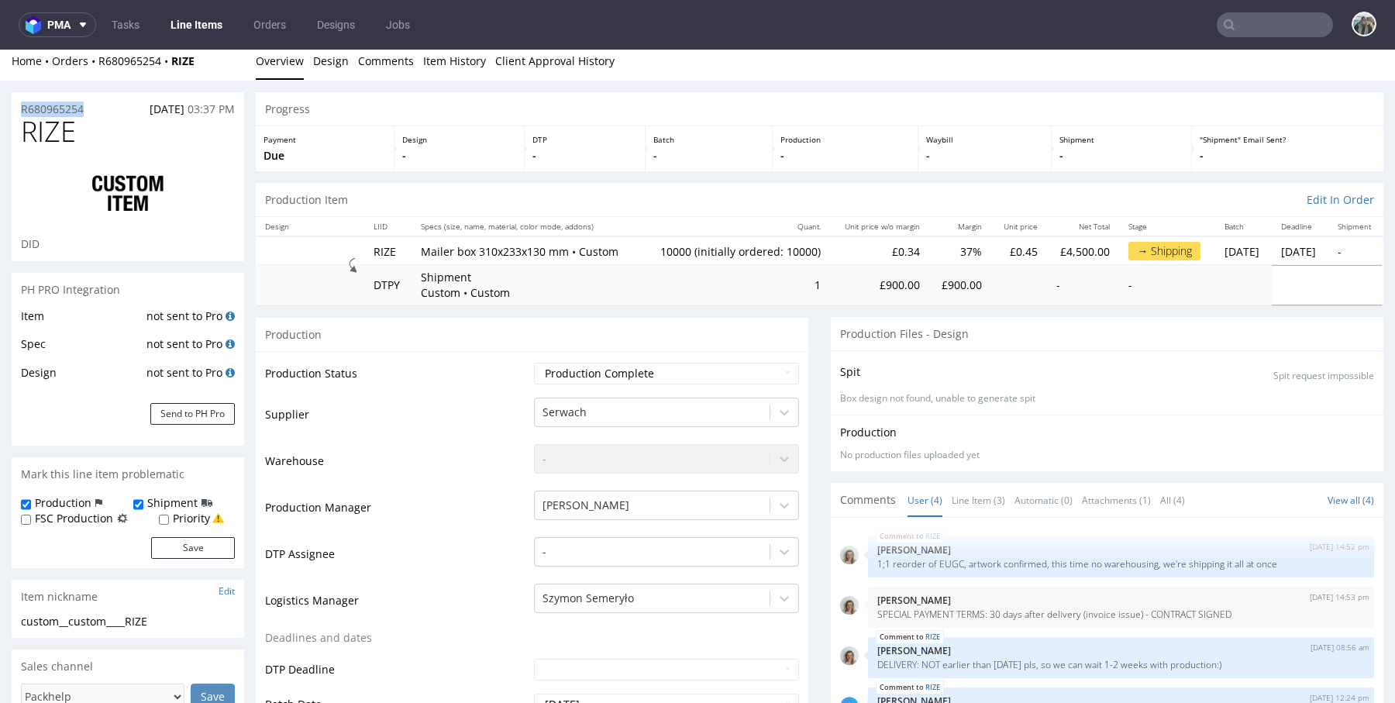
drag, startPoint x: 102, startPoint y: 107, endPoint x: 2, endPoint y: 108, distance: 99.9
click at [41, 139] on span "RIZE" at bounding box center [48, 131] width 55 height 31
click at [40, 139] on span "RIZE" at bounding box center [48, 131] width 55 height 31
copy span "RIZE"
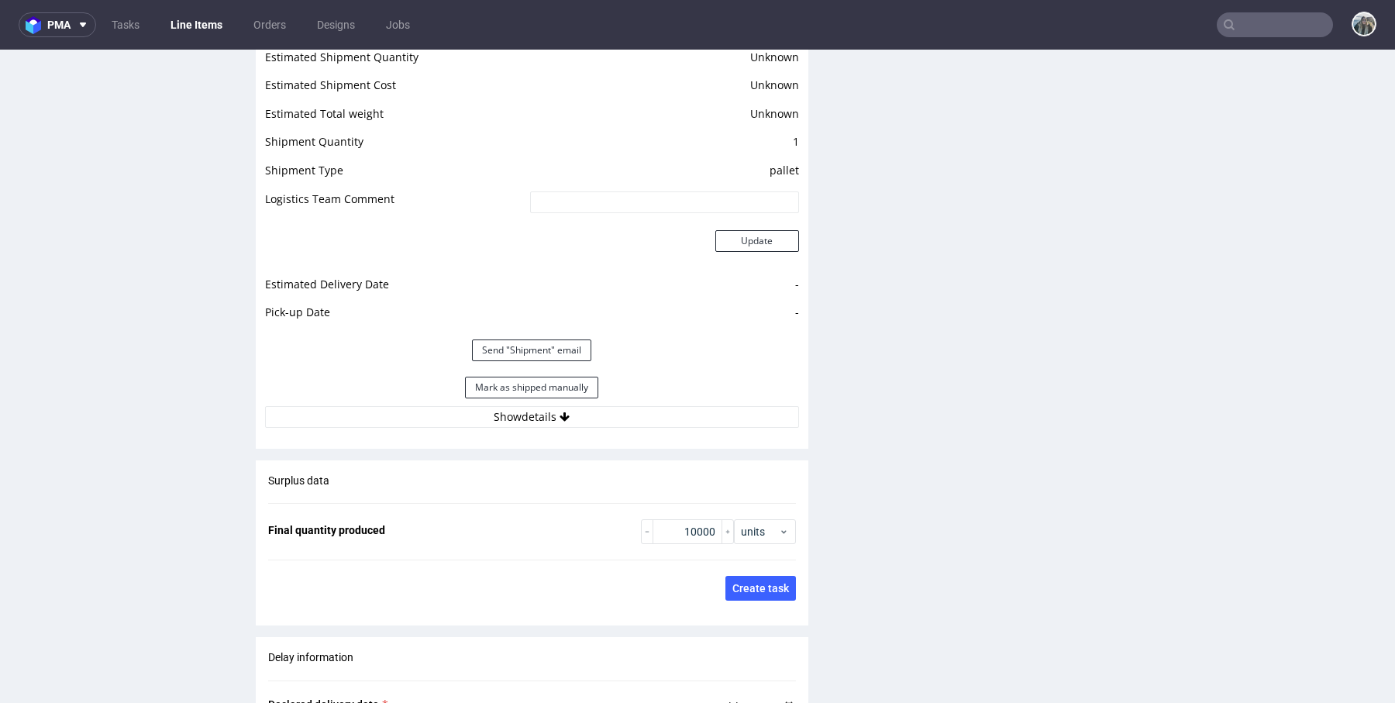
scroll to position [2105, 0]
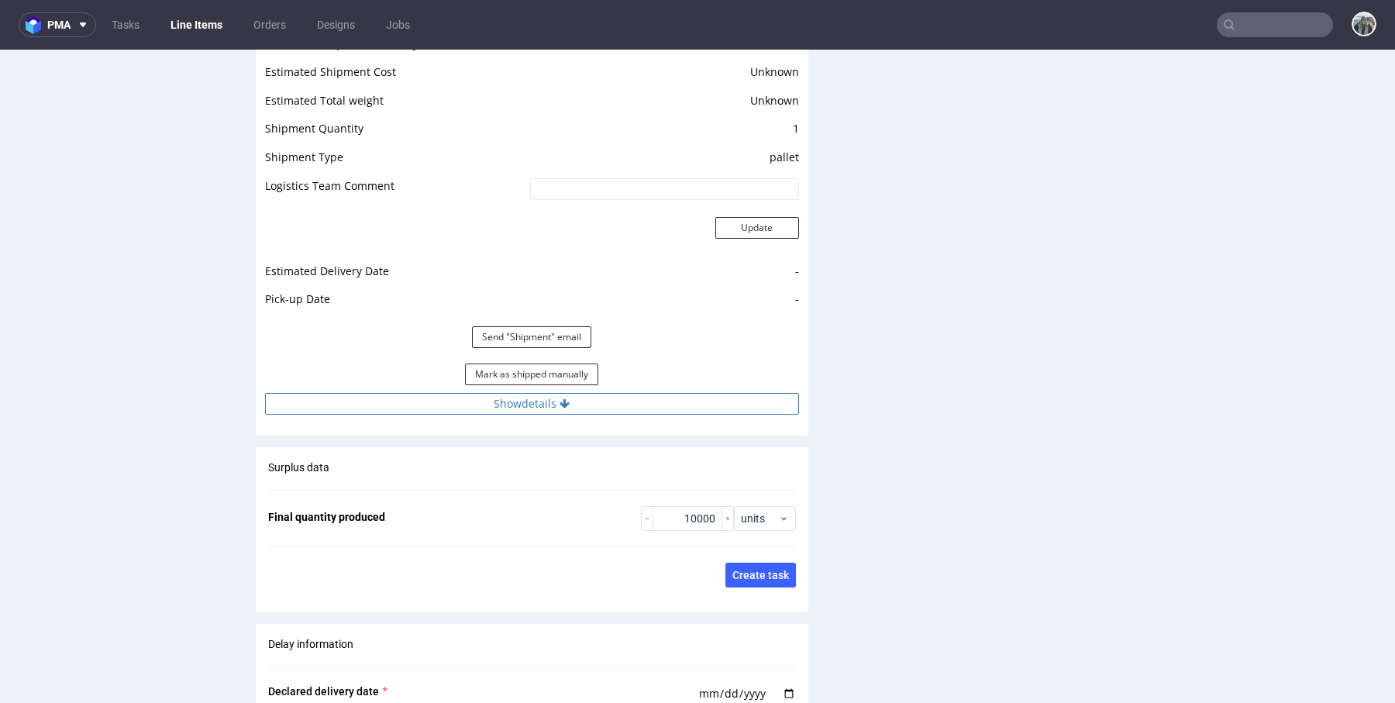
click at [487, 403] on button "Show details" at bounding box center [532, 404] width 534 height 22
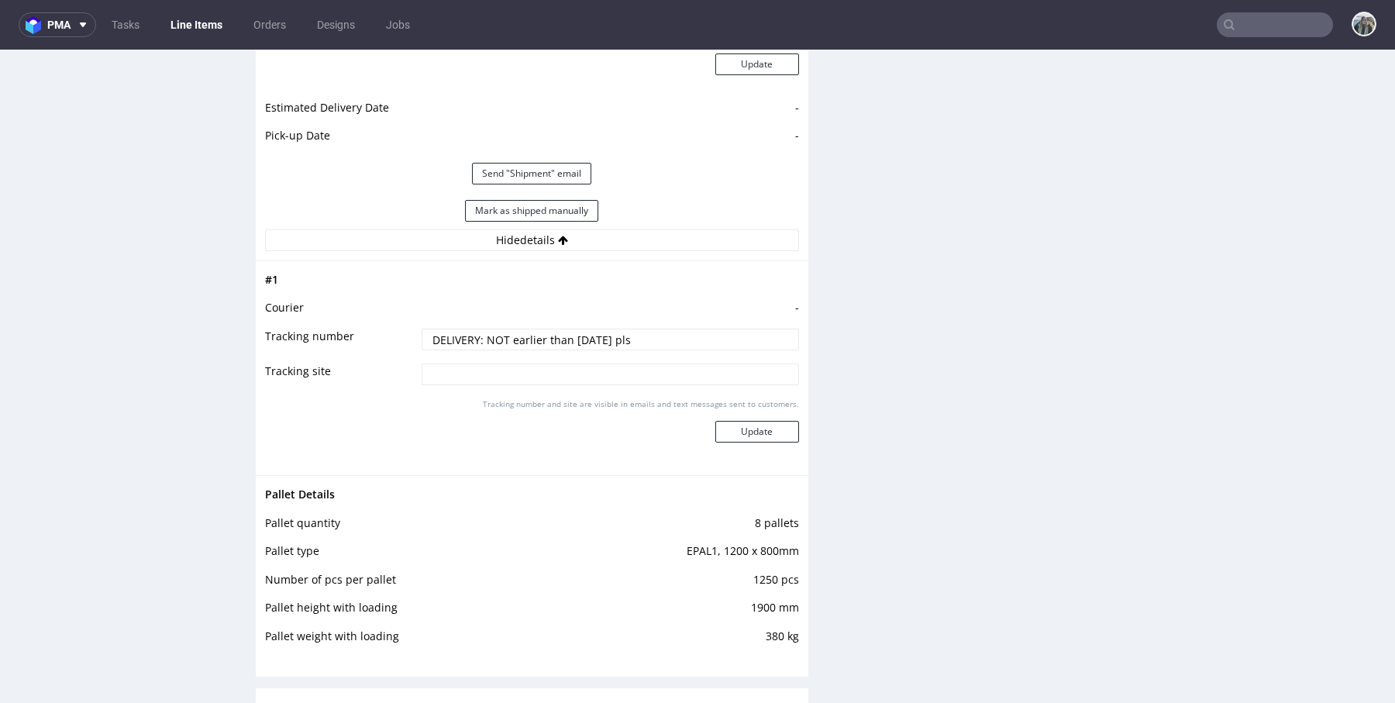
scroll to position [2272, 0]
click at [1249, 38] on nav "pma Tasks Line Items Orders Designs Jobs" at bounding box center [697, 25] width 1395 height 50
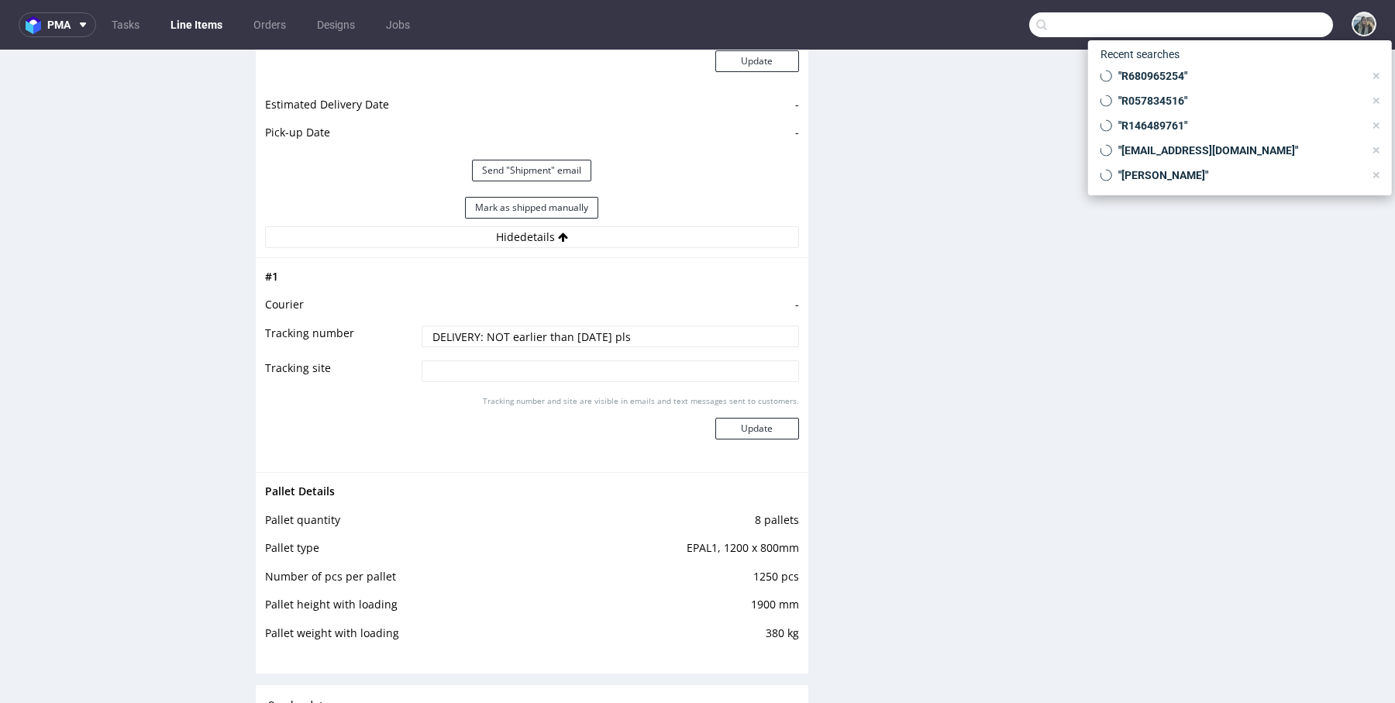
click at [1258, 36] on input "text" at bounding box center [1181, 24] width 304 height 25
paste input "R363581141"
type input "R363581141"
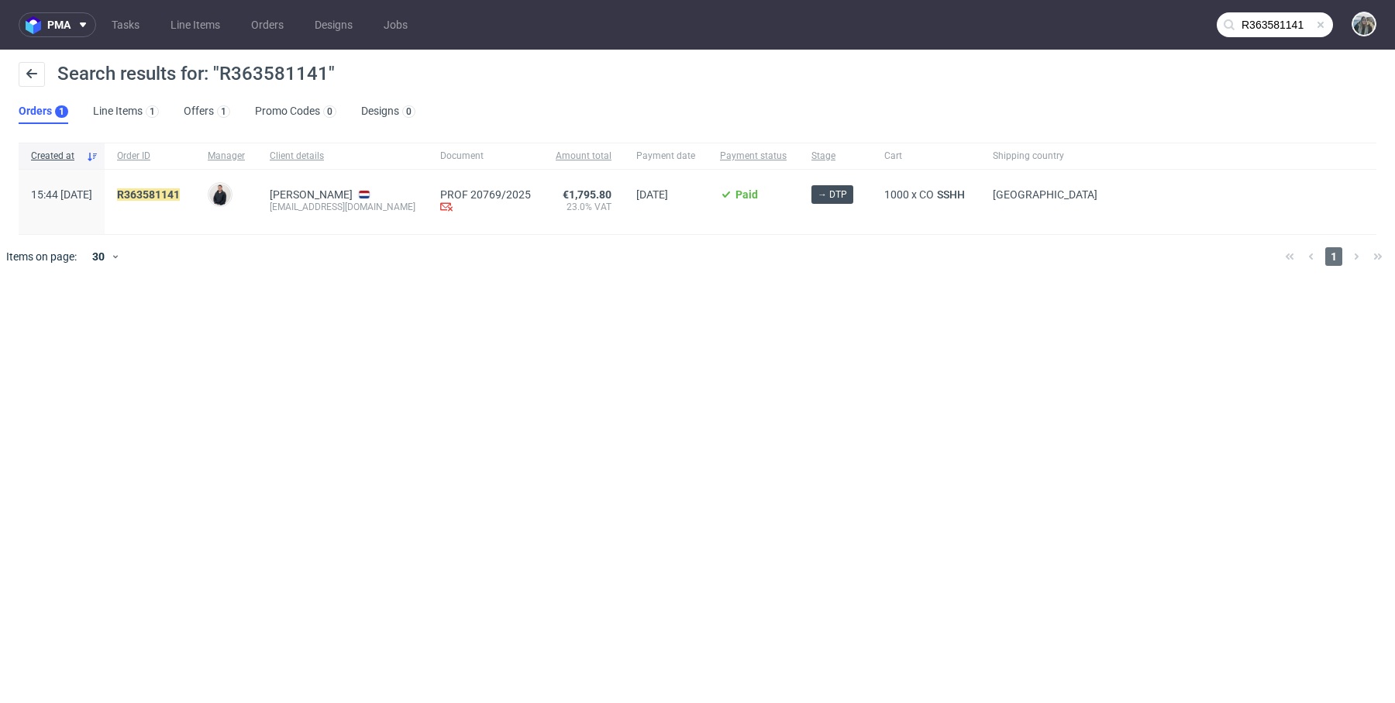
click at [183, 201] on span "R363581141" at bounding box center [150, 201] width 66 height 27
click at [177, 198] on mark "R363581141" at bounding box center [148, 194] width 63 height 12
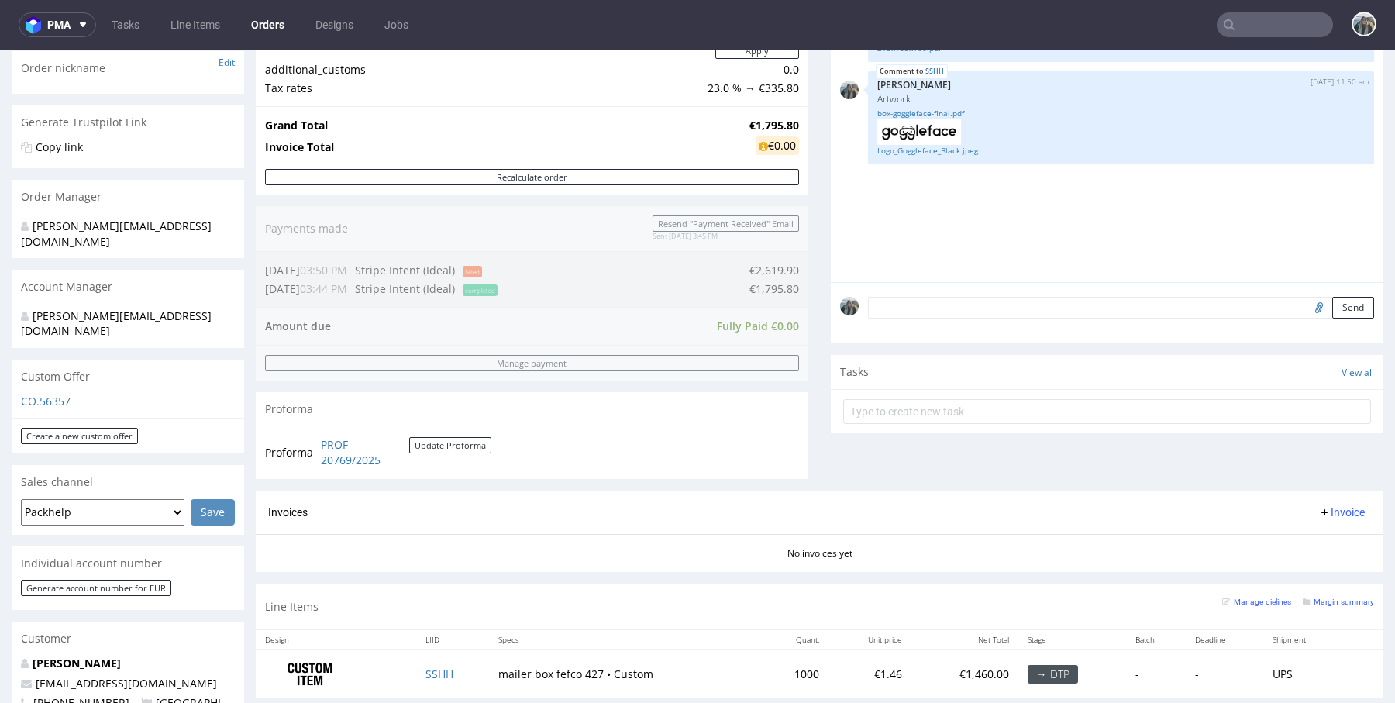
scroll to position [404, 0]
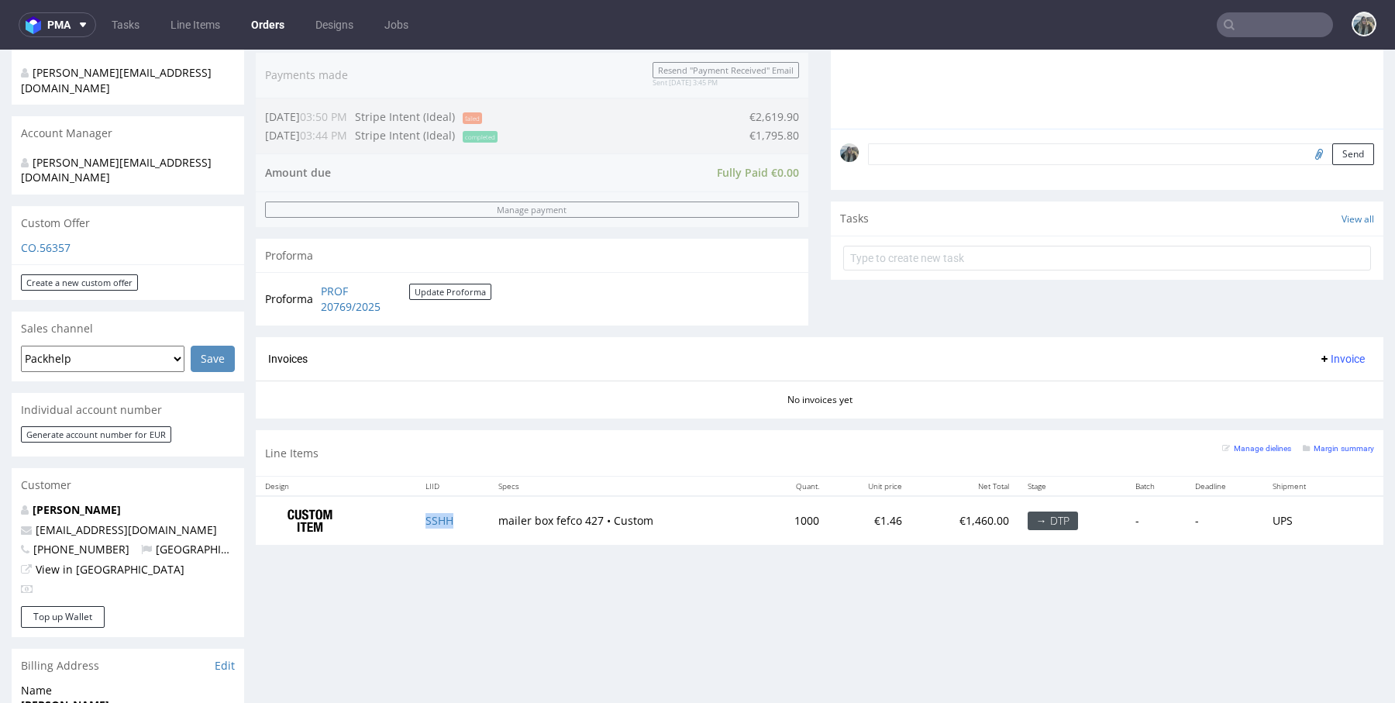
click at [466, 516] on td "SSHH" at bounding box center [452, 520] width 73 height 49
copy link "SSHH"
click at [1248, 30] on input "text" at bounding box center [1274, 24] width 116 height 25
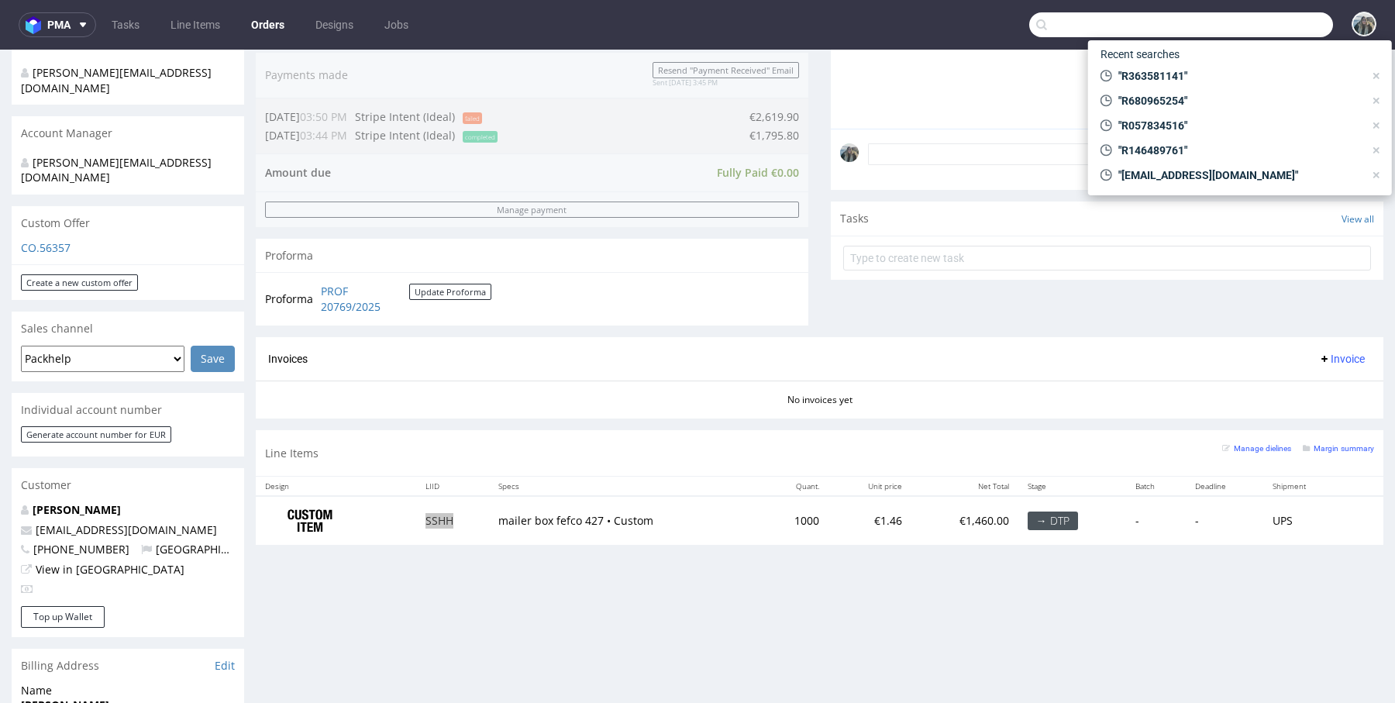
paste input "R426390069"
type input "R426390069"
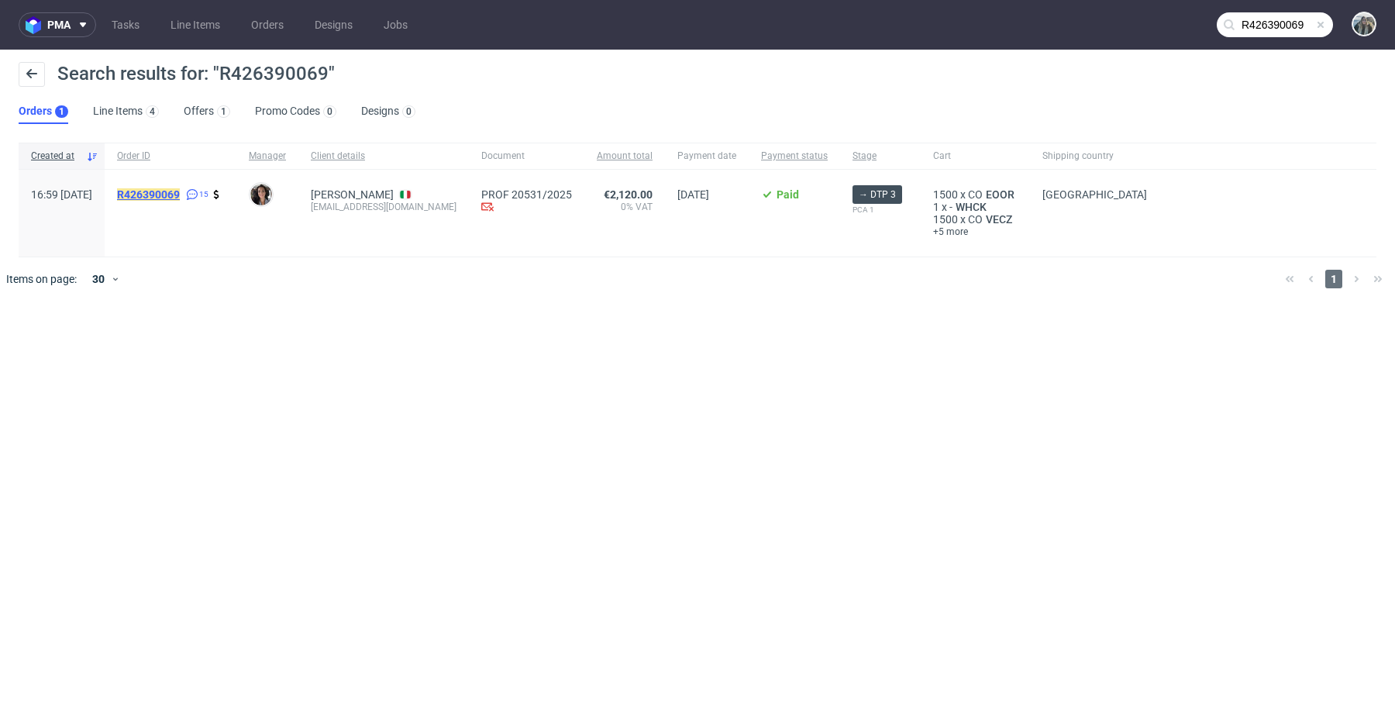
click at [180, 195] on mark "R426390069" at bounding box center [148, 194] width 63 height 12
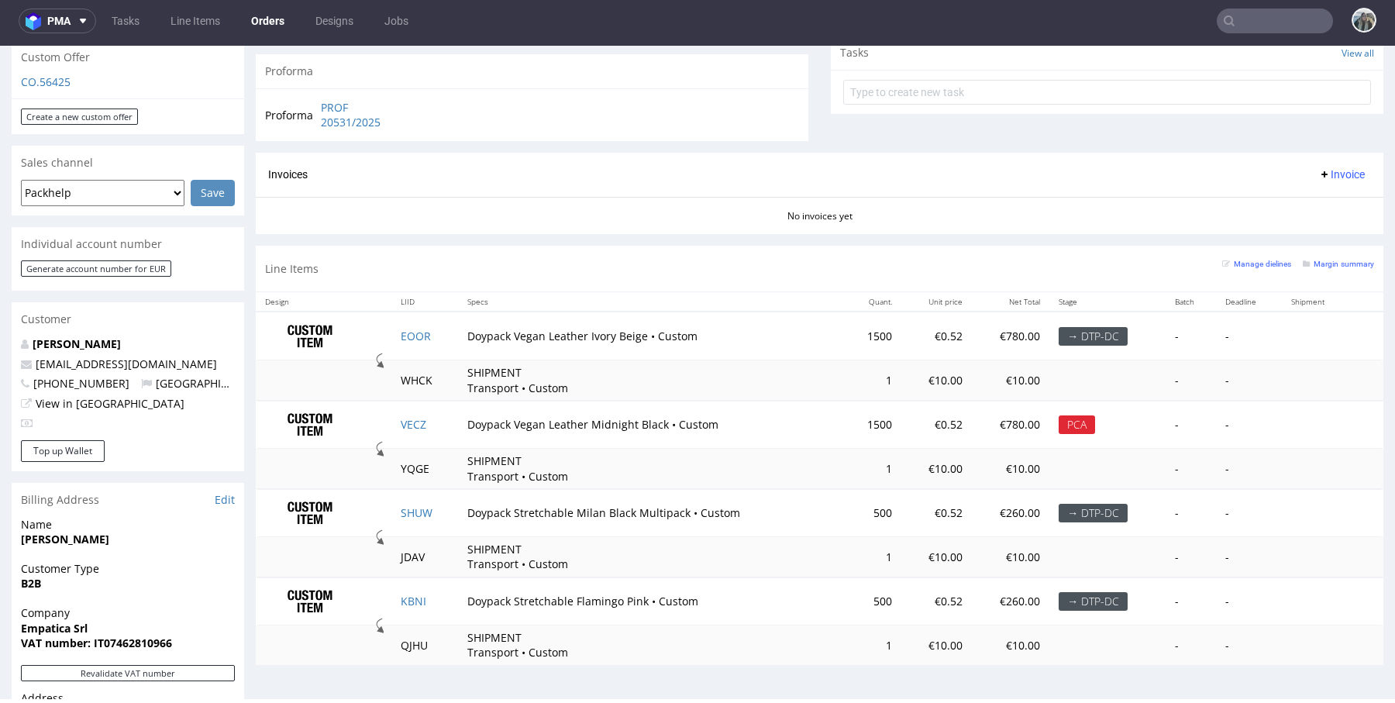
scroll to position [599, 0]
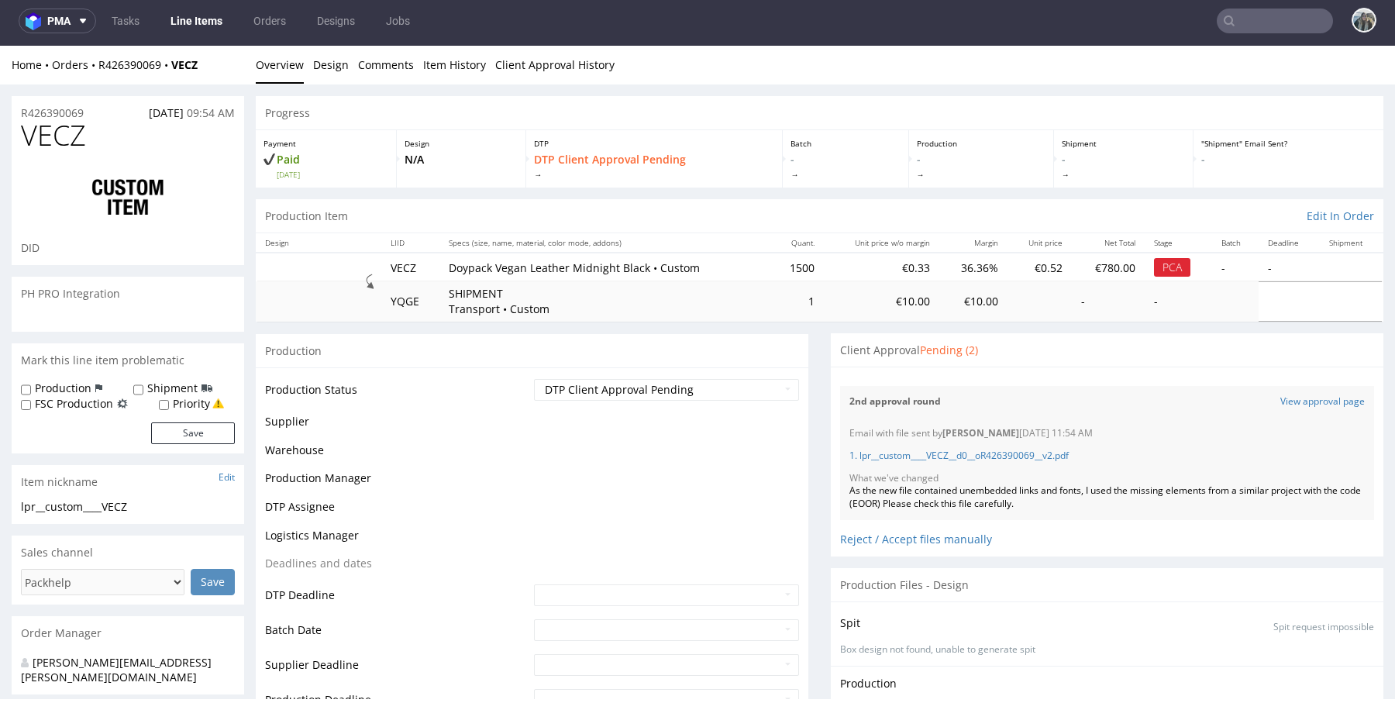
scroll to position [611, 0]
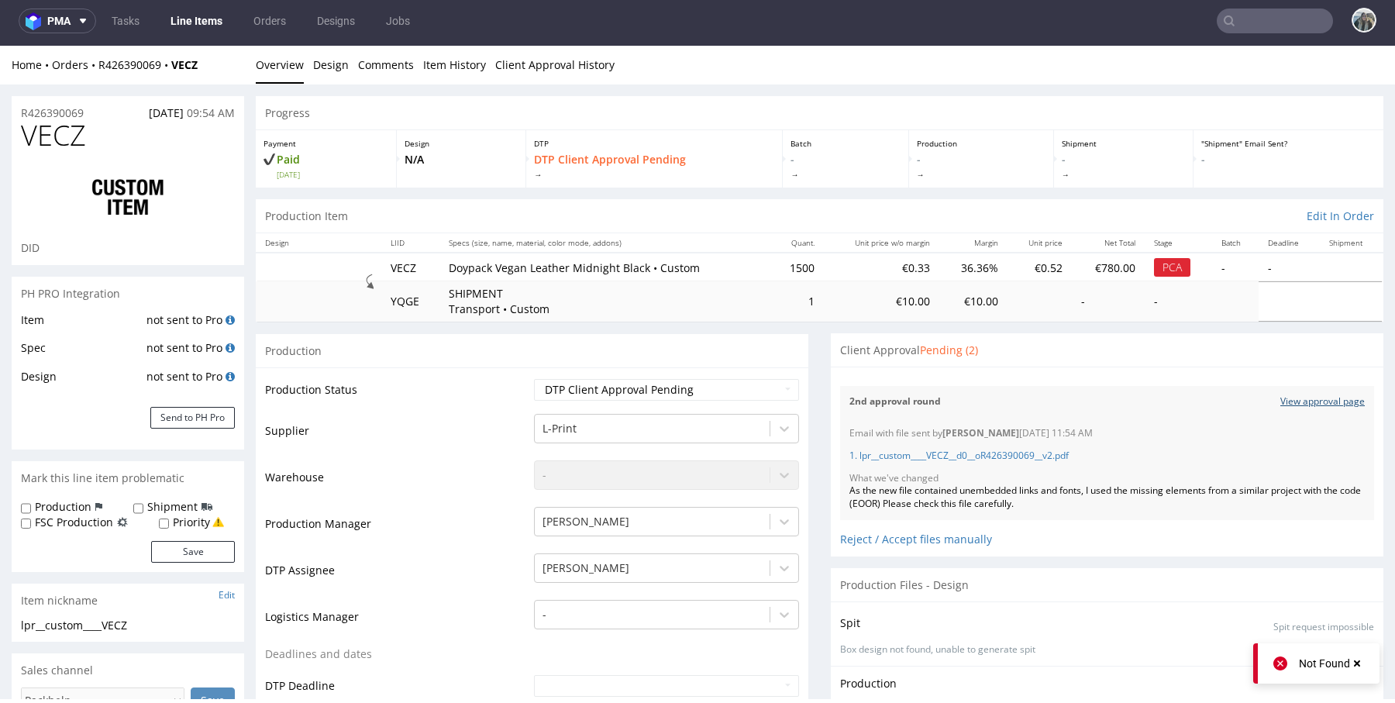
click at [1289, 399] on link "View approval page" at bounding box center [1322, 401] width 84 height 13
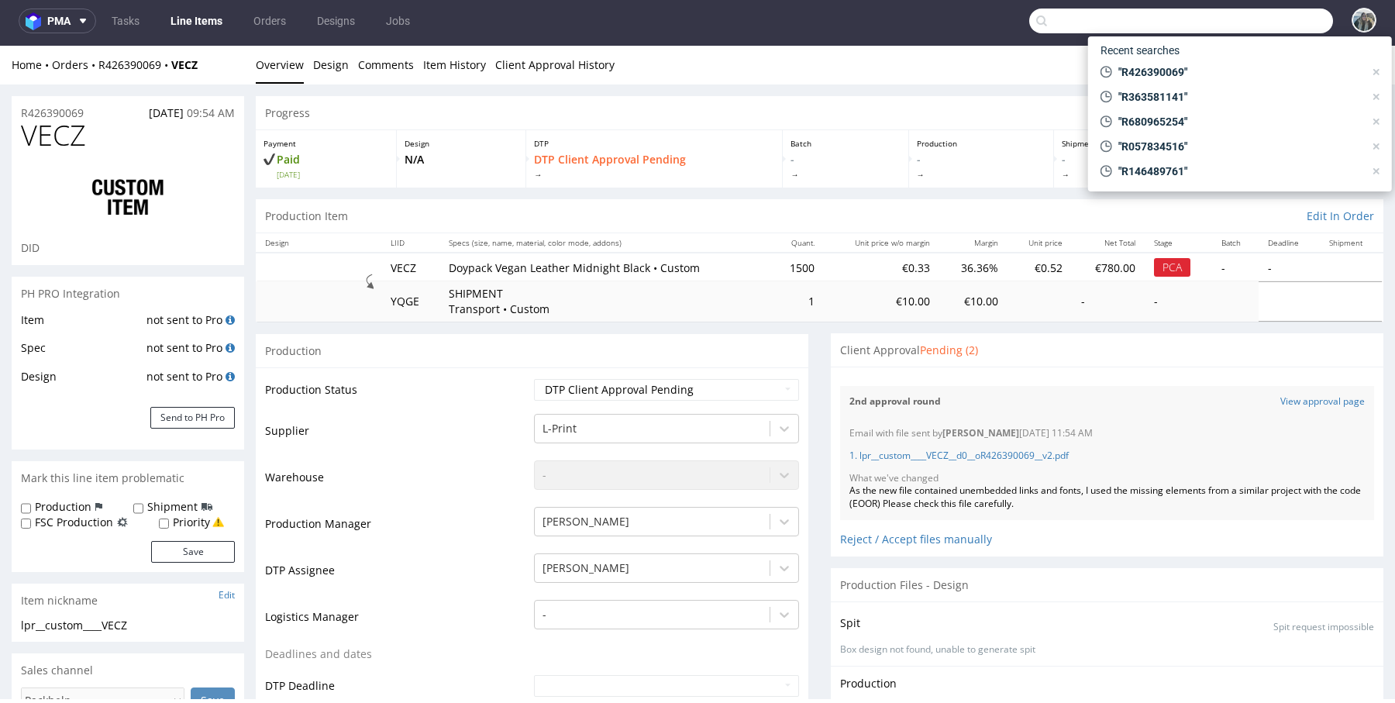
click at [1268, 23] on input "text" at bounding box center [1181, 21] width 304 height 25
paste input "Akkúrat"
type input "Akkúrat"
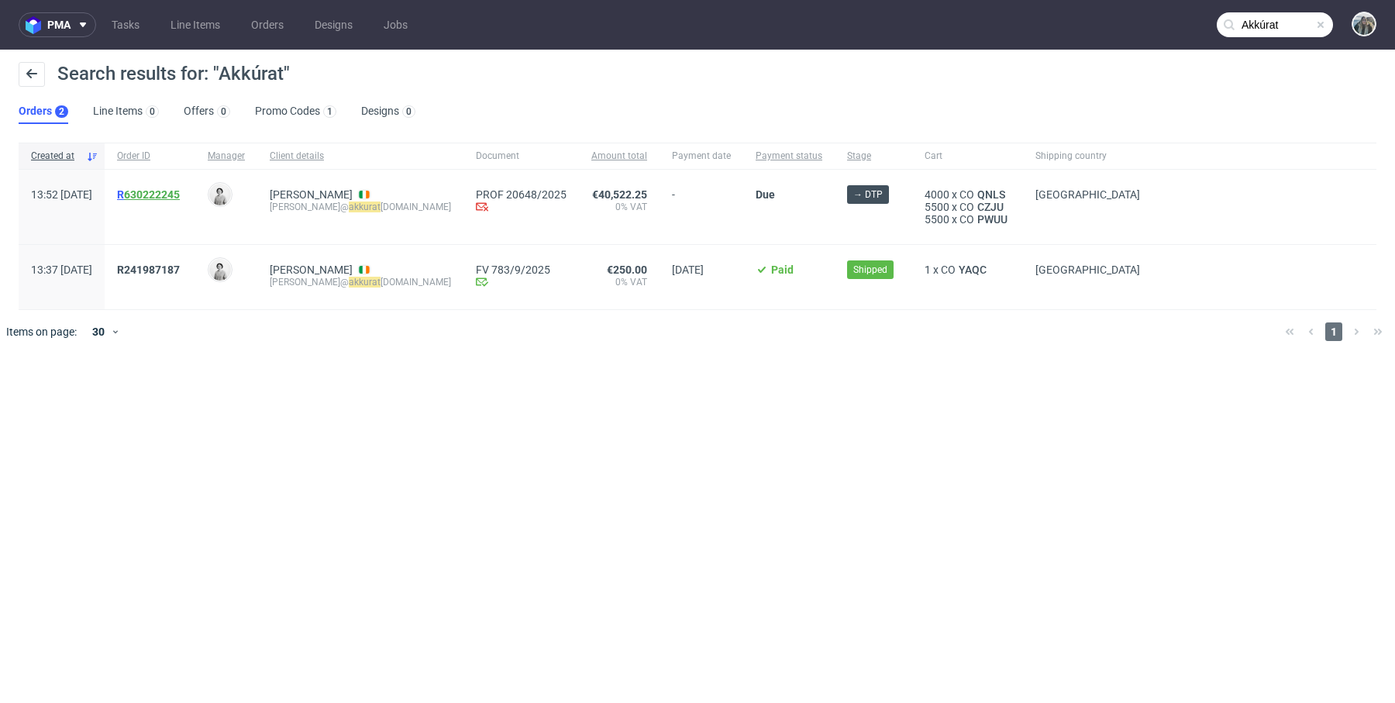
click at [180, 191] on link "630222245" at bounding box center [152, 194] width 56 height 12
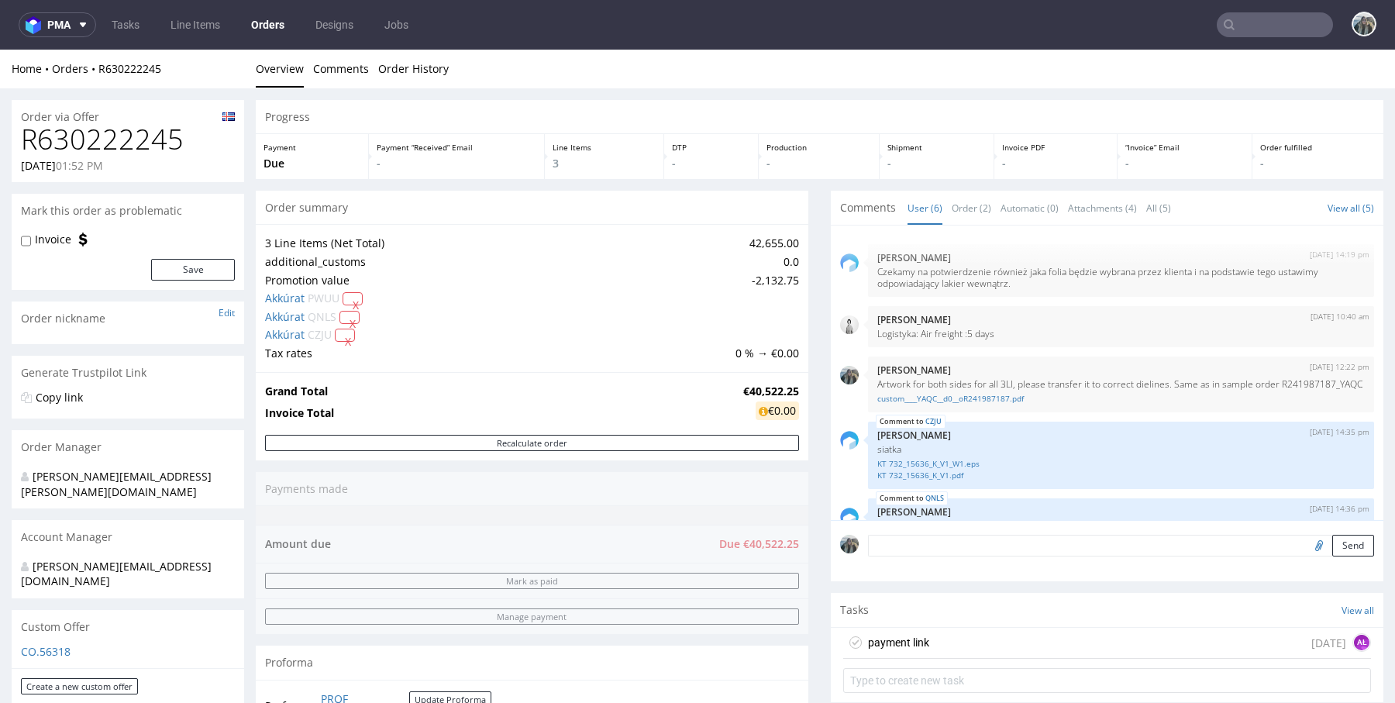
scroll to position [143, 0]
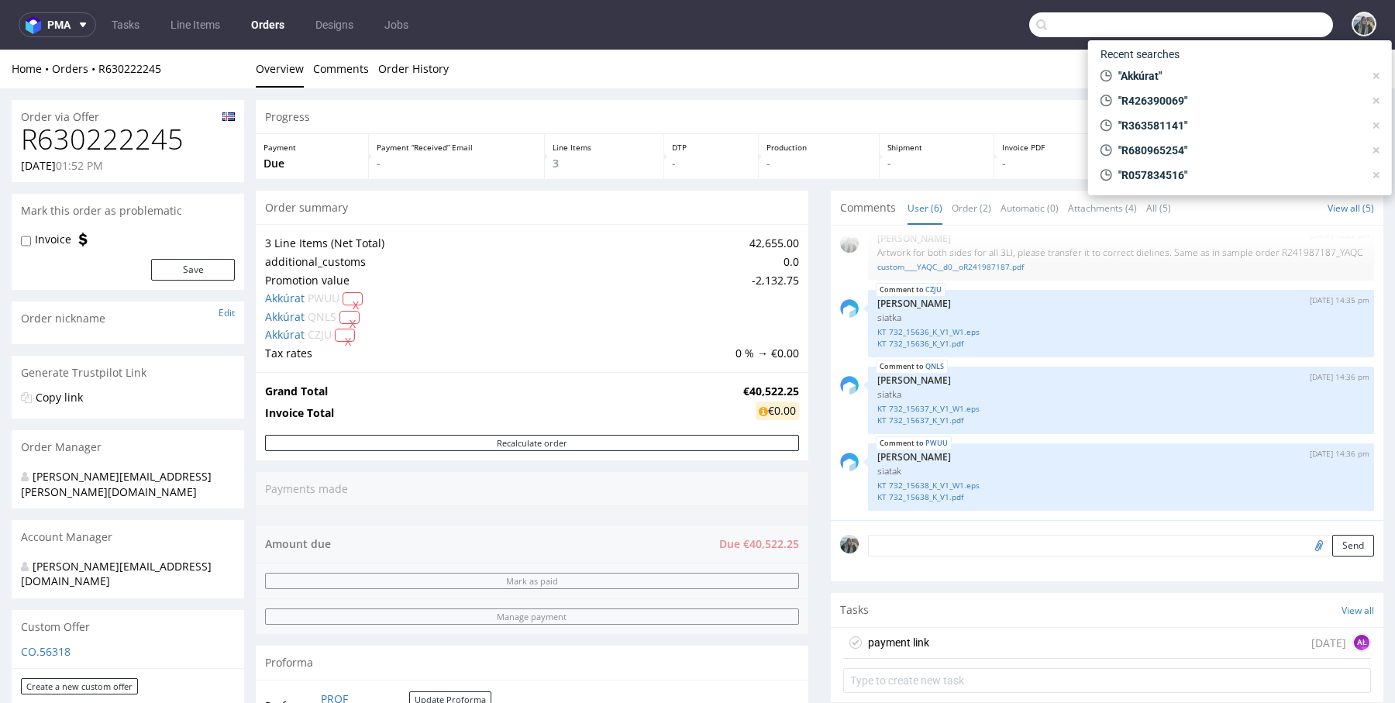
click at [1244, 22] on input "text" at bounding box center [1181, 24] width 304 height 25
paste input "R218021318"
type input "R218021318"
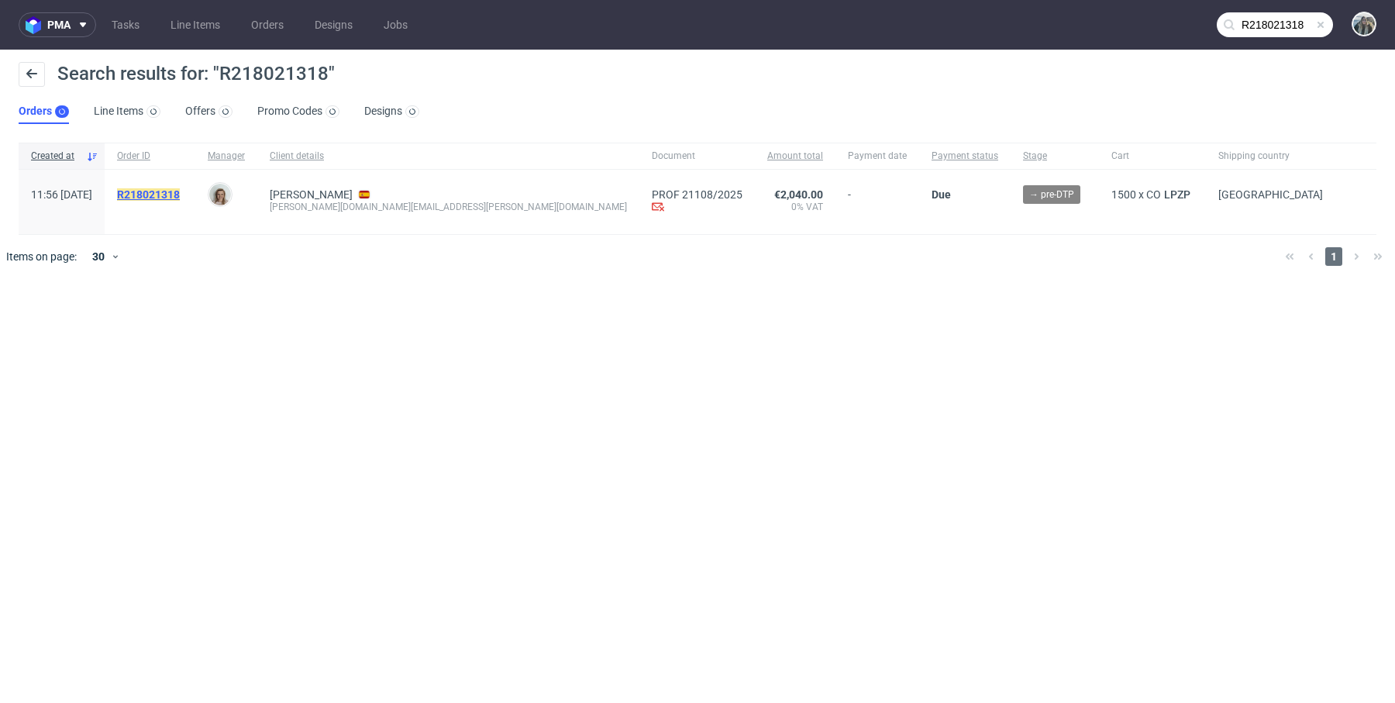
click at [180, 198] on mark "R218021318" at bounding box center [148, 194] width 63 height 12
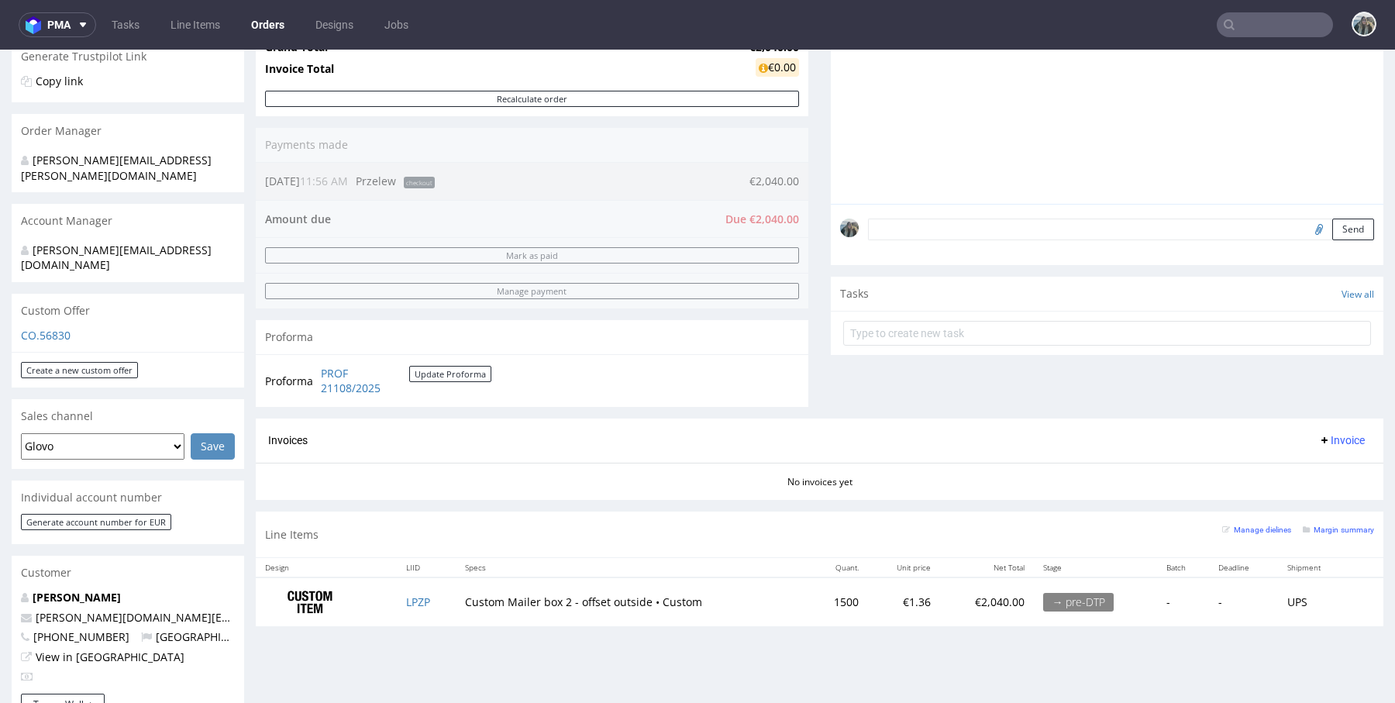
scroll to position [319, 0]
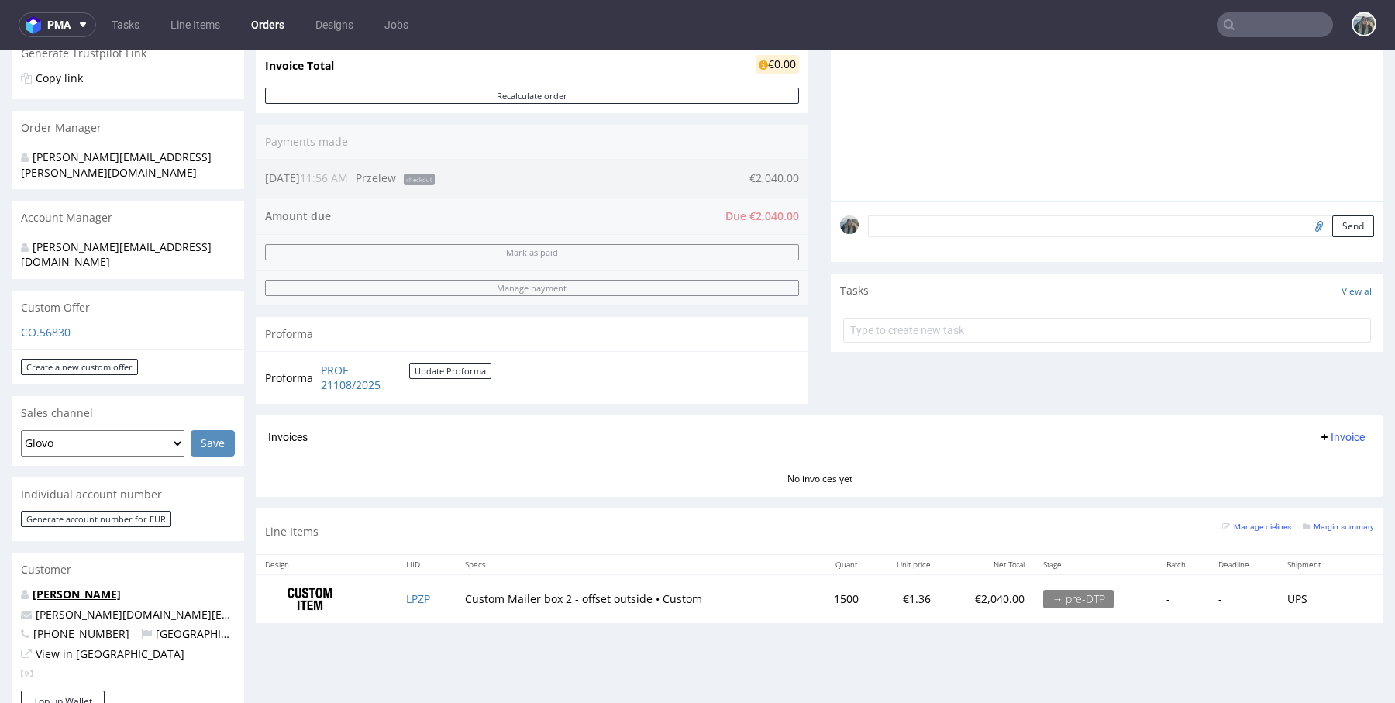
click at [98, 586] on link "[PERSON_NAME]" at bounding box center [77, 593] width 88 height 15
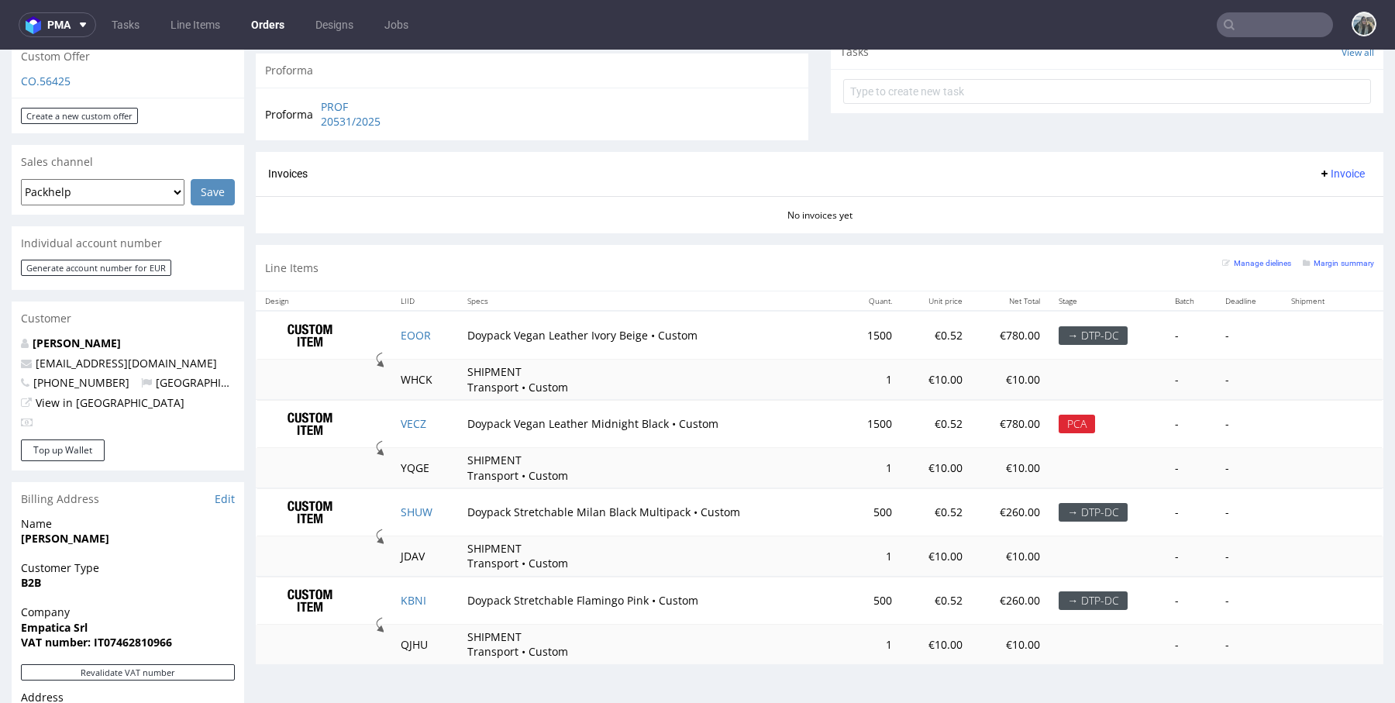
scroll to position [625, 0]
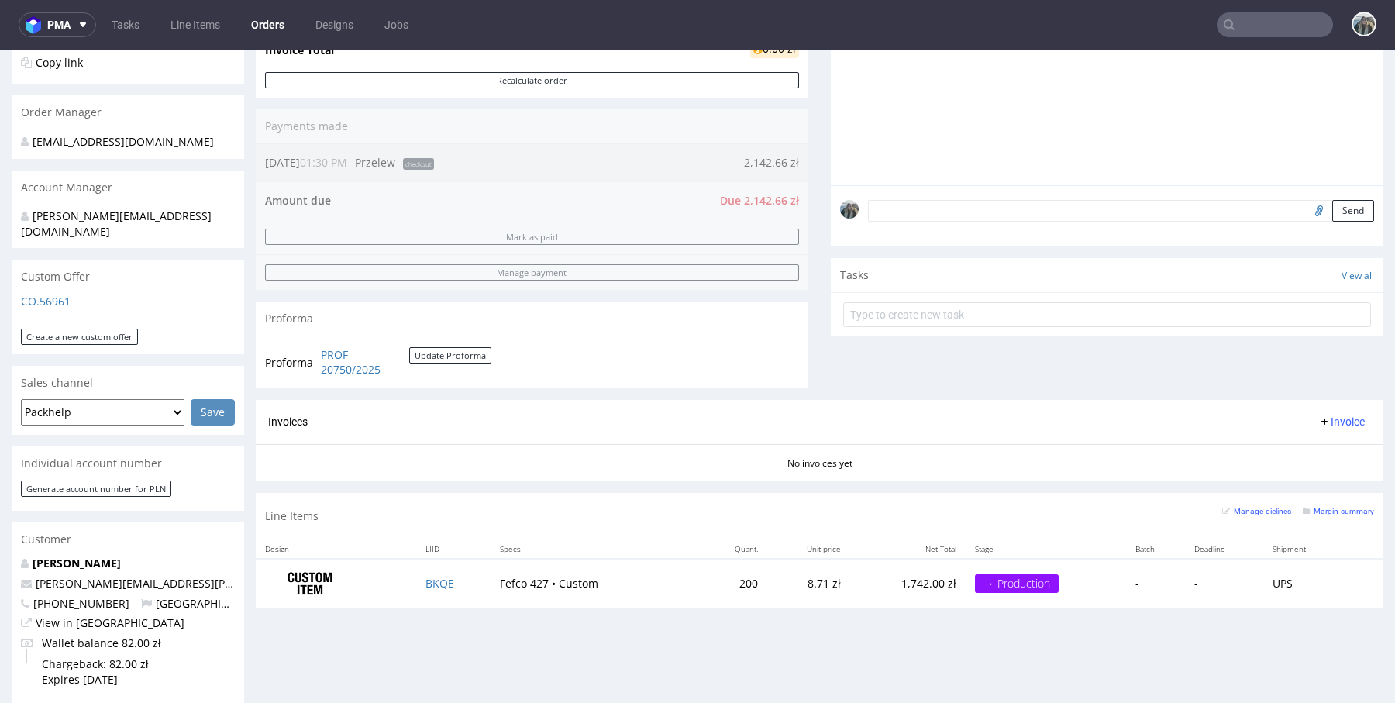
scroll to position [339, 0]
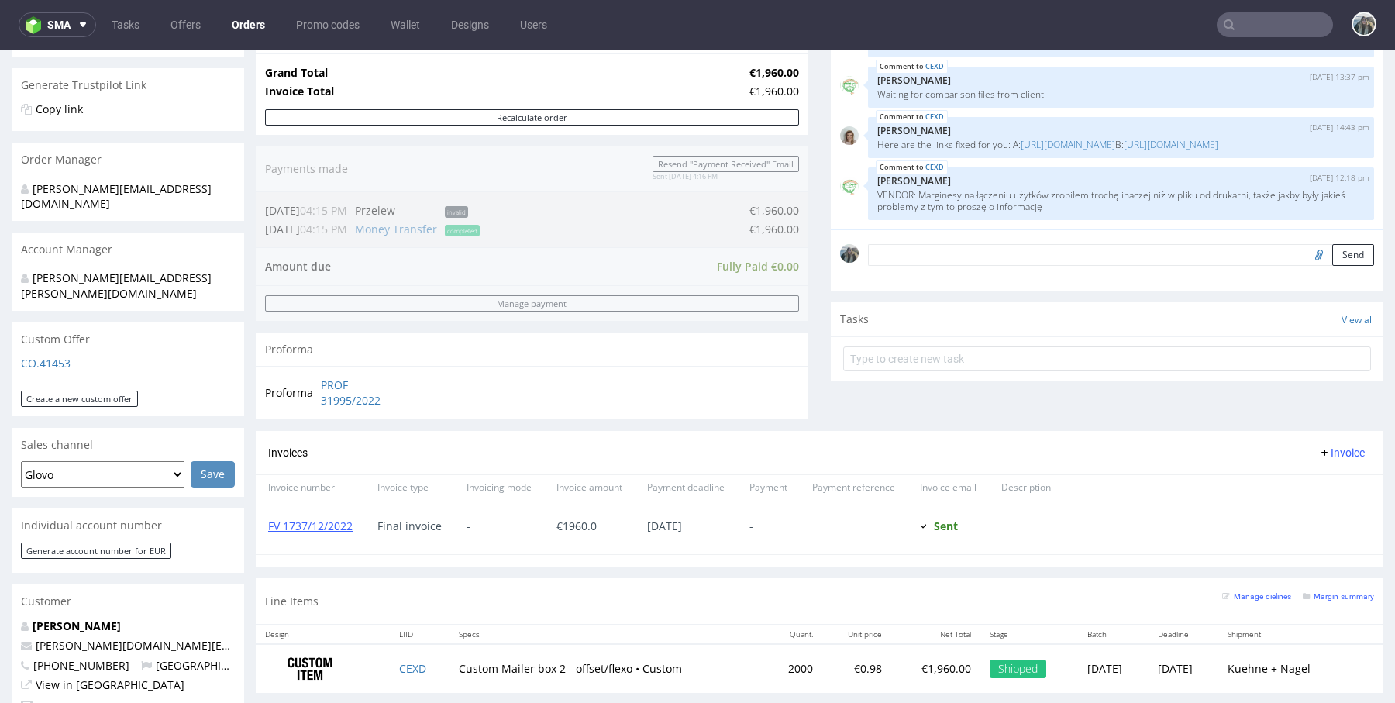
scroll to position [415, 0]
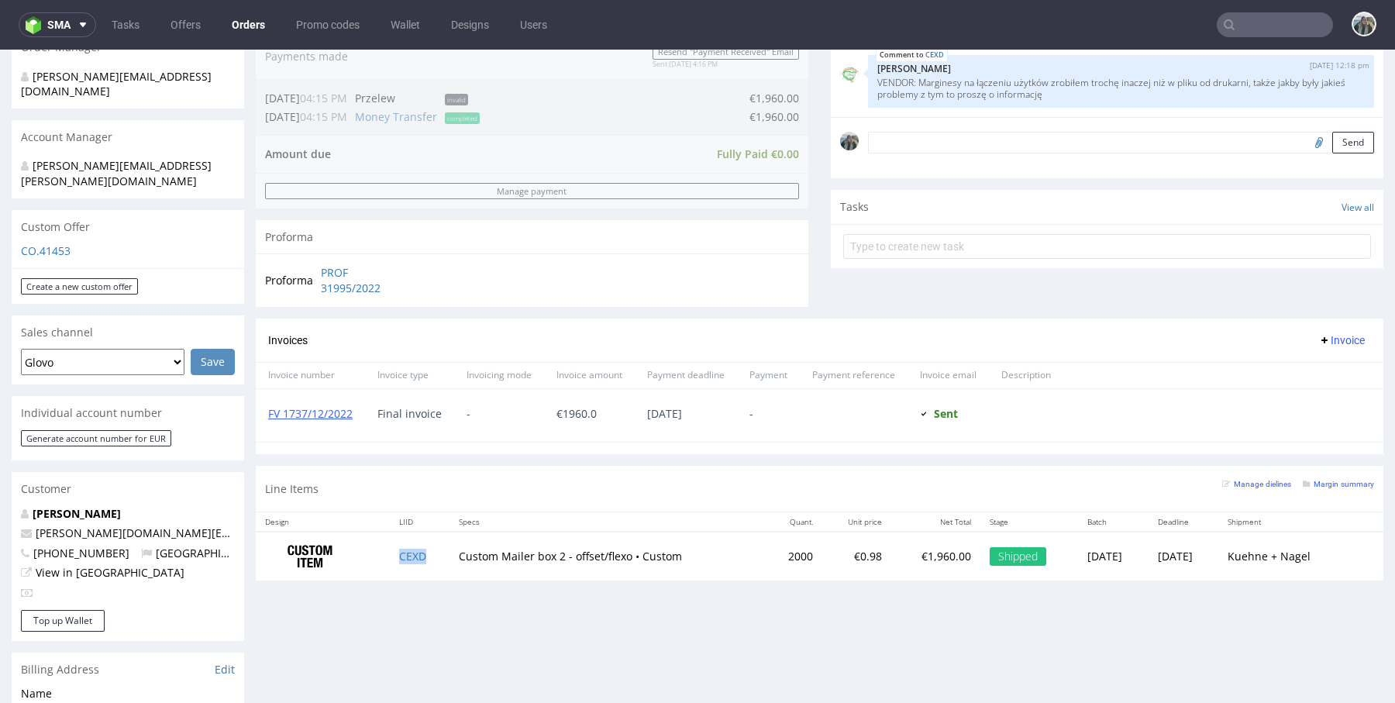
click at [411, 545] on td "CEXD" at bounding box center [420, 555] width 60 height 49
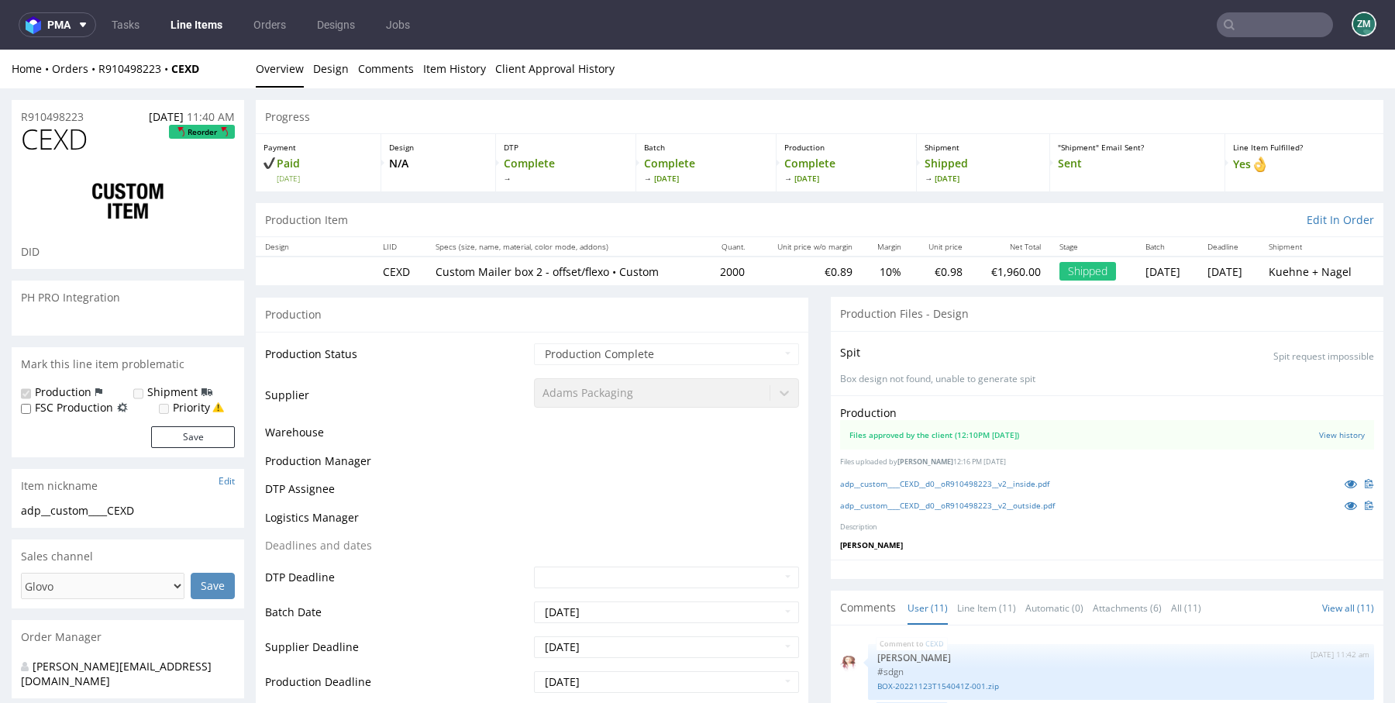
scroll to position [681, 0]
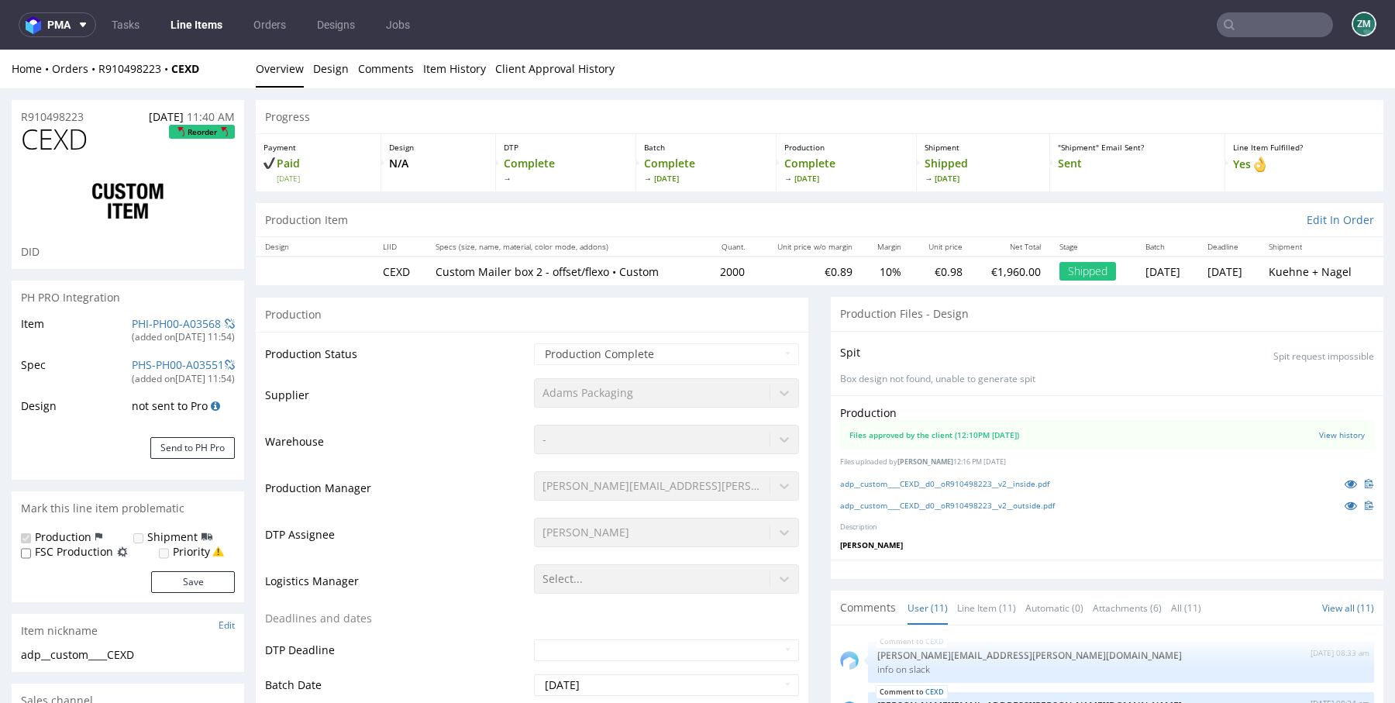
select select "in_progress"
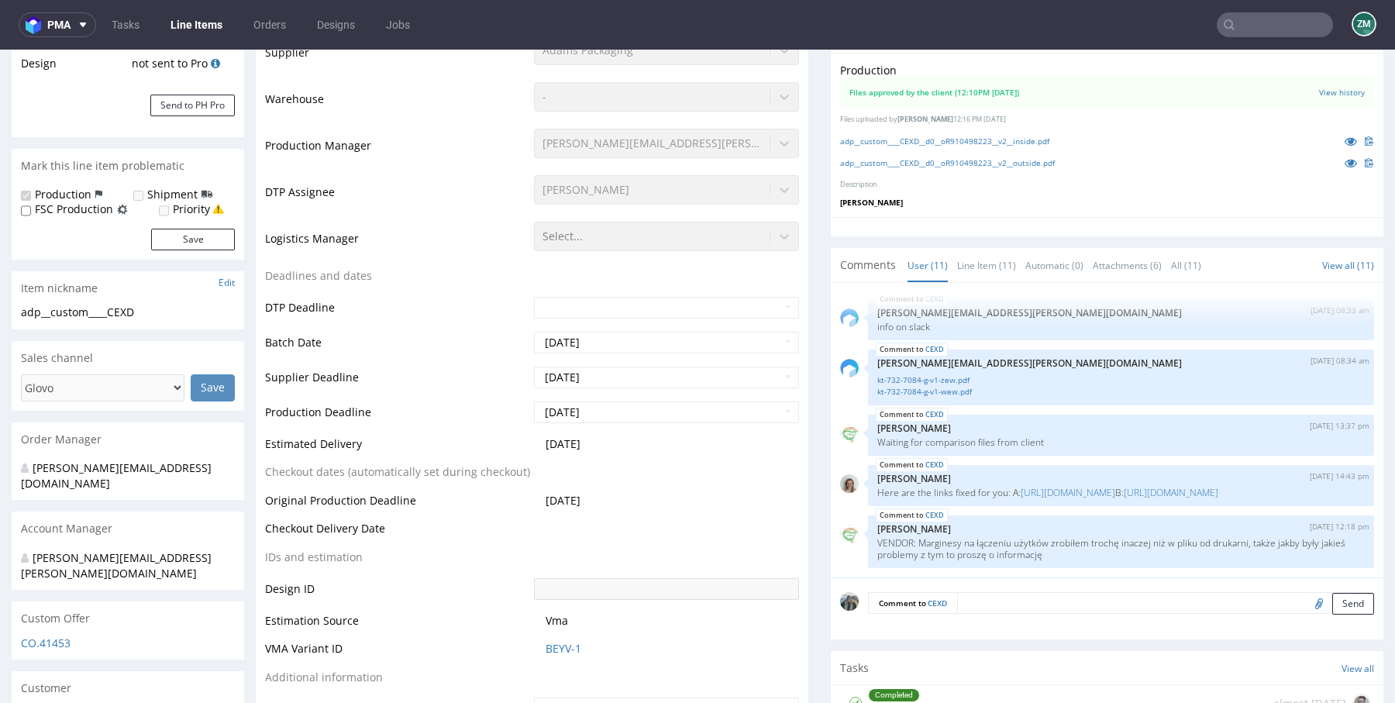
scroll to position [174, 0]
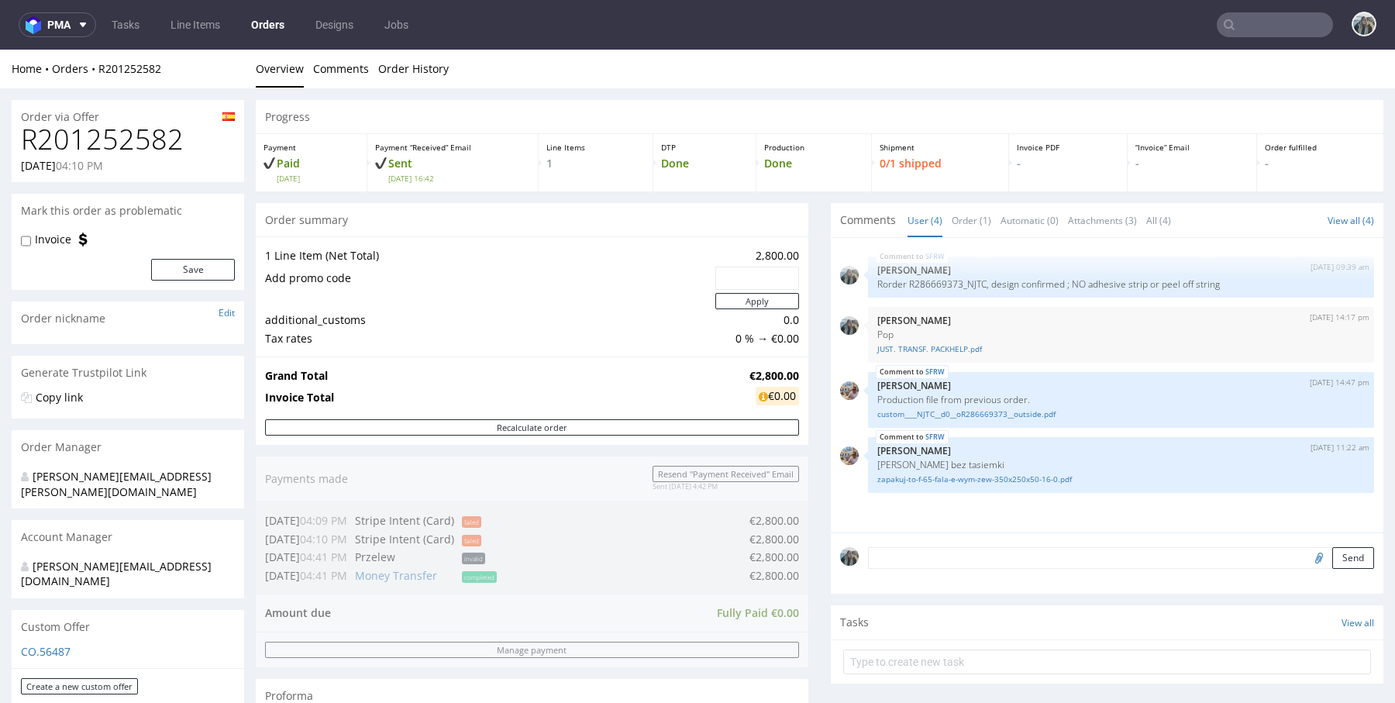
click at [96, 137] on h1 "R201252582" at bounding box center [128, 139] width 214 height 31
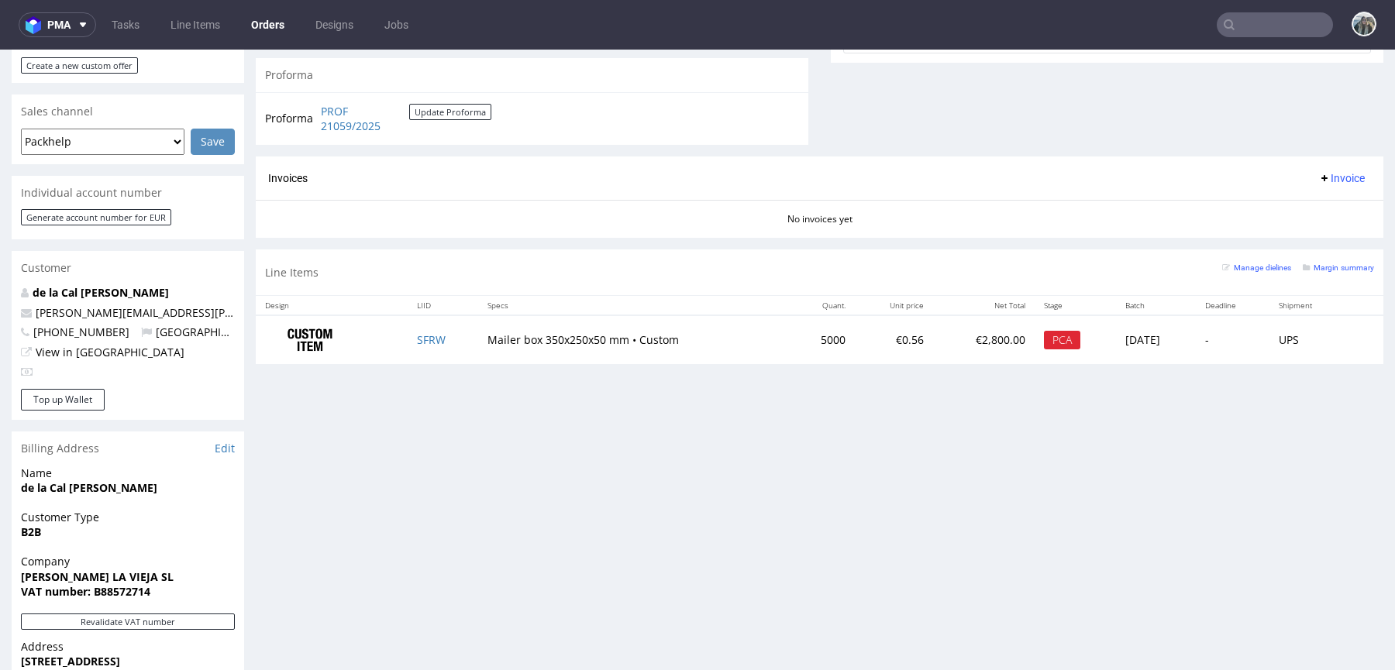
scroll to position [729, 0]
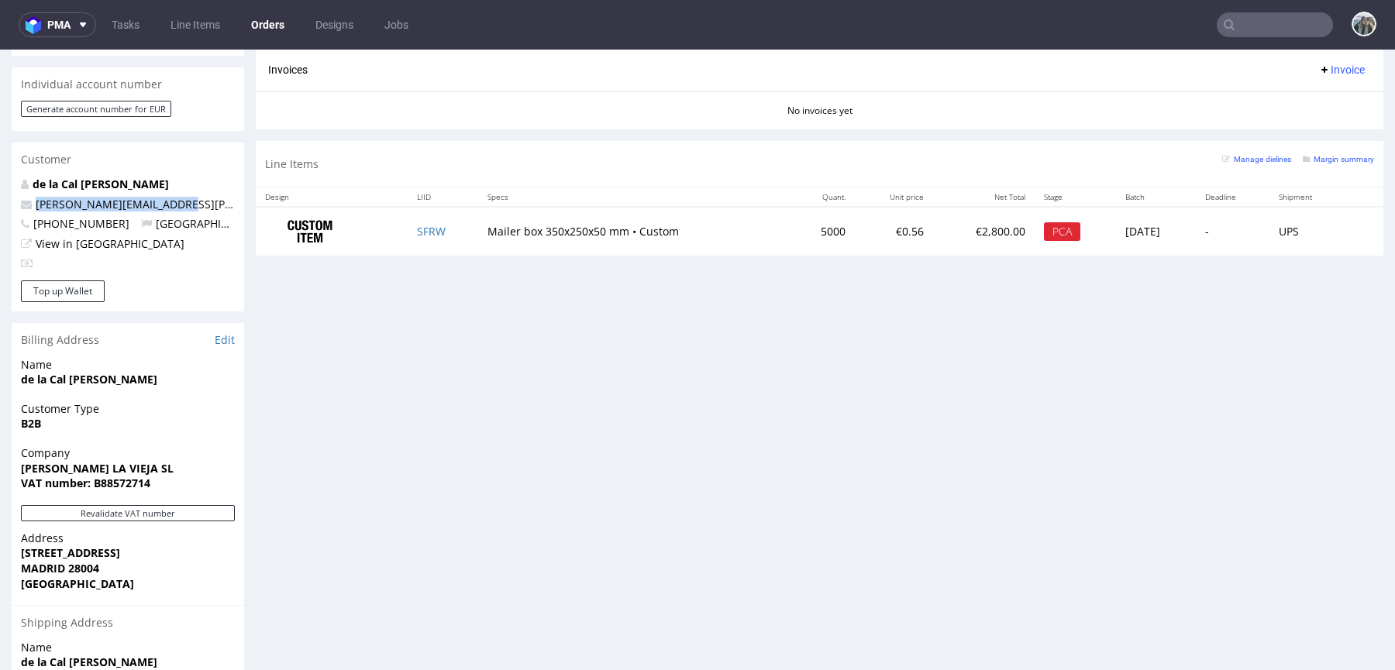
click at [5, 177] on div "Order via Offer R201252582 [DATE] 04:10 PM [PERSON_NAME] this order as problema…" at bounding box center [697, 101] width 1395 height 1484
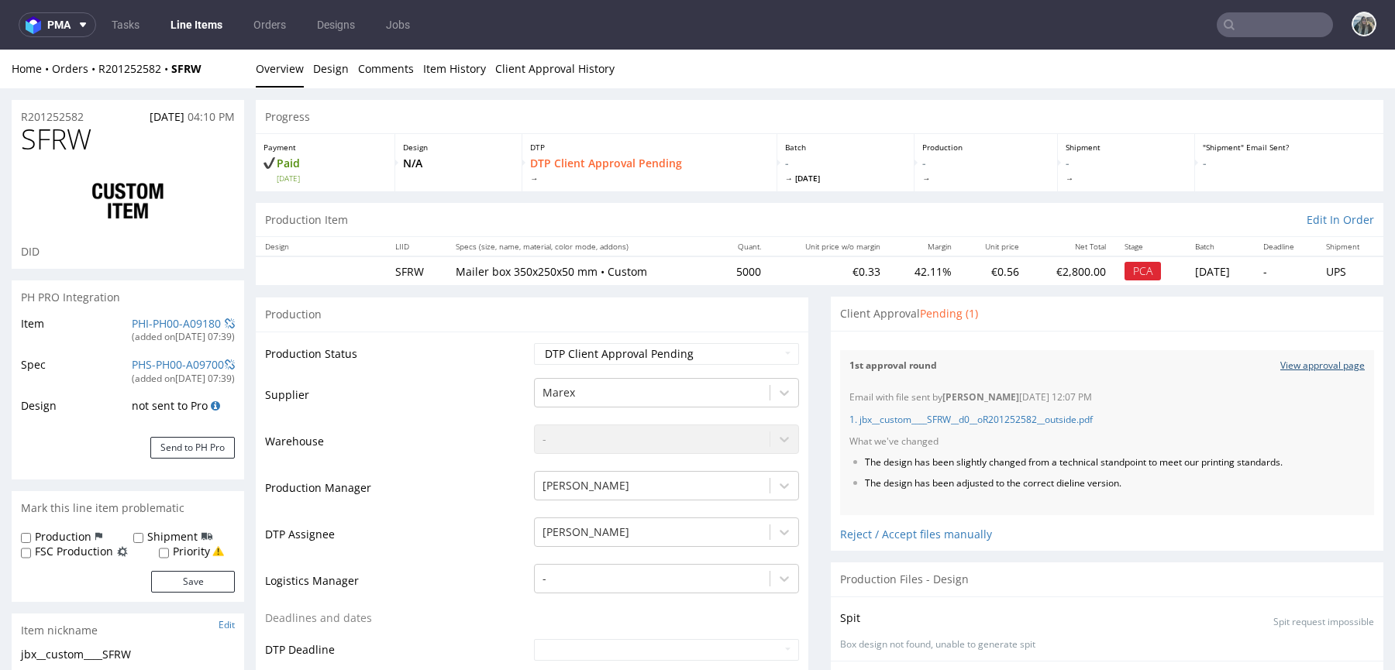
click at [1280, 363] on link "View approval page" at bounding box center [1322, 365] width 84 height 13
drag, startPoint x: 96, startPoint y: 120, endPoint x: 252, endPoint y: 61, distance: 166.5
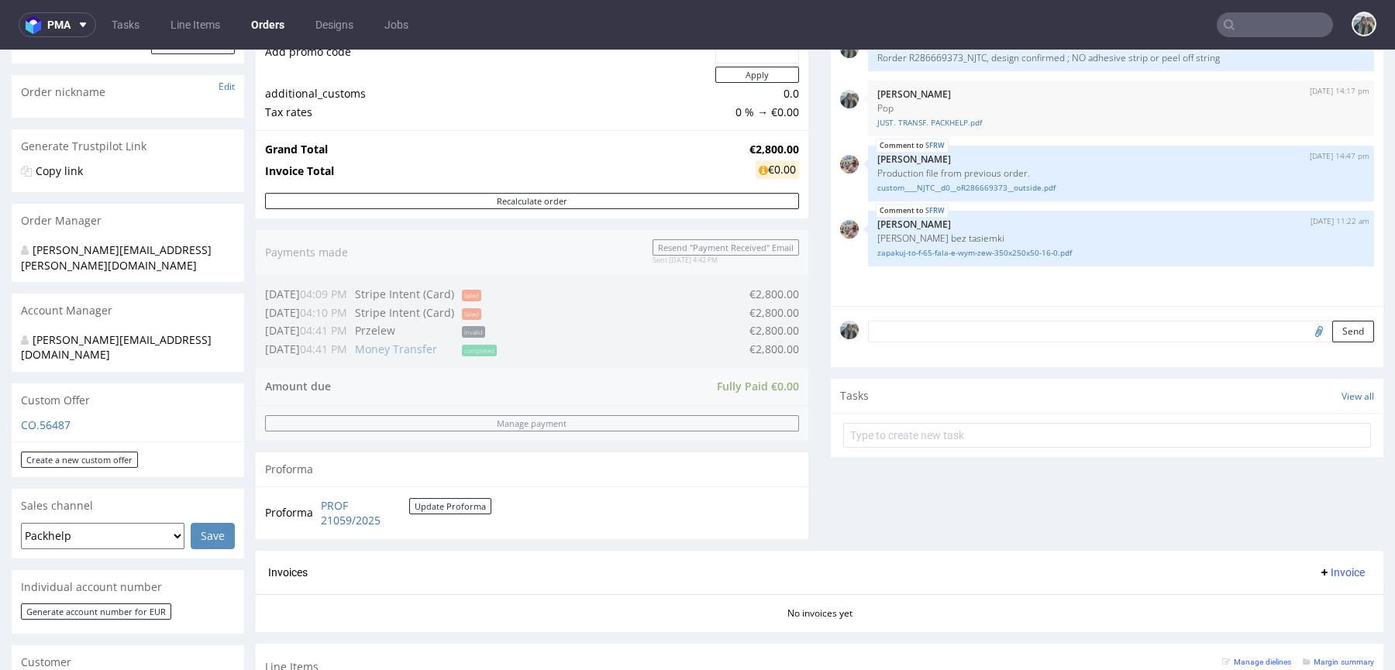
scroll to position [422, 0]
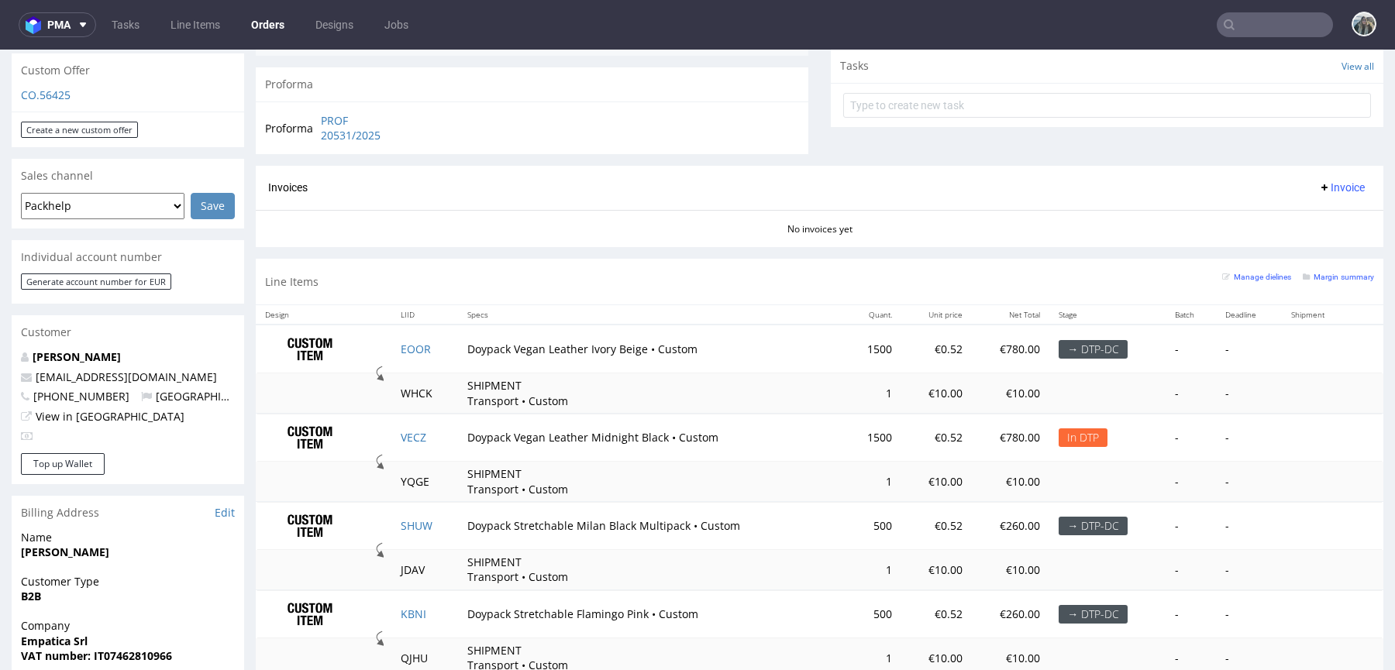
scroll to position [577, 0]
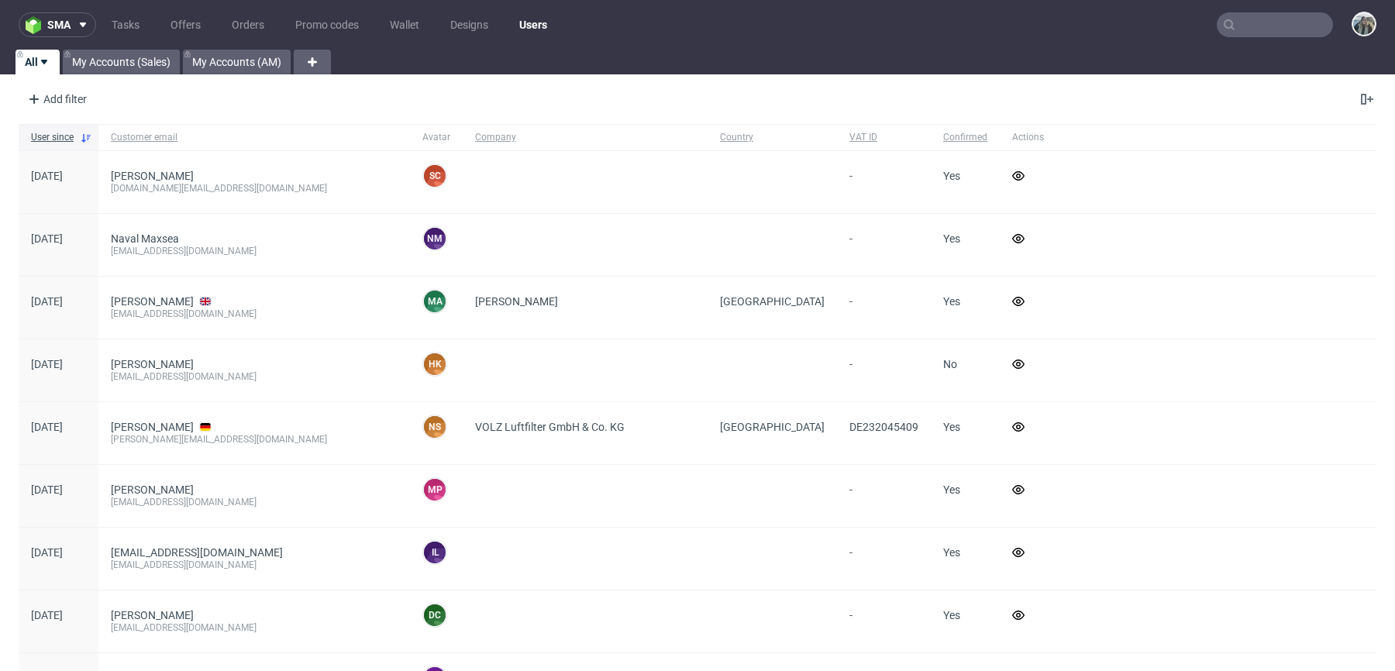
click at [1241, 30] on input "text" at bounding box center [1274, 24] width 116 height 25
paste input "romualda"
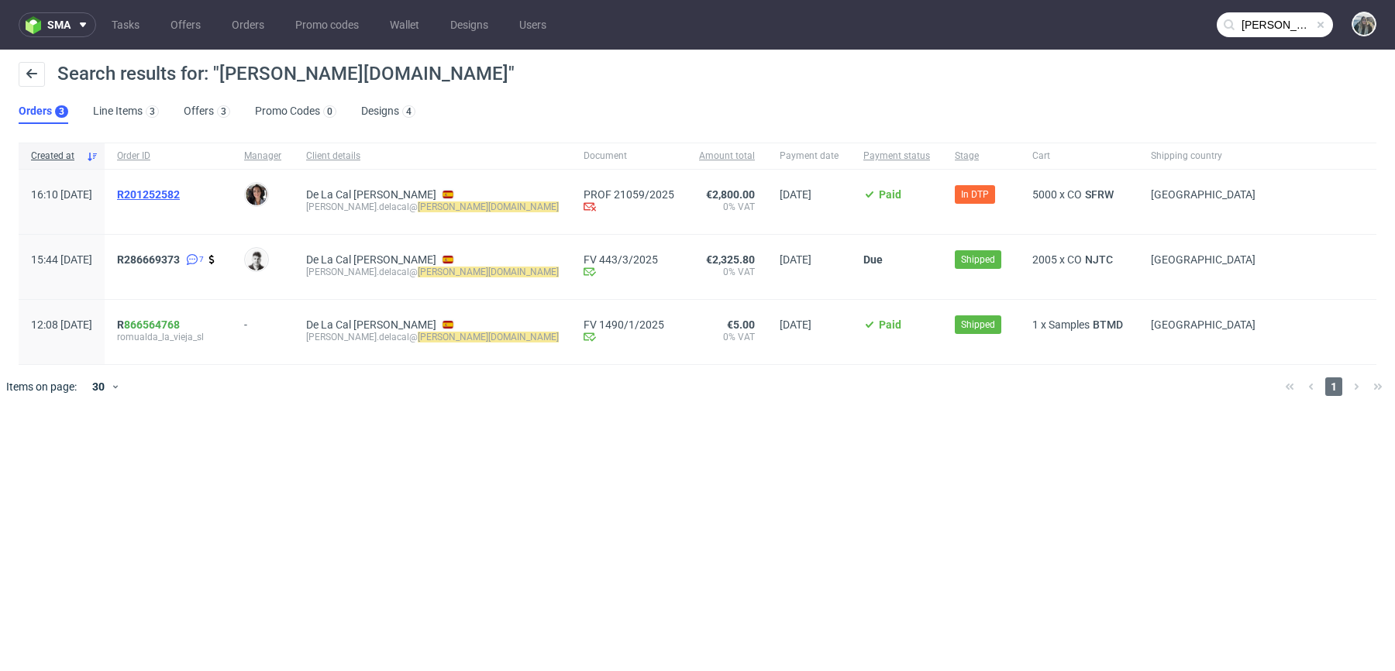
click at [177, 194] on span "R201252582" at bounding box center [148, 194] width 63 height 12
click at [176, 257] on span "R286669373" at bounding box center [148, 259] width 63 height 12
click at [168, 322] on span "R 866564768" at bounding box center [148, 324] width 63 height 12
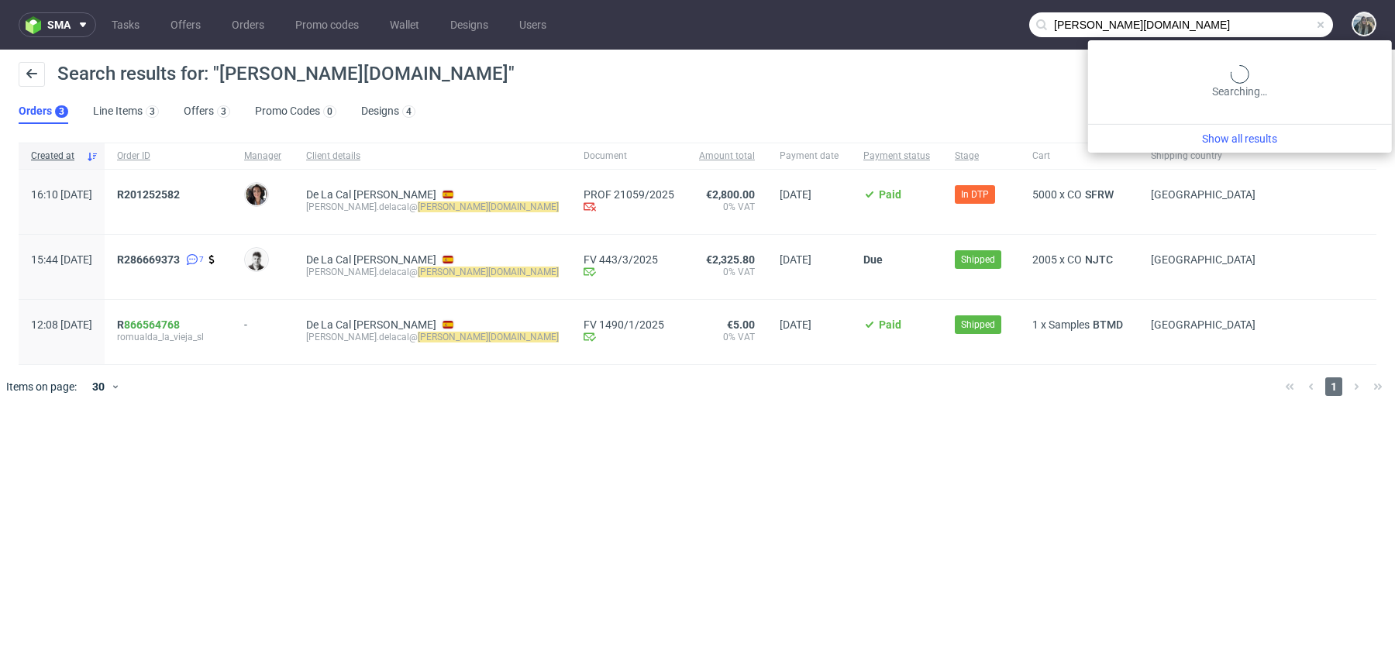
click at [1280, 29] on input "romualda.com" at bounding box center [1181, 24] width 304 height 25
paste input "akkuratstore"
type input "akkuratstore"
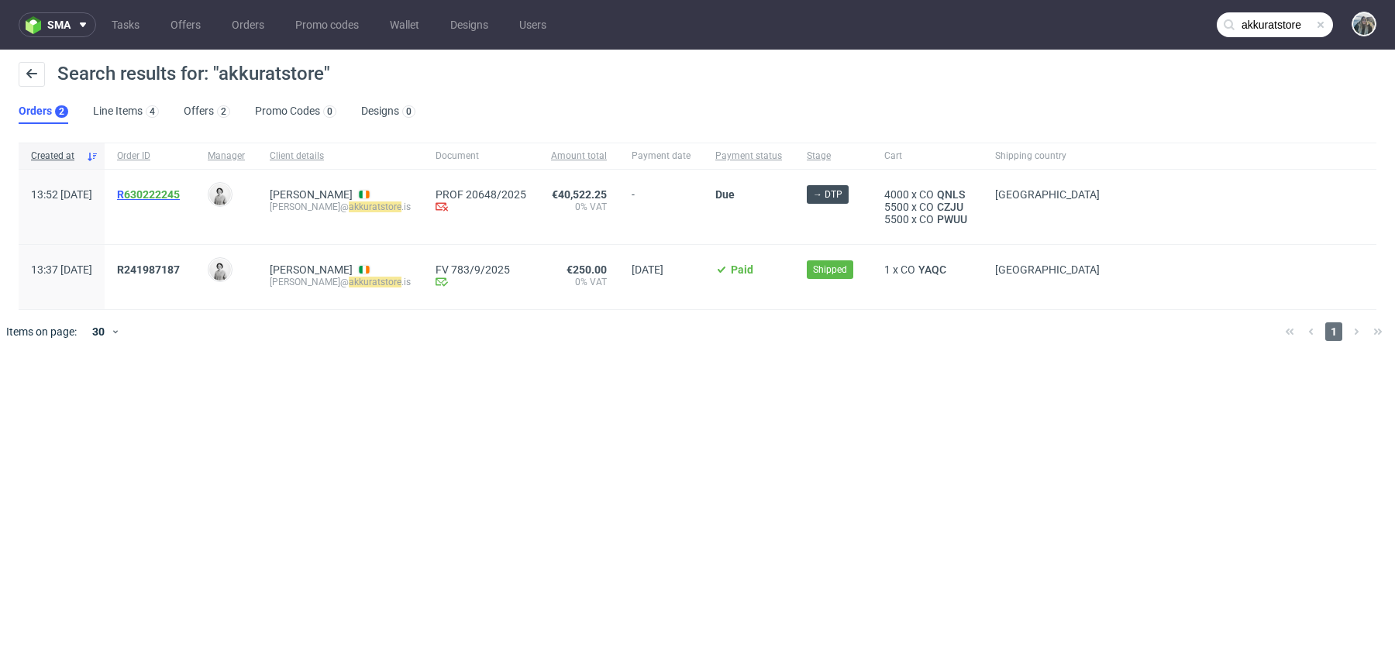
click at [161, 194] on span "R 630222245" at bounding box center [148, 194] width 63 height 12
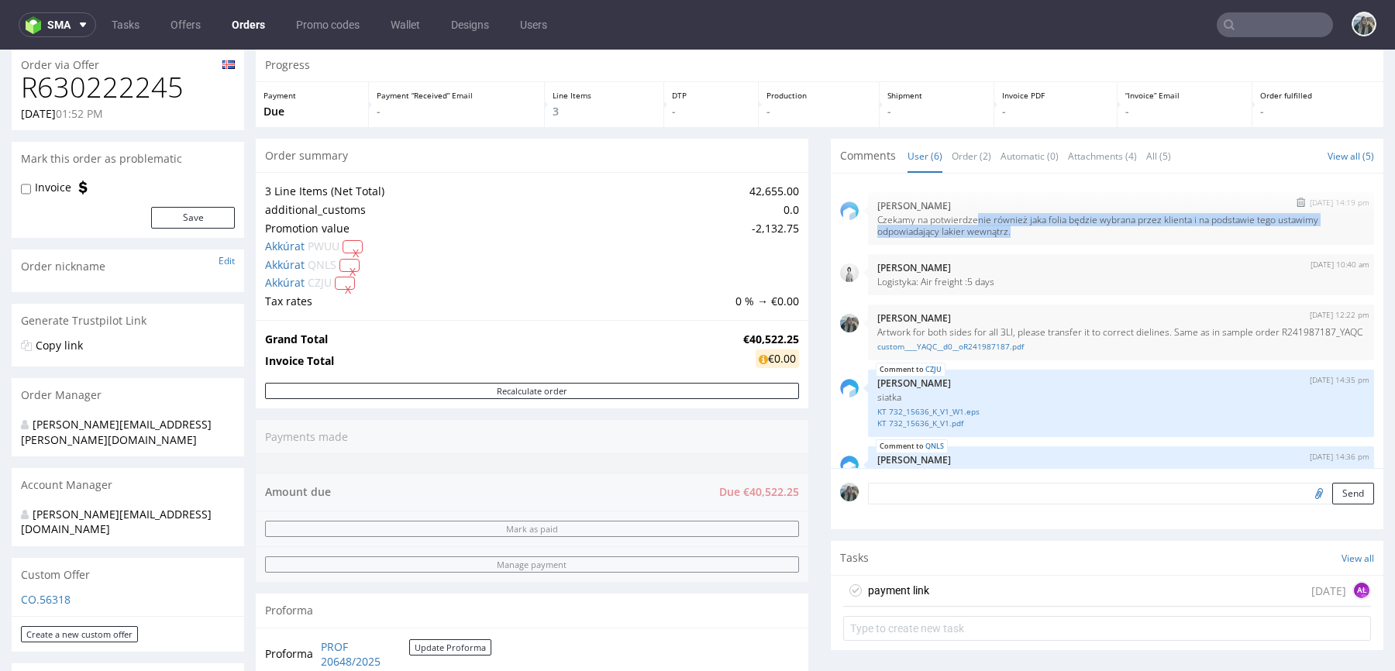
drag, startPoint x: 1016, startPoint y: 229, endPoint x: 973, endPoint y: 222, distance: 43.2
click at [973, 222] on p "Czekamy na potwierdzenie również jaka folia będzie wybrana przez klienta i na p…" at bounding box center [1120, 225] width 487 height 23
click at [930, 506] on div "Send" at bounding box center [1107, 499] width 552 height 62
click at [929, 497] on textarea at bounding box center [1121, 494] width 506 height 22
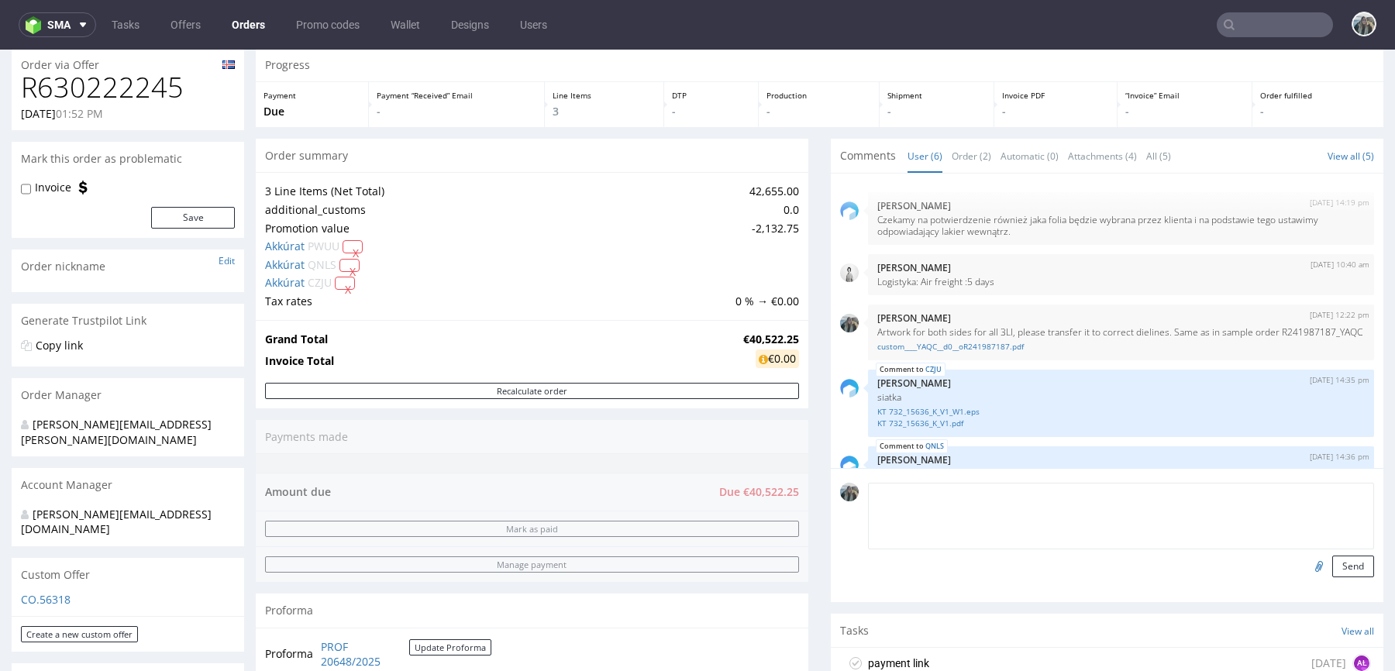
paste textarea "nie również jaka folia będzie wybrana przez klienta i na podstawie tego ustawim…"
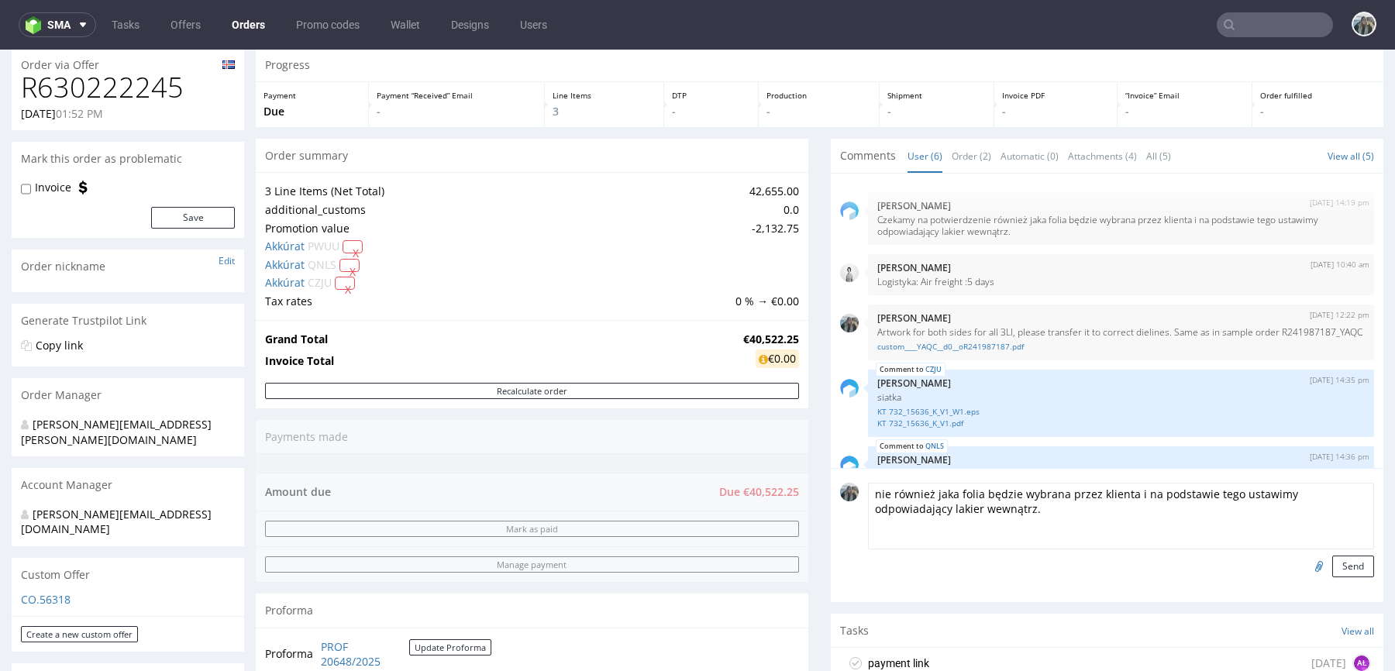
click at [990, 496] on textarea "nie również jaka folia będzie wybrana przez klienta i na podstawie tego ustawim…" at bounding box center [1121, 516] width 506 height 67
drag, startPoint x: 958, startPoint y: 490, endPoint x: 791, endPoint y: 490, distance: 166.6
click at [791, 490] on div "Progress Payment Due Payment “Received” Email - Line Items 3 DTP - Production -…" at bounding box center [819, 549] width 1127 height 1003
drag, startPoint x: 894, startPoint y: 491, endPoint x: 1376, endPoint y: 491, distance: 481.9
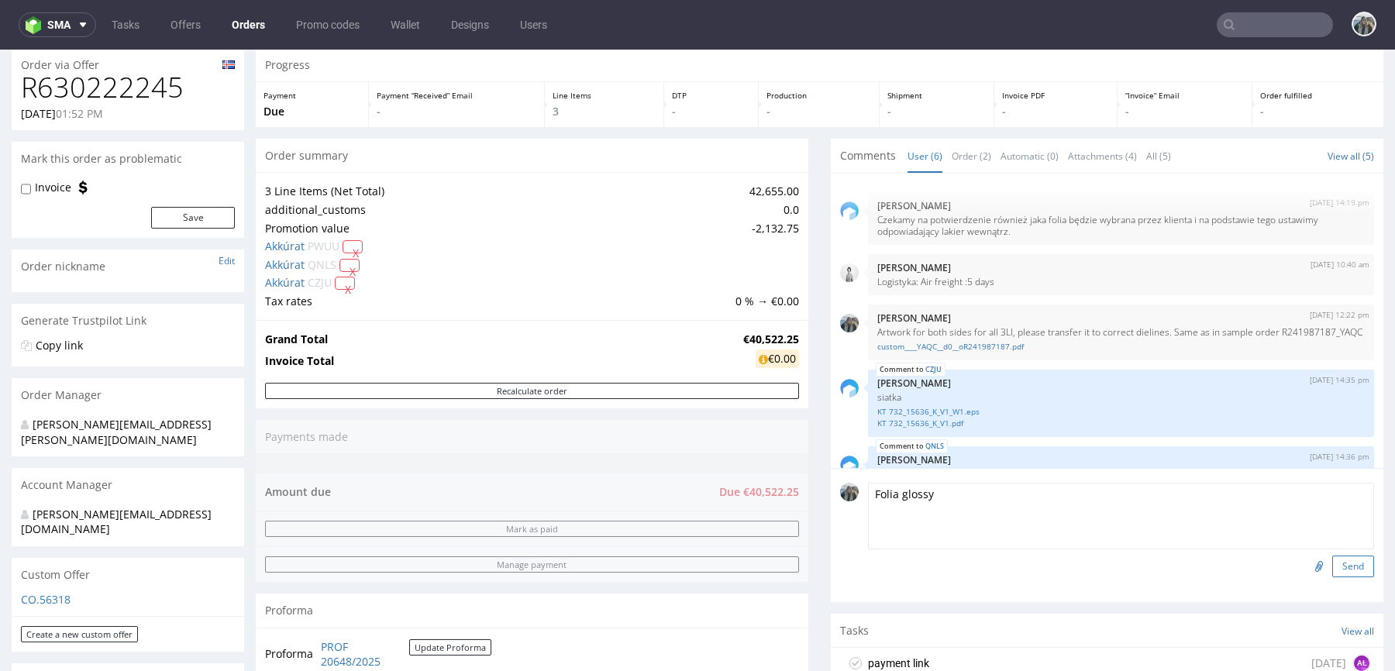
type textarea "Folia glossy"
click at [1342, 567] on button "Send" at bounding box center [1353, 566] width 42 height 22
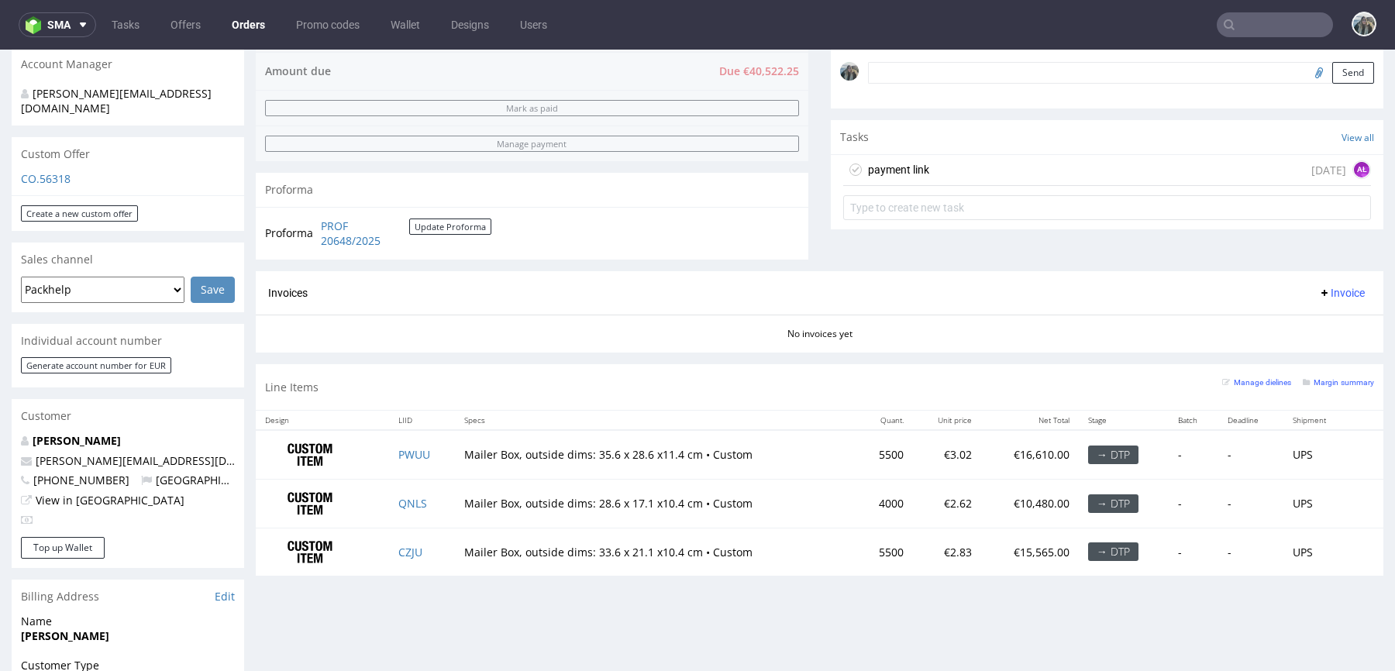
scroll to position [485, 0]
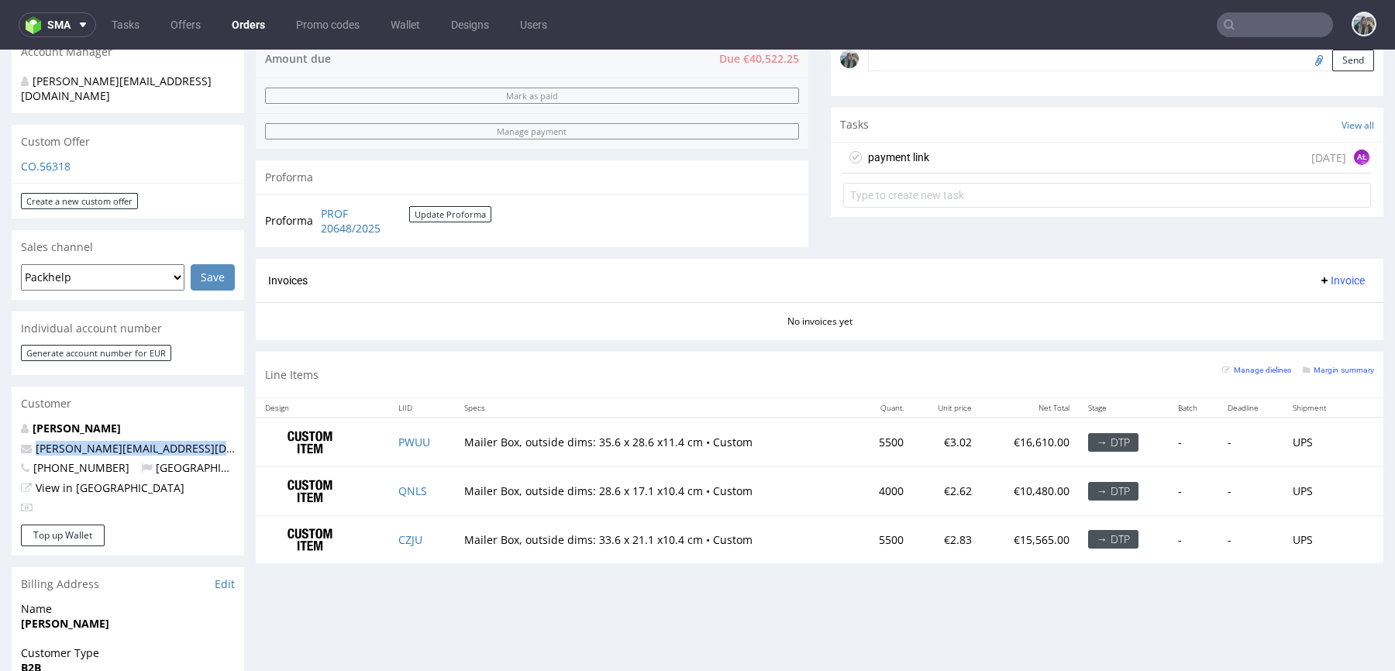
drag, startPoint x: 154, startPoint y: 426, endPoint x: 8, endPoint y: 425, distance: 146.4
click at [8, 425] on div "Order via Offer R630222245 25.09.2025 01:52 PM Mark this order as problematic I…" at bounding box center [697, 345] width 1395 height 1484
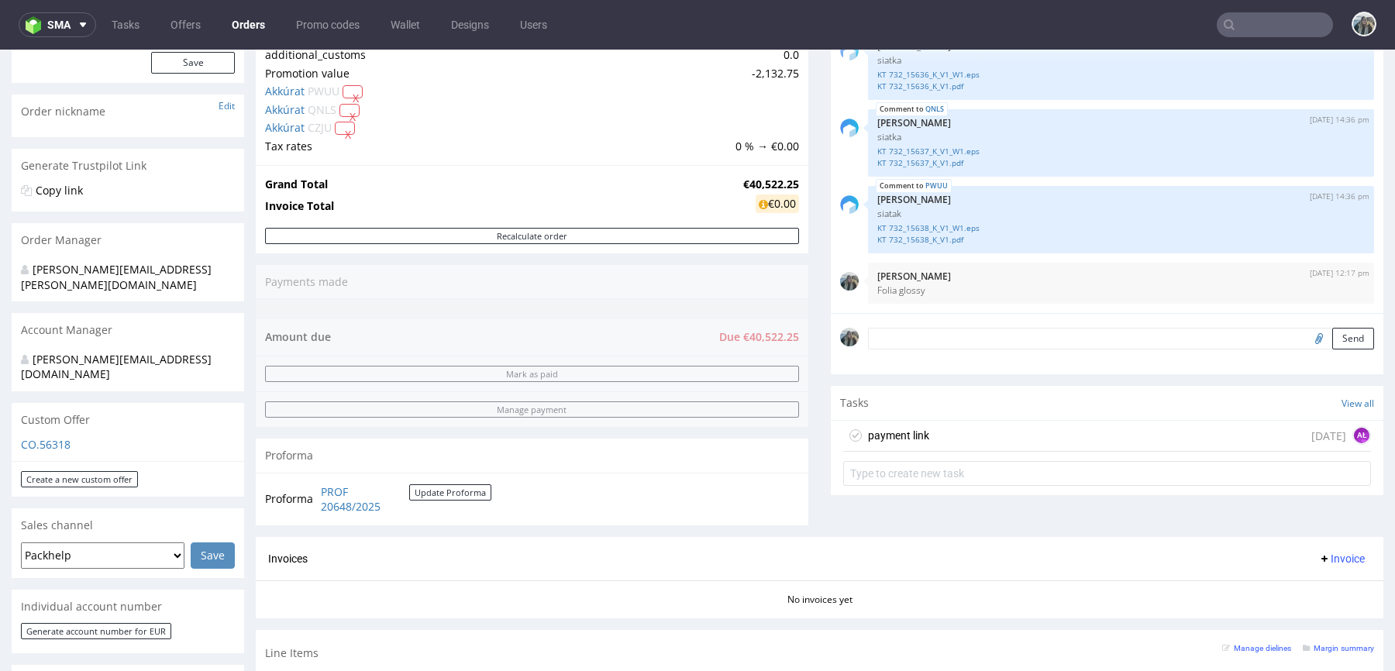
scroll to position [0, 0]
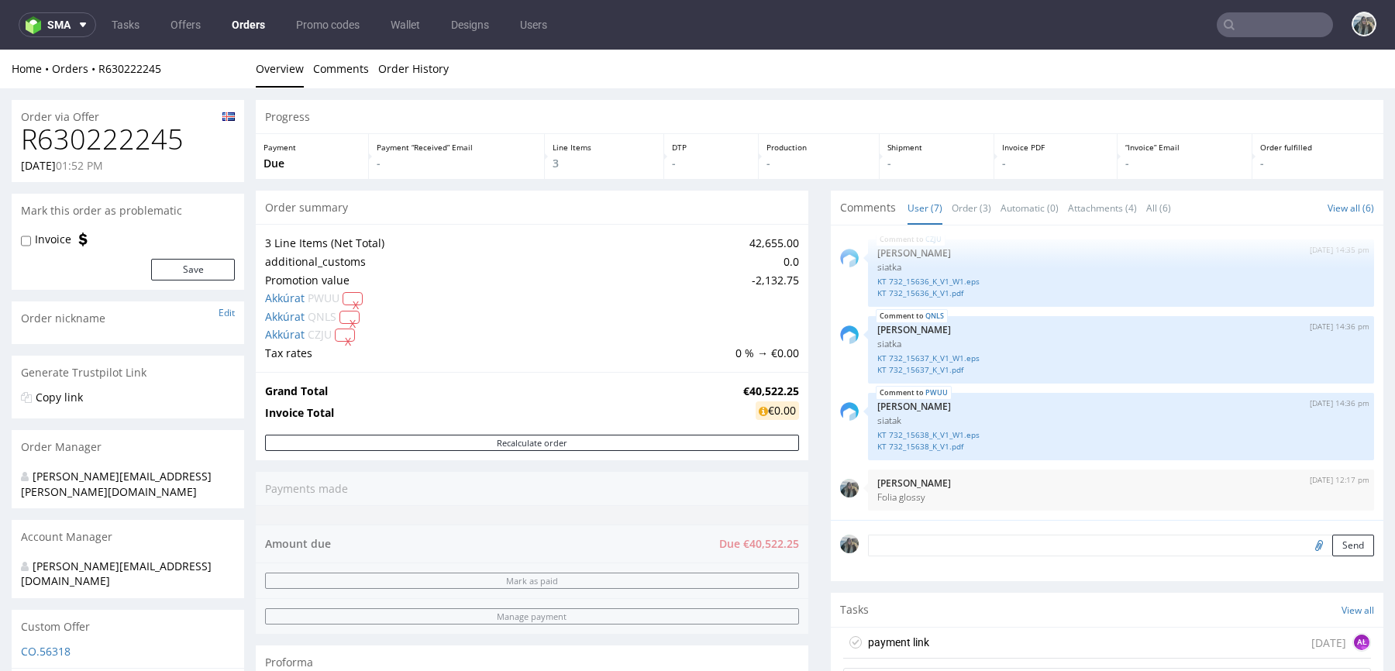
click at [111, 150] on h1 "R630222245" at bounding box center [128, 139] width 214 height 31
copy h1 "R630222245"
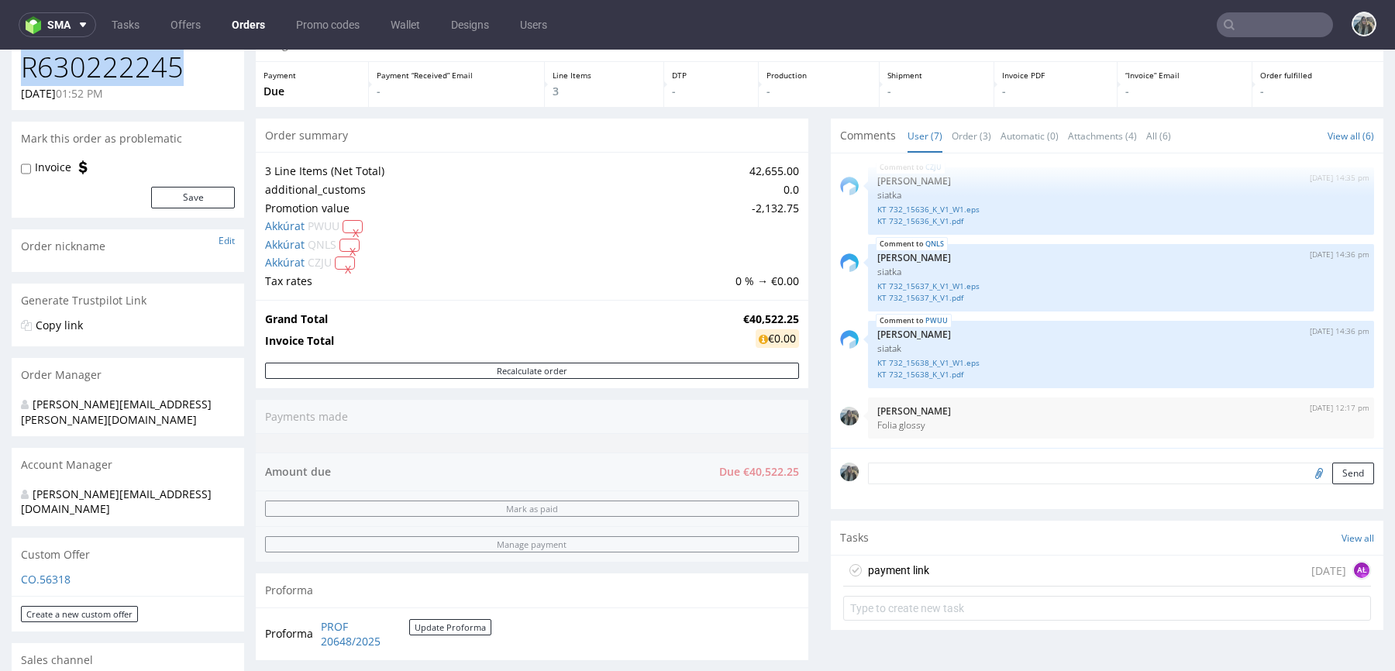
scroll to position [424, 0]
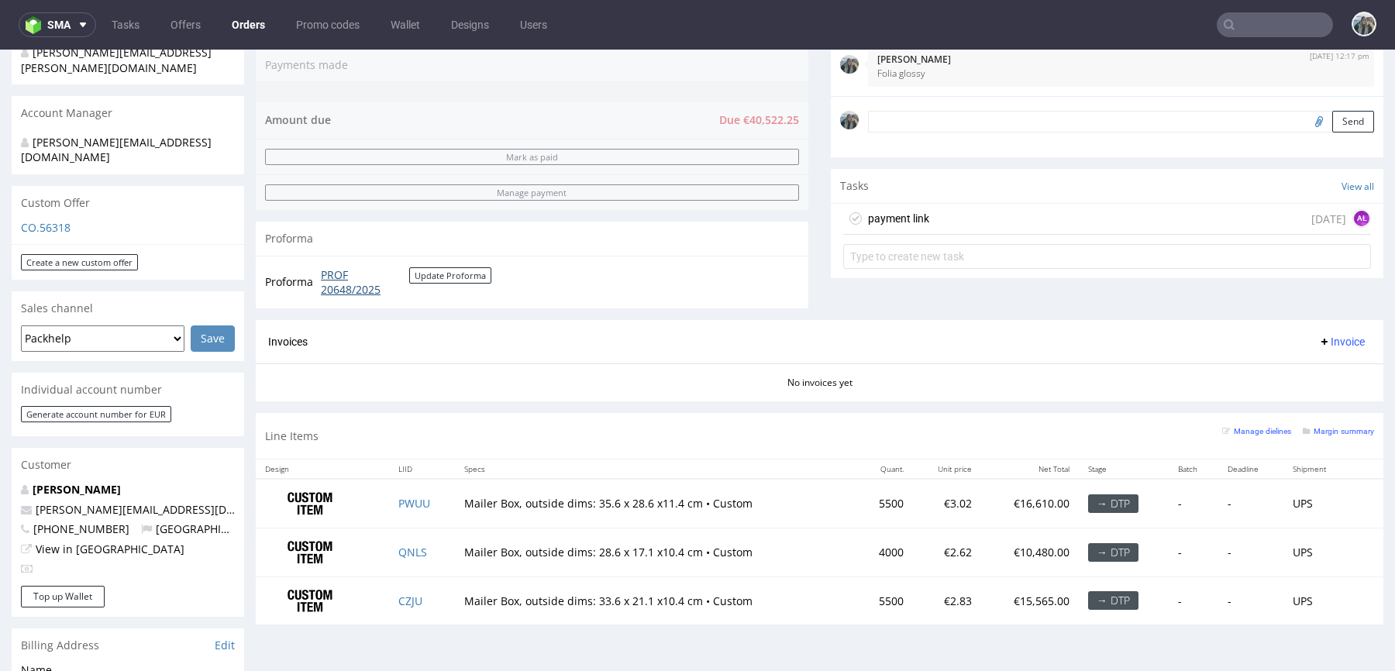
click at [334, 283] on link "PROF 20648/2025" at bounding box center [365, 282] width 88 height 30
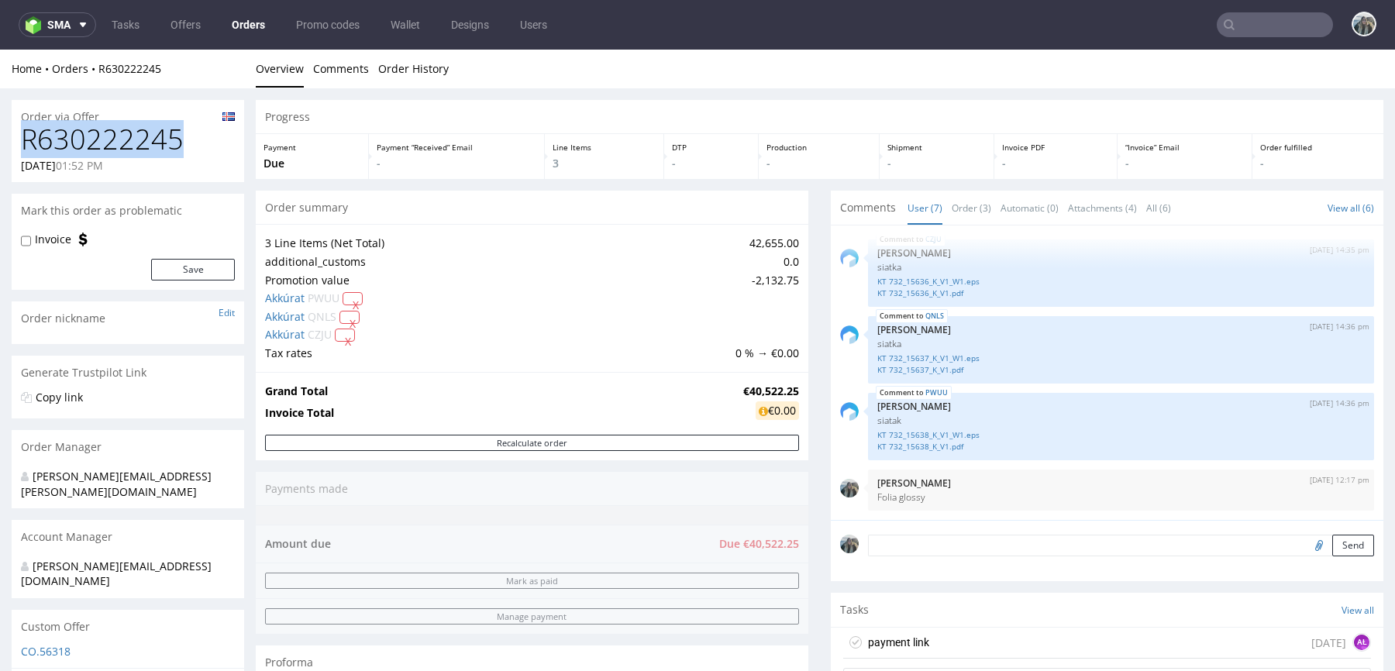
copy h1 "R630222245"
click at [1275, 26] on input "text" at bounding box center [1274, 24] width 116 height 25
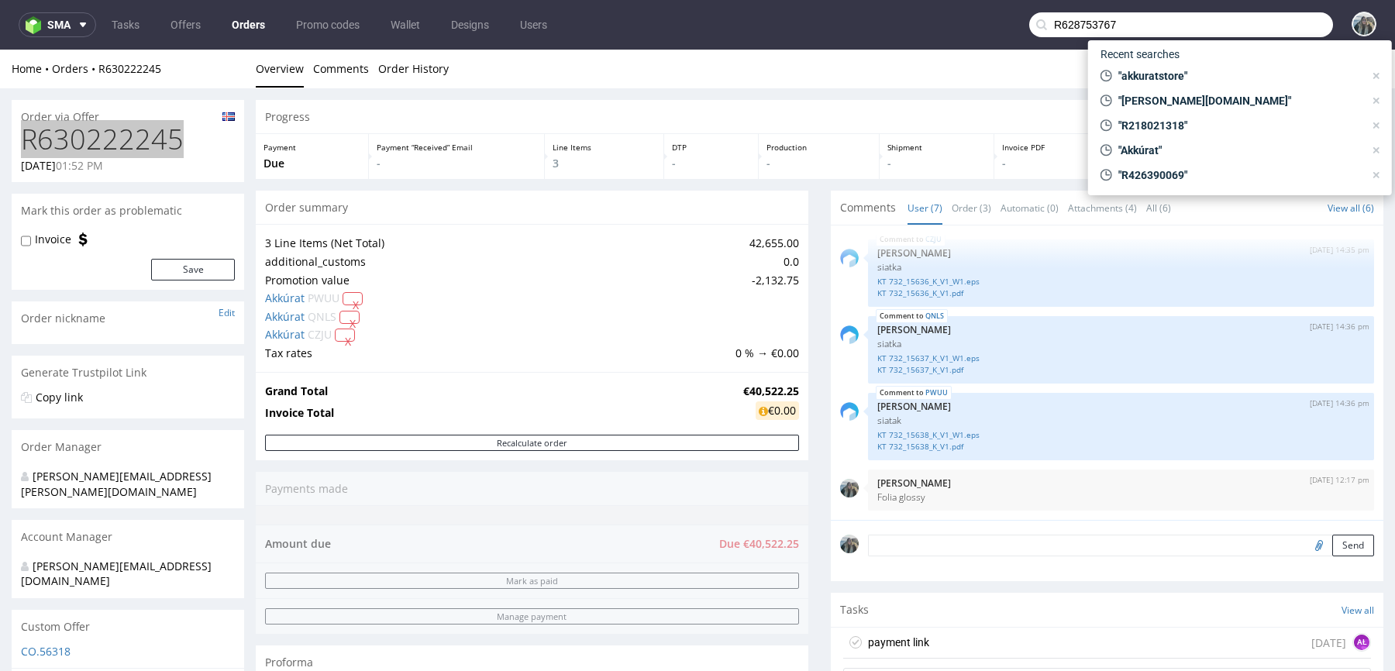
type input "R628753767"
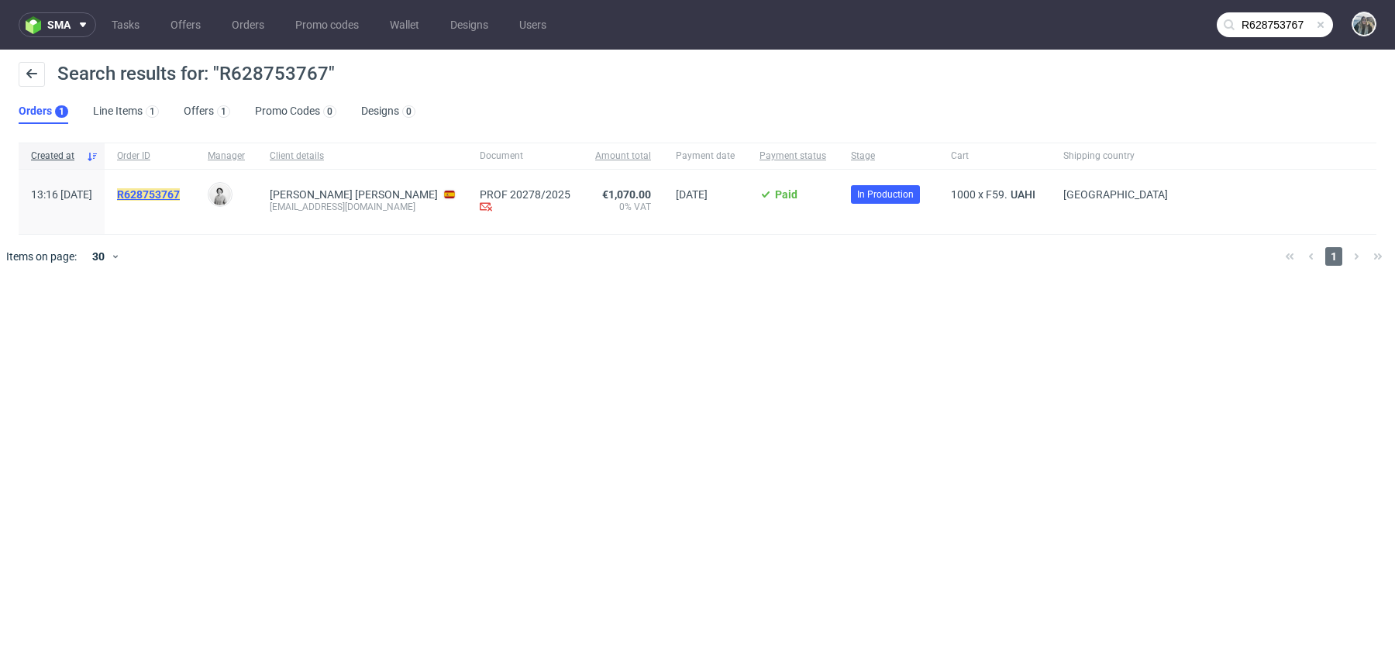
click at [180, 191] on mark "R628753767" at bounding box center [148, 194] width 63 height 12
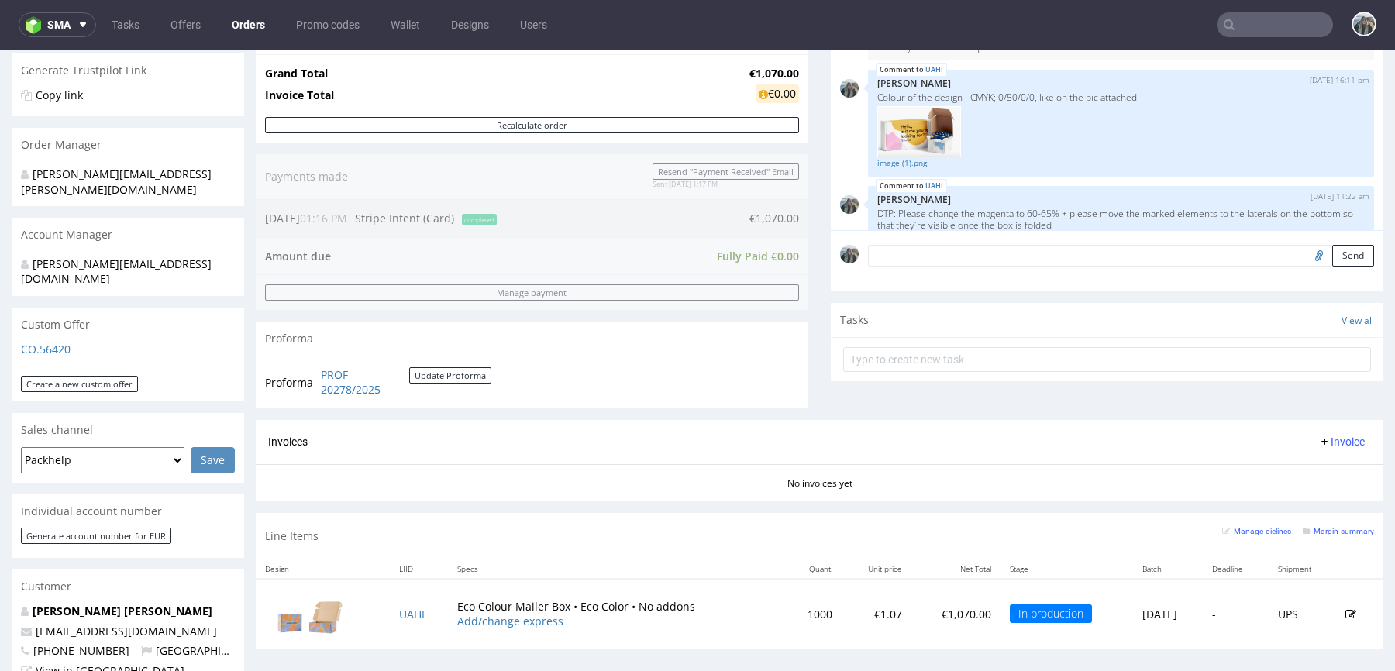
scroll to position [445, 0]
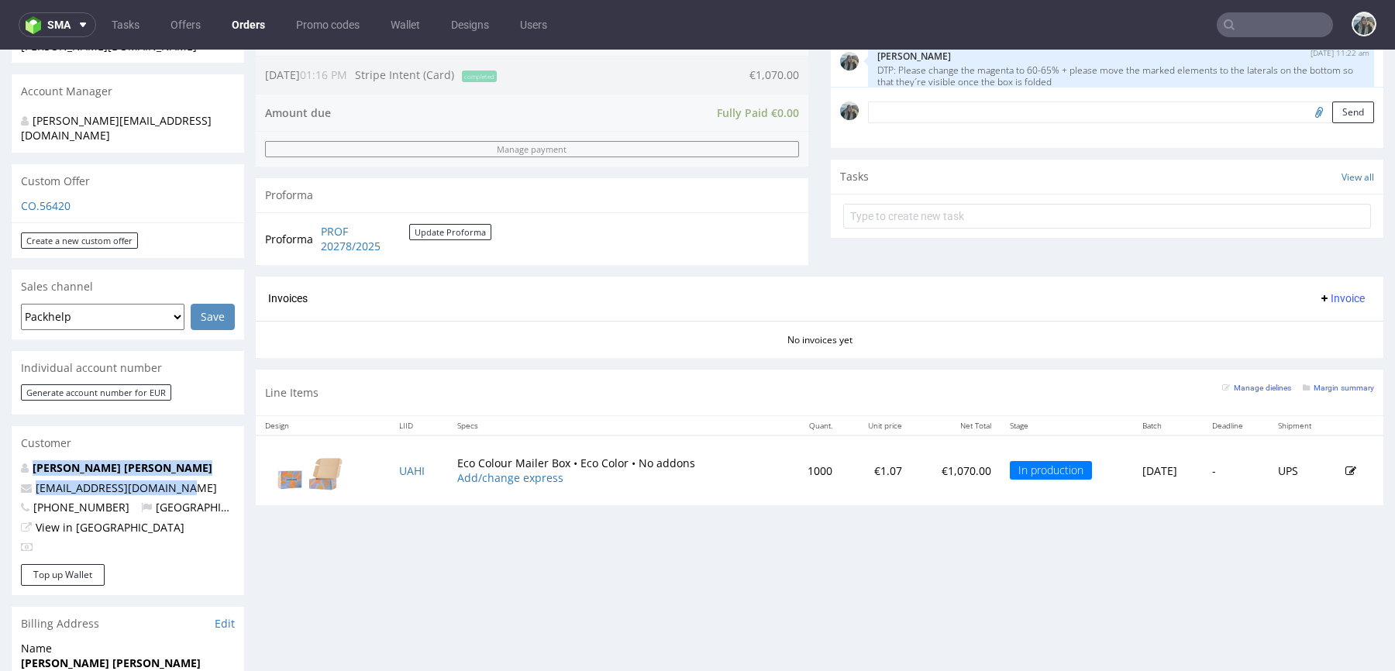
drag, startPoint x: 189, startPoint y: 462, endPoint x: 0, endPoint y: 443, distance: 189.9
click at [0, 443] on div "Order via Offer R628753767 22.09.2025 01:16 PM Mark this order as problematic I…" at bounding box center [697, 385] width 1395 height 1484
copy div "Marina Bonet Saura cerebrodealvaro@gmail.com"
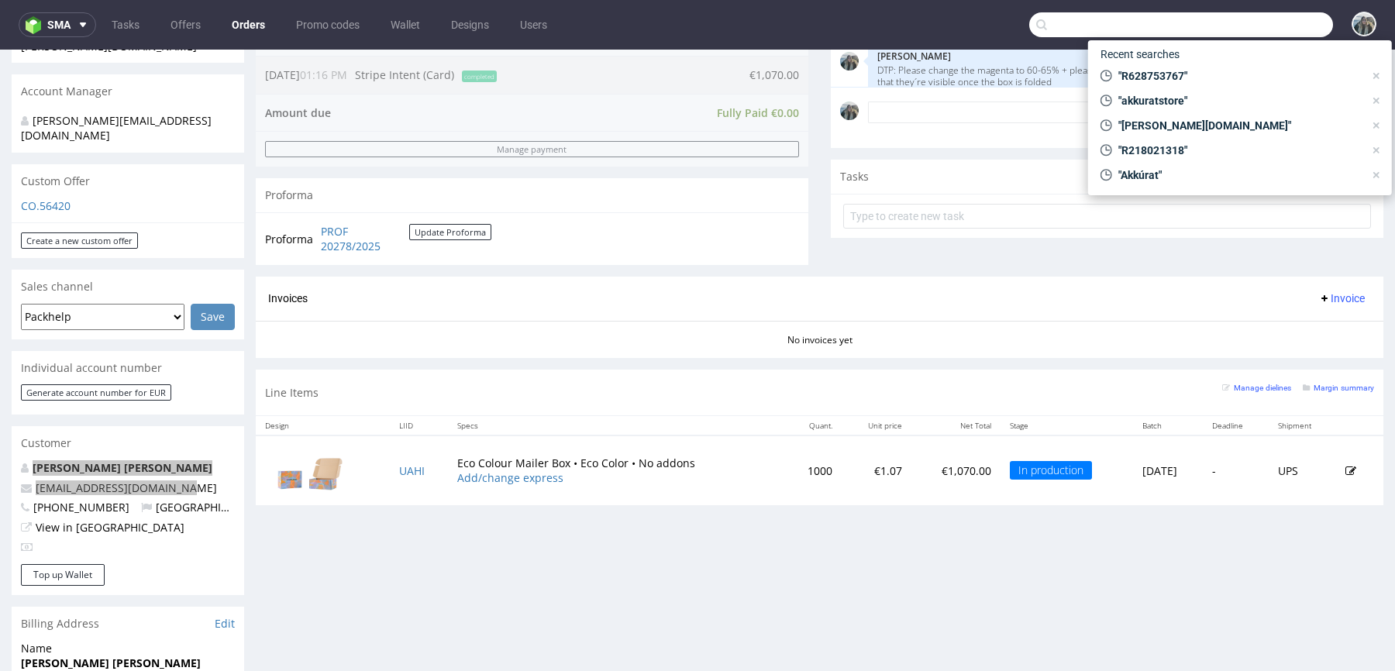
click at [1257, 22] on input "text" at bounding box center [1181, 24] width 304 height 25
paste input "R533881129"
type input "R533881129"
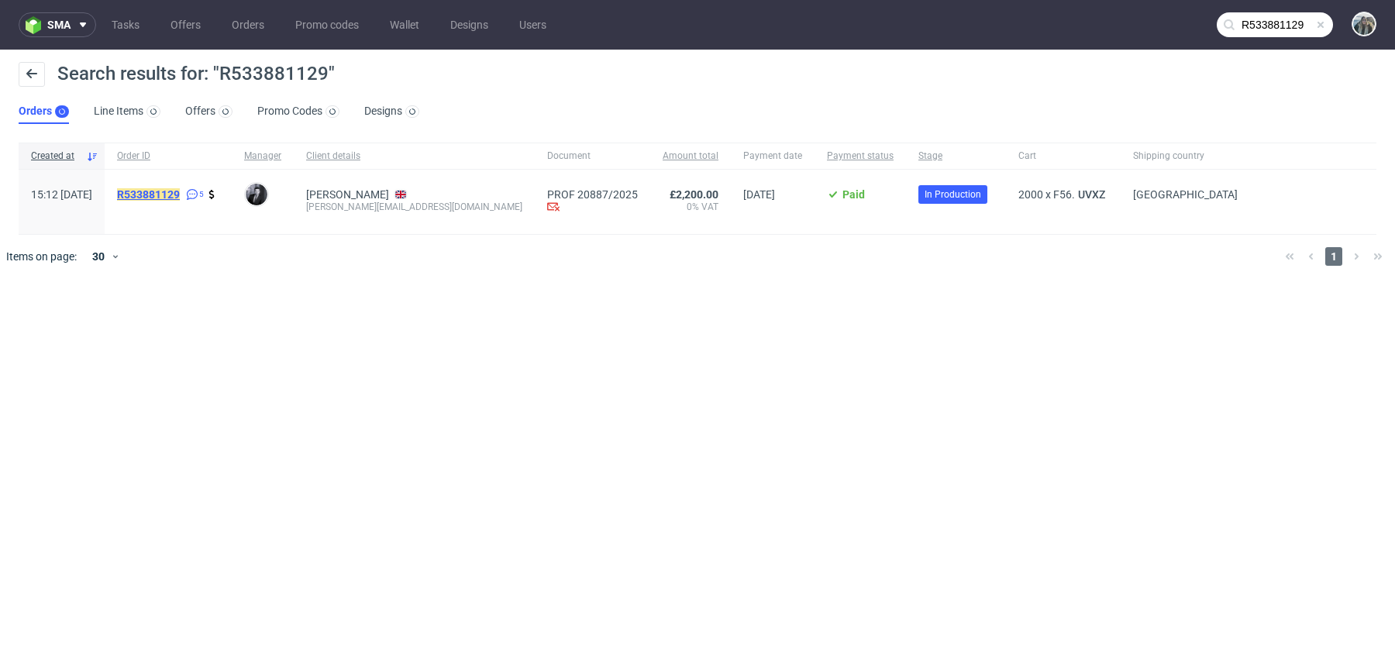
click at [180, 188] on mark "R533881129" at bounding box center [148, 194] width 63 height 12
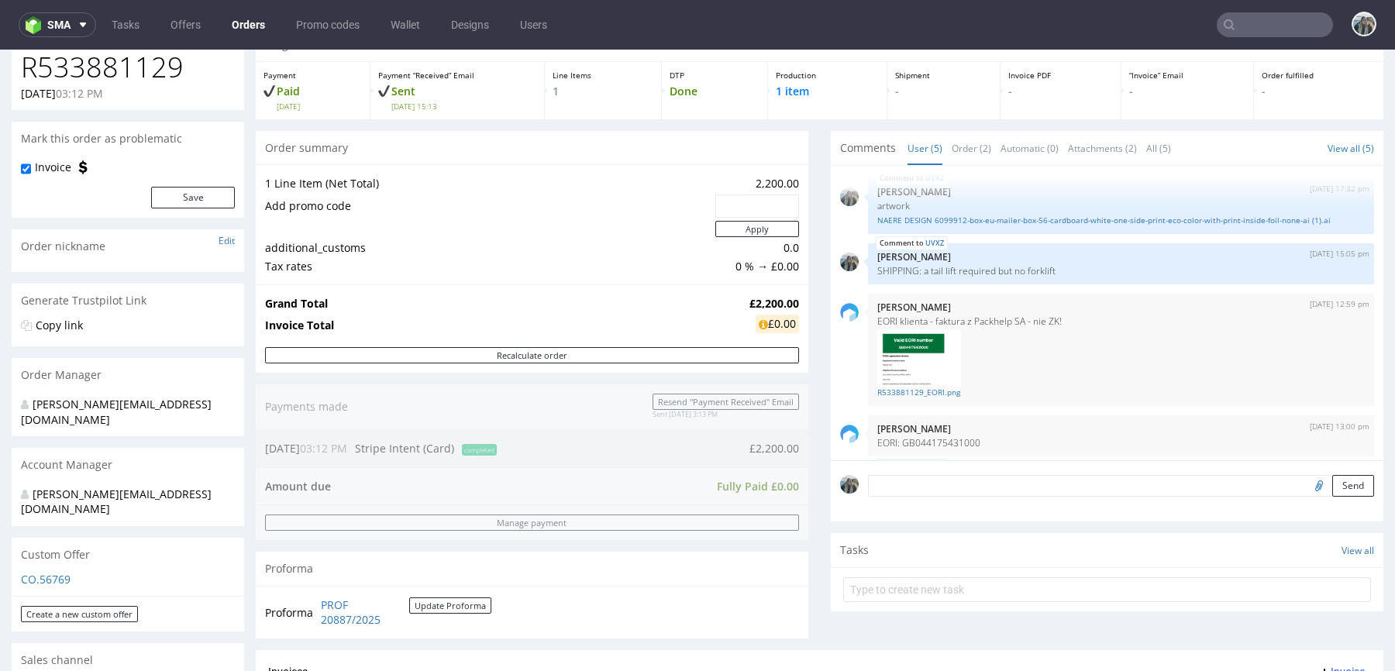
scroll to position [377, 0]
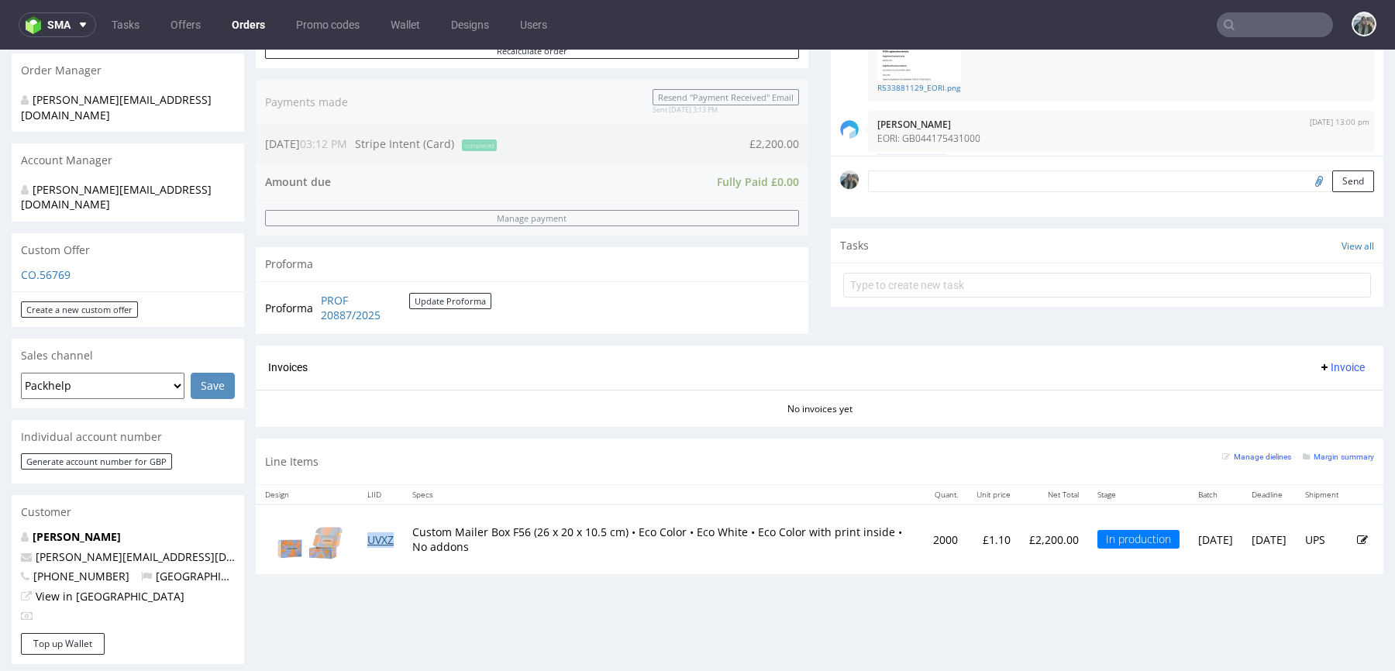
click at [387, 538] on link "UVXZ" at bounding box center [380, 539] width 26 height 15
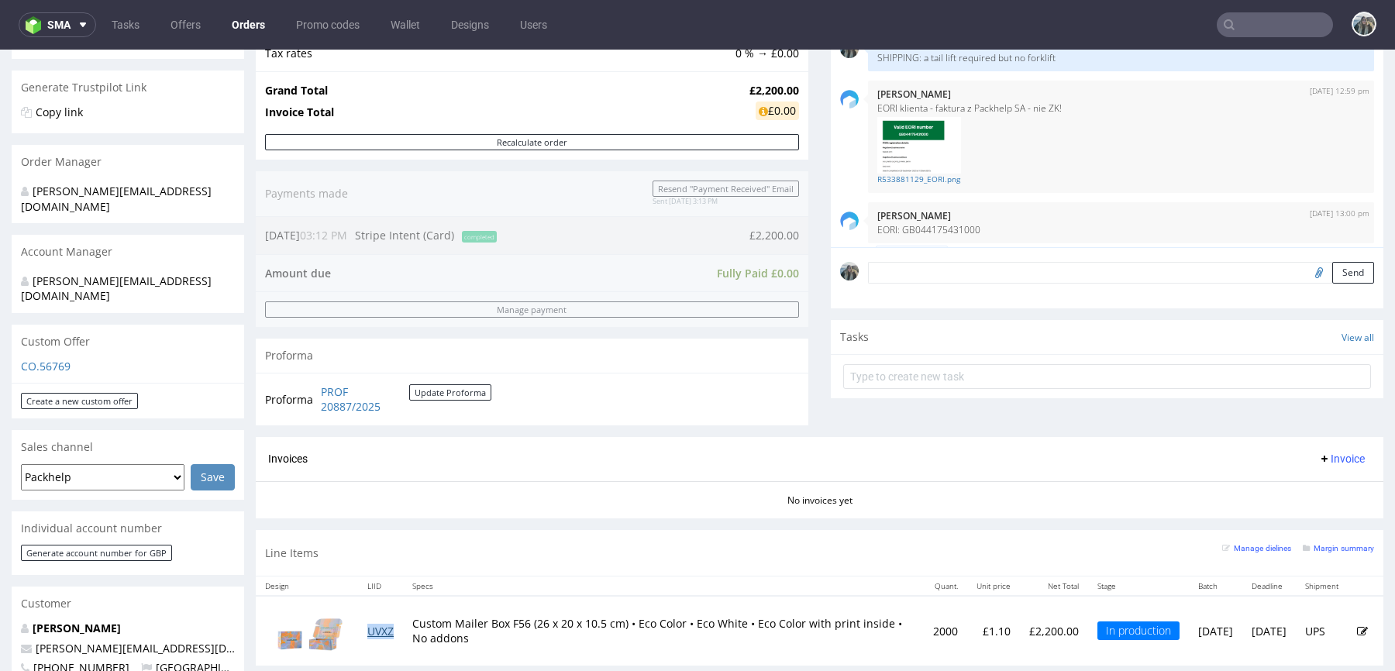
scroll to position [0, 0]
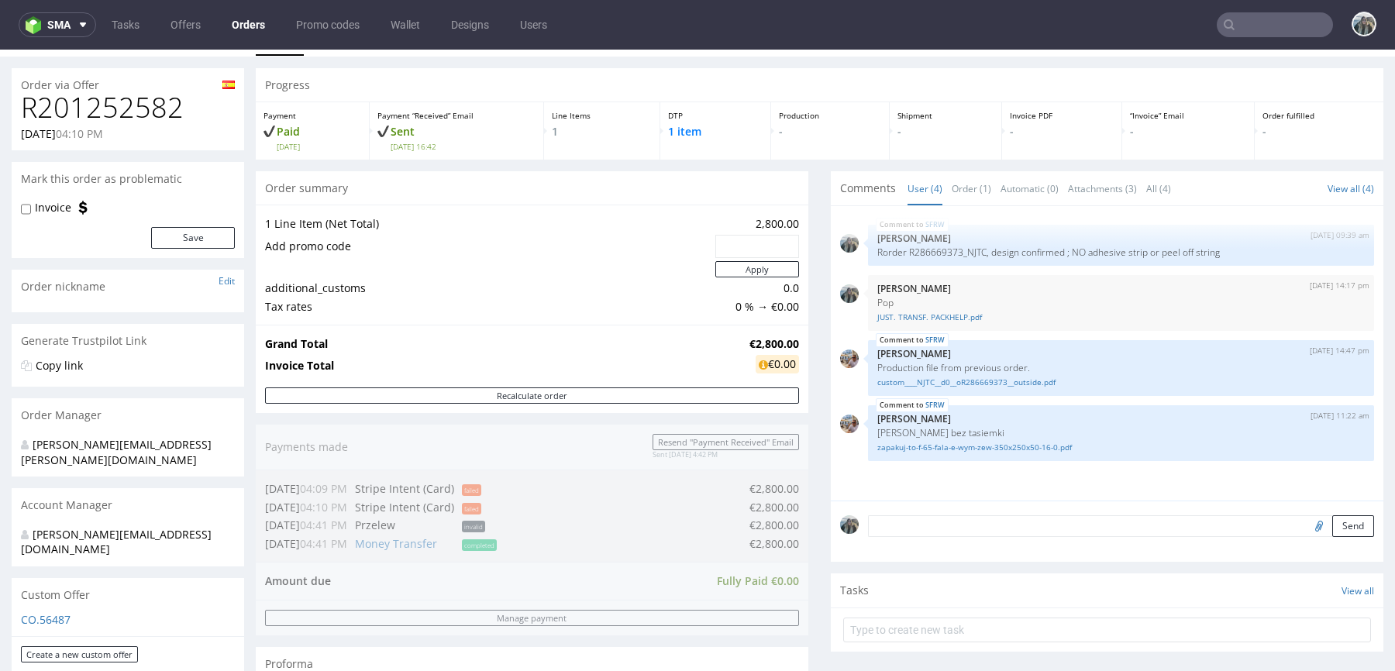
scroll to position [35, 0]
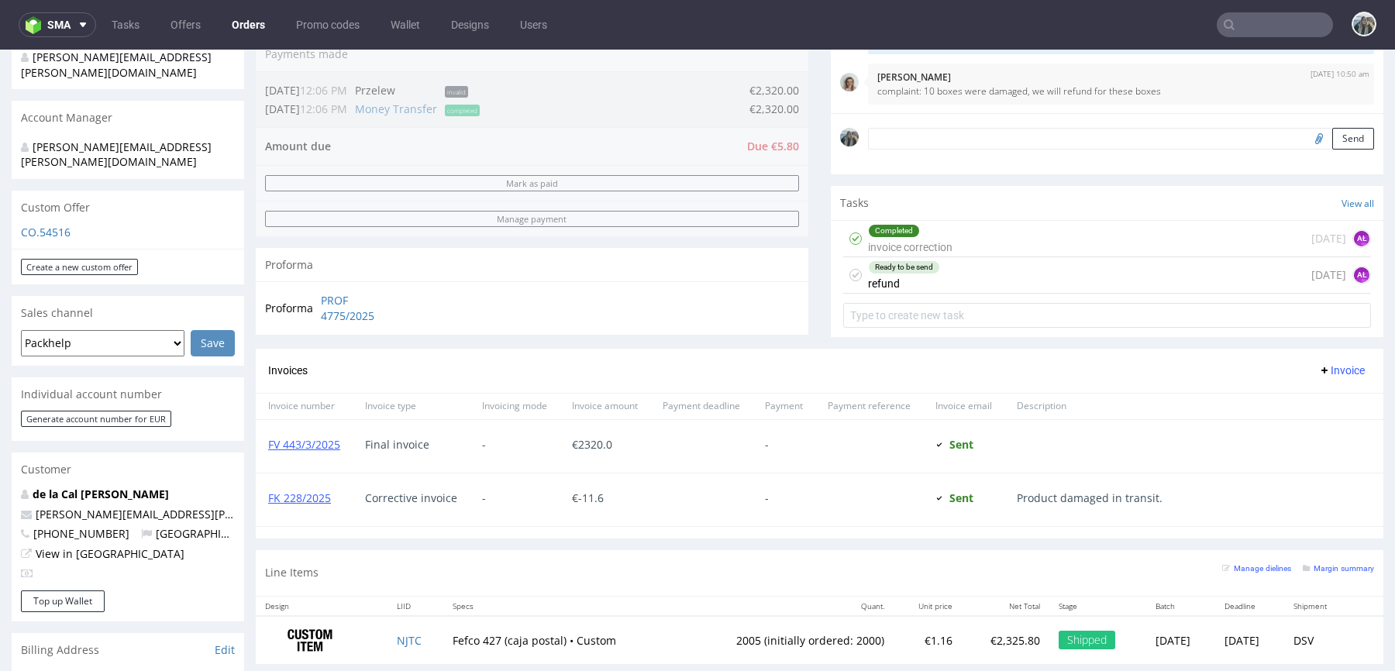
scroll to position [598, 0]
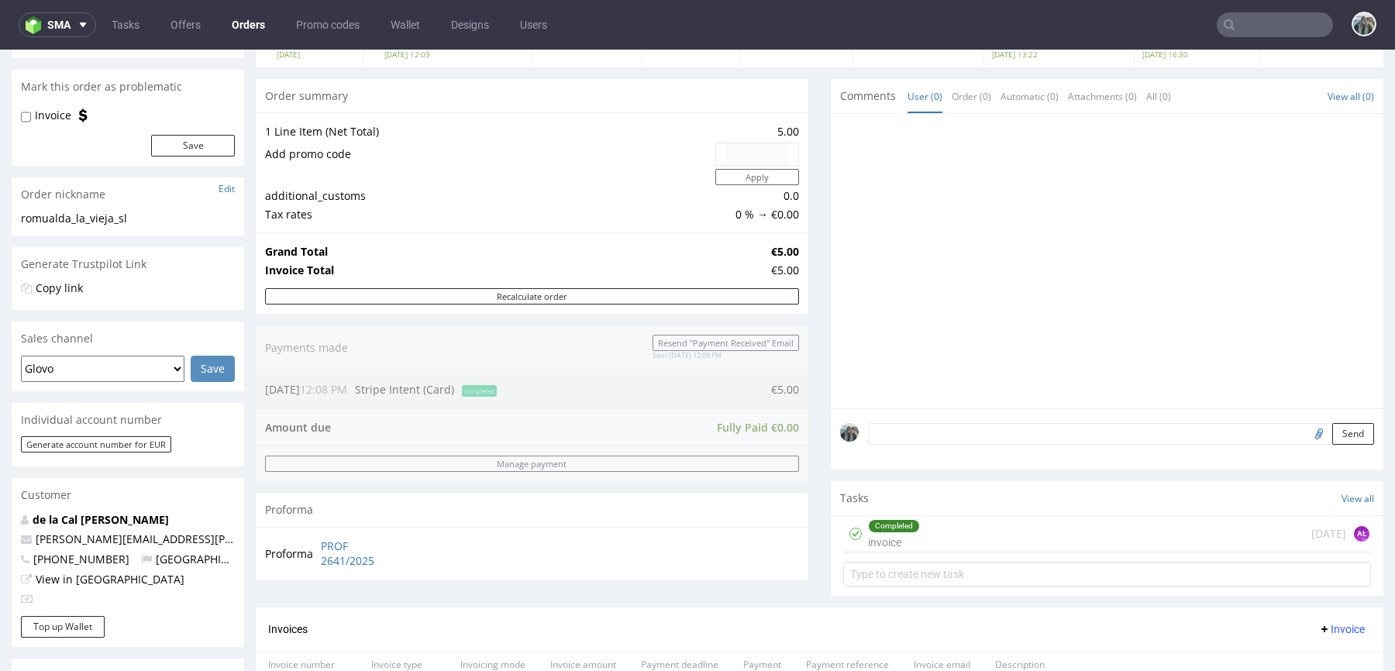
scroll to position [531, 0]
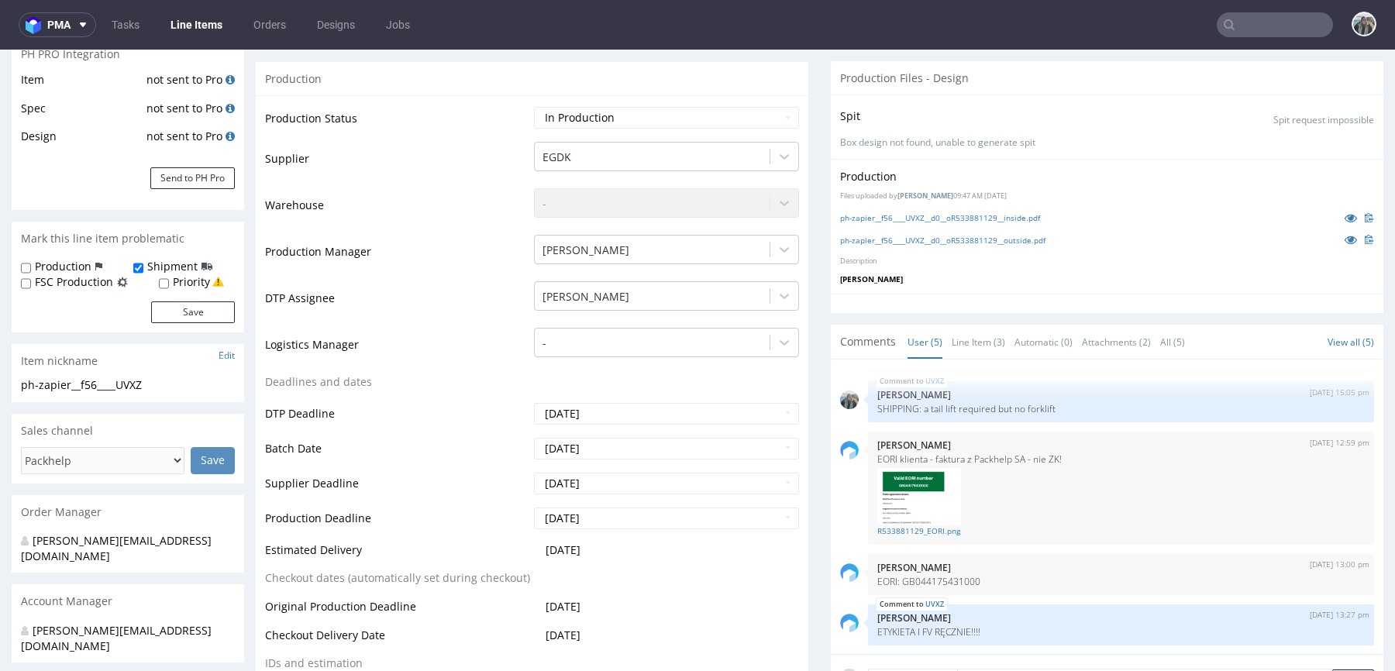
scroll to position [294, 0]
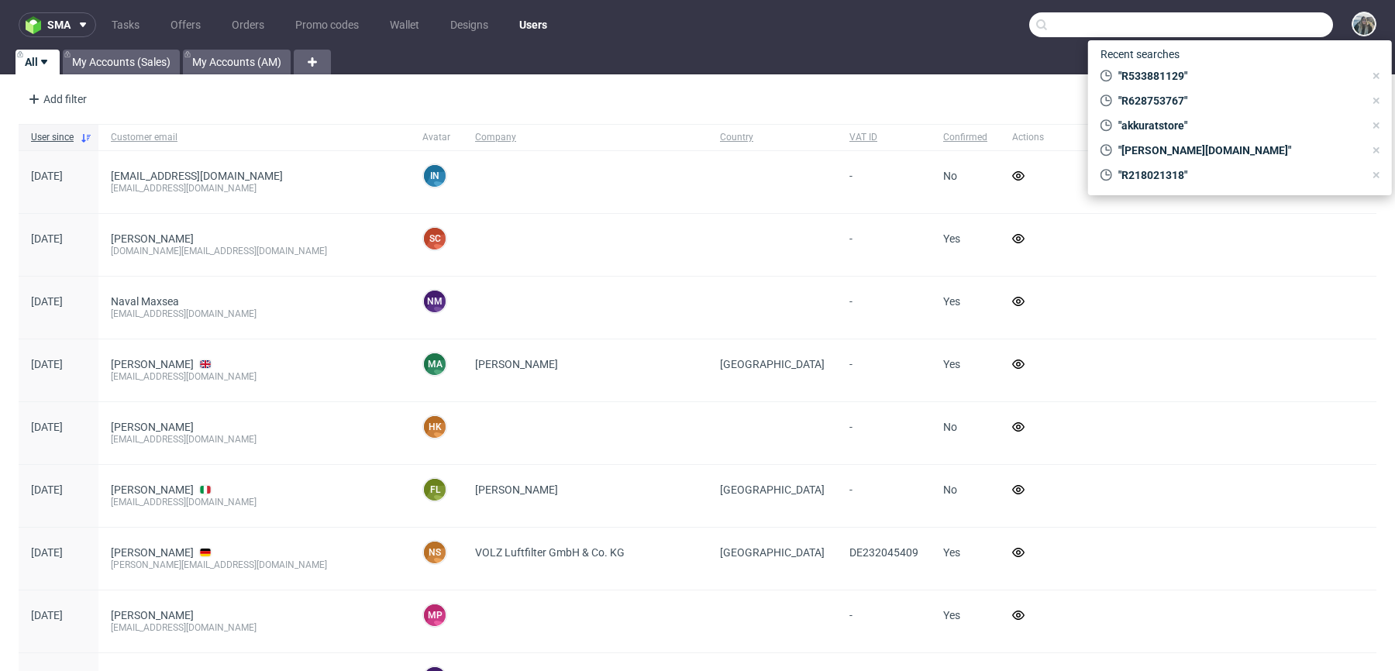
click at [1245, 20] on input "text" at bounding box center [1181, 24] width 304 height 25
paste input "avea-life."
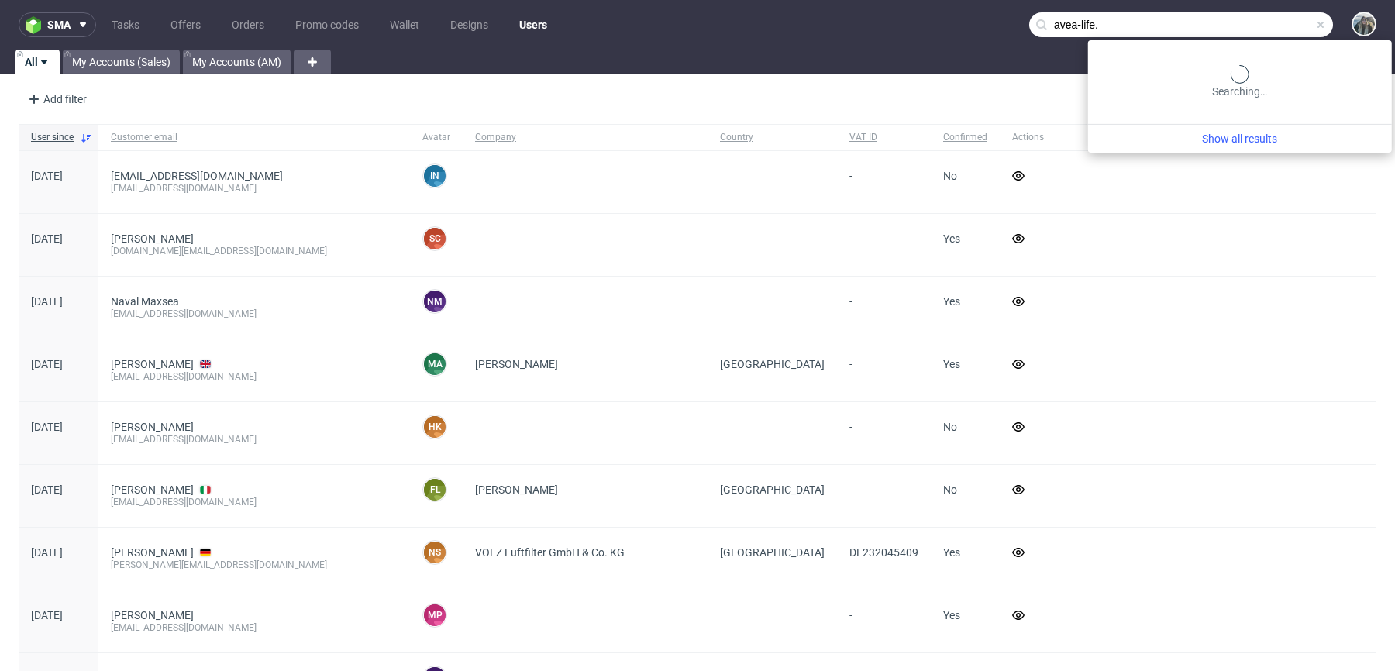
type input "avea-life."
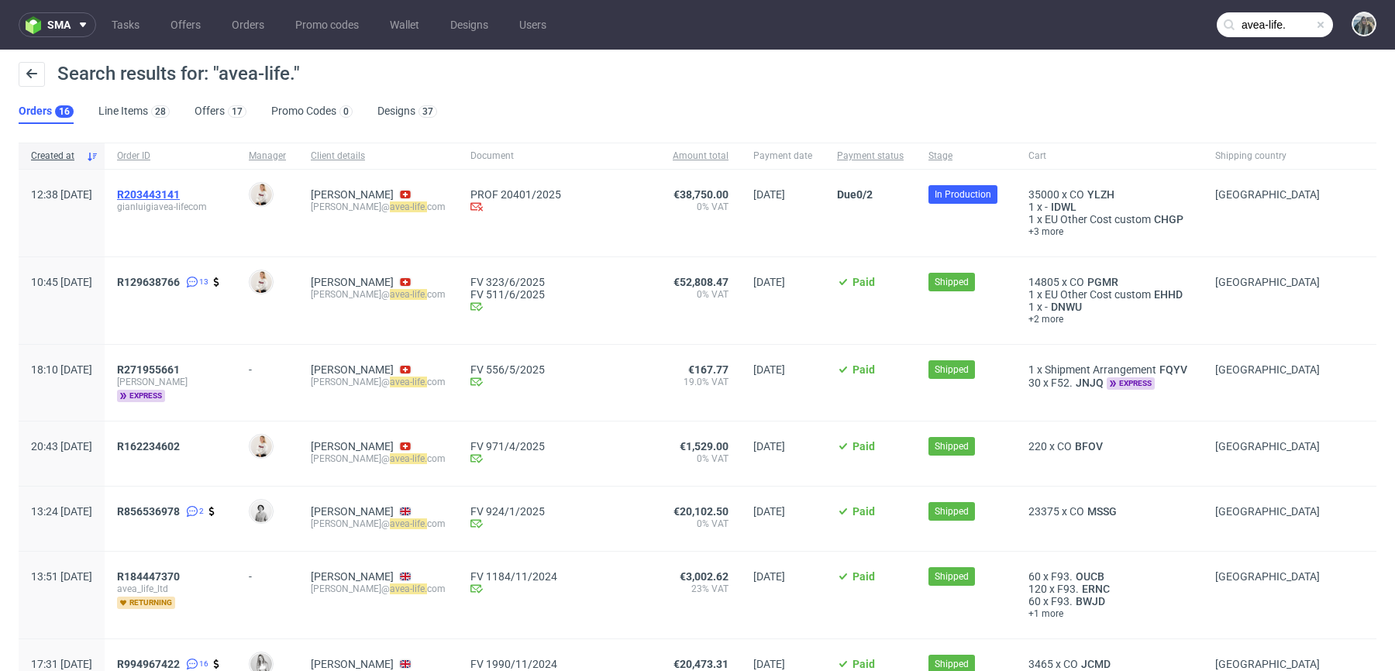
click at [180, 191] on span "R203443141" at bounding box center [148, 194] width 63 height 12
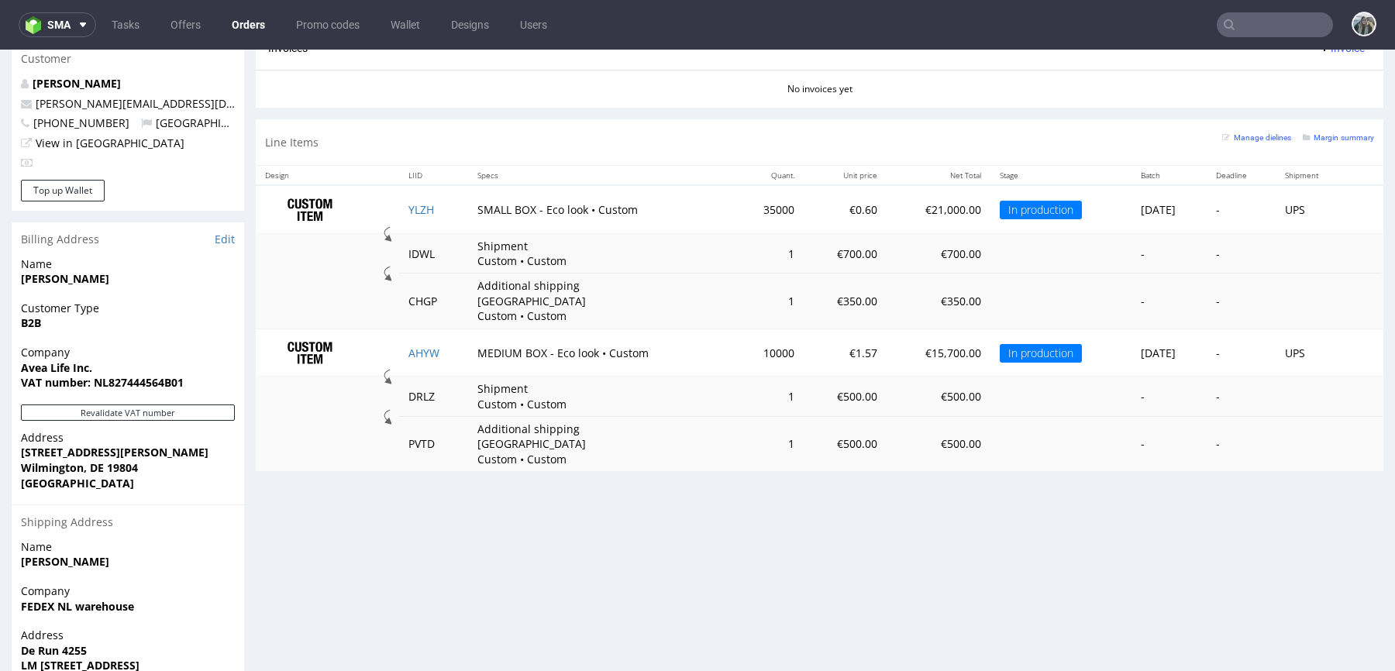
scroll to position [772, 0]
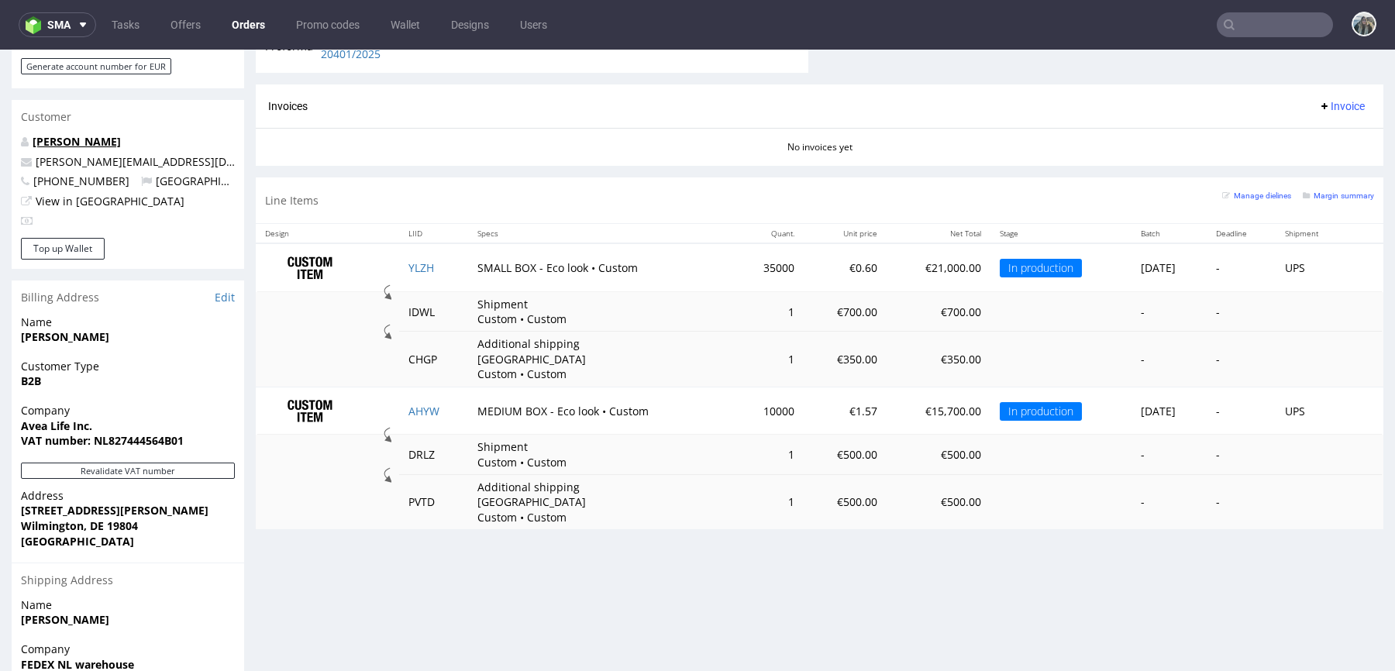
click at [89, 134] on link "[PERSON_NAME]" at bounding box center [77, 141] width 88 height 15
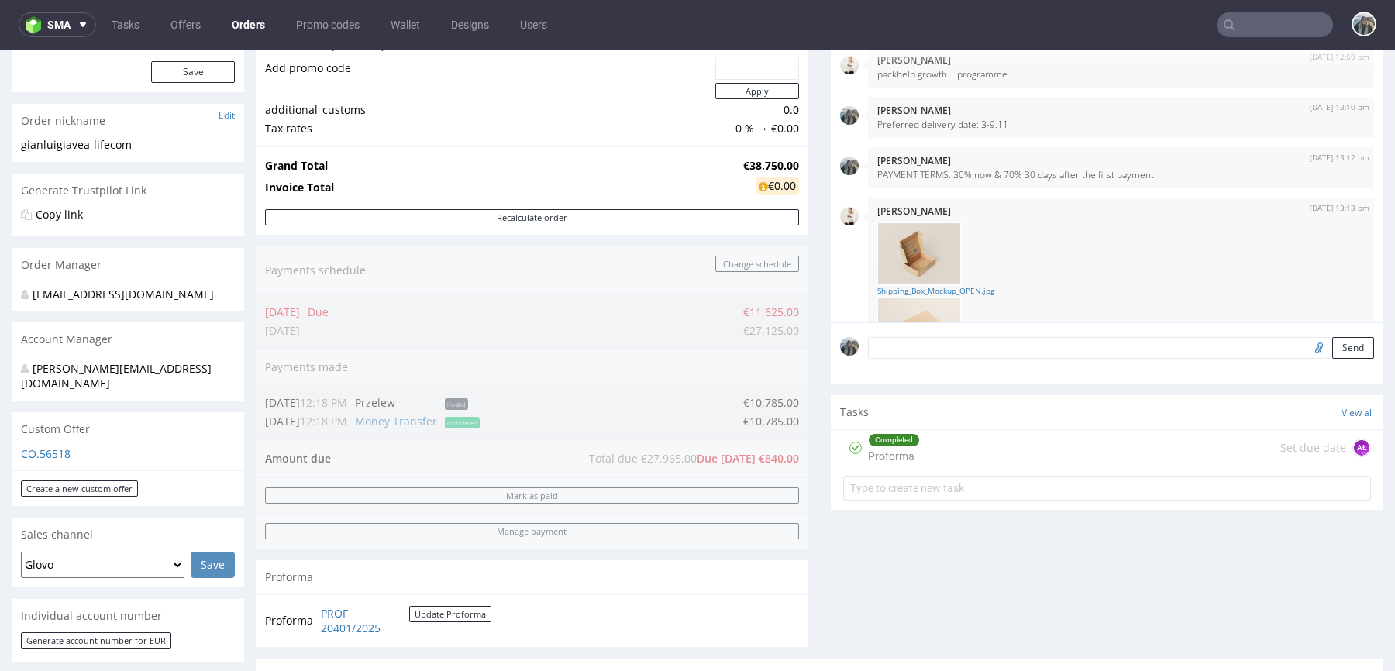
scroll to position [730, 0]
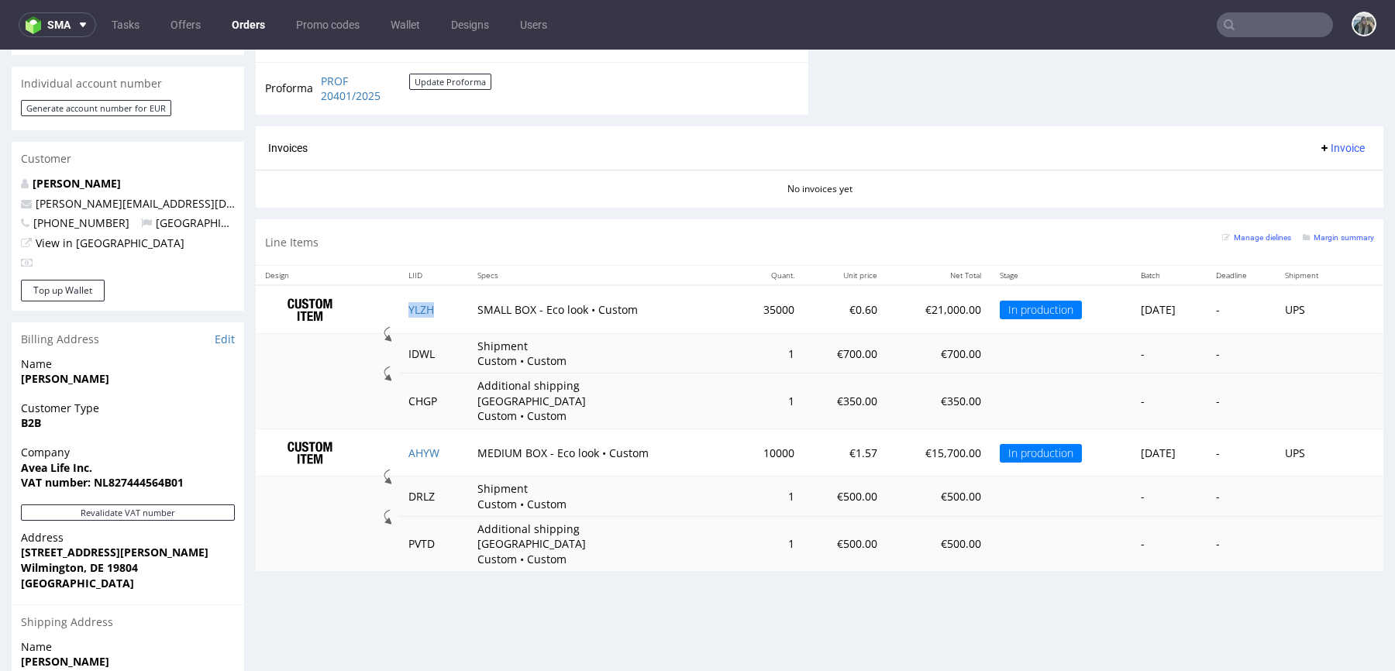
click at [416, 299] on td "YLZH" at bounding box center [434, 309] width 70 height 49
click at [414, 308] on link "YLZH" at bounding box center [421, 309] width 26 height 15
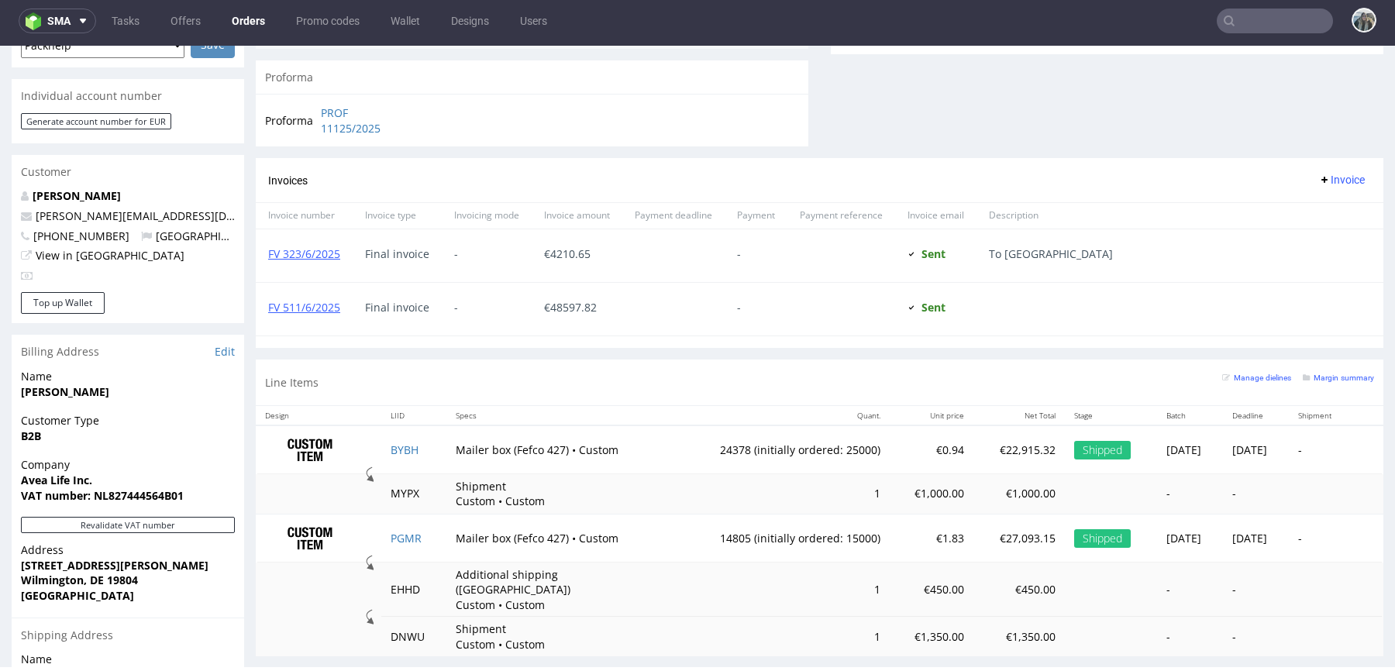
scroll to position [710, 0]
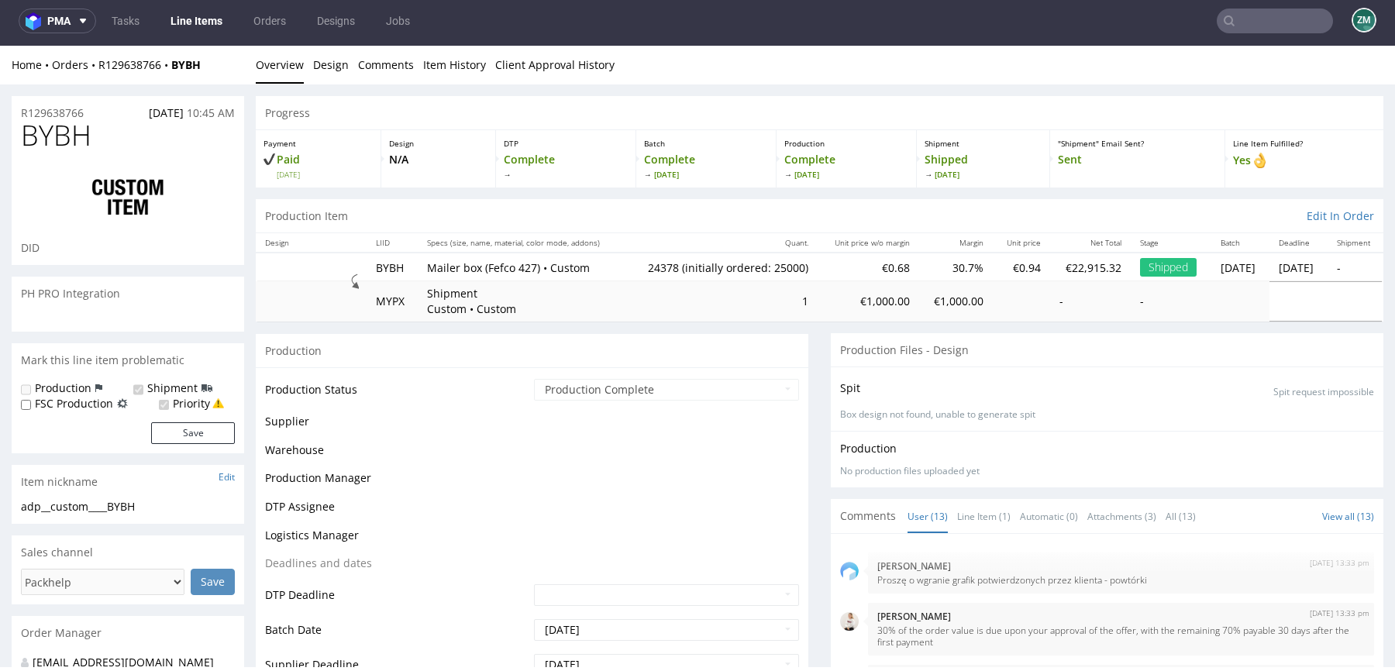
scroll to position [523, 0]
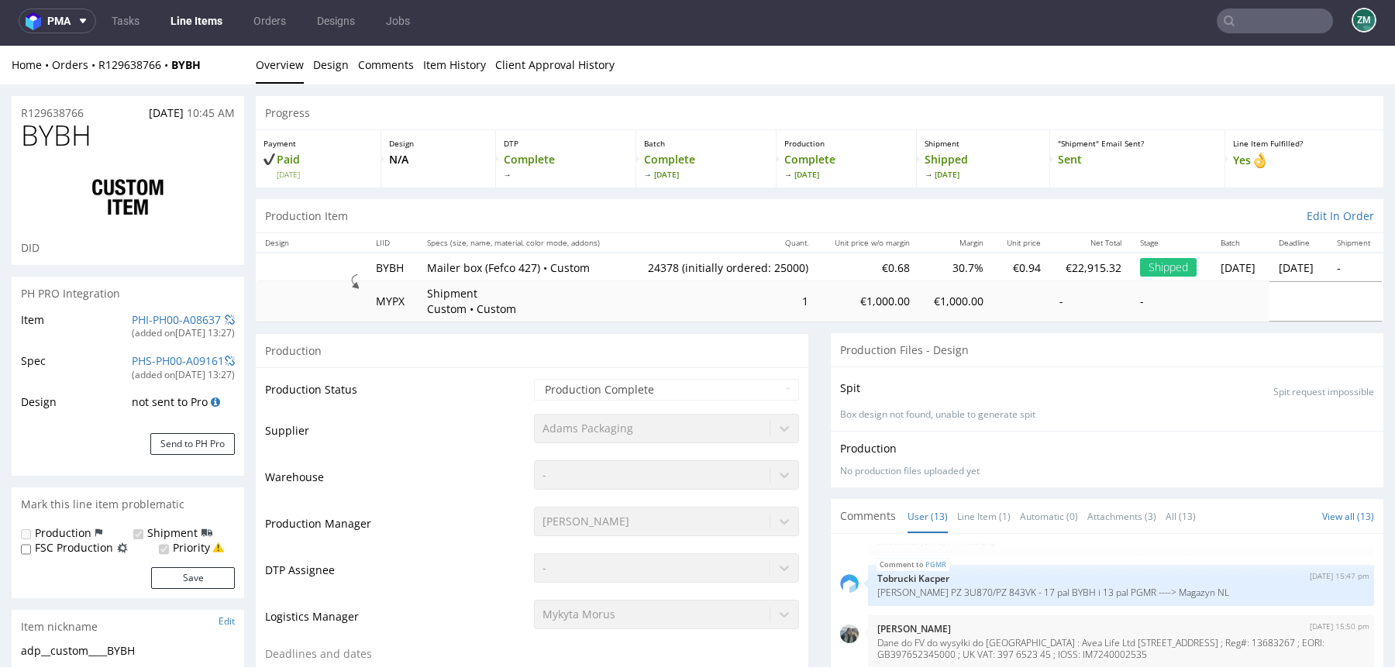
select select "in_progress"
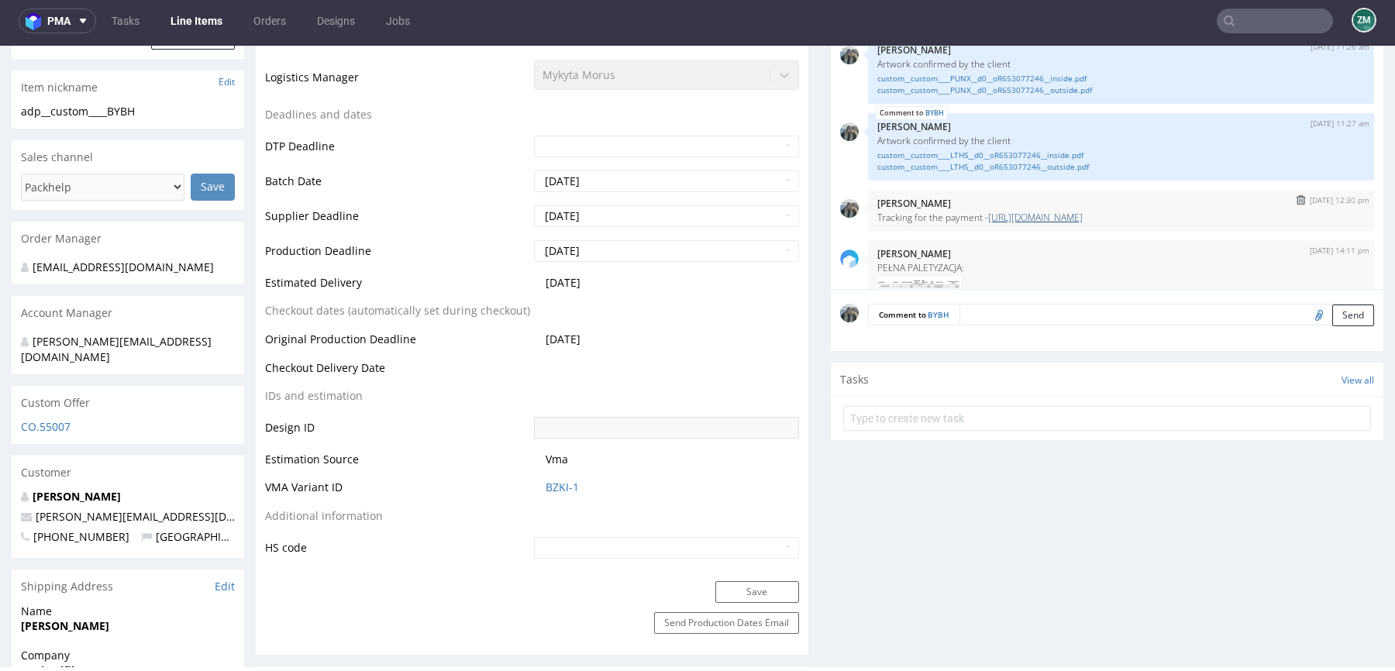
scroll to position [208, 0]
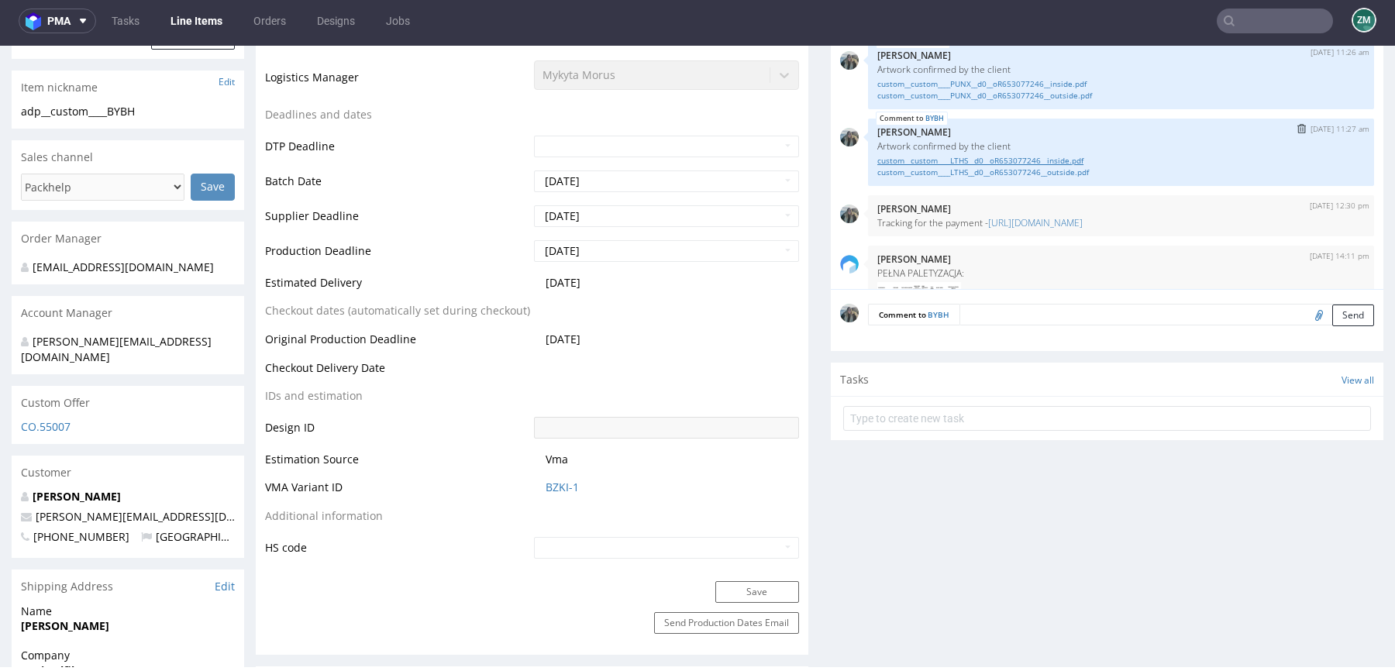
click at [987, 158] on link "custom__custom____LTHS__d0__oR653077246__inside.pdf" at bounding box center [1120, 161] width 487 height 12
click at [988, 167] on link "custom__custom____LTHS__d0__oR653077246__outside.pdf" at bounding box center [1120, 173] width 487 height 12
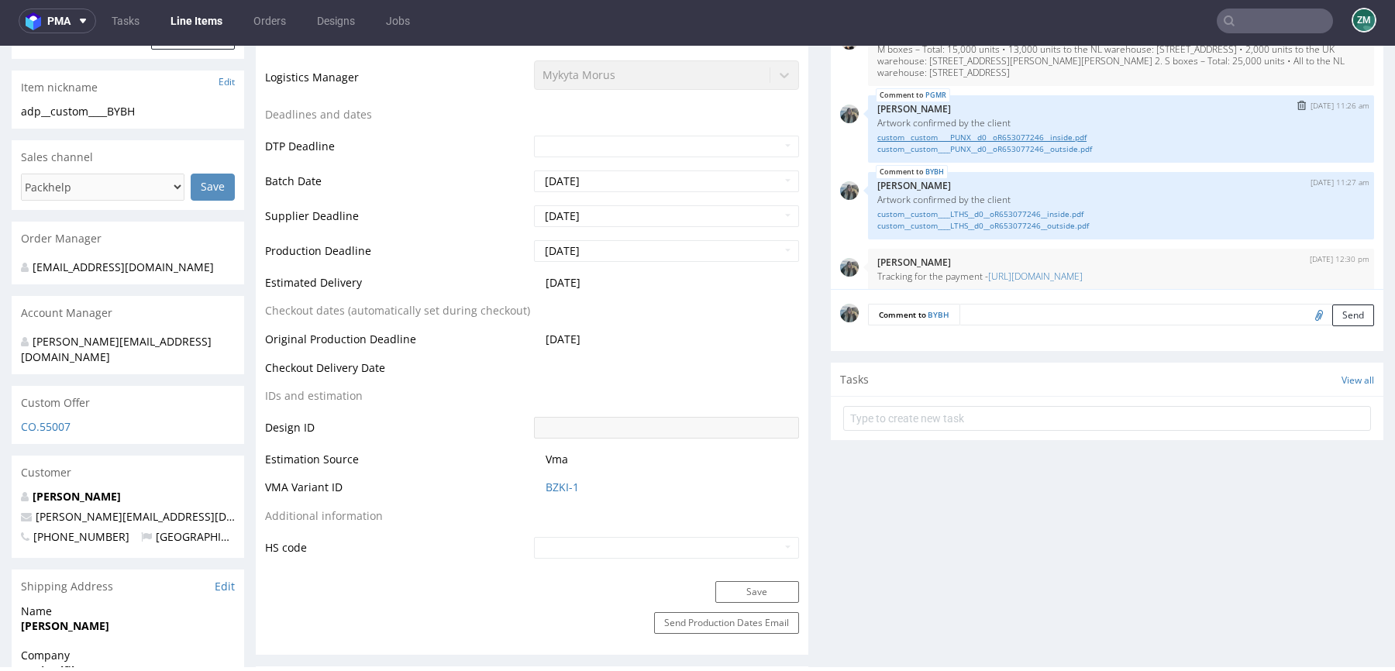
scroll to position [115, 0]
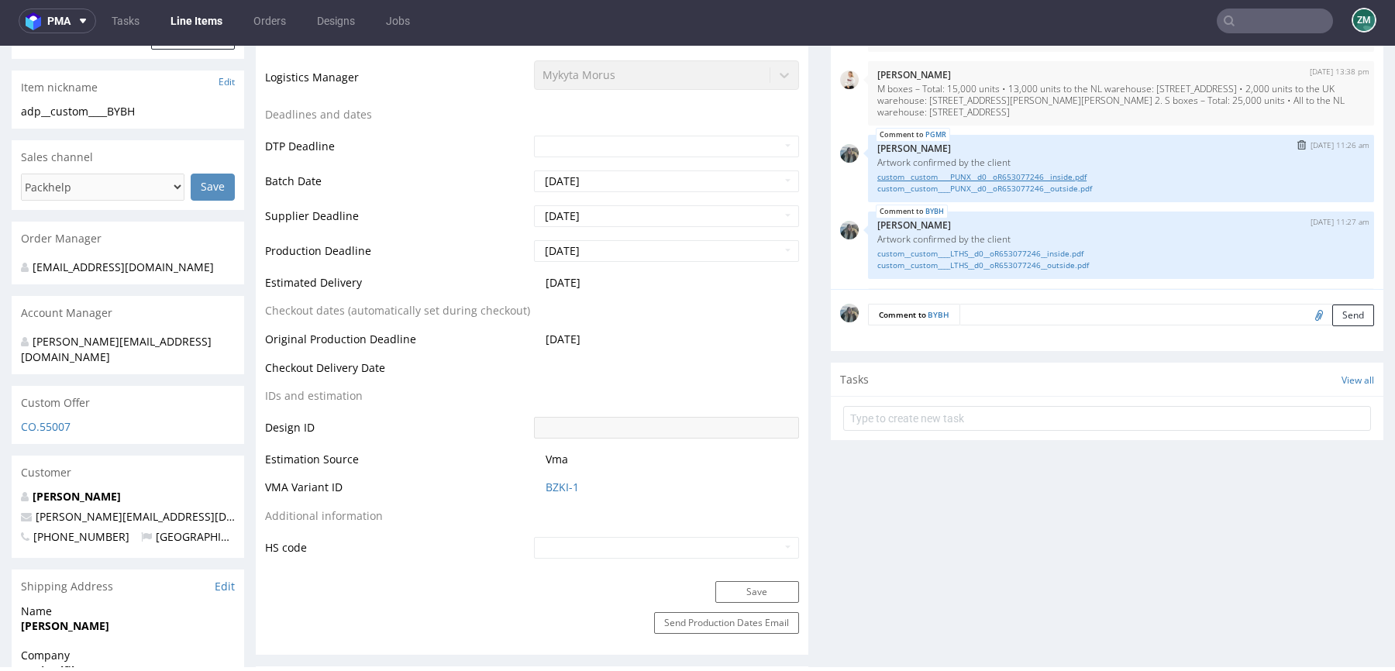
click at [1059, 174] on link "custom__custom____PUNX__d0__oR653077246__inside.pdf" at bounding box center [1120, 177] width 487 height 12
click at [1059, 183] on link "custom__custom____PUNX__d0__oR653077246__outside.pdf" at bounding box center [1120, 189] width 487 height 12
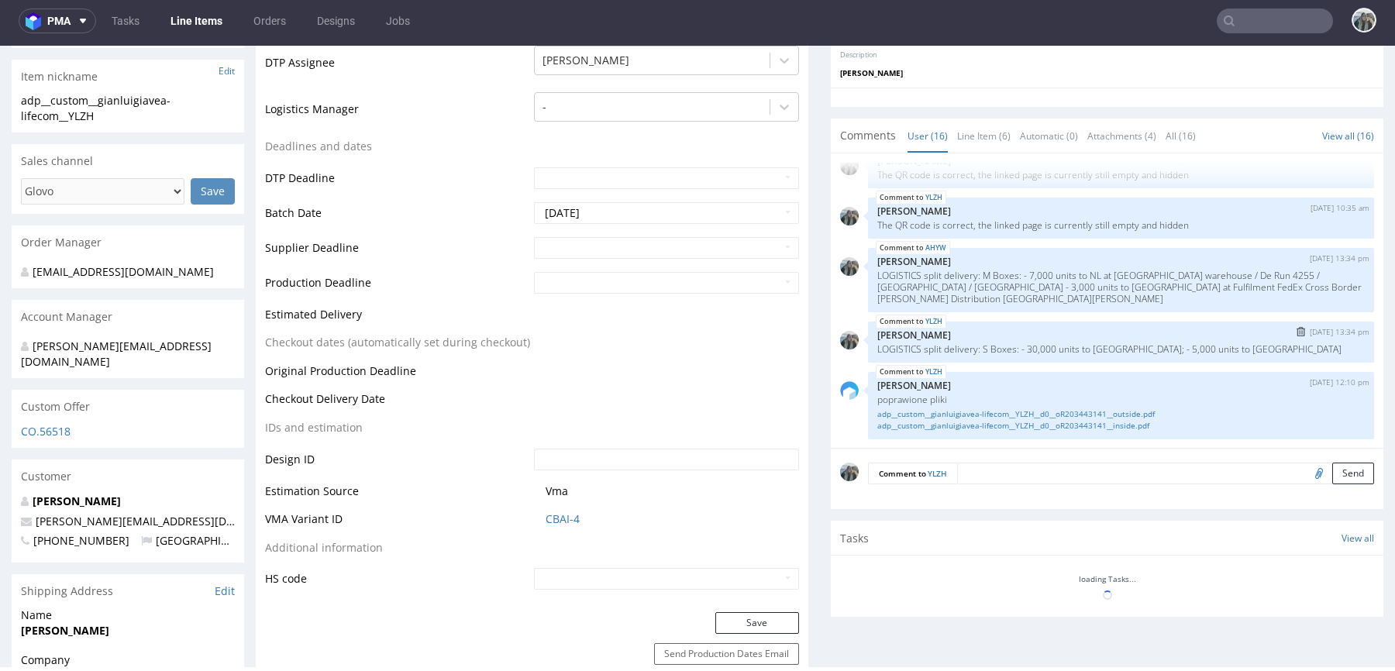
scroll to position [694, 0]
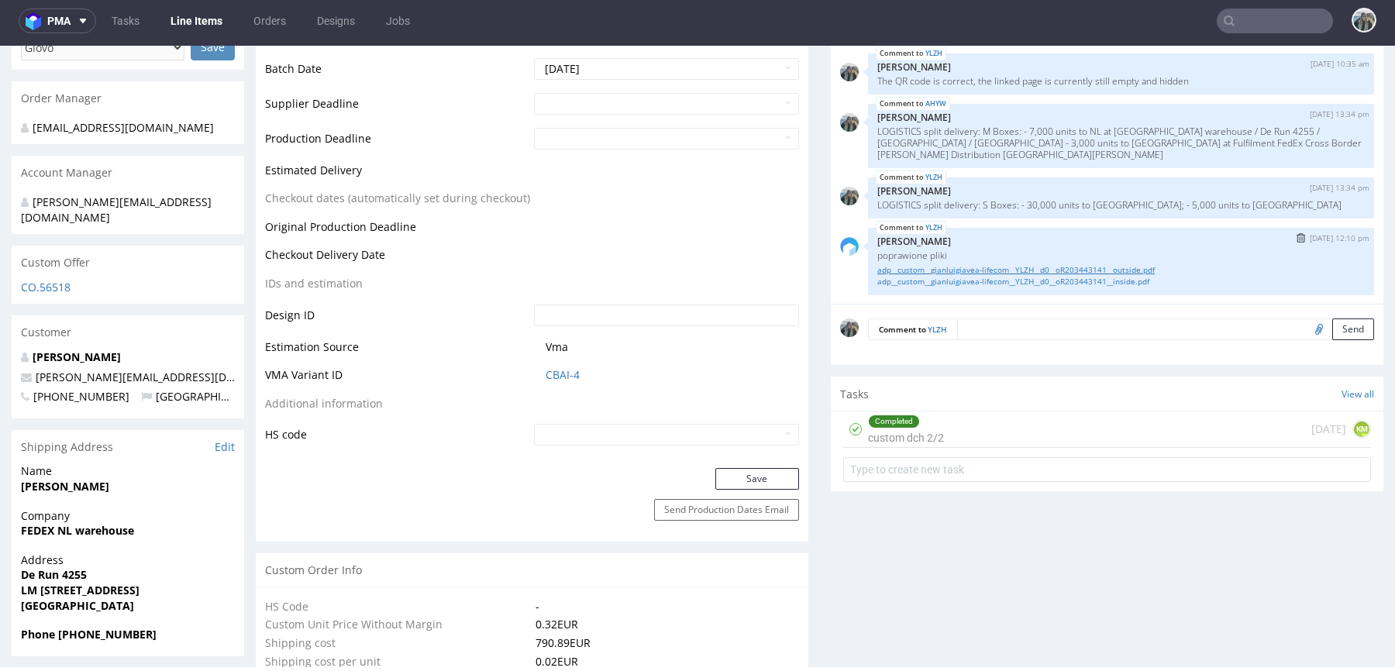
click at [923, 264] on link "adp__custom__gianluigiavea-lifecom__YLZH__d0__oR203443141__outside.pdf" at bounding box center [1120, 270] width 487 height 12
click at [924, 276] on link "adp__custom__gianluigiavea-lifecom__YLZH__d0__oR203443141__inside.pdf" at bounding box center [1120, 282] width 487 height 12
click at [1258, 23] on input "text" at bounding box center [1274, 21] width 116 height 25
paste input "tom@rodeo-group.com"
type input "tom@rodeo-group.com"
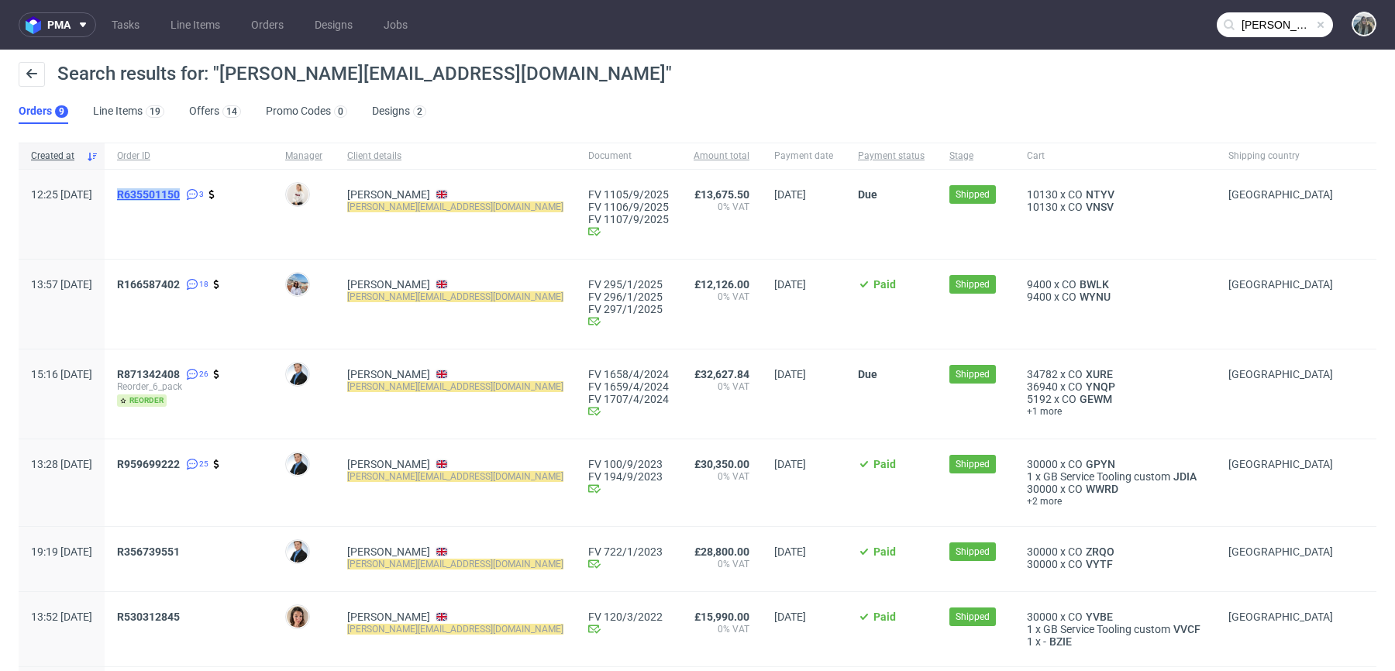
drag, startPoint x: 171, startPoint y: 212, endPoint x: 167, endPoint y: 194, distance: 17.5
click at [167, 194] on span "R635501150 3" at bounding box center [188, 214] width 143 height 52
copy span "R635501150"
click at [173, 199] on link "635501150" at bounding box center [152, 194] width 56 height 12
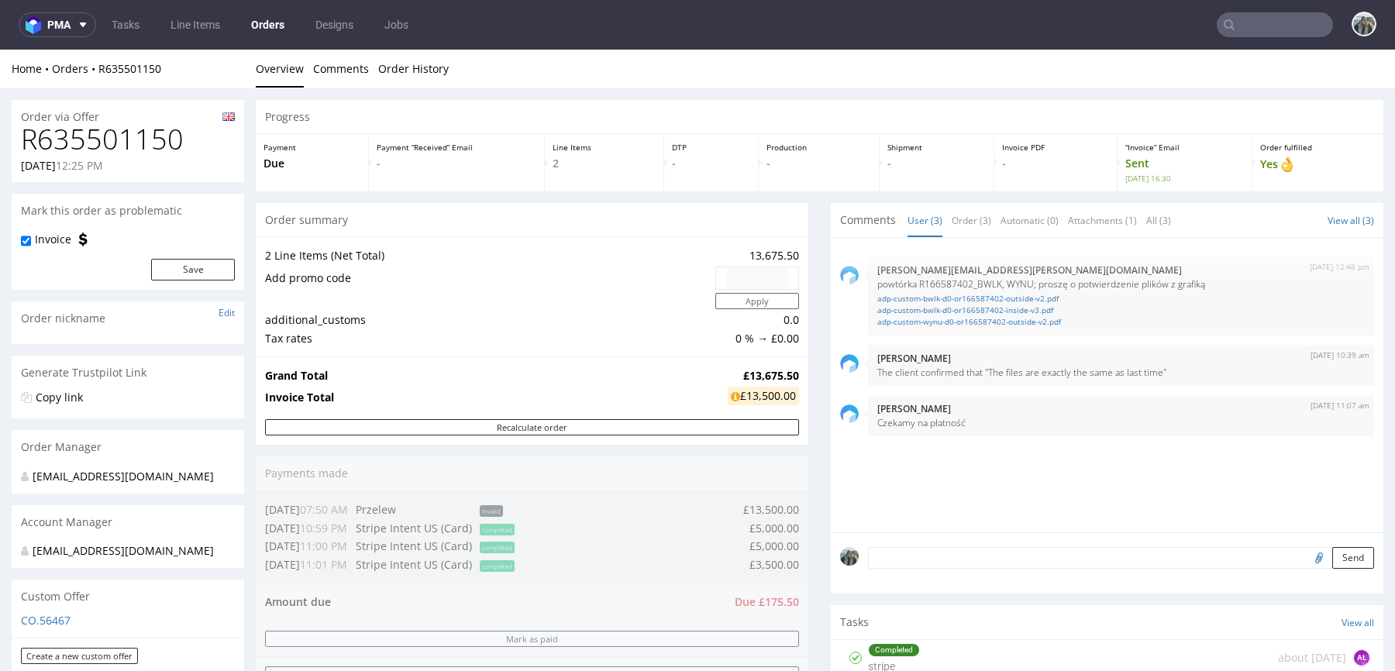
click at [139, 137] on h1 "R635501150" at bounding box center [128, 139] width 214 height 31
copy h1 "R635501150"
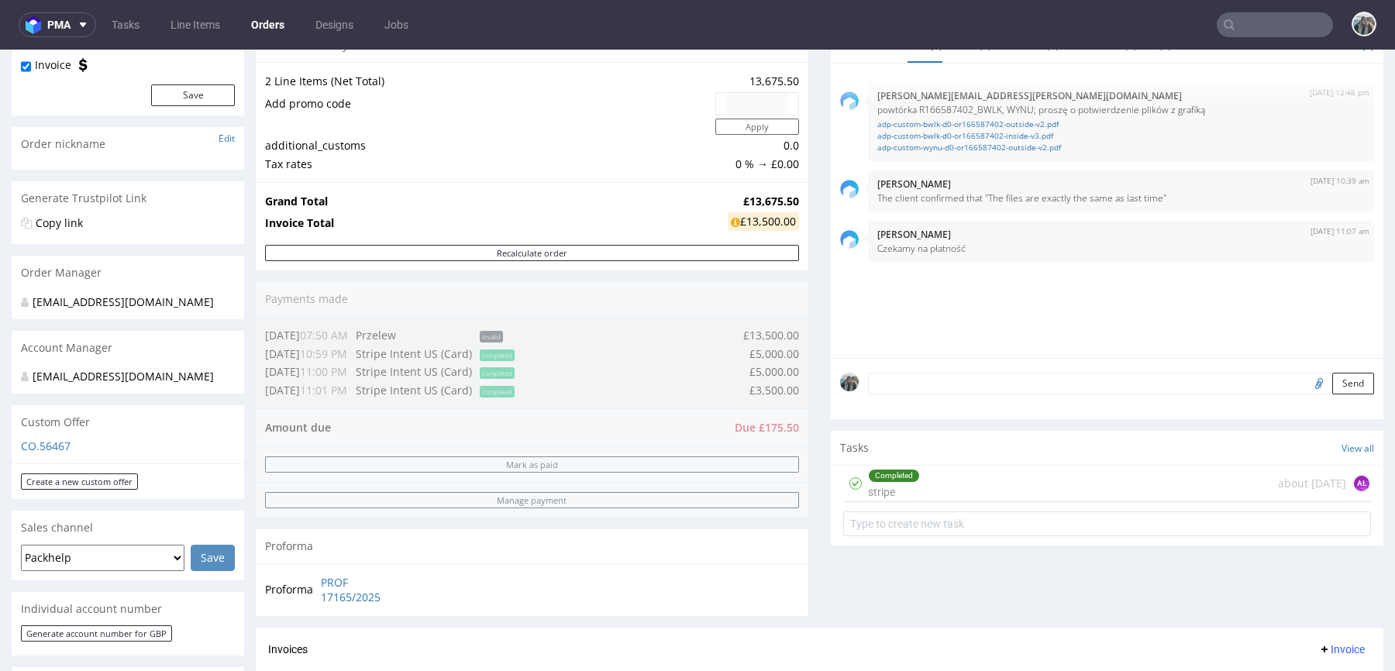
scroll to position [413, 0]
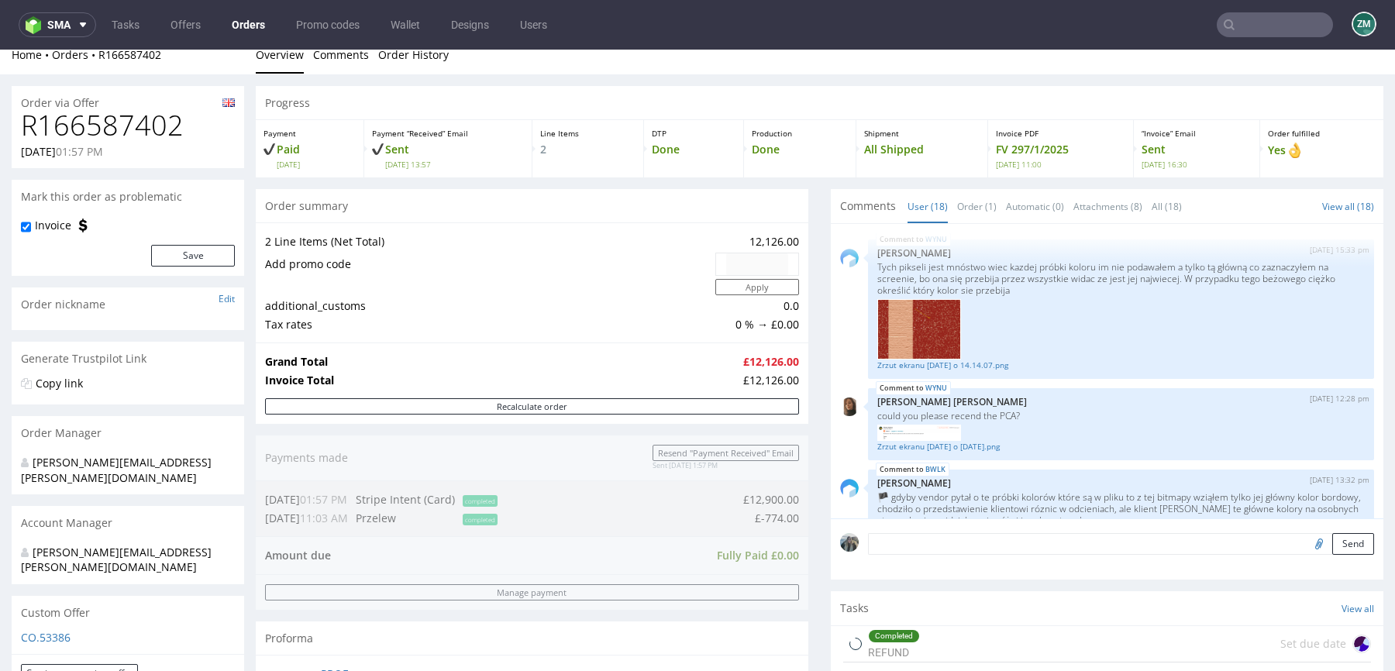
scroll to position [21, 0]
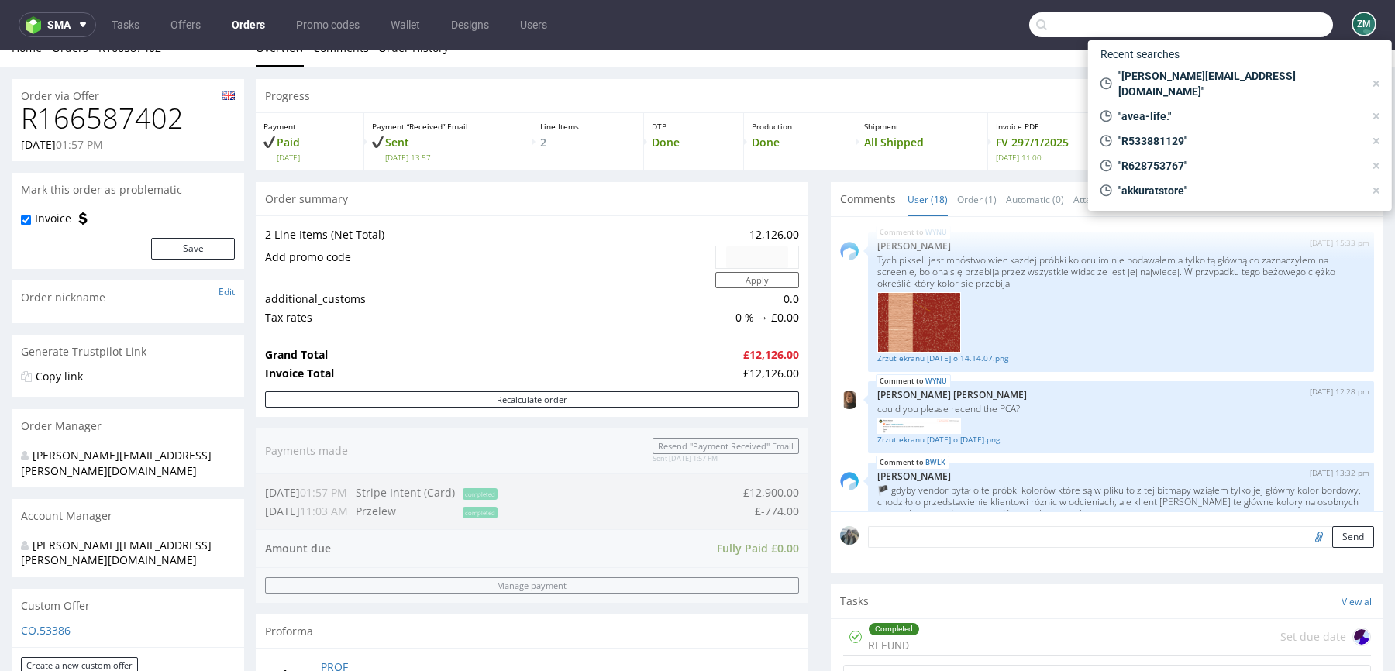
click at [1247, 28] on input "text" at bounding box center [1181, 24] width 304 height 25
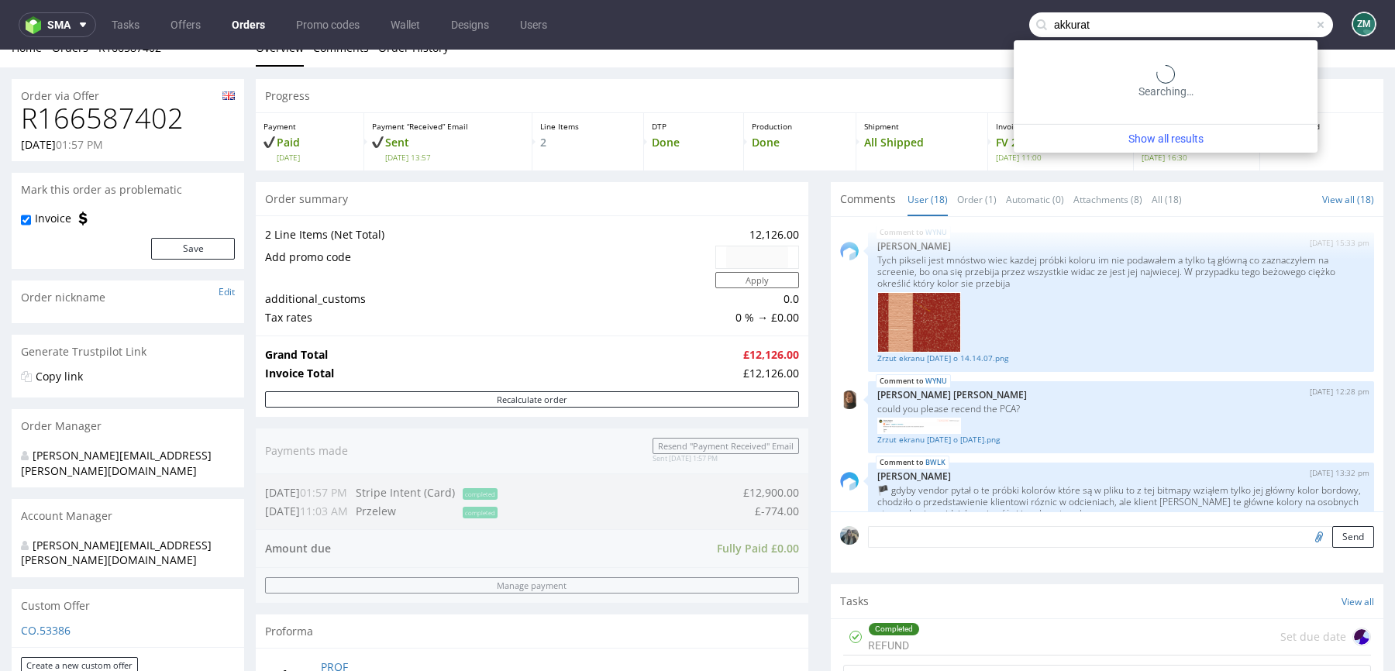
type input "akkurat"
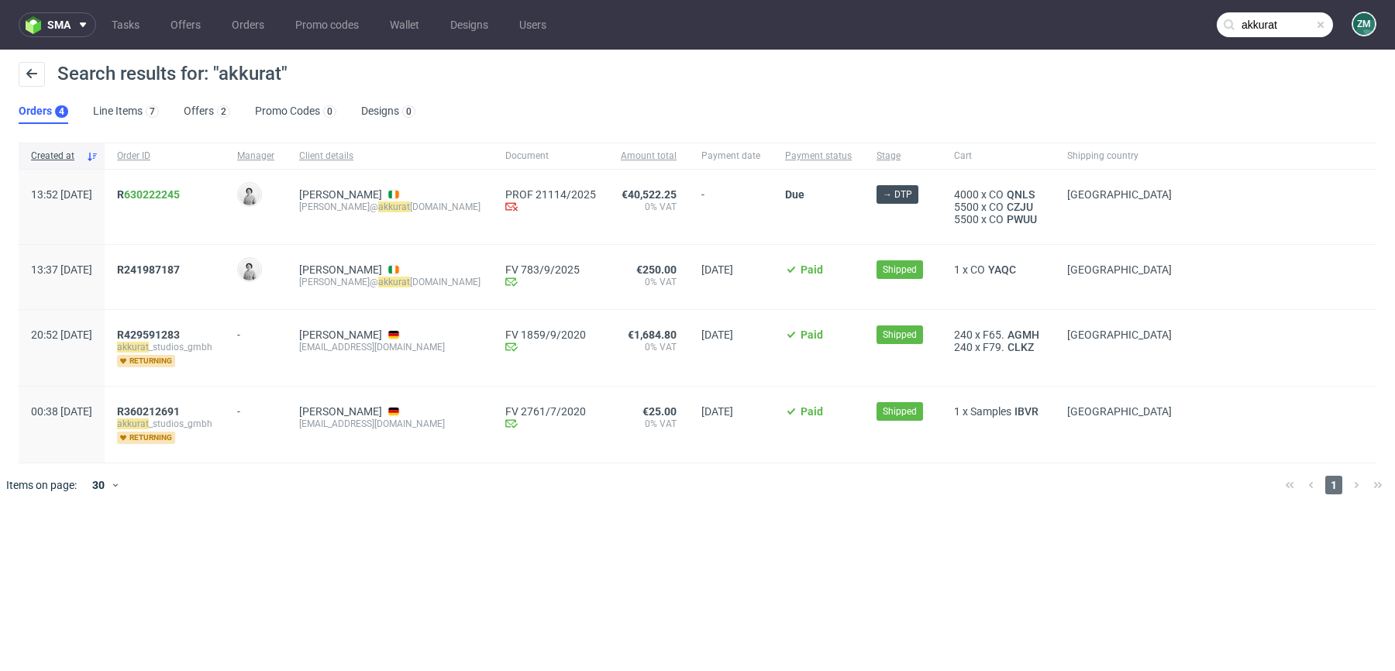
click at [180, 195] on link "630222245" at bounding box center [152, 194] width 56 height 12
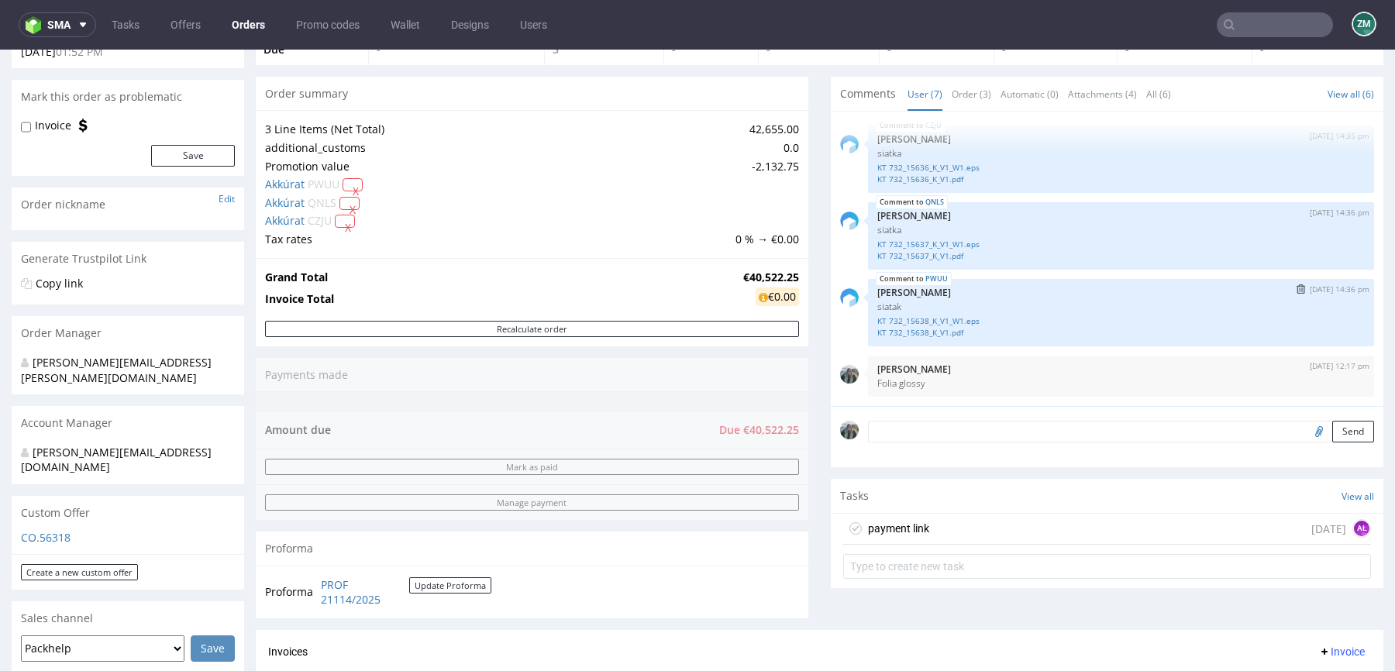
scroll to position [117, 0]
click at [1305, 429] on input "file" at bounding box center [1316, 428] width 22 height 20
type input "C:\fakepath\PROF 20648-2025.pdf"
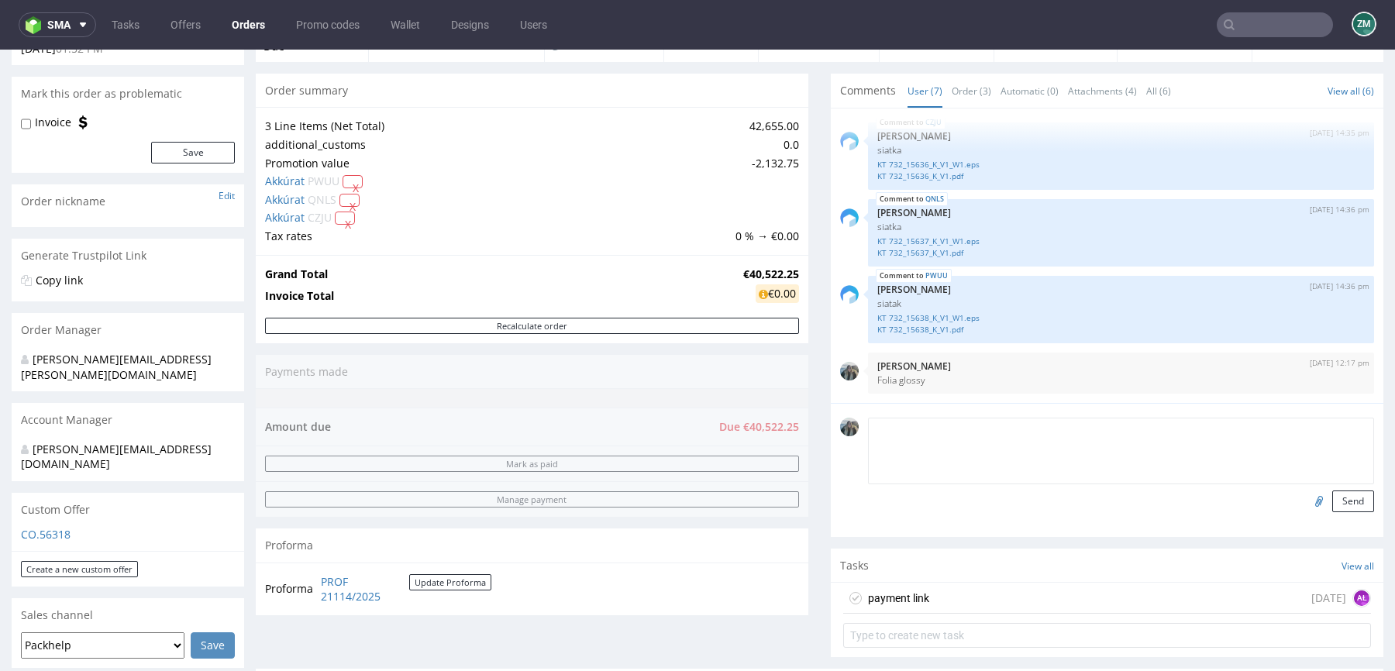
click at [1047, 435] on textarea at bounding box center [1121, 451] width 506 height 67
type textarea "Pop"
click at [1339, 504] on button "Send" at bounding box center [1353, 501] width 42 height 22
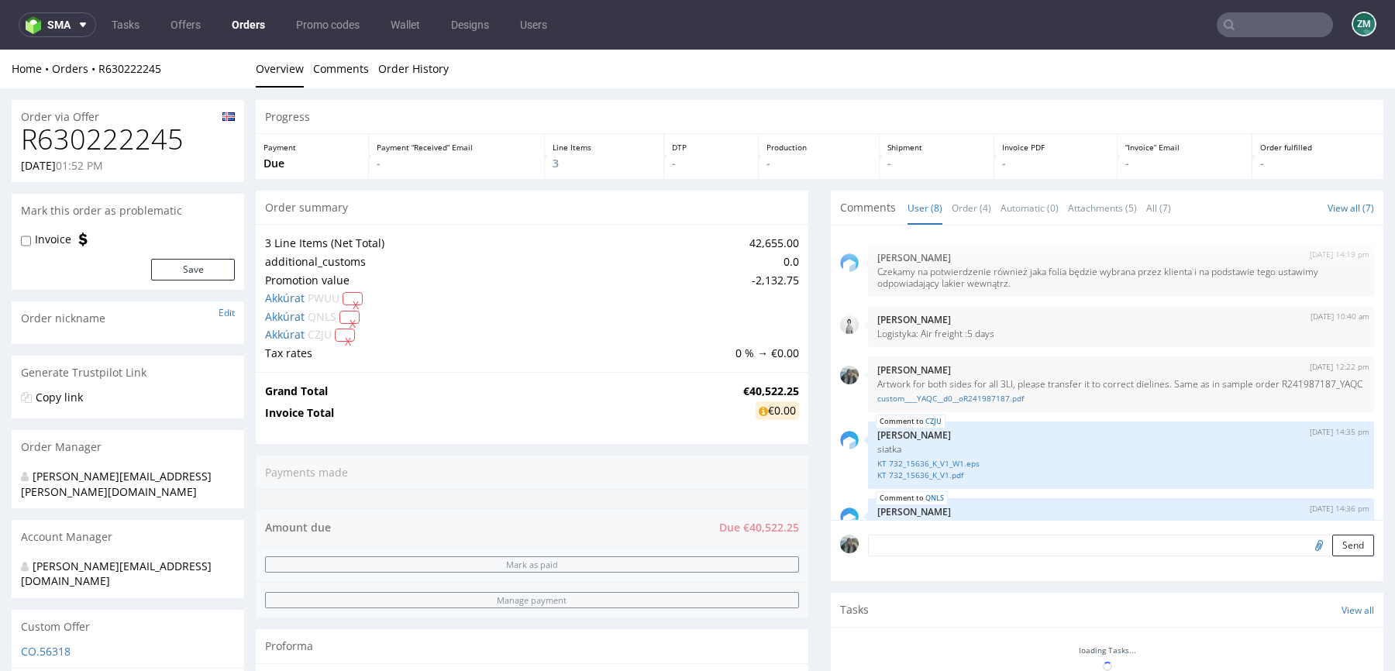
scroll to position [258, 0]
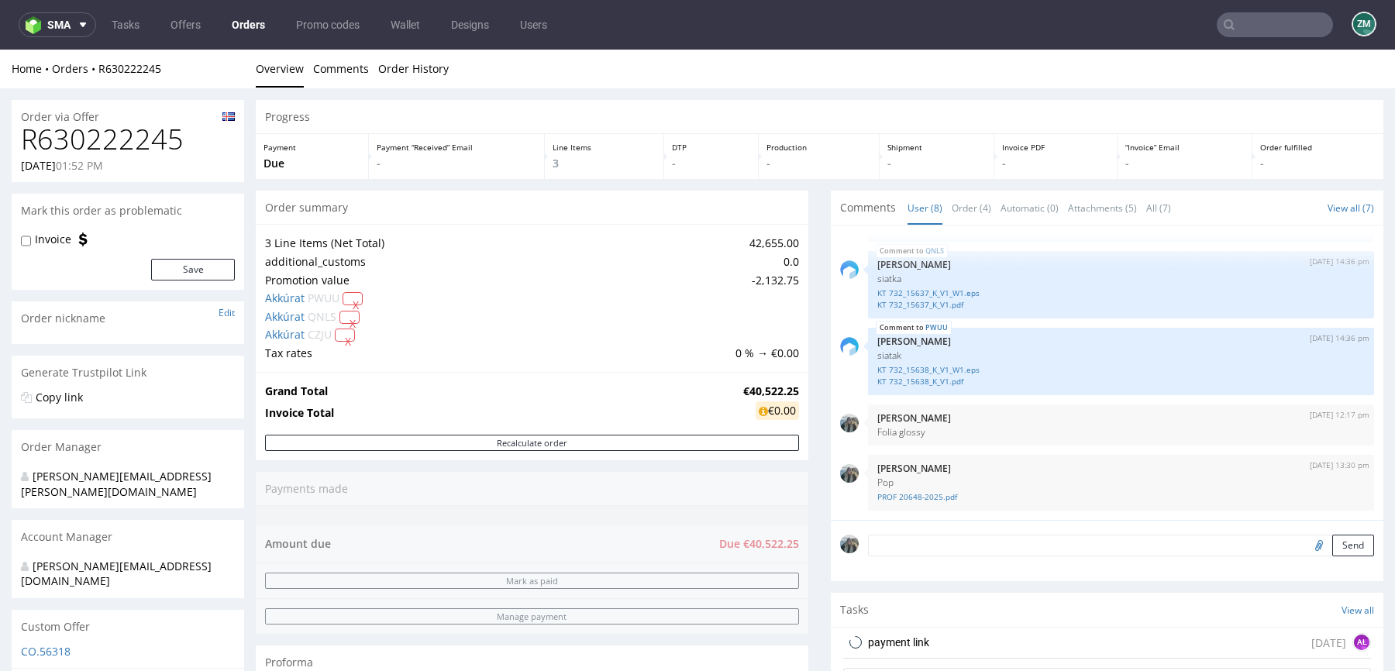
click at [90, 130] on h1 "R630222245" at bounding box center [128, 139] width 214 height 31
click at [90, 131] on h1 "R630222245" at bounding box center [128, 139] width 214 height 31
copy h1 "R630222245"
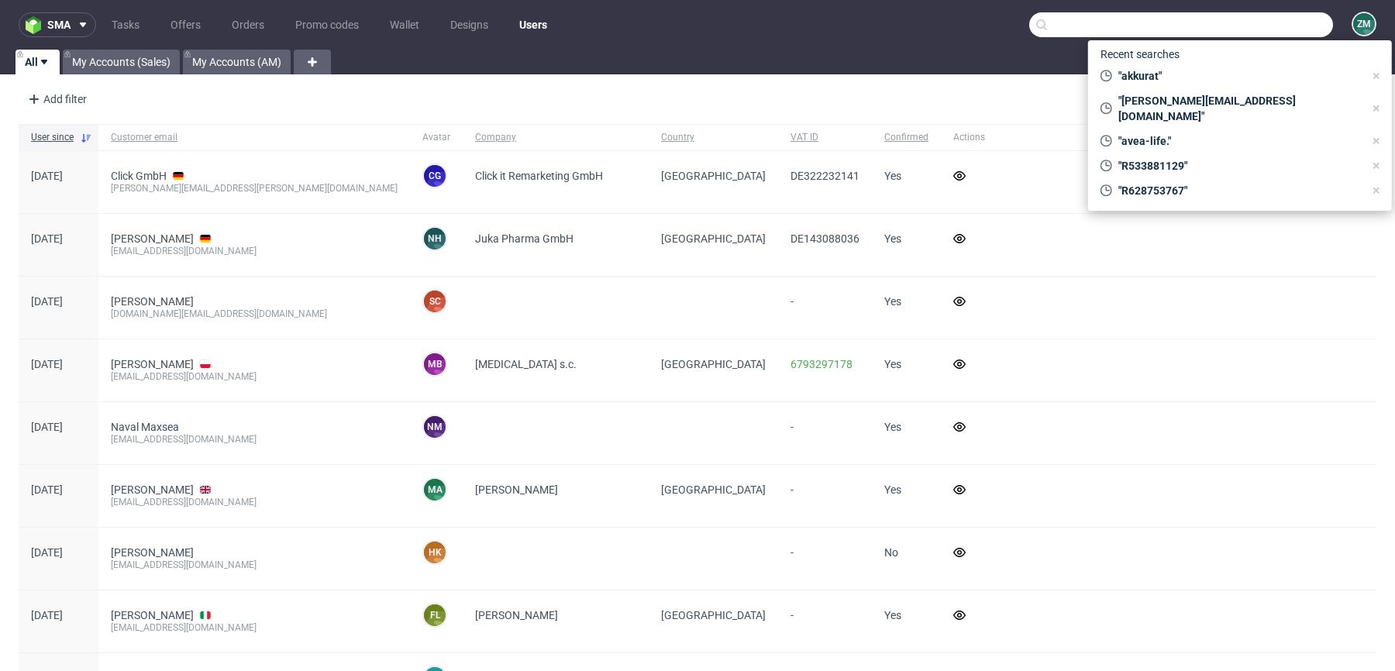
click at [1238, 20] on input "text" at bounding box center [1181, 24] width 304 height 25
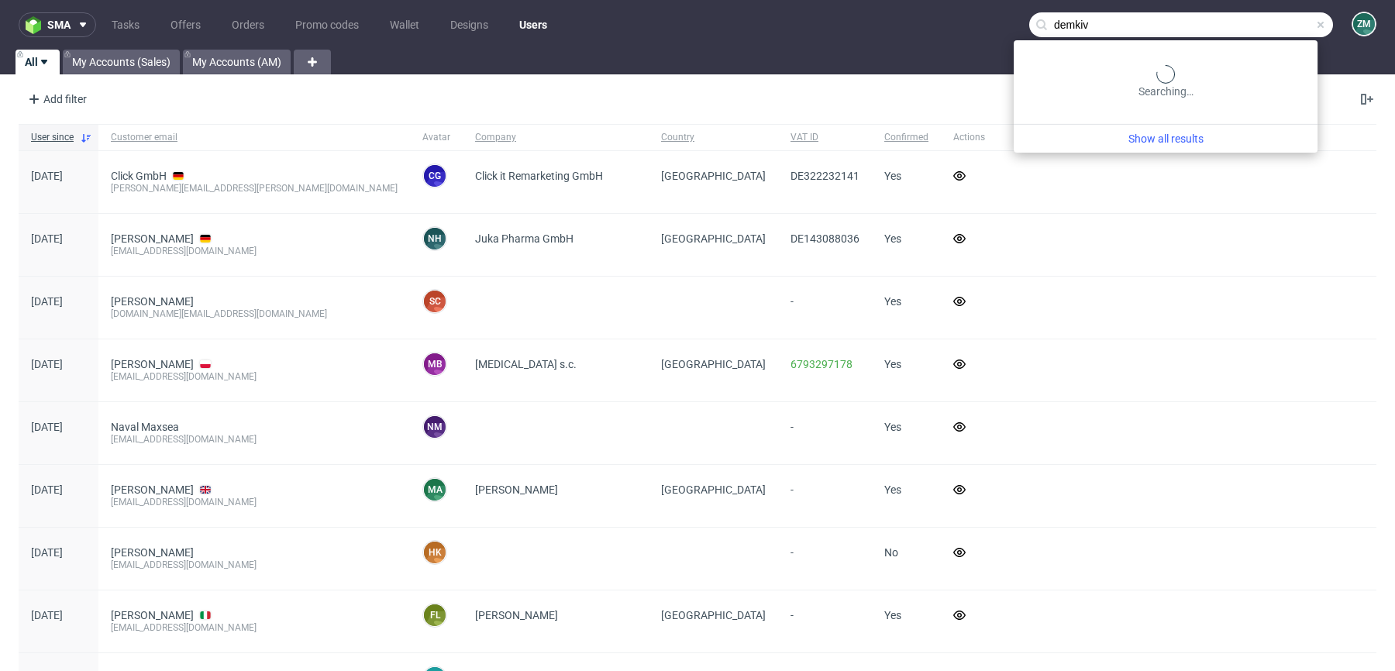
type input "demkiv"
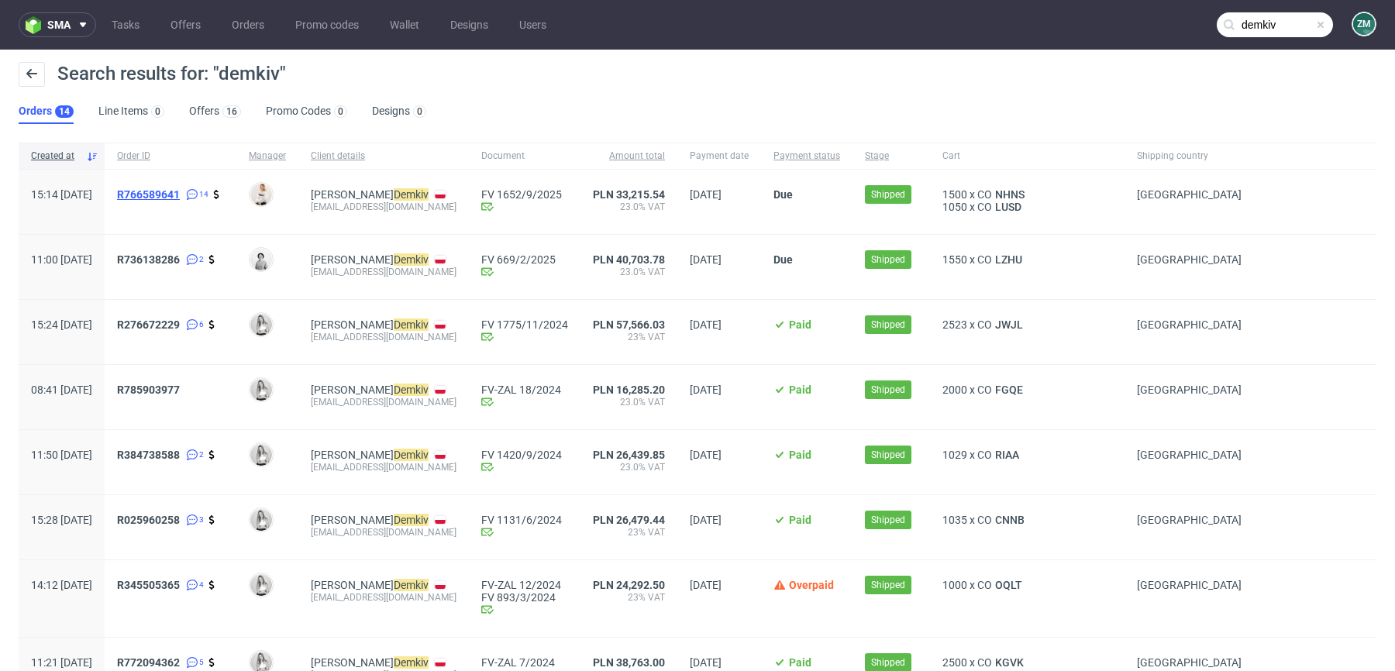
click at [180, 190] on span "R766589641" at bounding box center [148, 194] width 63 height 12
